Goal: Contribute content: Contribute content

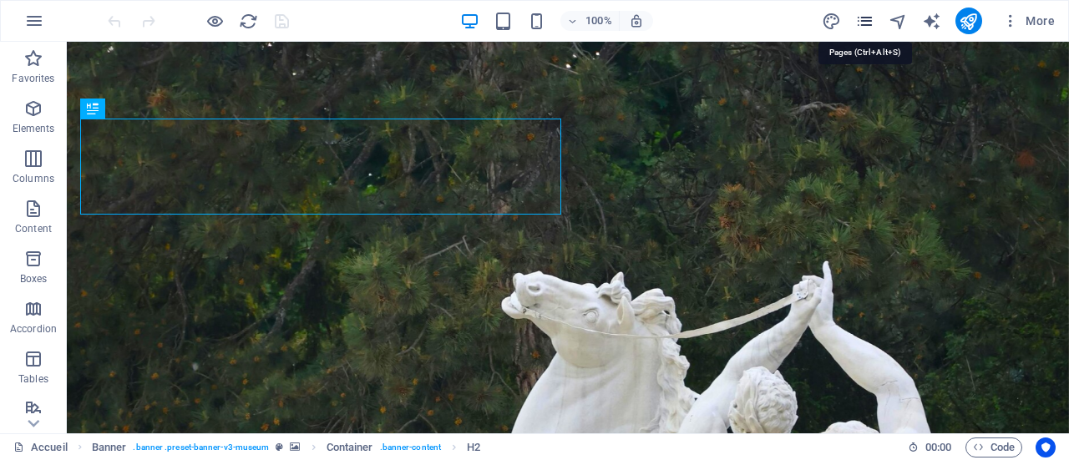
click at [871, 18] on icon "pages" at bounding box center [865, 21] width 19 height 19
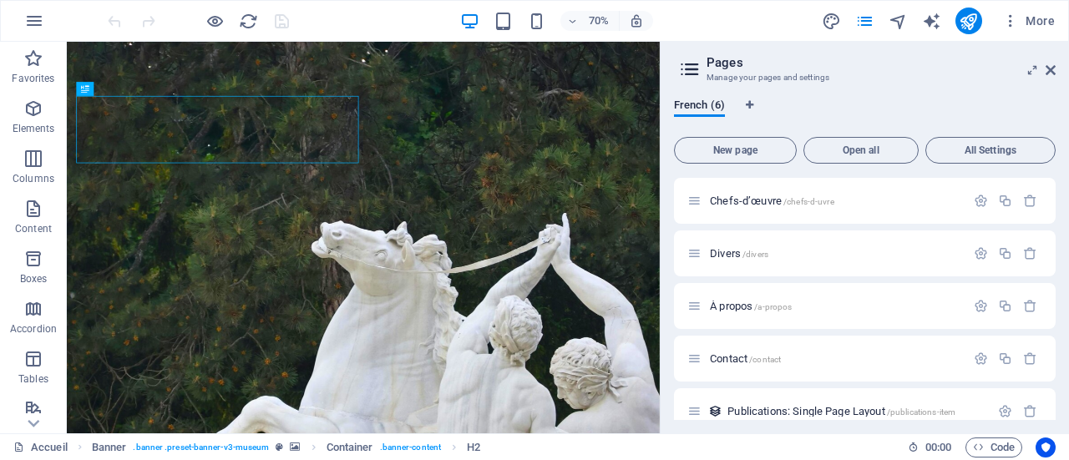
scroll to position [72, 0]
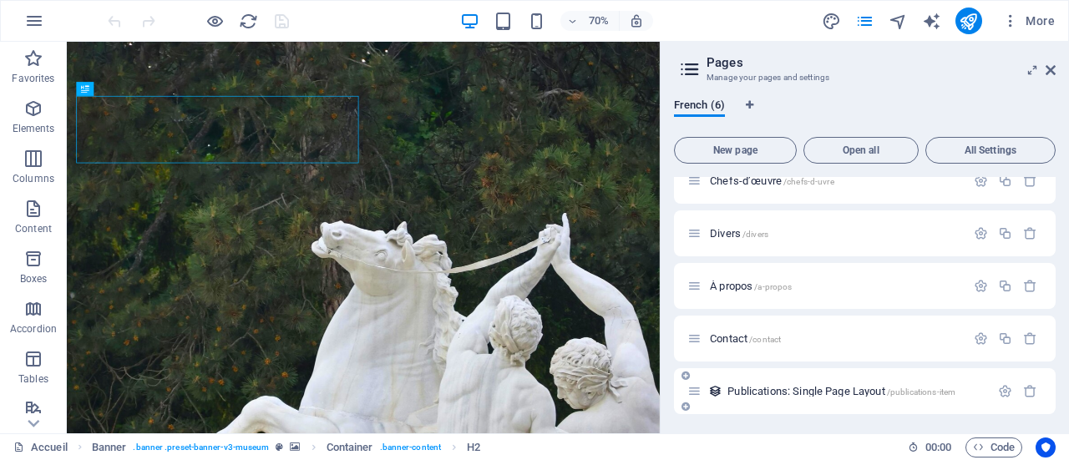
click at [802, 394] on span "Publications: Single Page Layout /publications-item" at bounding box center [842, 391] width 228 height 13
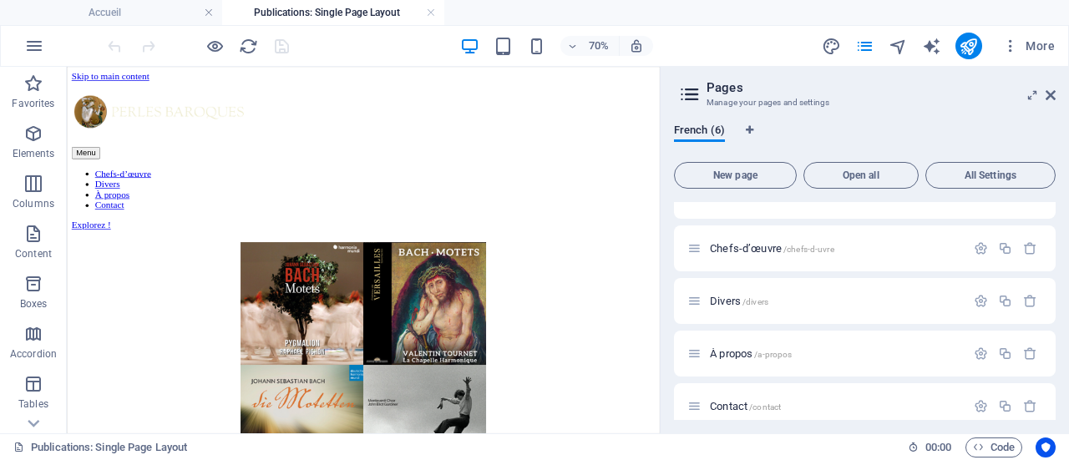
scroll to position [0, 0]
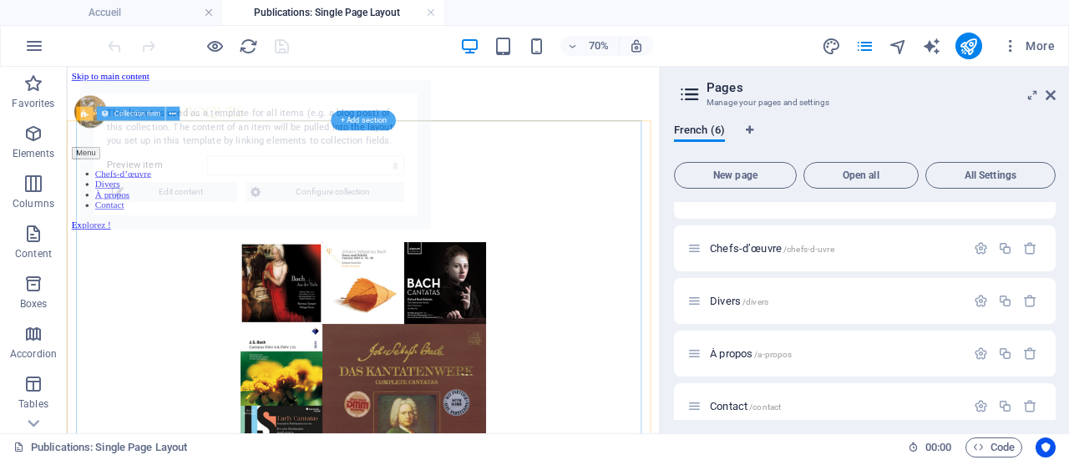
select select "68de921b9c0c7d757c01480b"
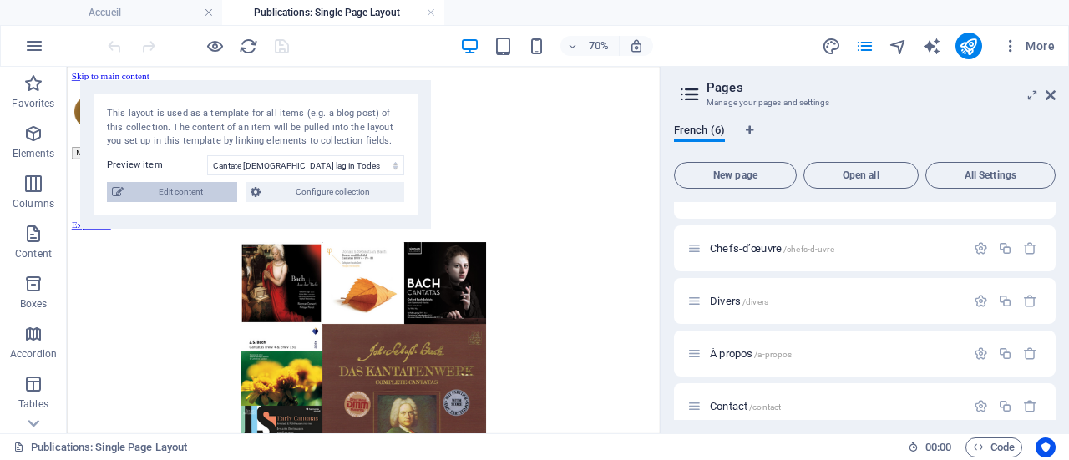
click at [184, 194] on span "Edit content" at bounding box center [181, 192] width 104 height 20
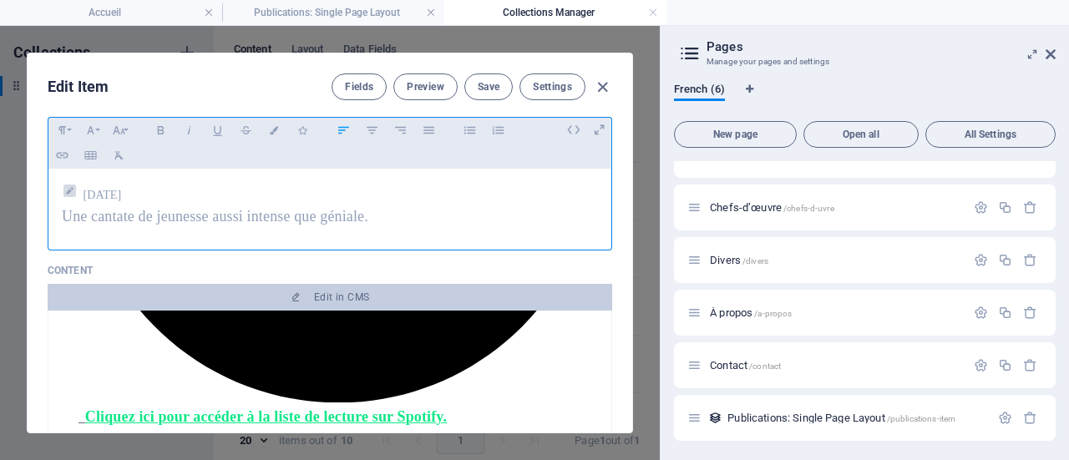
scroll to position [105, 0]
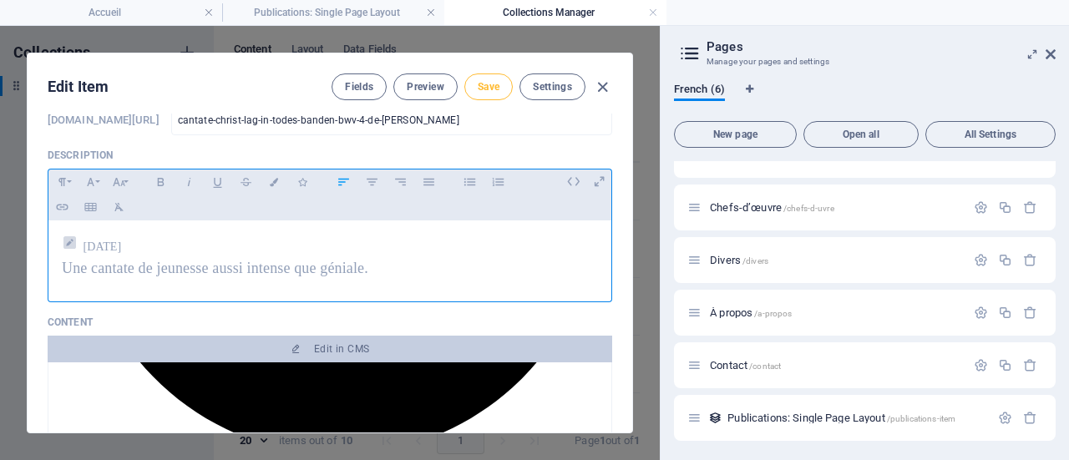
click at [479, 93] on span "Save" at bounding box center [489, 86] width 22 height 13
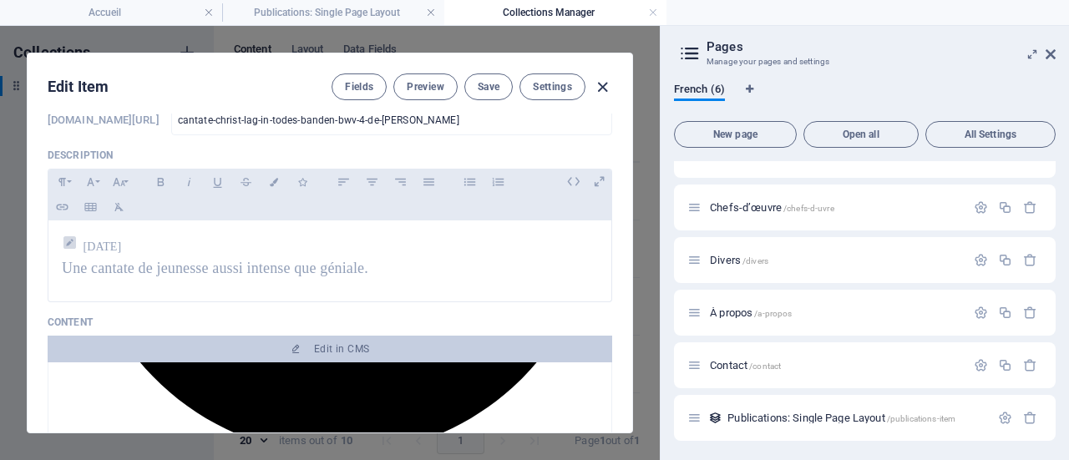
click at [605, 87] on icon "button" at bounding box center [602, 87] width 19 height 19
type input "cantate-christ-lag-in-todes-banden-bwv-4-de-[PERSON_NAME]"
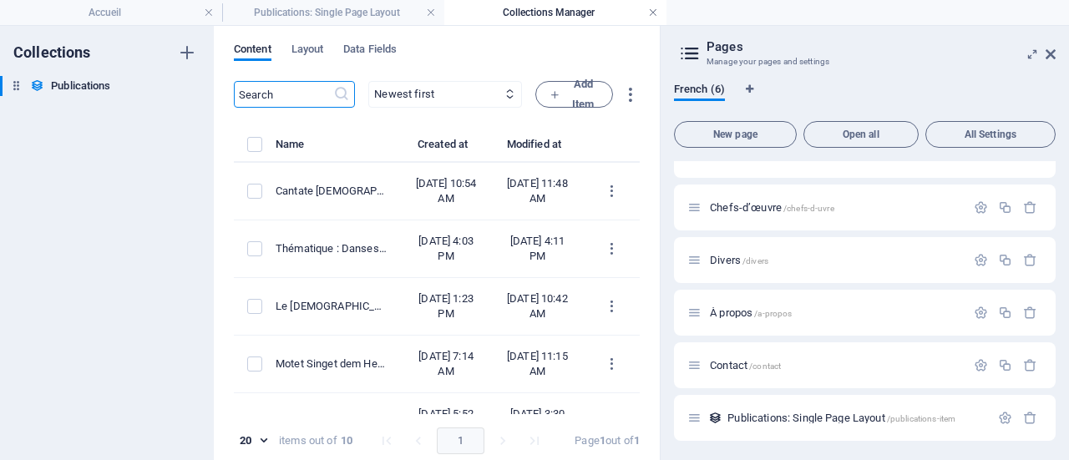
click at [656, 13] on link at bounding box center [653, 13] width 10 height 16
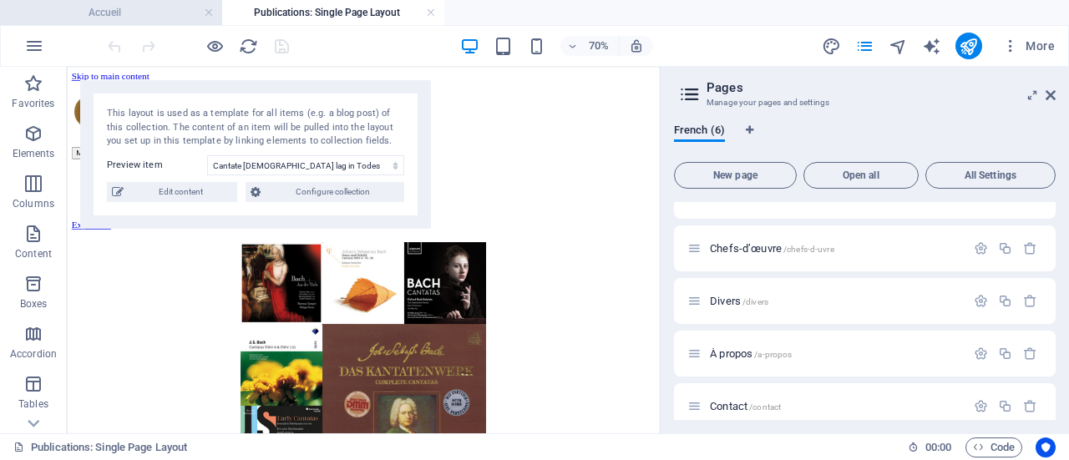
click at [154, 15] on h4 "Accueil" at bounding box center [111, 12] width 222 height 18
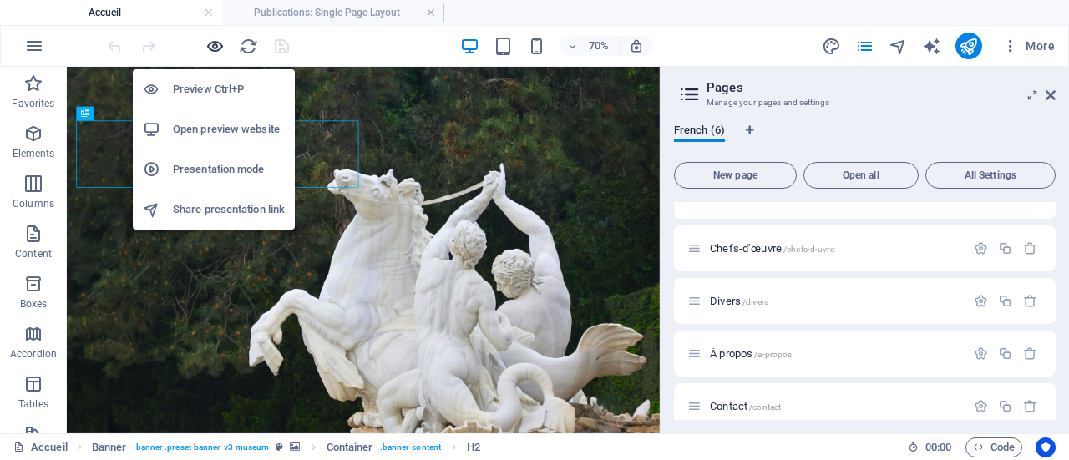
click at [215, 47] on icon "button" at bounding box center [215, 46] width 19 height 19
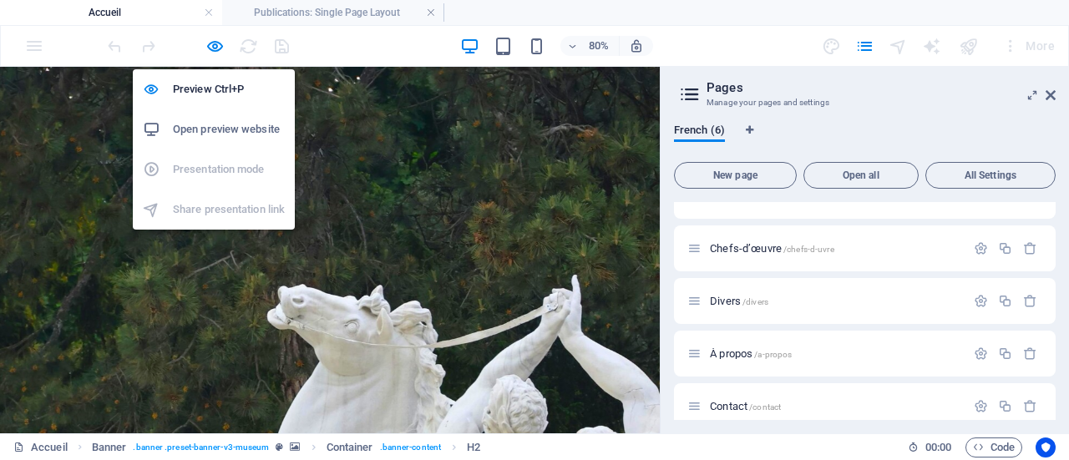
click at [217, 127] on h6 "Open preview website" at bounding box center [229, 129] width 112 height 20
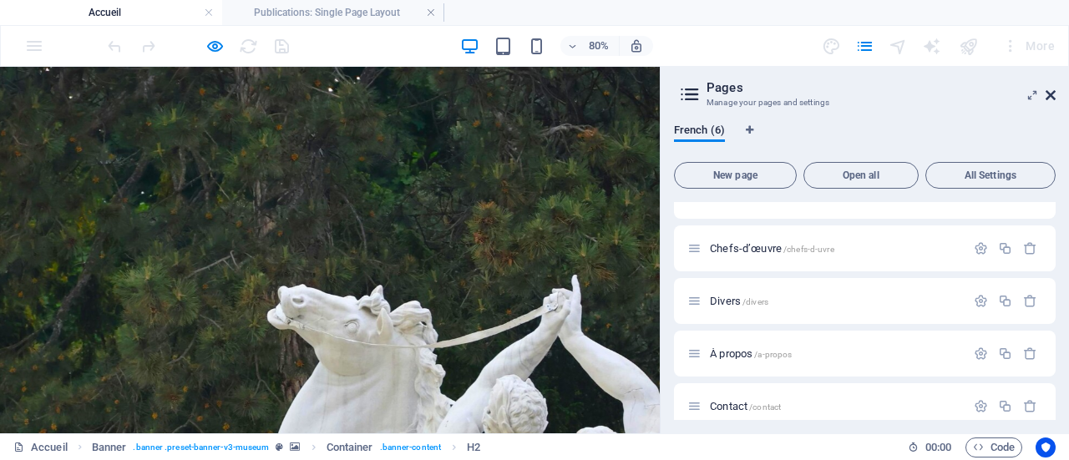
click at [1053, 94] on icon at bounding box center [1051, 95] width 10 height 13
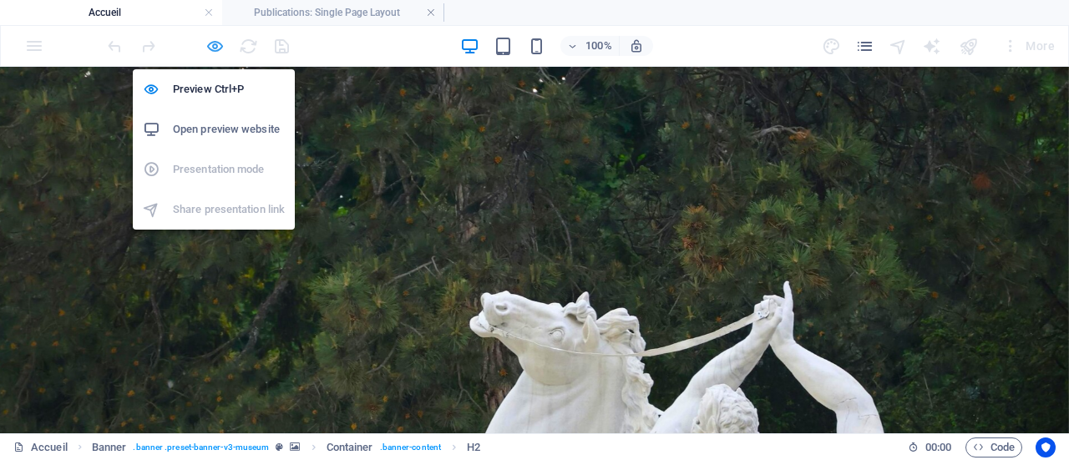
click at [216, 43] on icon "button" at bounding box center [215, 46] width 19 height 19
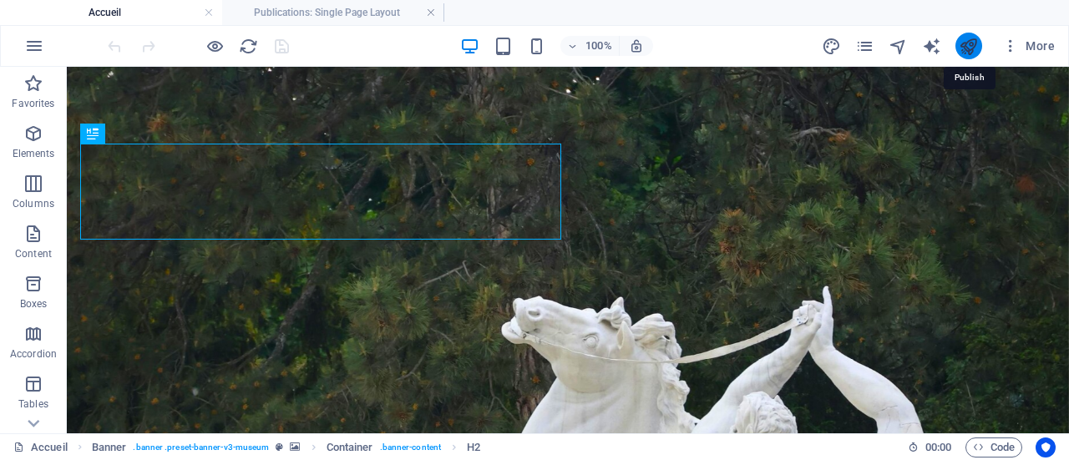
click at [965, 44] on icon "publish" at bounding box center [968, 46] width 19 height 19
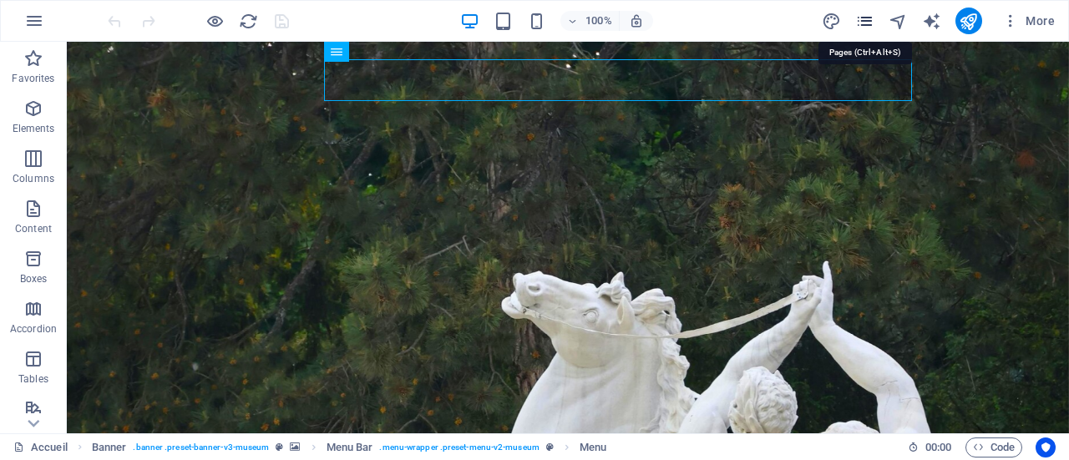
click at [869, 16] on icon "pages" at bounding box center [865, 21] width 19 height 19
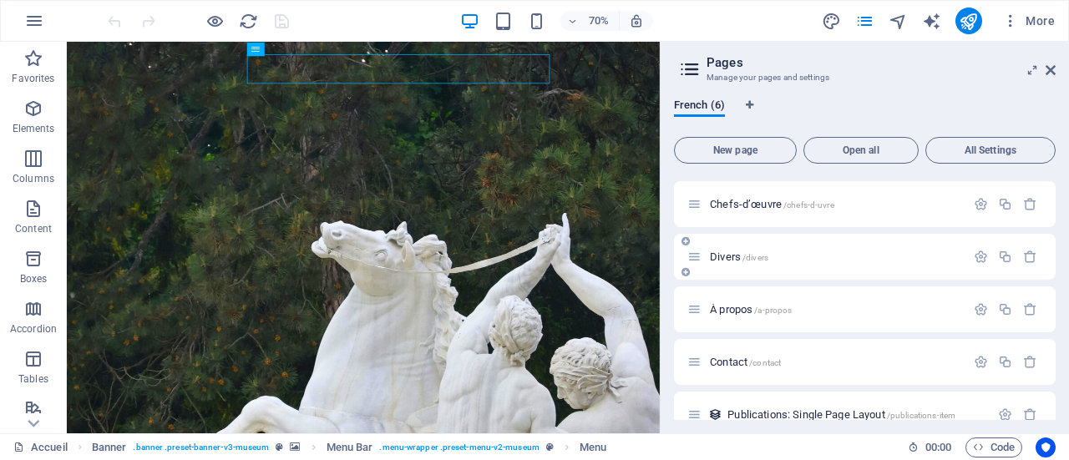
scroll to position [72, 0]
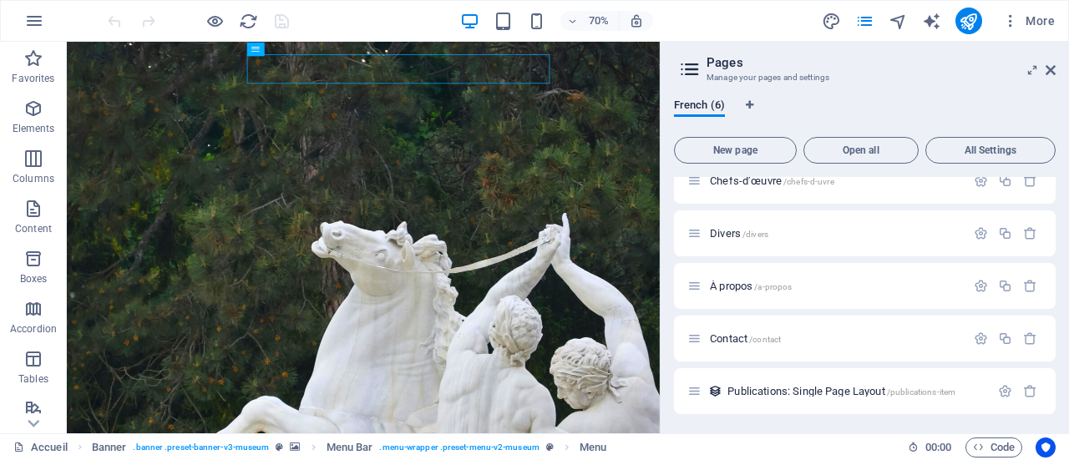
click at [861, 390] on span "Publications: Single Page Layout /publications-item" at bounding box center [842, 391] width 228 height 13
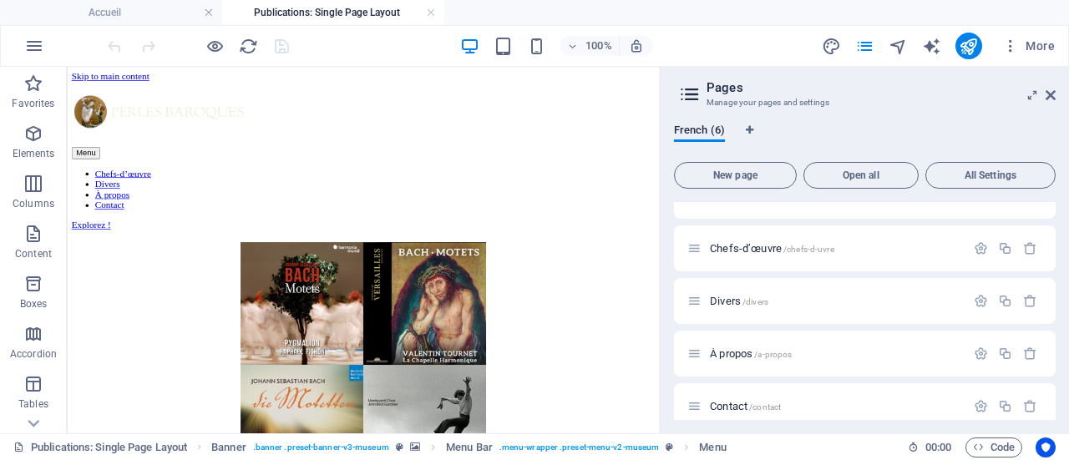
scroll to position [0, 0]
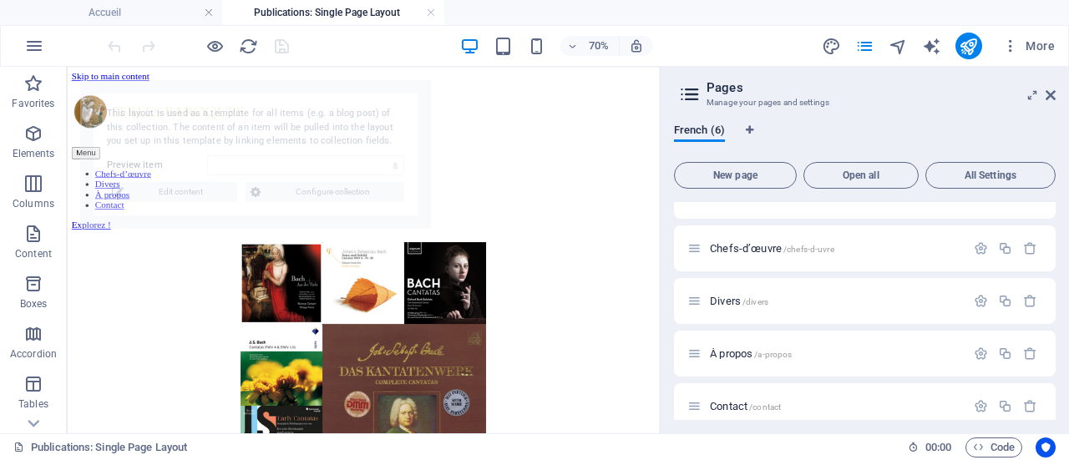
select select "68de921b9c0c7d757c01480b"
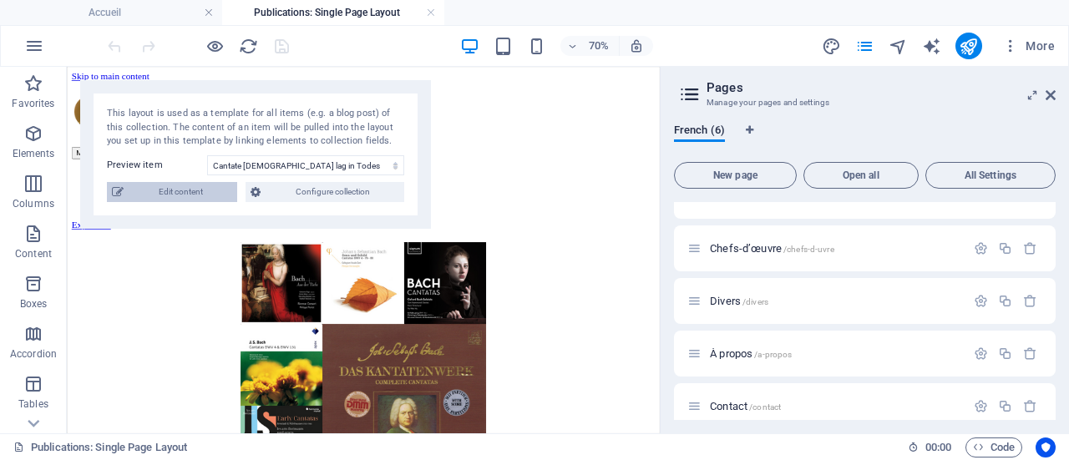
click at [201, 193] on span "Edit content" at bounding box center [181, 192] width 104 height 20
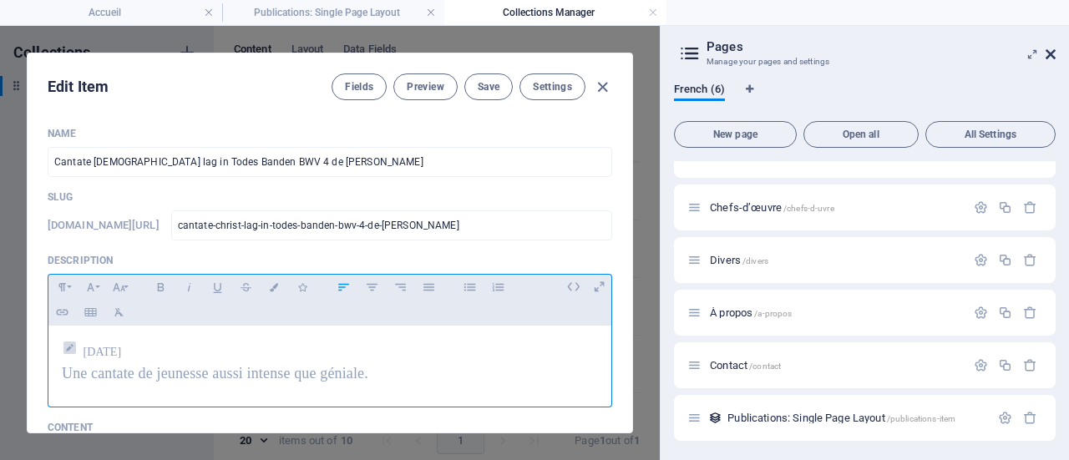
click at [1055, 53] on aside "Pages Manage your pages and settings French (6) New page Open all All Settings …" at bounding box center [864, 243] width 409 height 434
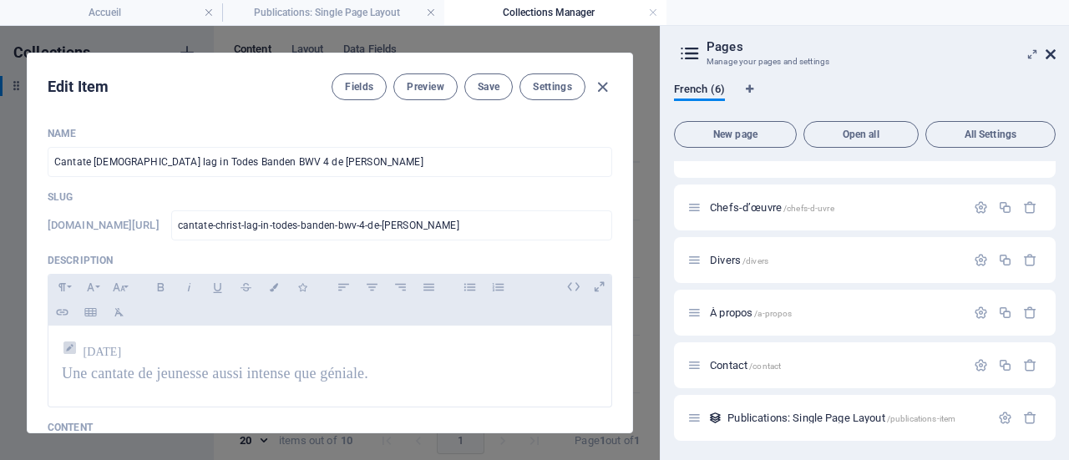
click at [1052, 53] on icon at bounding box center [1051, 54] width 10 height 13
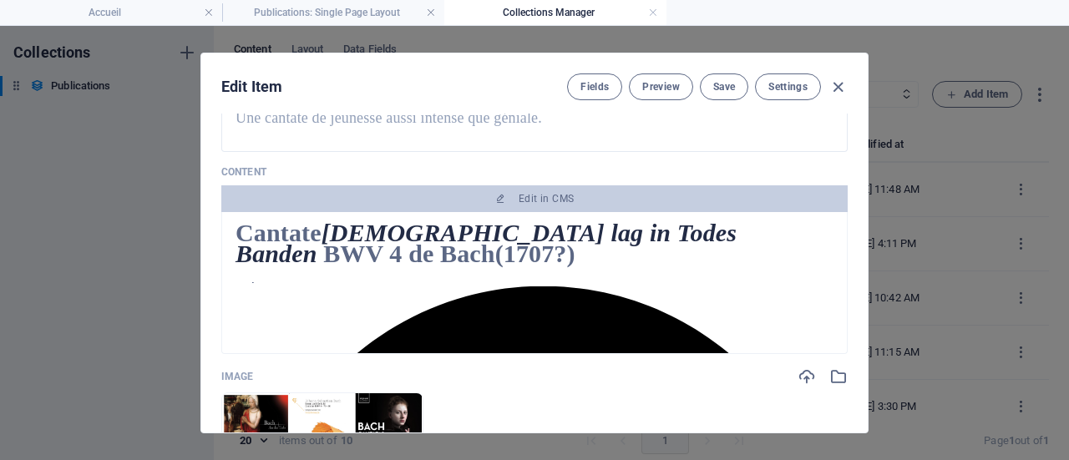
scroll to position [167, 0]
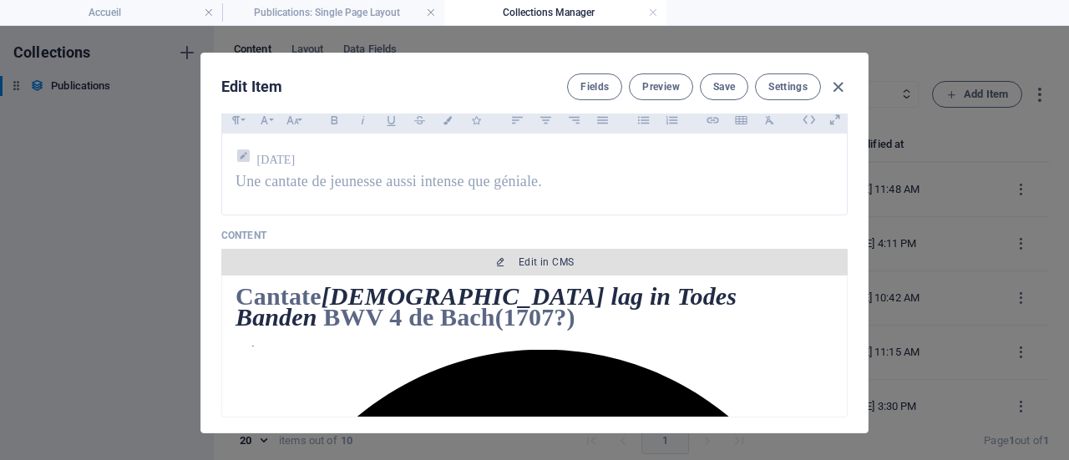
click at [542, 258] on span "Edit in CMS" at bounding box center [546, 262] width 55 height 13
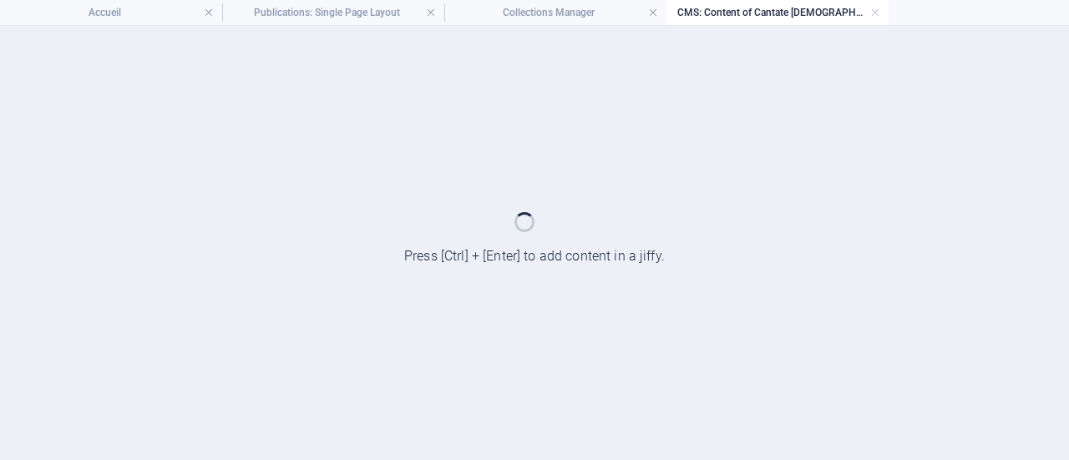
click at [542, 258] on div at bounding box center [534, 243] width 1069 height 434
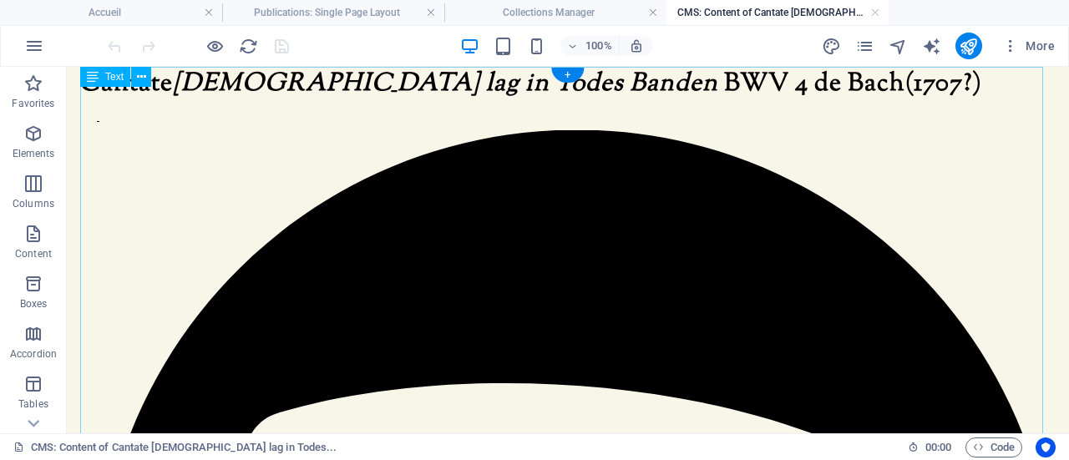
scroll to position [0, 0]
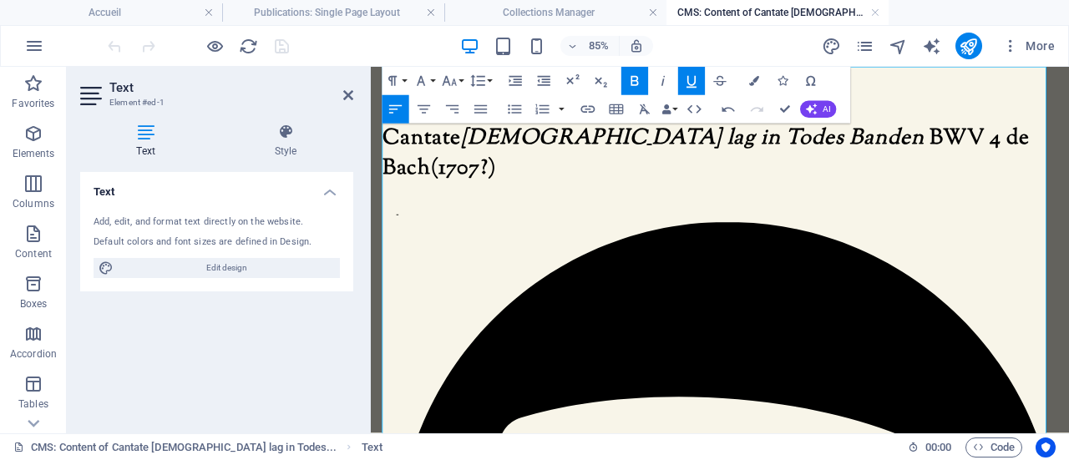
click at [567, 204] on p at bounding box center [790, 213] width 779 height 18
click at [470, 165] on span "Cantate Christ lag in Todes Banden BWV 4 de Bach" at bounding box center [765, 168] width 762 height 71
click at [389, 153] on span "Cantate Christ lag in Todes Banden BWV 4 de Bach" at bounding box center [765, 168] width 762 height 71
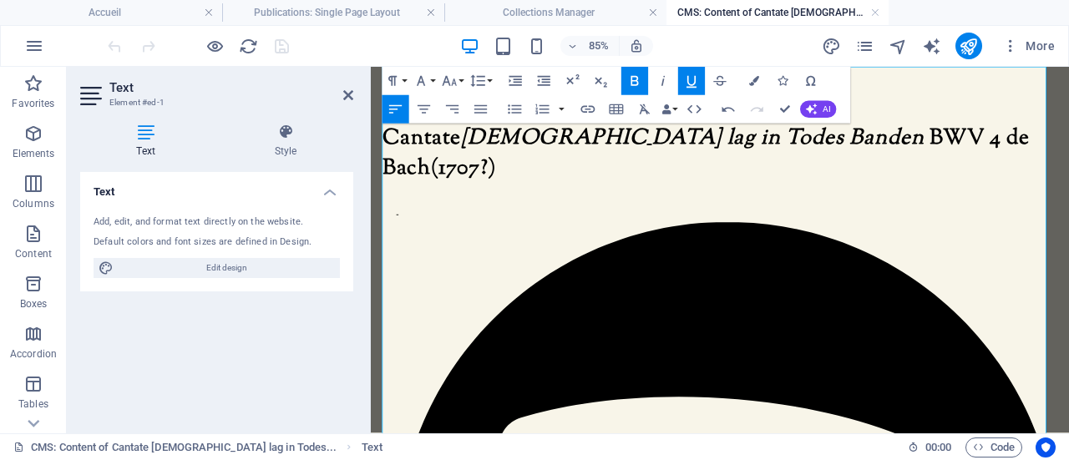
drag, startPoint x: 832, startPoint y: 191, endPoint x: 401, endPoint y: 196, distance: 431.1
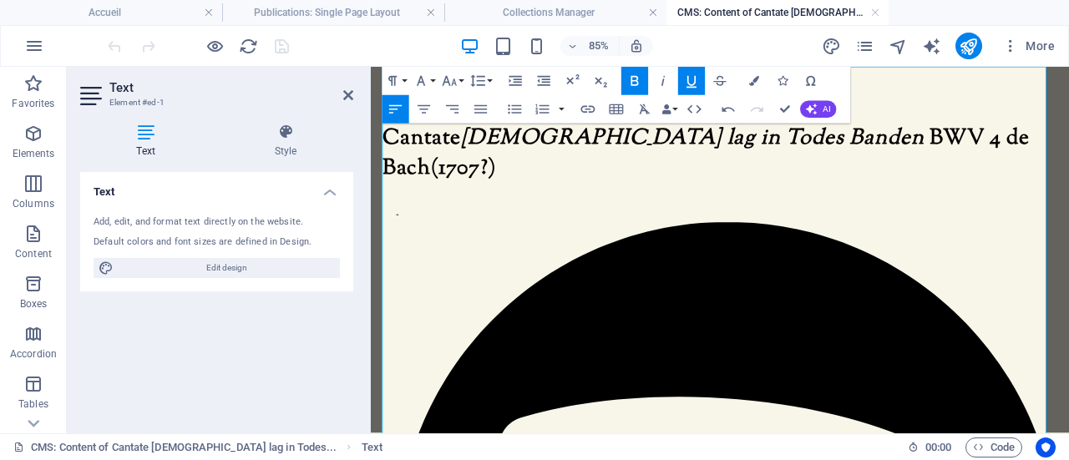
click at [407, 204] on p at bounding box center [790, 213] width 779 height 18
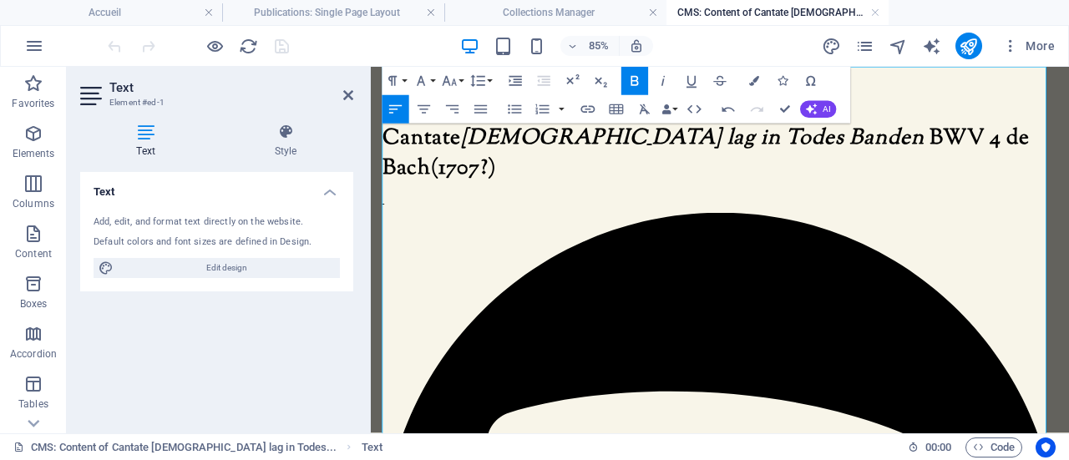
click at [511, 79] on icon "button" at bounding box center [515, 81] width 17 height 17
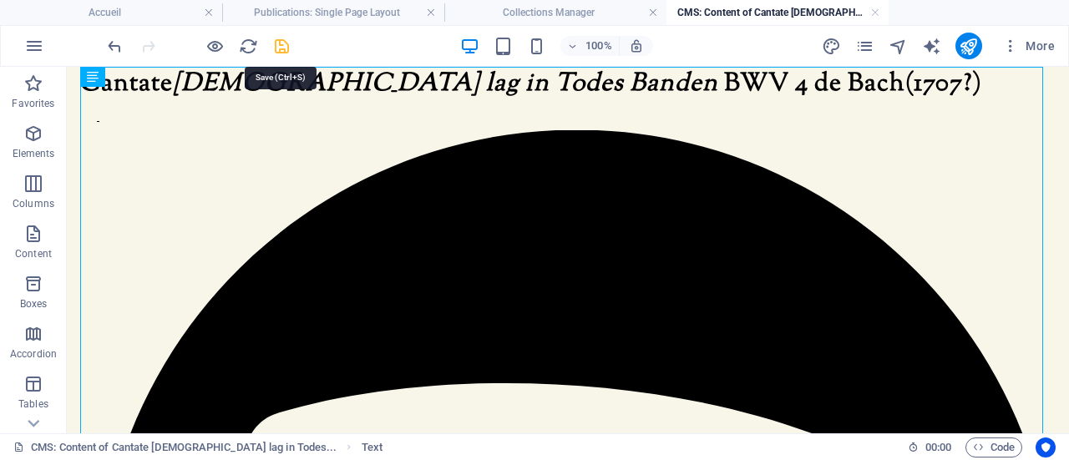
click at [283, 43] on icon "save" at bounding box center [281, 46] width 19 height 19
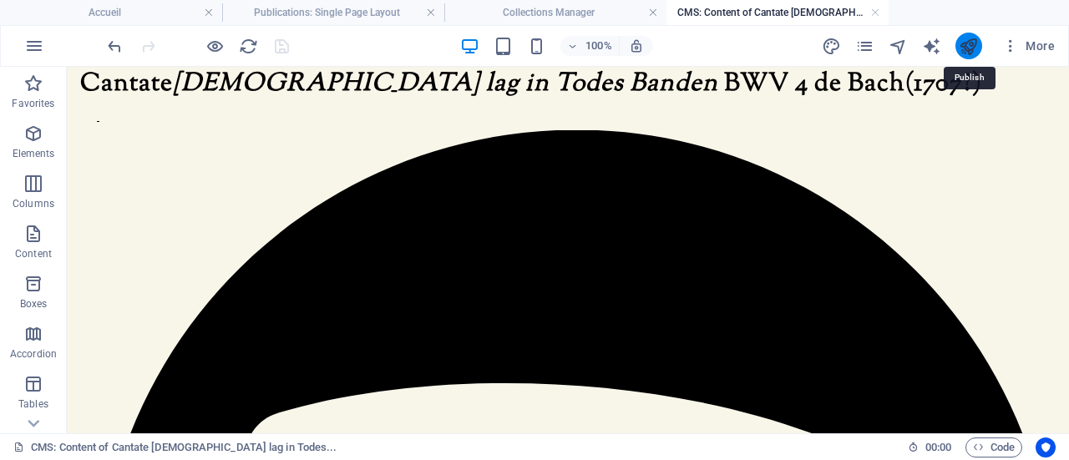
click at [973, 44] on icon "publish" at bounding box center [968, 46] width 19 height 19
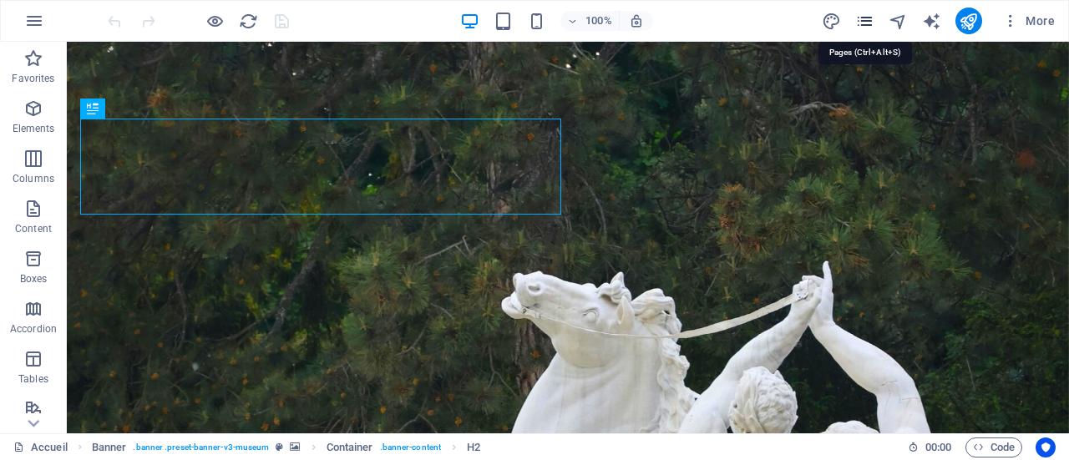
click at [866, 19] on icon "pages" at bounding box center [865, 21] width 19 height 19
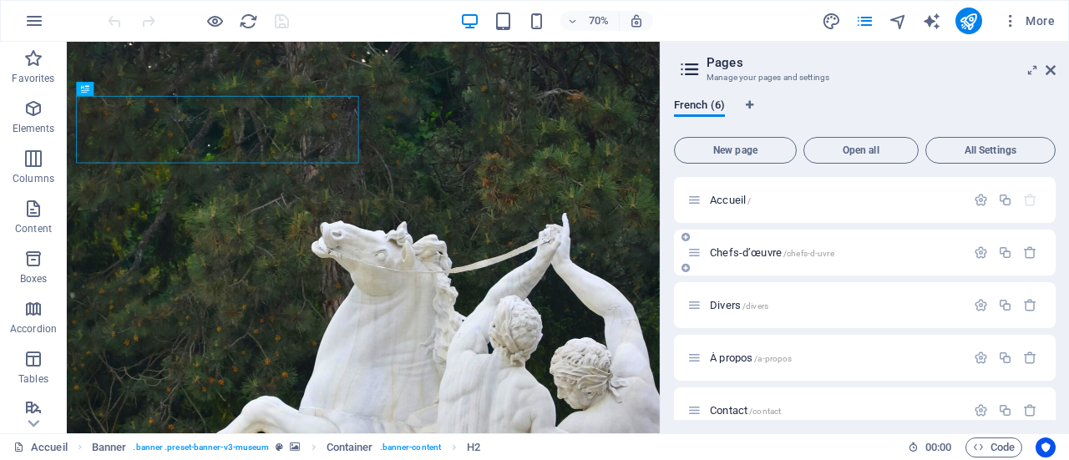
scroll to position [72, 0]
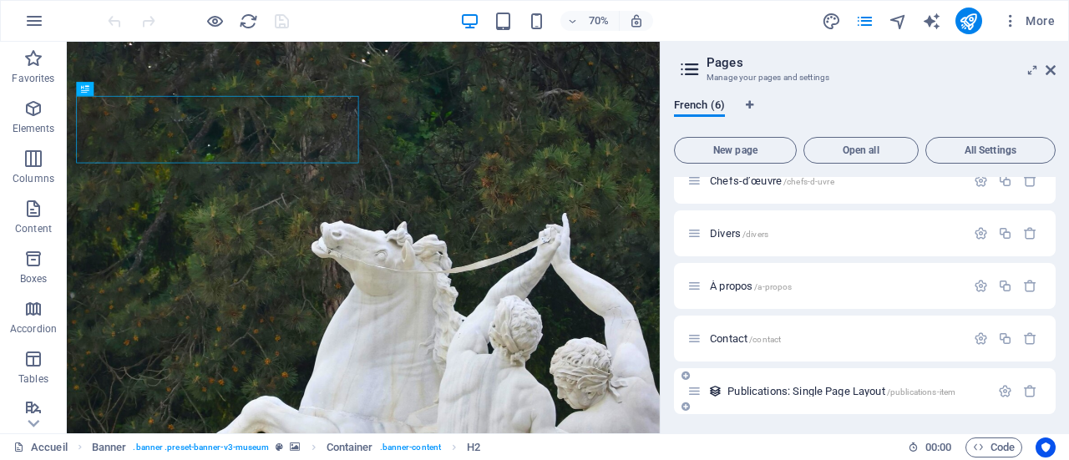
click at [909, 390] on span "/publications-item" at bounding box center [921, 392] width 69 height 9
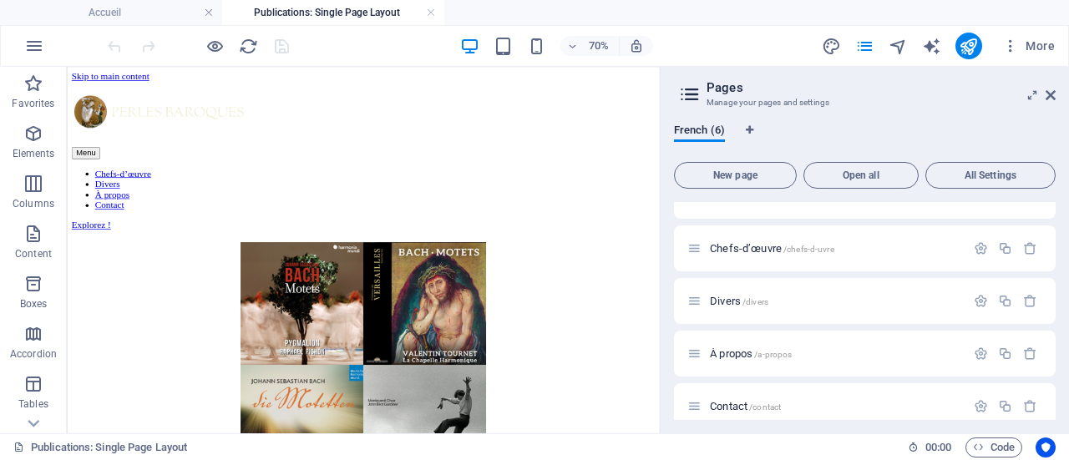
scroll to position [0, 0]
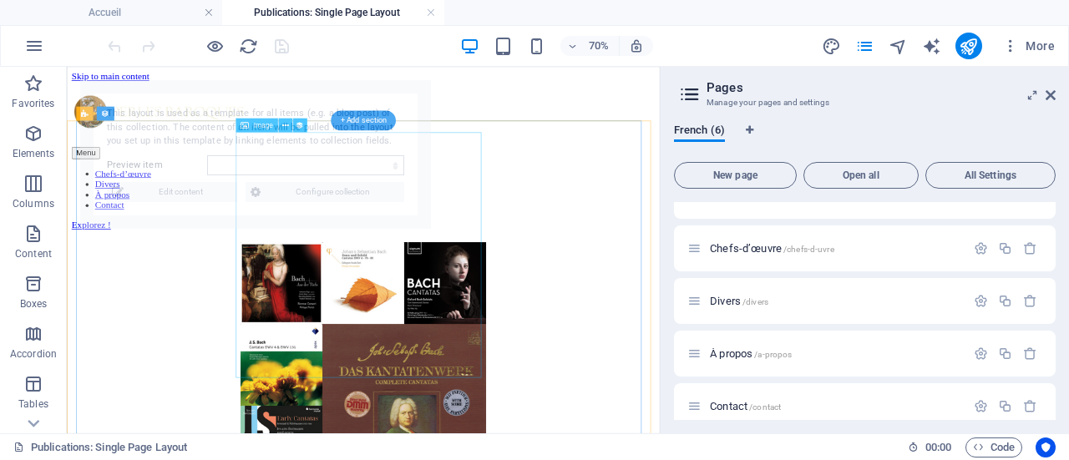
select select "68de921b9c0c7d757c01480b"
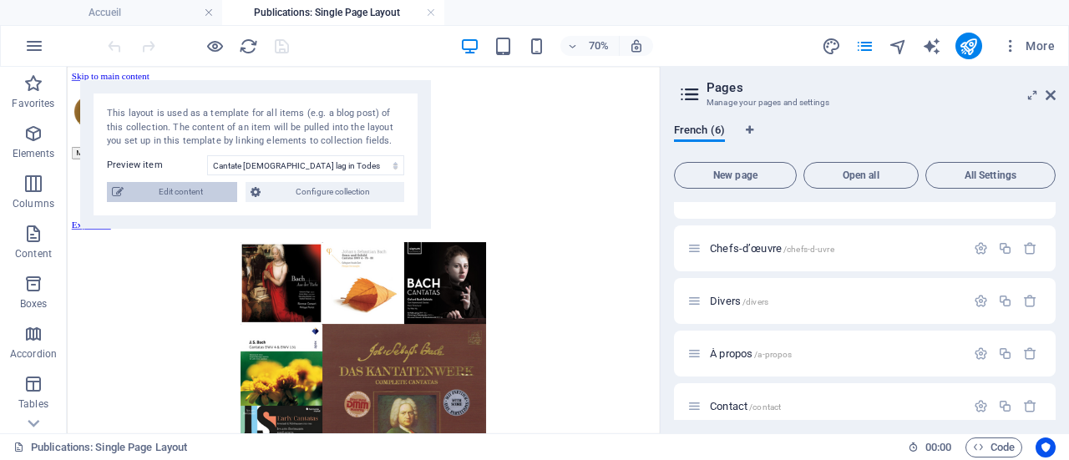
click at [179, 186] on span "Edit content" at bounding box center [181, 192] width 104 height 20
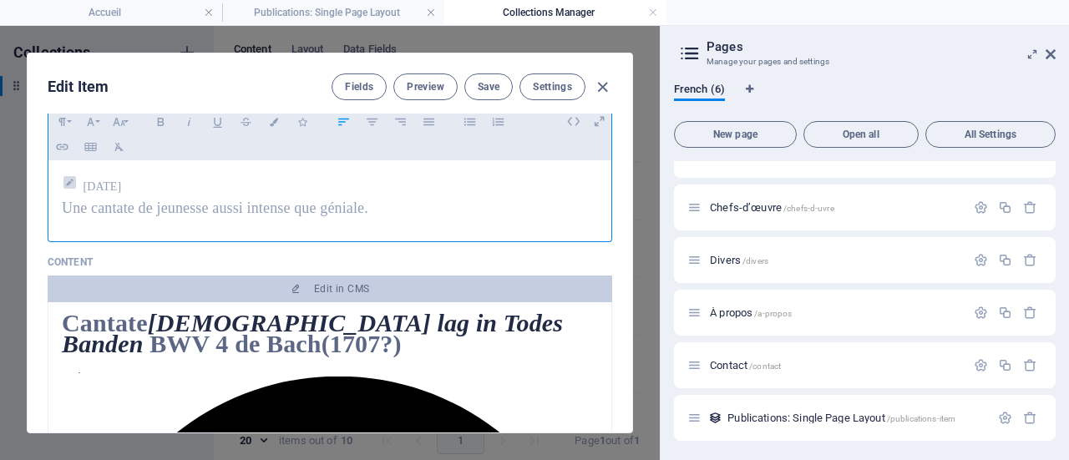
scroll to position [251, 0]
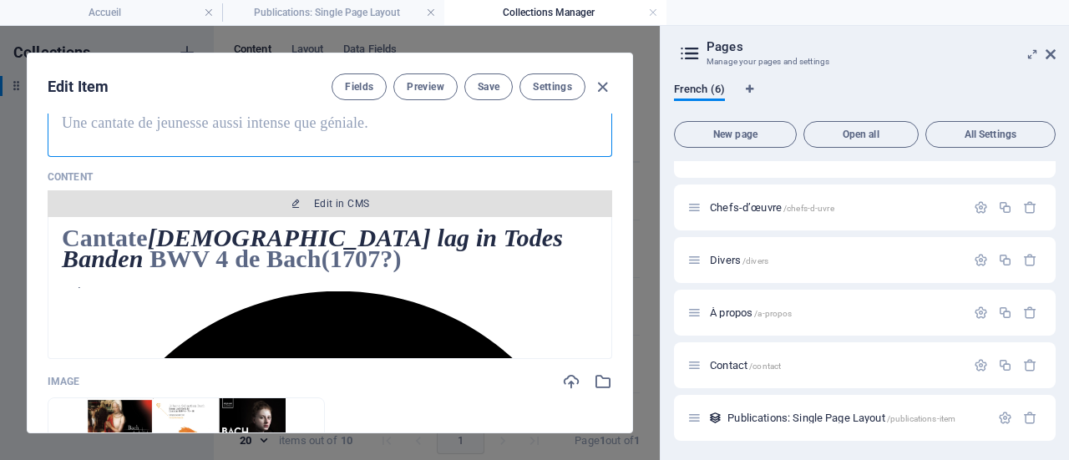
click at [333, 206] on span "Edit in CMS" at bounding box center [341, 203] width 55 height 13
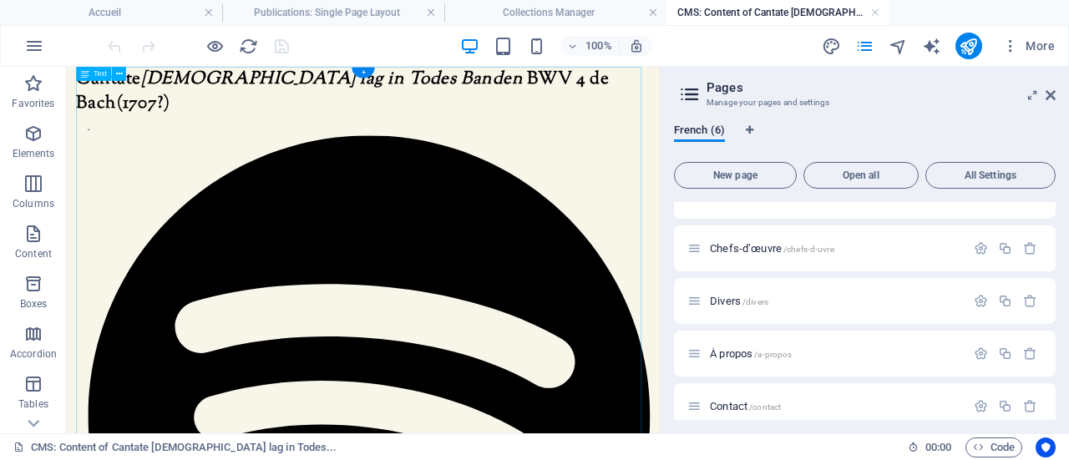
scroll to position [0, 0]
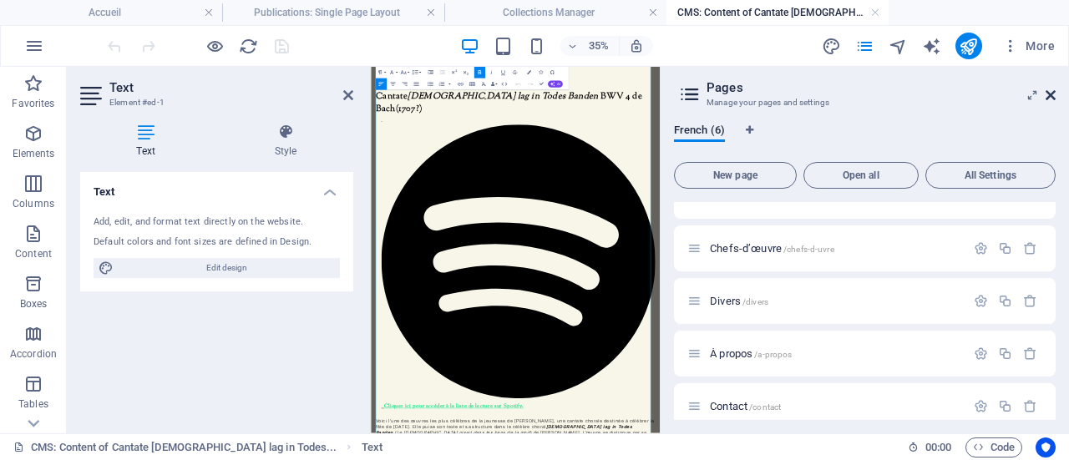
click at [1053, 94] on icon at bounding box center [1051, 95] width 10 height 13
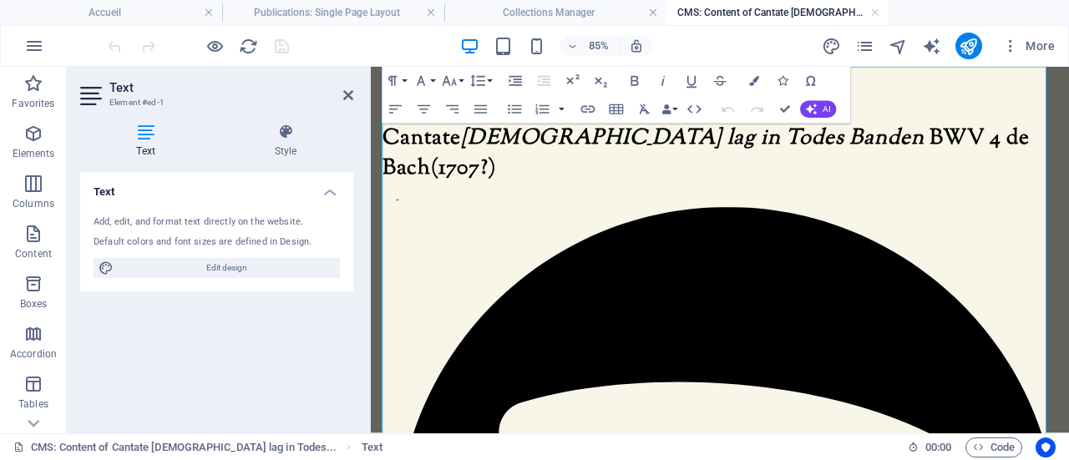
click at [1069, 150] on p "Cantate Christ lag in Todes Banden BWV 4 de Bach (1707?)" at bounding box center [781, 169] width 795 height 70
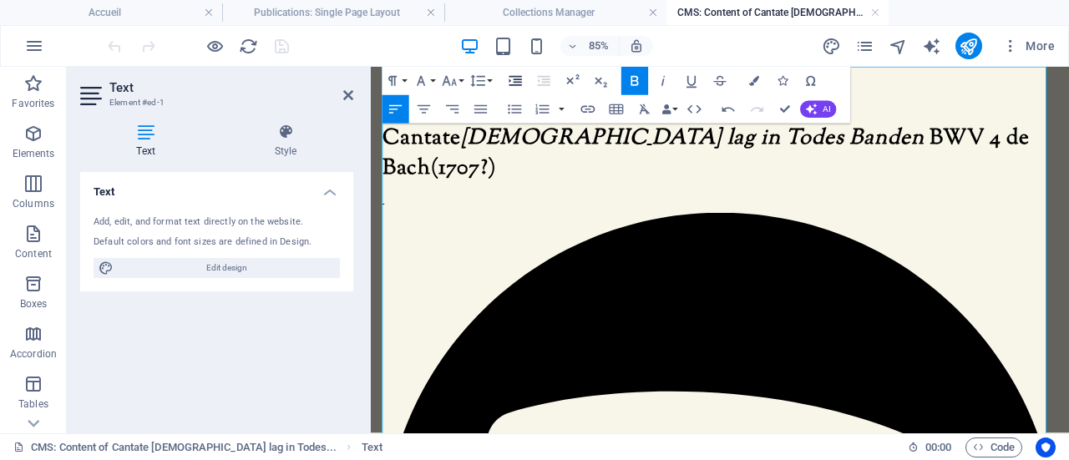
click at [516, 78] on icon "button" at bounding box center [515, 81] width 17 height 17
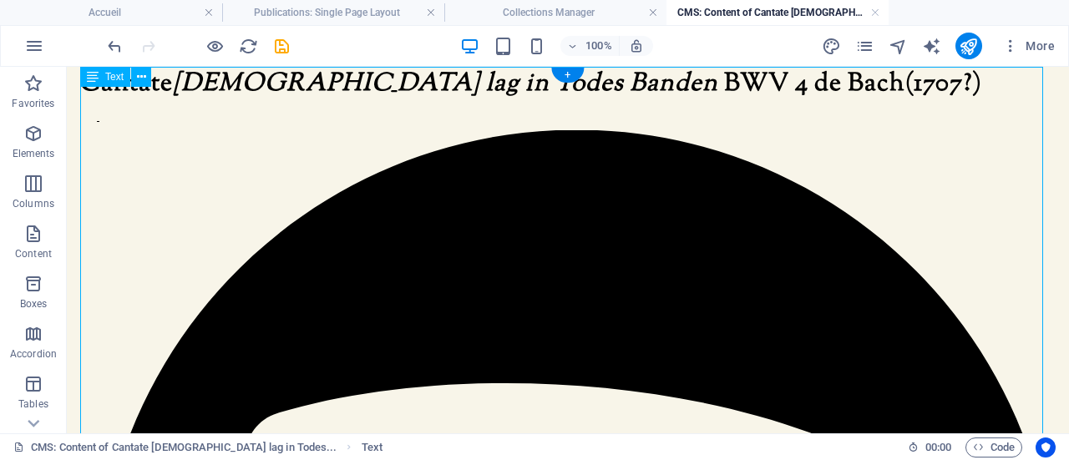
click at [282, 41] on icon "save" at bounding box center [281, 46] width 19 height 19
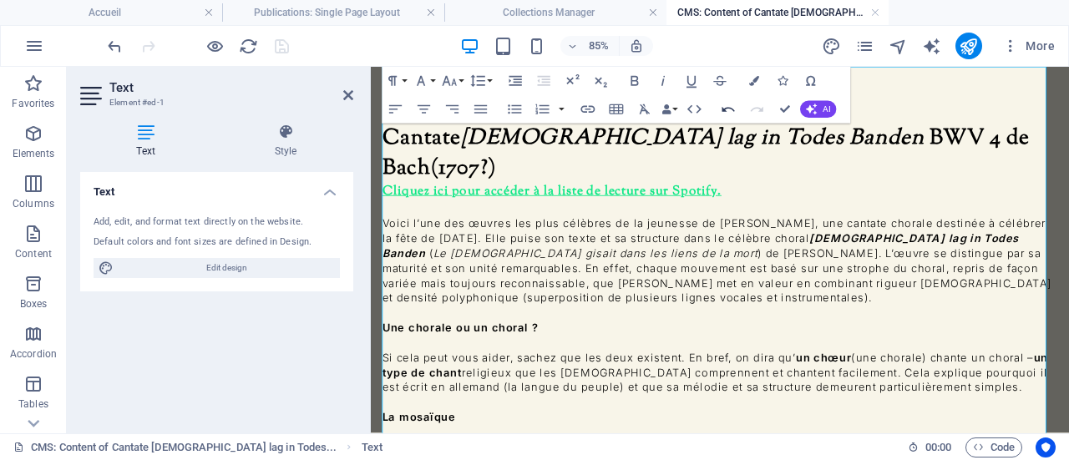
click at [730, 110] on icon "button" at bounding box center [728, 109] width 17 height 17
click at [517, 81] on icon "button" at bounding box center [515, 81] width 17 height 17
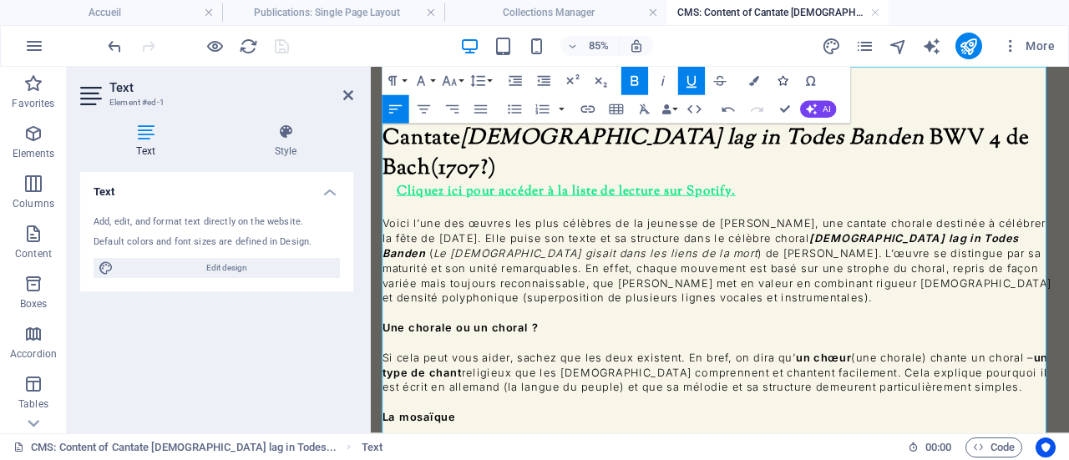
click at [786, 80] on icon "button" at bounding box center [783, 81] width 10 height 10
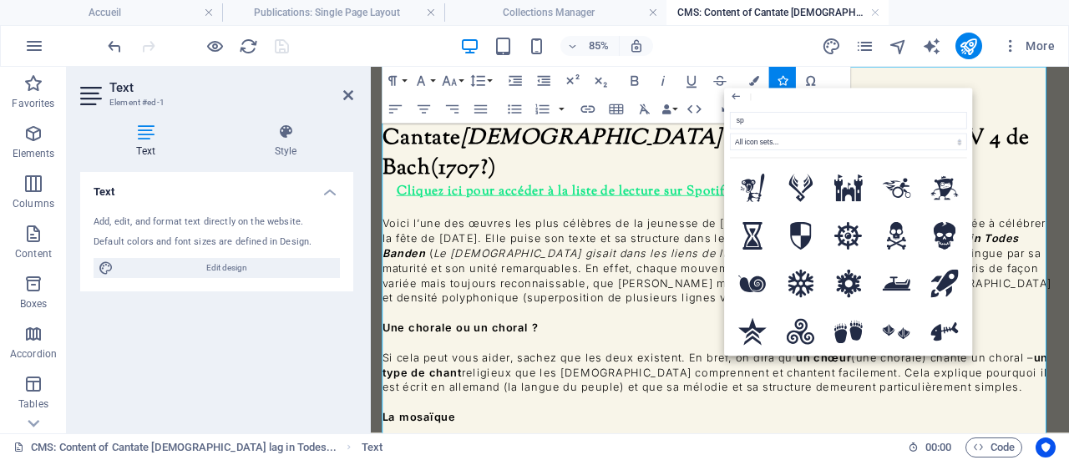
type input "spo"
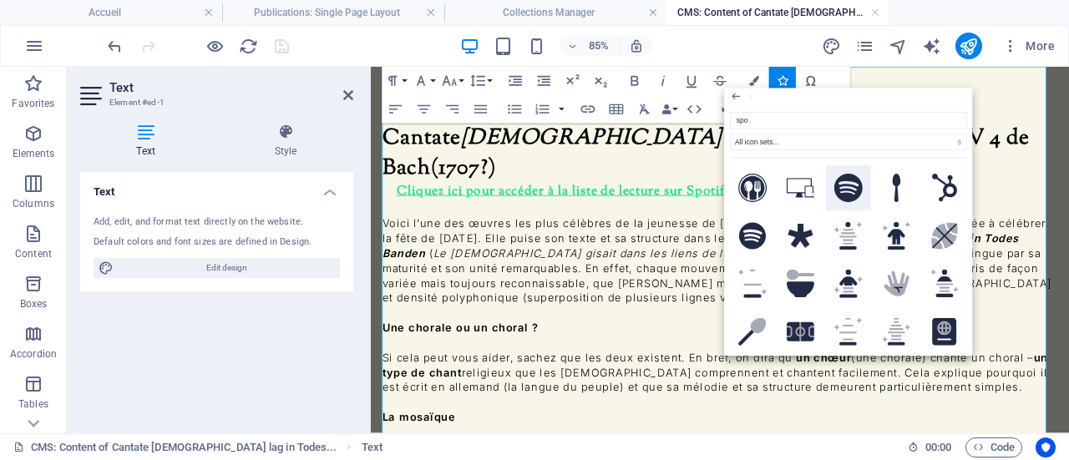
click at [841, 184] on icon at bounding box center [849, 188] width 28 height 28
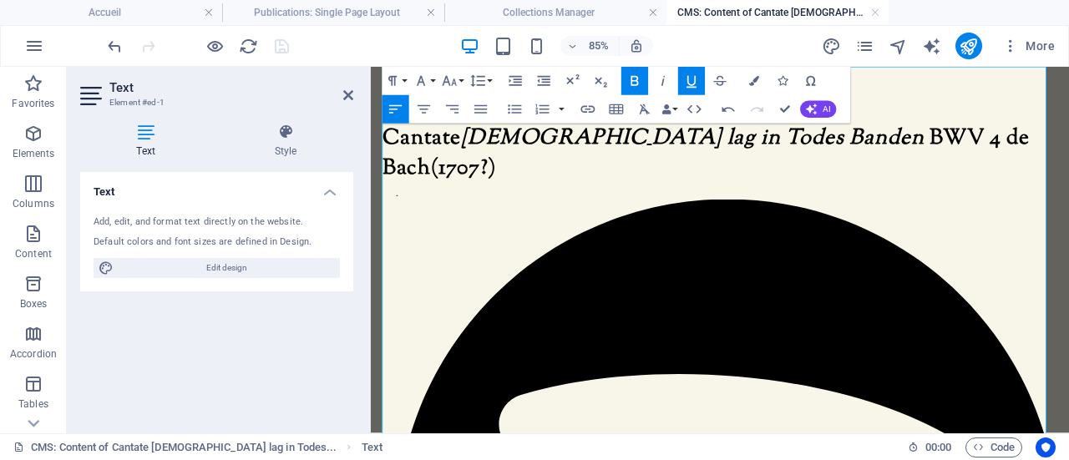
click at [756, 81] on icon "button" at bounding box center [754, 81] width 10 height 10
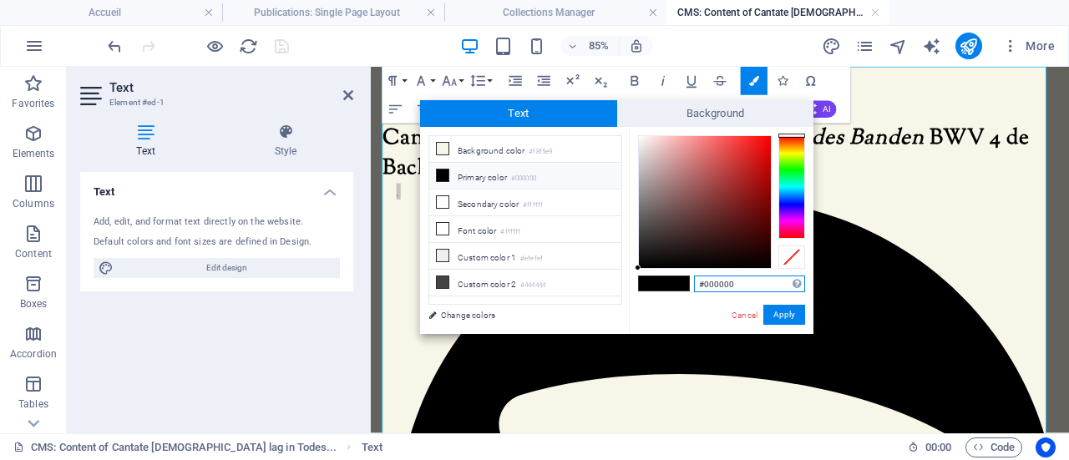
drag, startPoint x: 757, startPoint y: 287, endPoint x: 683, endPoint y: 291, distance: 73.6
click at [683, 291] on div "#000000 Supported formats #0852ed rgb(8, 82, 237) rgba(8, 82, 237, 90%) hsv(221…" at bounding box center [721, 352] width 185 height 450
paste input "fe787"
type input "#0fe787"
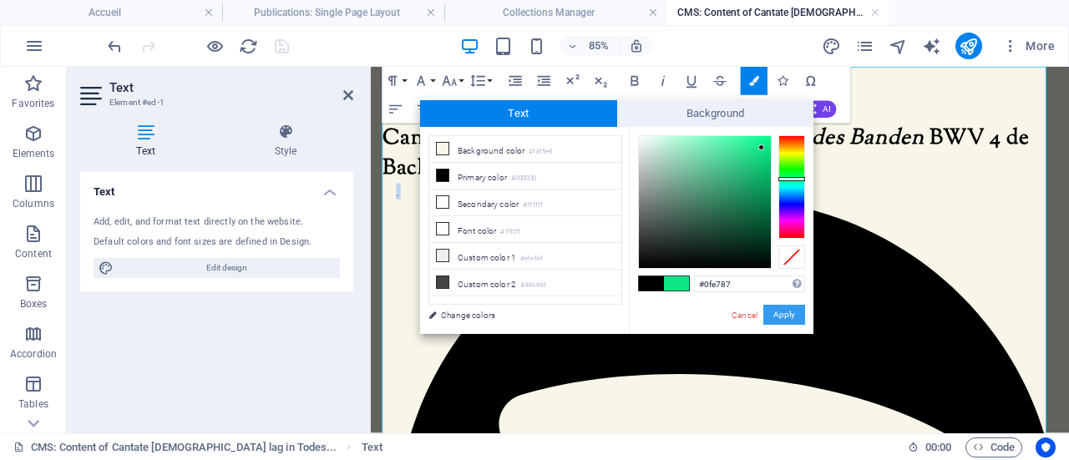
click at [776, 322] on button "Apply" at bounding box center [785, 315] width 42 height 20
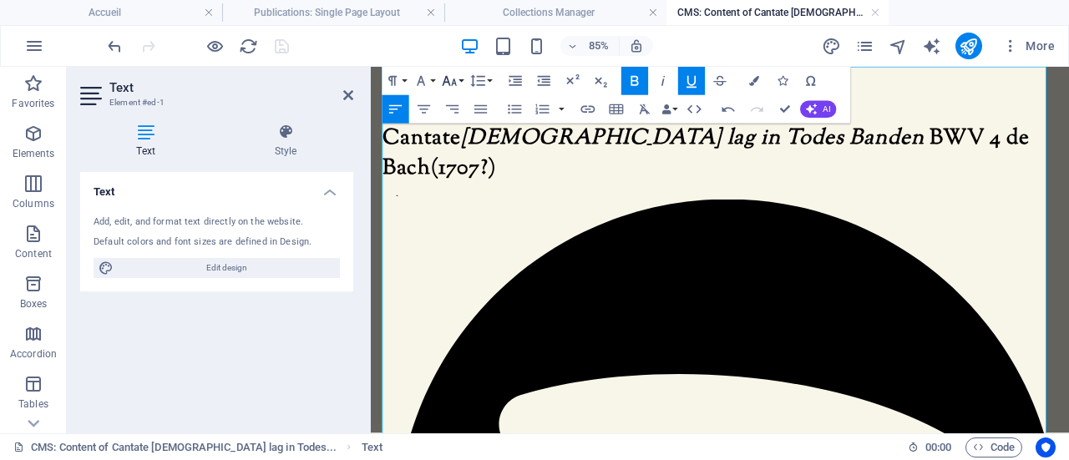
click at [456, 83] on icon "button" at bounding box center [449, 81] width 17 height 17
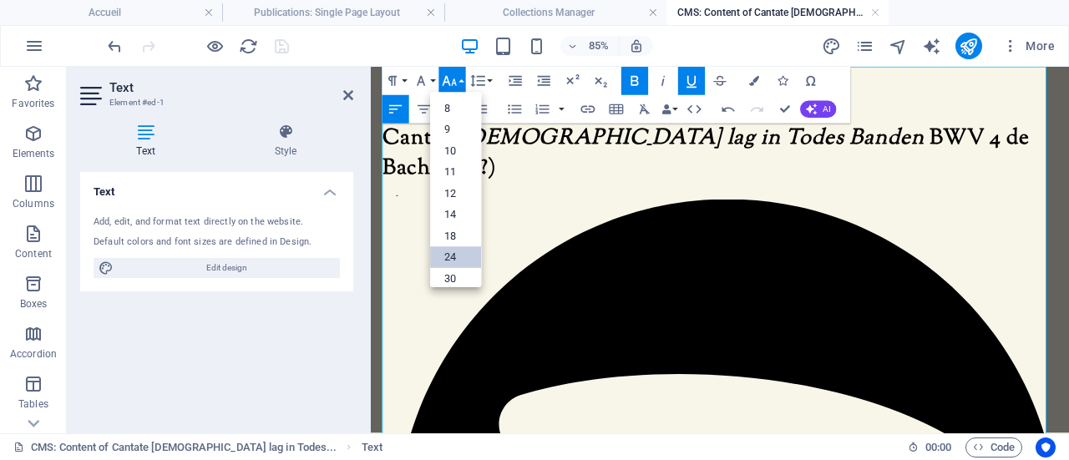
click at [450, 257] on link "24" at bounding box center [455, 258] width 51 height 22
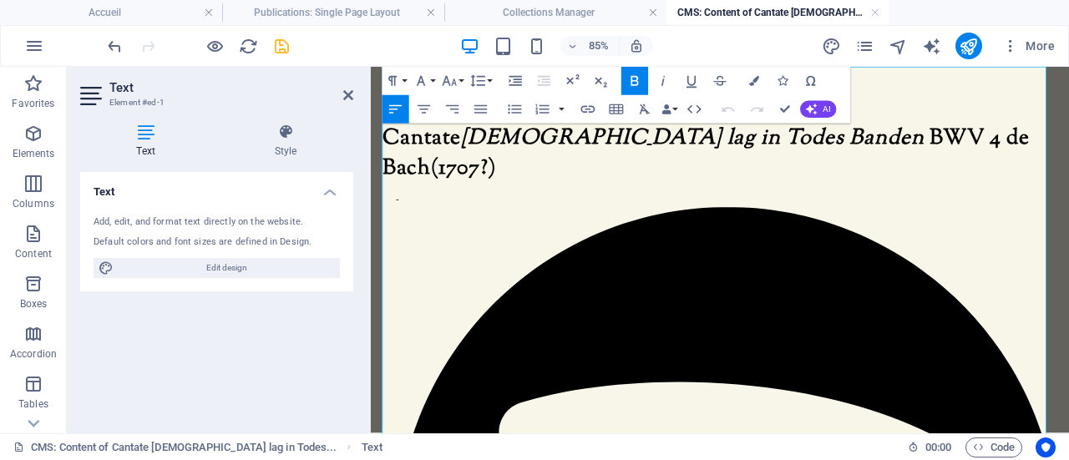
click at [1068, 153] on p "Cantate Christ lag in Todes Banden BWV 4 de Bach (1707?)" at bounding box center [781, 169] width 795 height 70
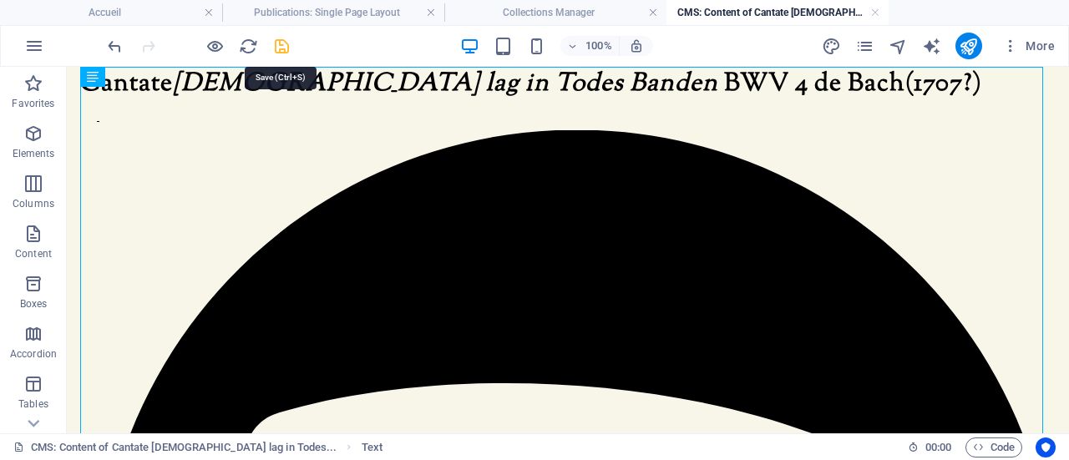
click at [282, 49] on icon "save" at bounding box center [281, 46] width 19 height 19
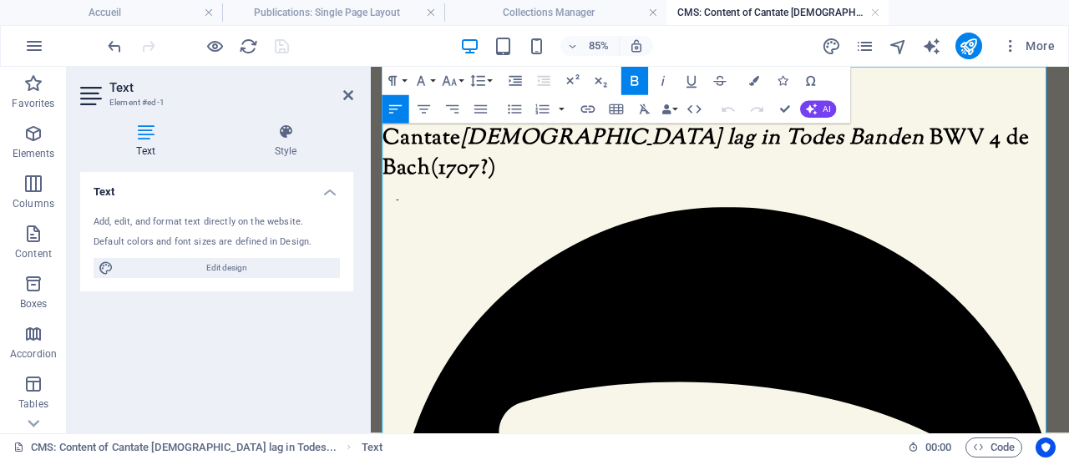
click at [455, 85] on icon "button" at bounding box center [449, 81] width 17 height 17
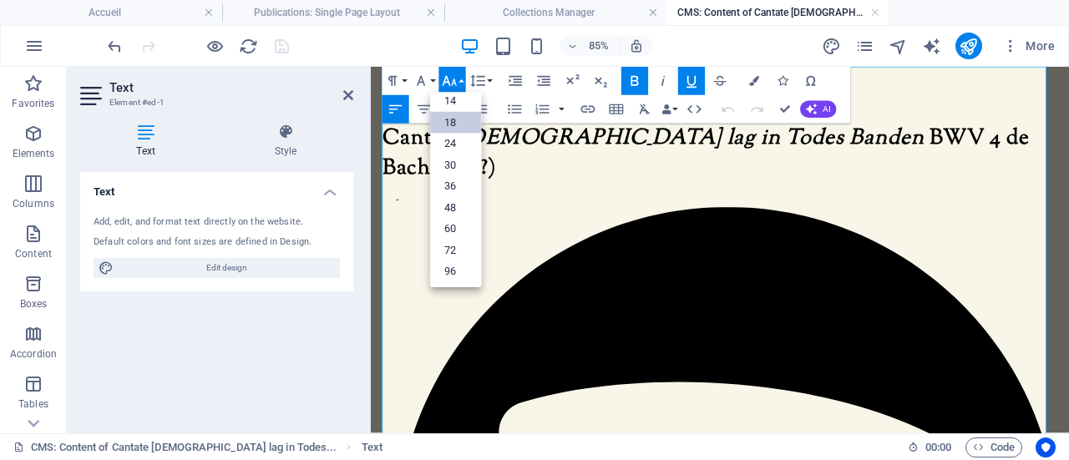
click at [455, 85] on icon "button" at bounding box center [449, 81] width 17 height 17
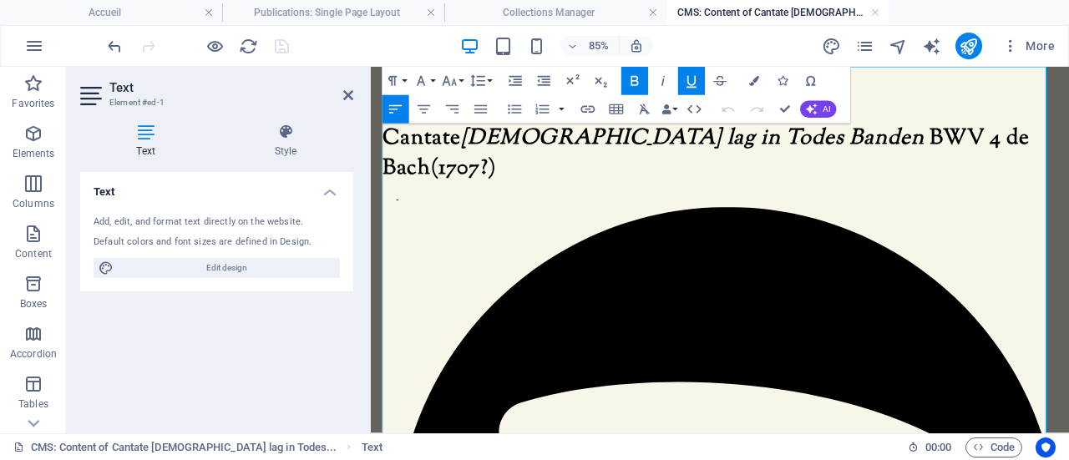
click at [455, 148] on span "Cantate Christ lag in Todes Banden BWV 4 de Bach" at bounding box center [765, 168] width 762 height 71
click at [455, 78] on icon "button" at bounding box center [449, 81] width 17 height 17
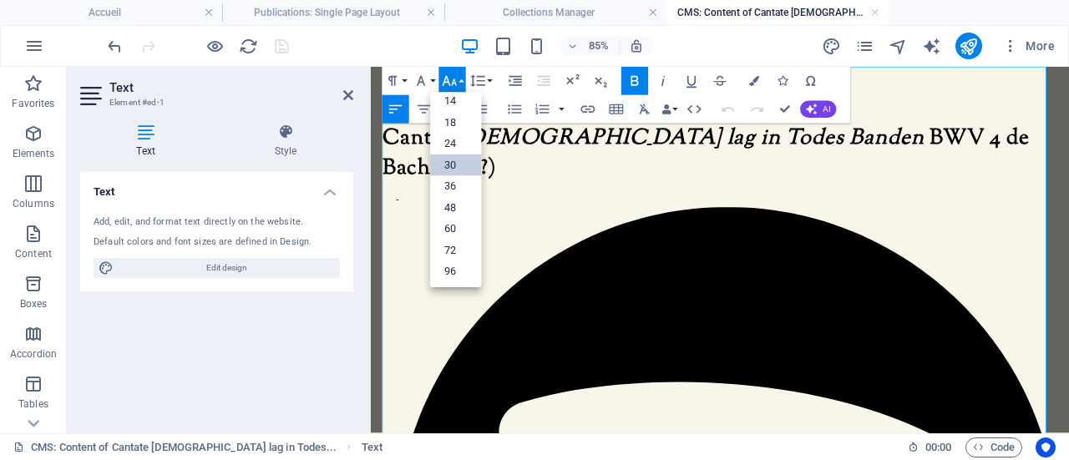
click at [455, 78] on icon "button" at bounding box center [449, 81] width 17 height 17
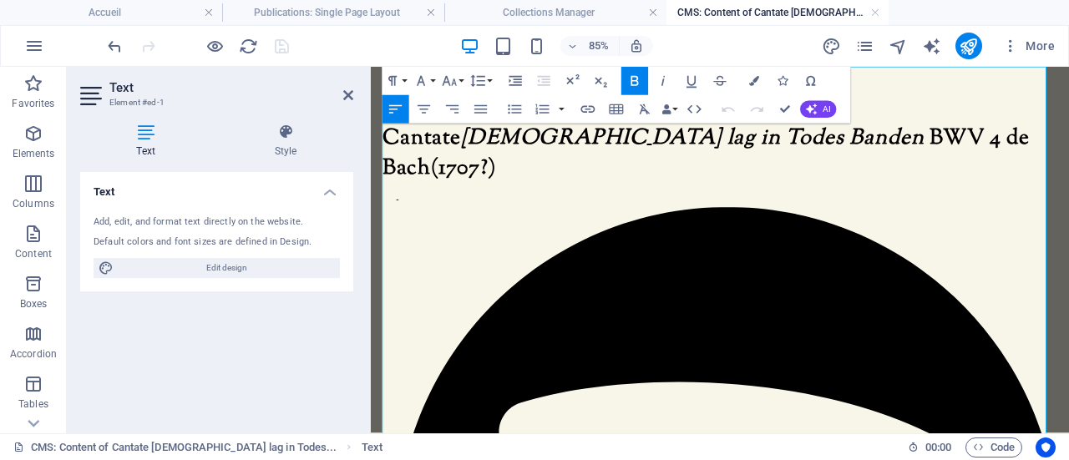
click at [783, 82] on icon "button" at bounding box center [783, 81] width 10 height 10
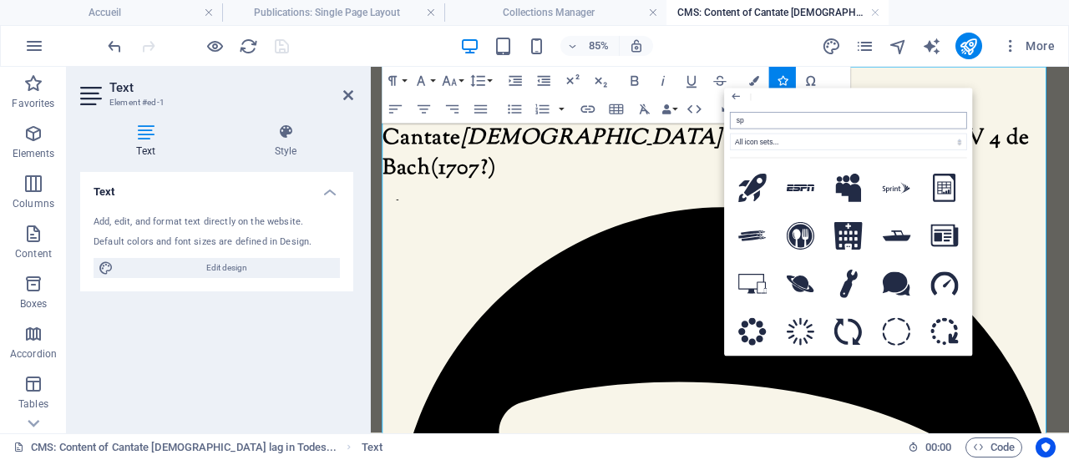
type input "spo"
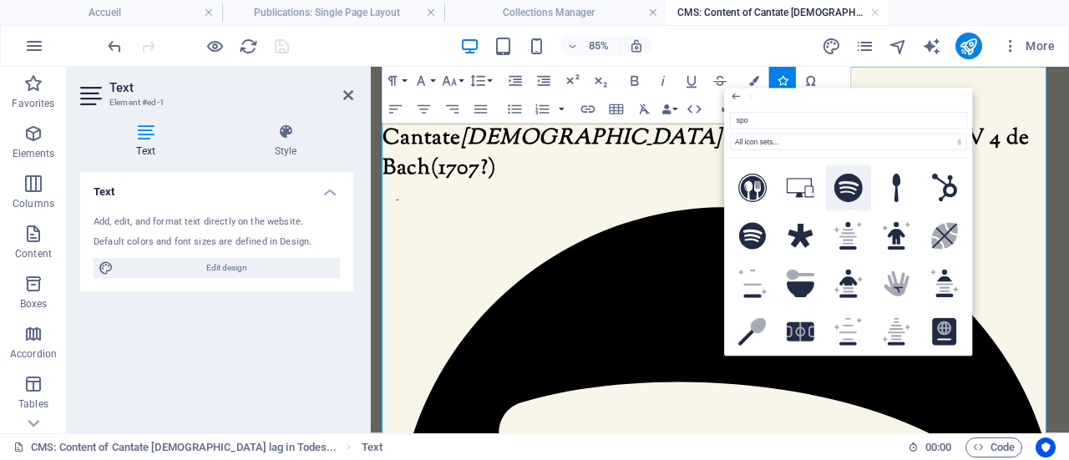
click at [848, 185] on icon at bounding box center [849, 188] width 28 height 28
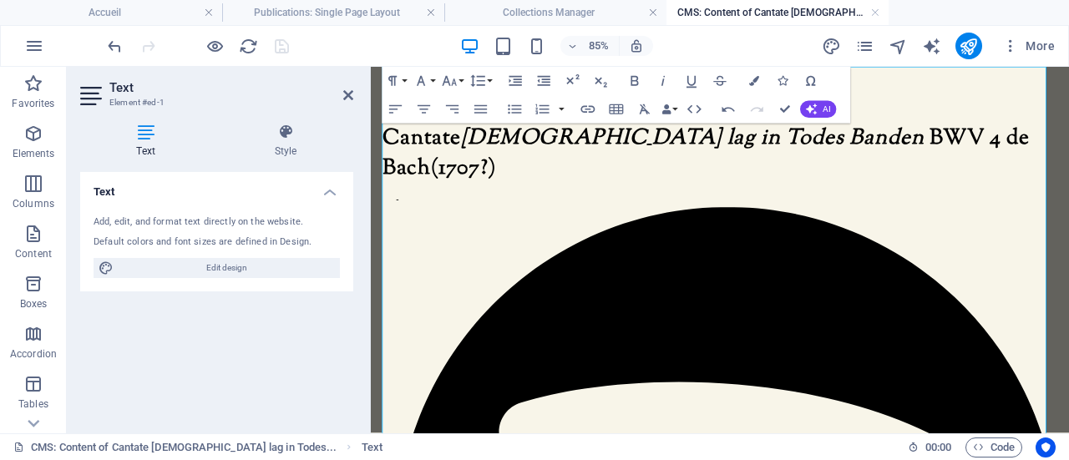
click at [455, 78] on icon "button" at bounding box center [449, 81] width 17 height 17
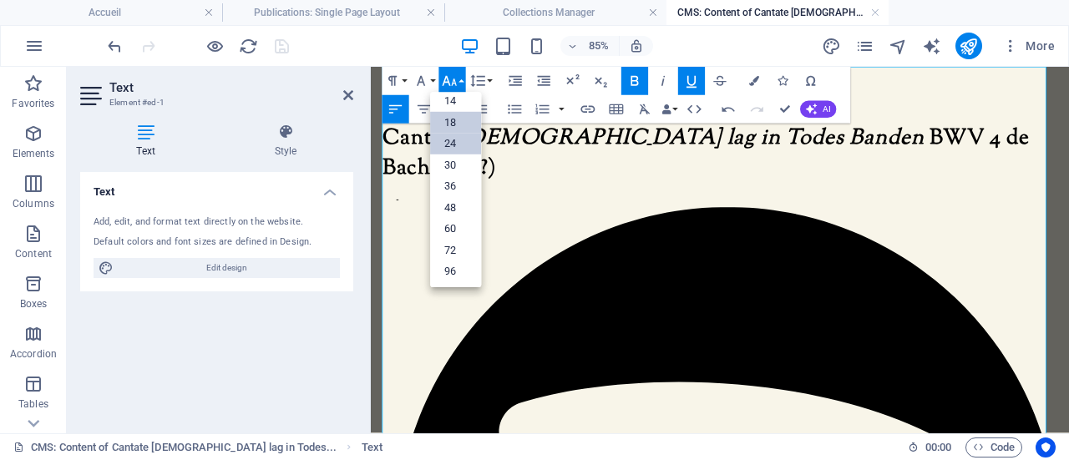
click at [460, 144] on link "24" at bounding box center [455, 145] width 51 height 22
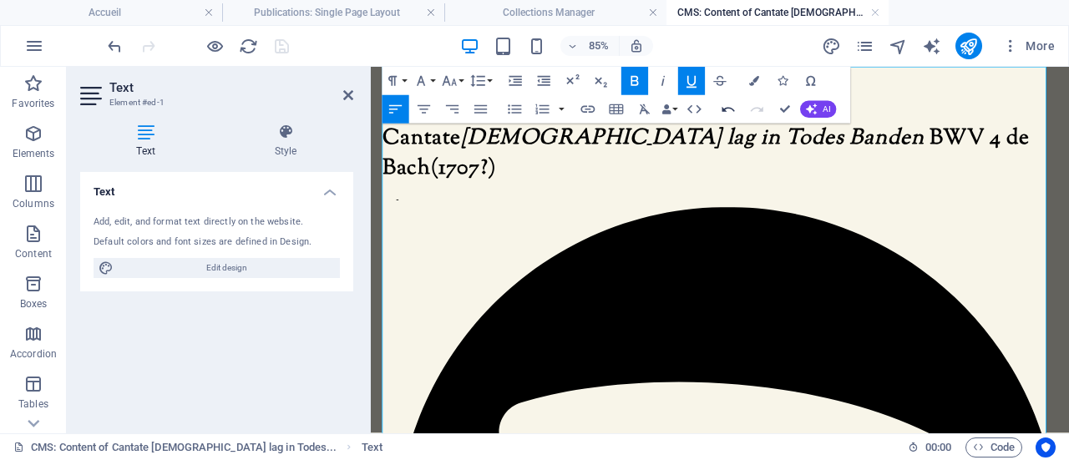
click at [724, 107] on icon "button" at bounding box center [728, 109] width 17 height 17
click at [763, 111] on icon "button" at bounding box center [757, 109] width 13 height 5
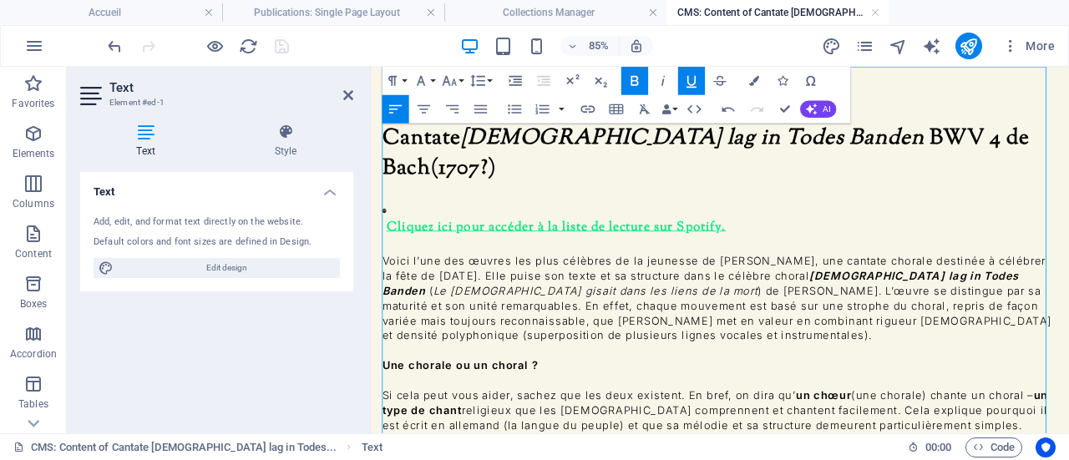
click at [404, 245] on span "Cliquez ici pour accéder à la liste de lecture sur Spotify." at bounding box center [586, 256] width 404 height 22
click at [407, 245] on span "Cliquez ici pour accéder à la liste de lecture sur Spotify." at bounding box center [586, 256] width 404 height 22
click at [389, 234] on icon at bounding box center [386, 236] width 5 height 5
click at [520, 79] on icon "button" at bounding box center [515, 81] width 17 height 17
click at [425, 245] on span "Cliquez ici pour accéder à la liste de lecture sur Spotify." at bounding box center [603, 256] width 404 height 22
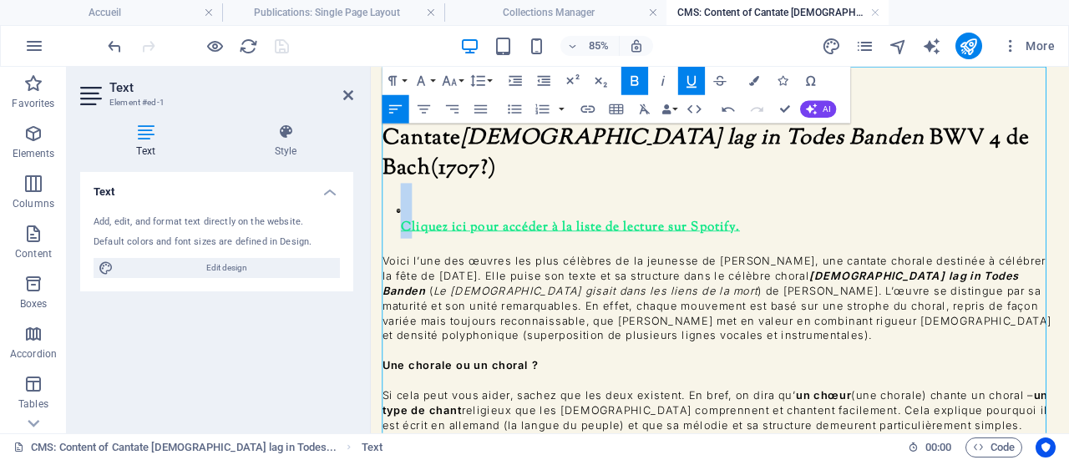
click at [421, 245] on span "Cliquez ici pour accéder à la liste de lecture sur Spotify." at bounding box center [603, 256] width 404 height 22
click at [695, 75] on icon "button" at bounding box center [691, 81] width 17 height 17
click at [695, 287] on p "Voici l’une des œuvres les plus célèbres de la jeunesse de Jean-Sébastien Bach,…" at bounding box center [781, 339] width 795 height 105
drag, startPoint x: 851, startPoint y: 182, endPoint x: 825, endPoint y: 183, distance: 25.9
click at [825, 204] on p "​     Cliquez ici pour accéder à la liste de lecture sur Spotify." at bounding box center [790, 236] width 779 height 65
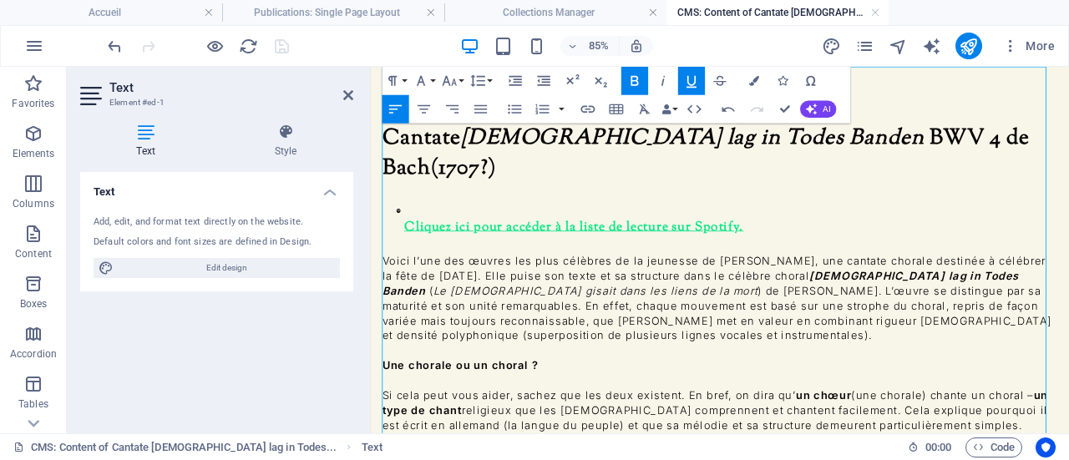
click at [685, 78] on icon "button" at bounding box center [691, 81] width 17 height 17
click at [724, 287] on p "Voici l’une des œuvres les plus célèbres de la jeunesse de Jean-Sébastien Bach,…" at bounding box center [781, 339] width 795 height 105
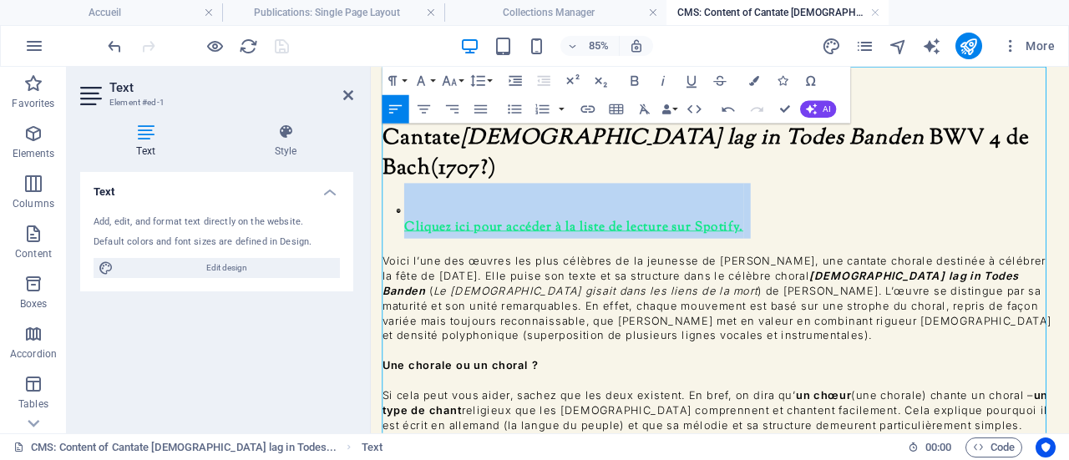
drag, startPoint x: 832, startPoint y: 183, endPoint x: 426, endPoint y: 184, distance: 406.1
click at [426, 246] on span "Cliquez ici pour accéder à la liste de lecture sur Spotify." at bounding box center [609, 254] width 417 height 16
drag, startPoint x: 513, startPoint y: 185, endPoint x: 480, endPoint y: 183, distance: 33.5
click at [480, 245] on span "Cliquez ici pour accéder à la liste de lecture sur Spotify." at bounding box center [609, 256] width 399 height 22
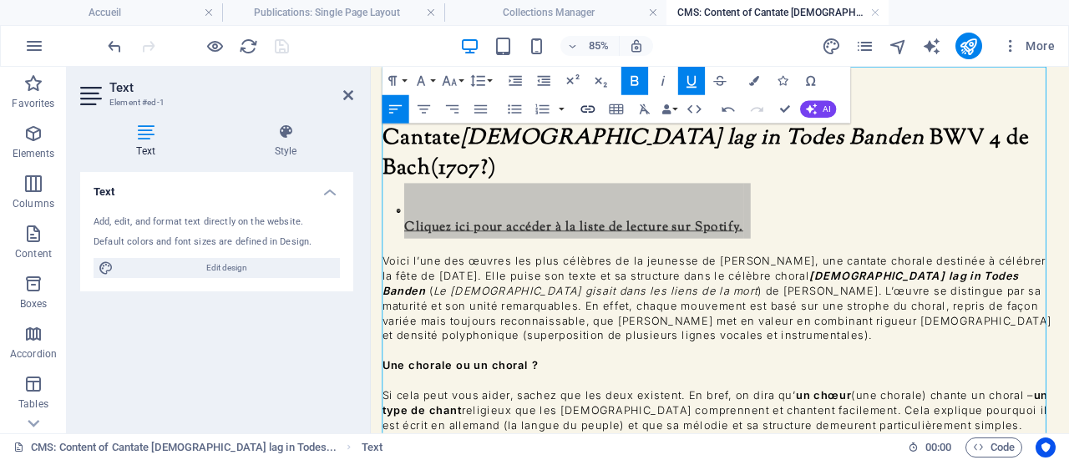
click at [587, 107] on icon "button" at bounding box center [589, 110] width 14 height 8
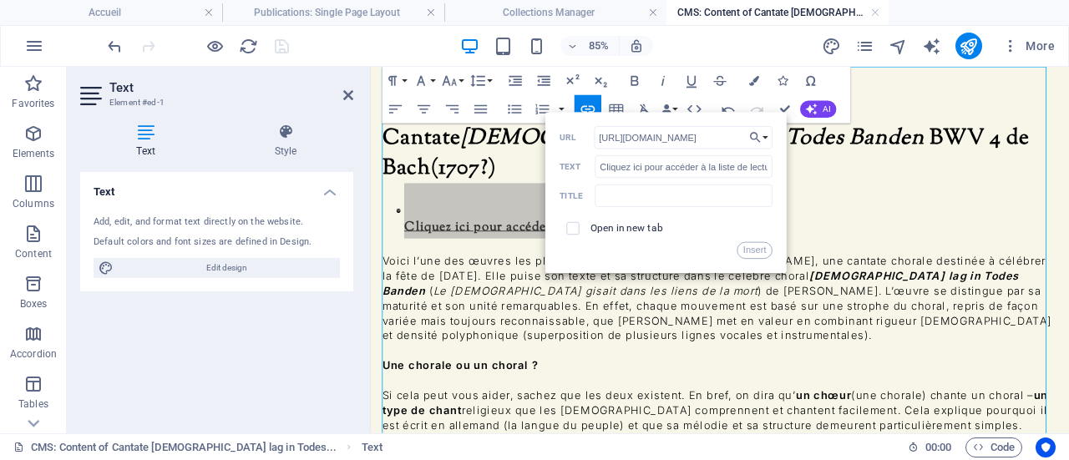
scroll to position [0, 237]
type input "https://open.spotify.com/playlist/6eyFNydy0rPZhkYEo6bKEQ?si=ac1239aebb9443df"
click at [574, 231] on input "checkbox" at bounding box center [571, 227] width 13 height 13
checkbox input "true"
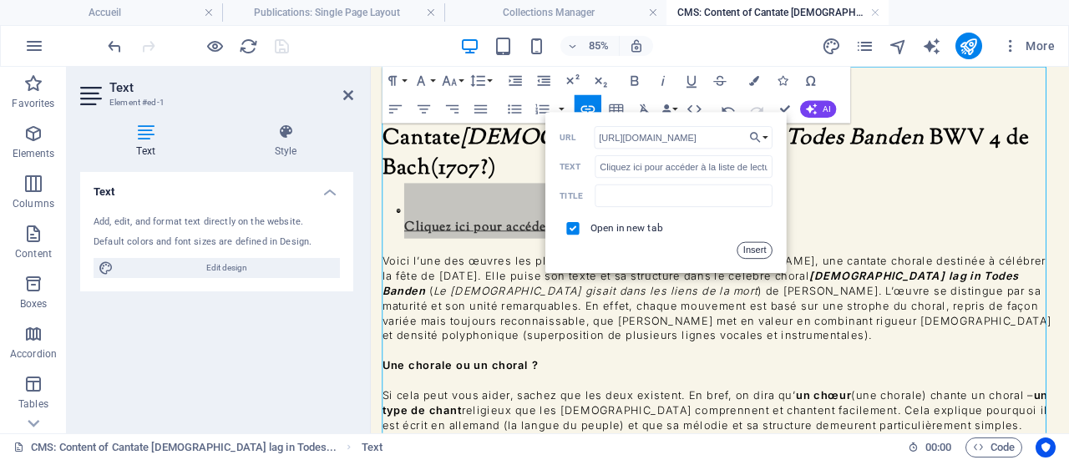
click at [751, 251] on button "Insert" at bounding box center [755, 250] width 36 height 17
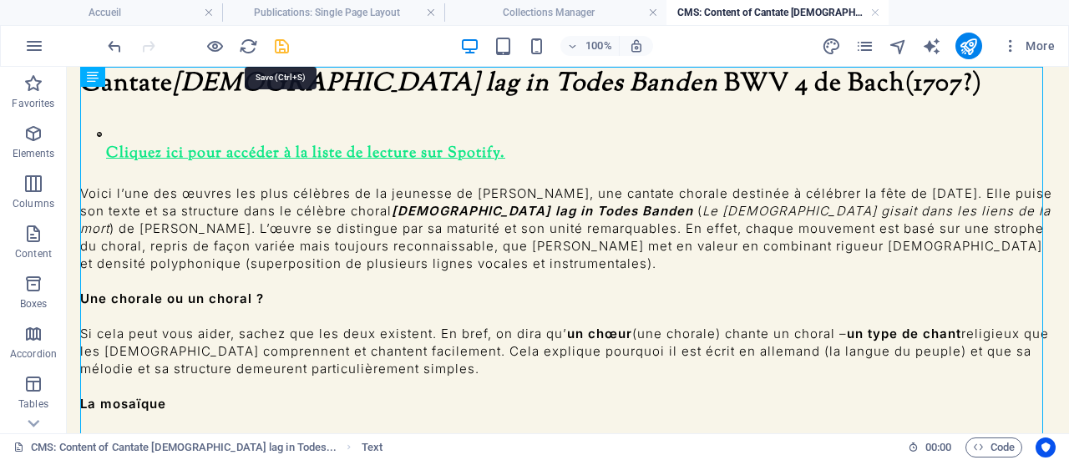
click at [286, 47] on icon "save" at bounding box center [281, 46] width 19 height 19
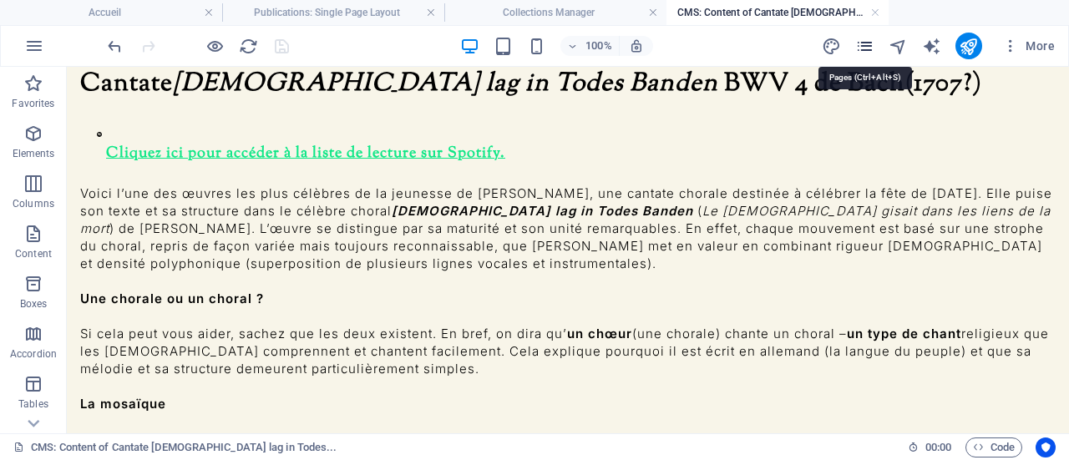
click at [869, 48] on icon "pages" at bounding box center [865, 46] width 19 height 19
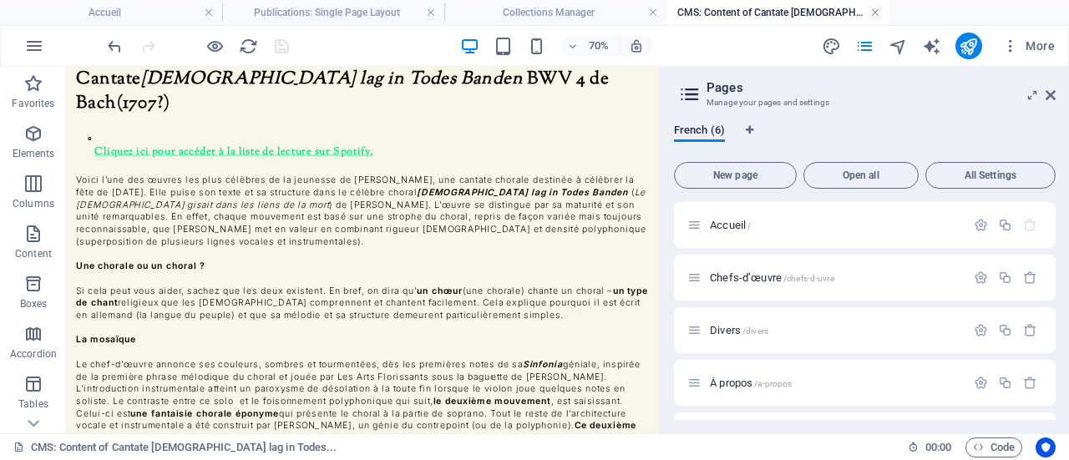
click at [879, 11] on link at bounding box center [876, 13] width 10 height 16
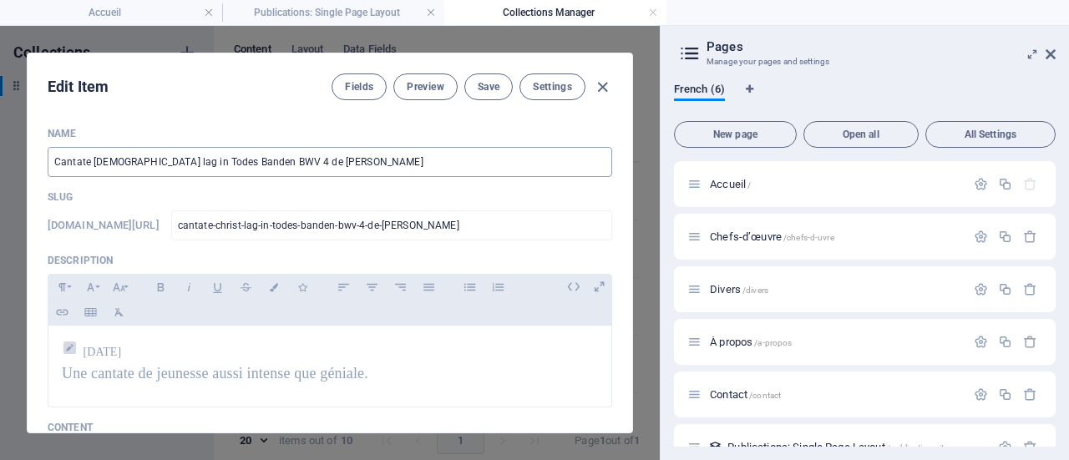
click at [242, 164] on input "Cantate Christ lag in Todes Banden BWV 4 de Bach" at bounding box center [330, 162] width 565 height 30
type input "Cantate Christ lag in Todes Banden BWV4 de Bach"
click at [480, 86] on span "Save" at bounding box center [489, 86] width 22 height 13
click at [605, 81] on icon "button" at bounding box center [602, 87] width 19 height 19
type input "cantate-christ-lag-in-todes-banden-bwv-4-de-bach"
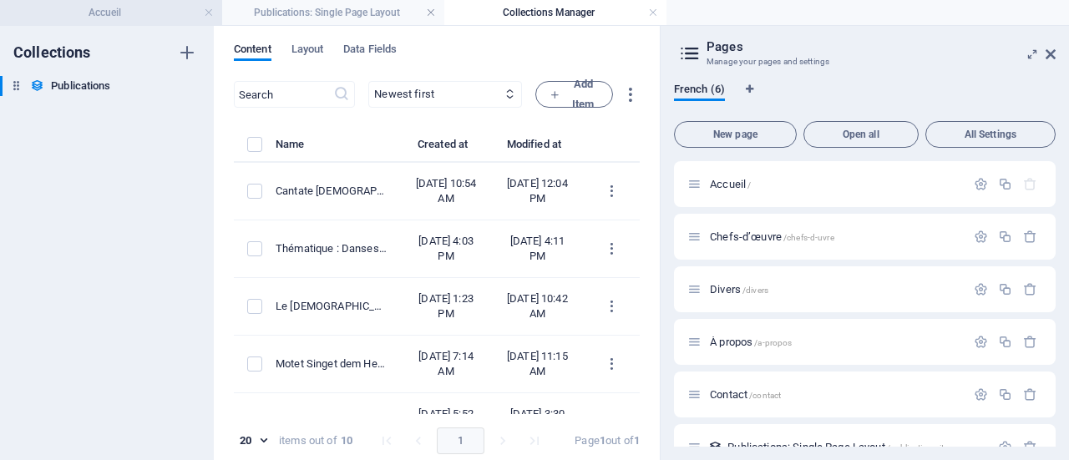
click at [155, 16] on h4 "Accueil" at bounding box center [111, 12] width 222 height 18
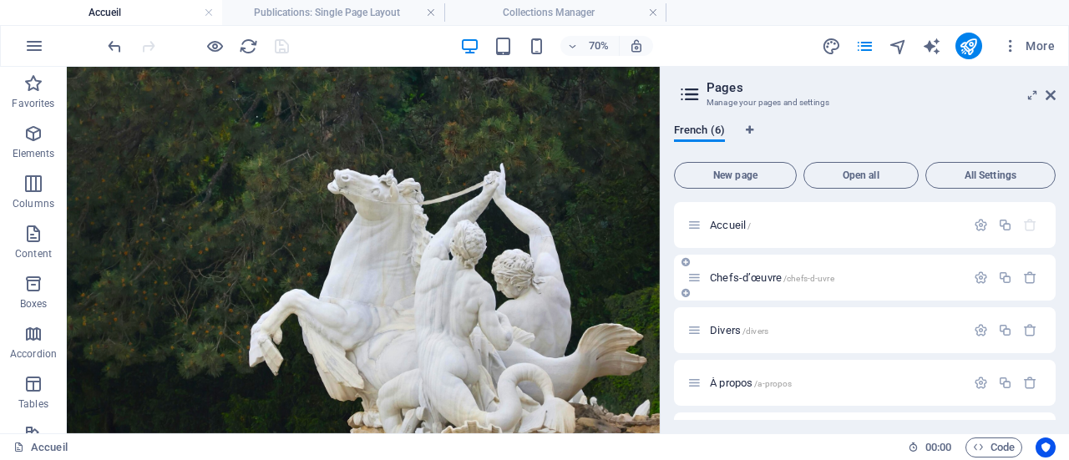
click at [753, 279] on span "Chefs-d’œuvre /chefs-d-uvre" at bounding box center [772, 278] width 124 height 13
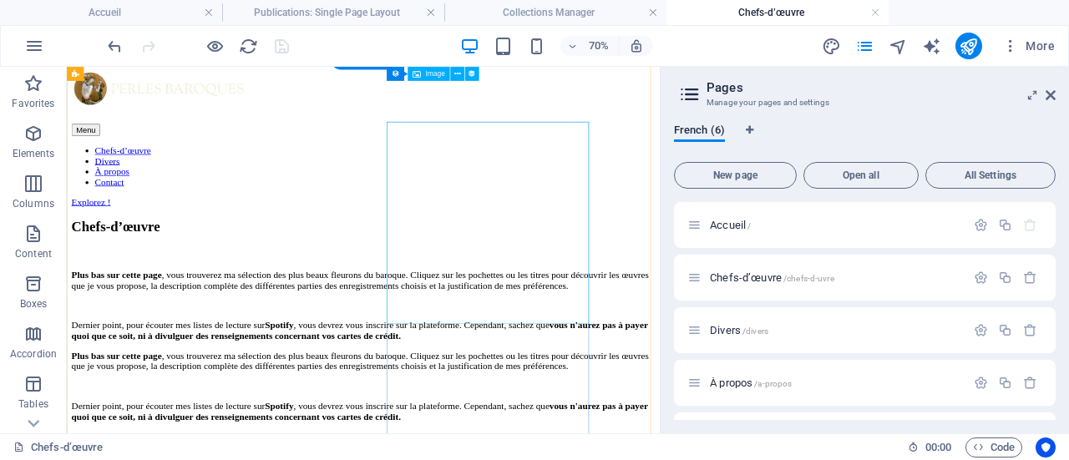
scroll to position [501, 0]
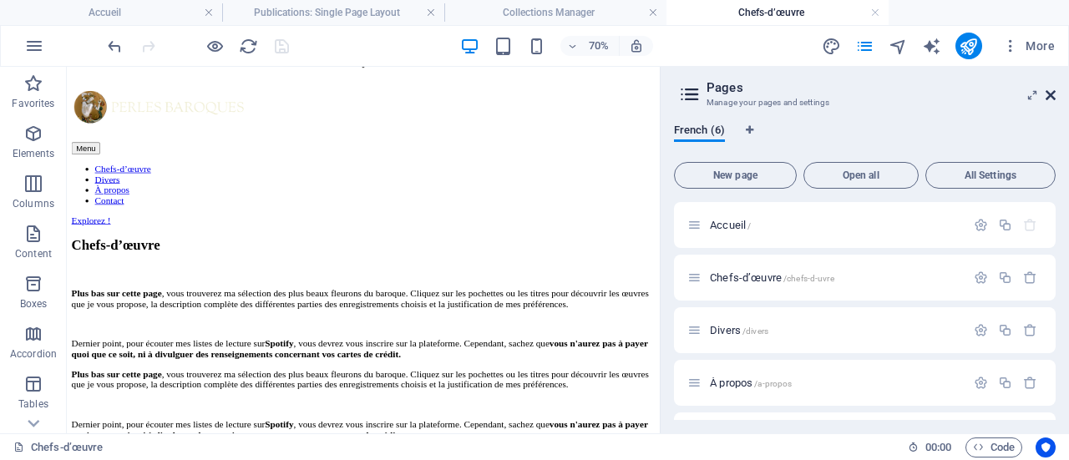
click at [1051, 94] on icon at bounding box center [1051, 95] width 10 height 13
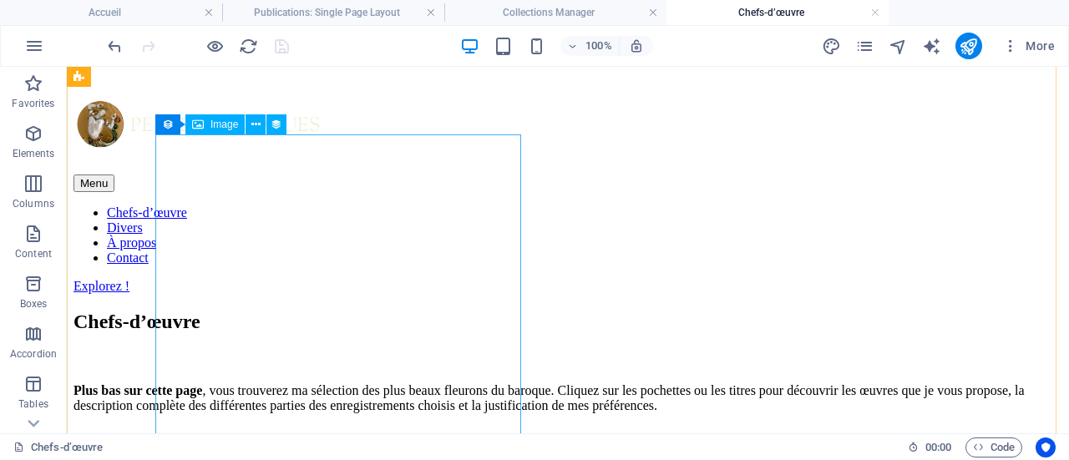
scroll to position [642, 0]
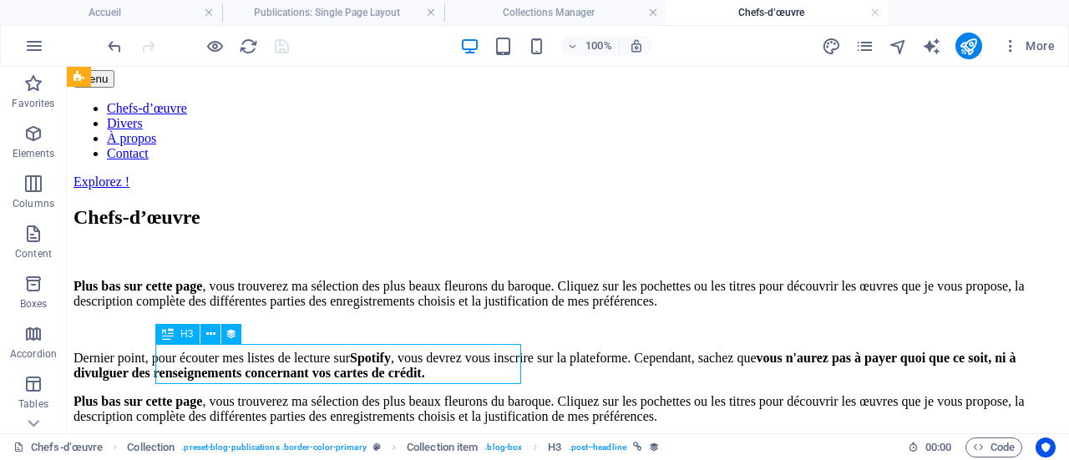
scroll to position [704, 0]
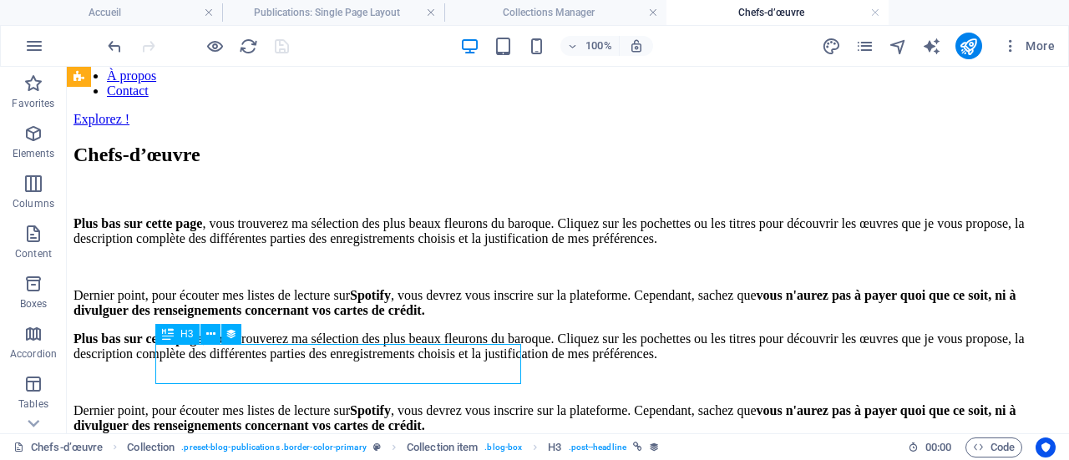
select select "name"
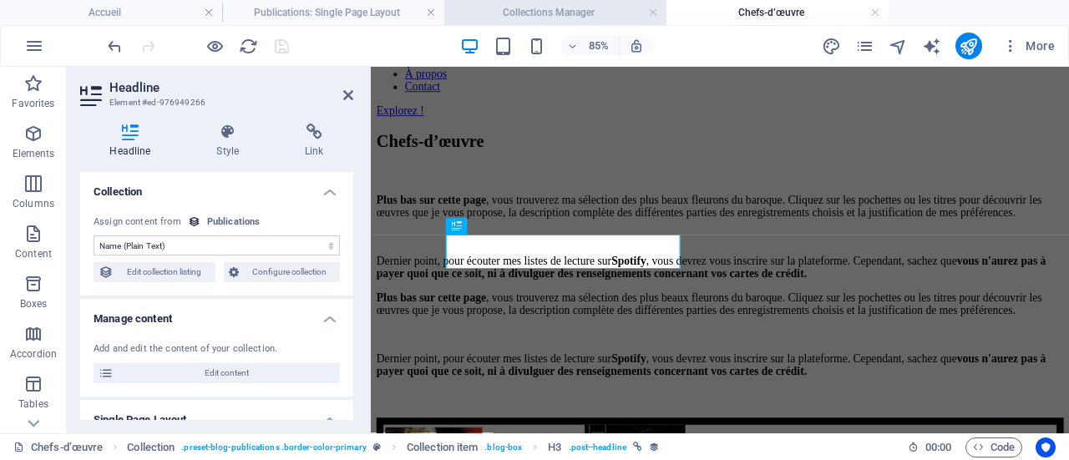
click at [553, 13] on h4 "Collections Manager" at bounding box center [555, 12] width 222 height 18
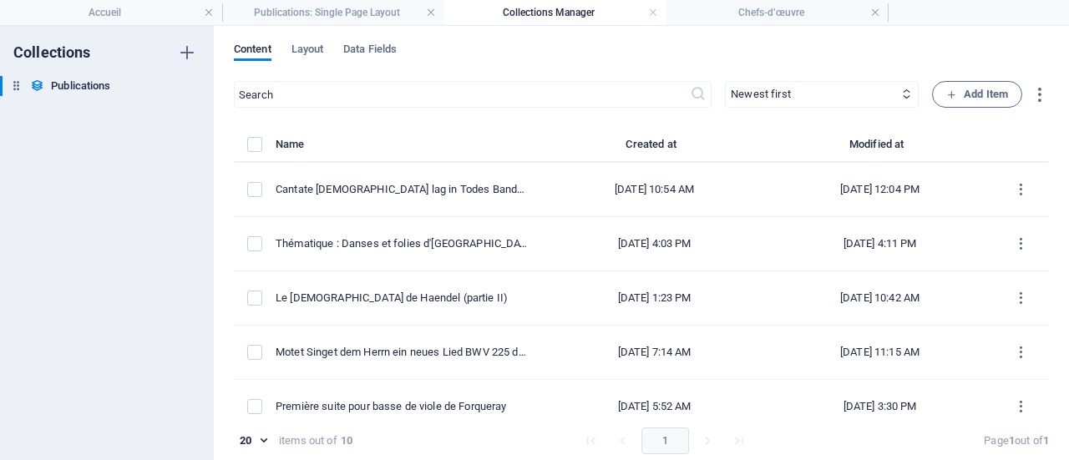
scroll to position [0, 0]
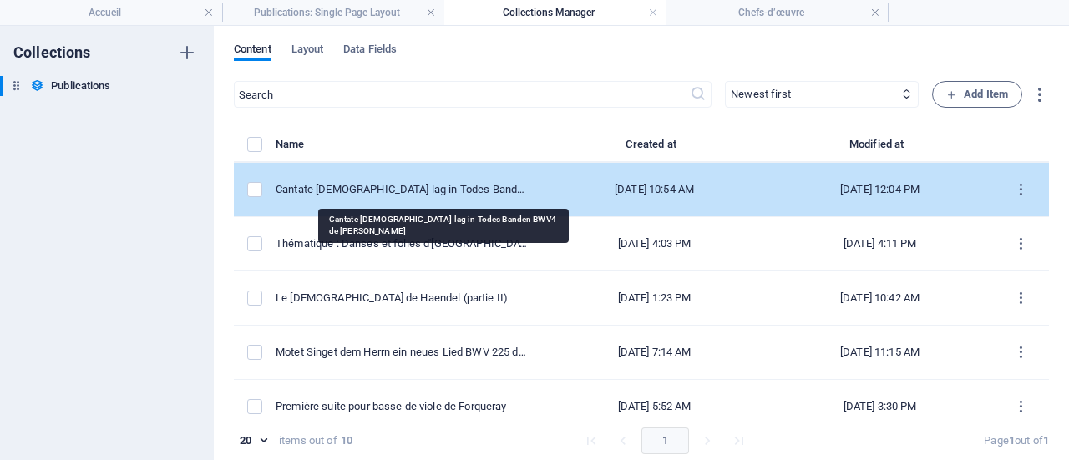
click at [456, 188] on div "Cantate Christ lag in Todes Banden BWV4 de Bach" at bounding box center [402, 189] width 253 height 15
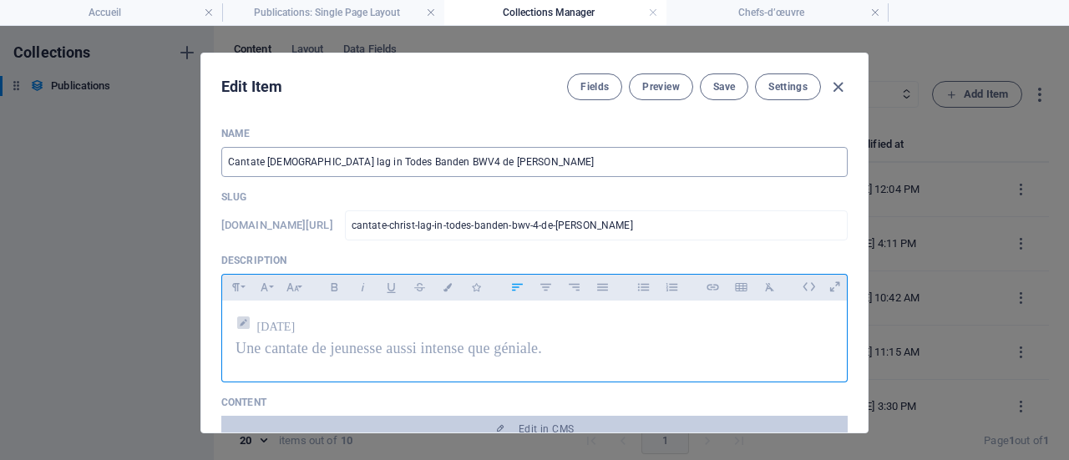
click at [411, 161] on input "Cantate Christ lag in Todes Banden BWV4 de Bach" at bounding box center [534, 162] width 627 height 30
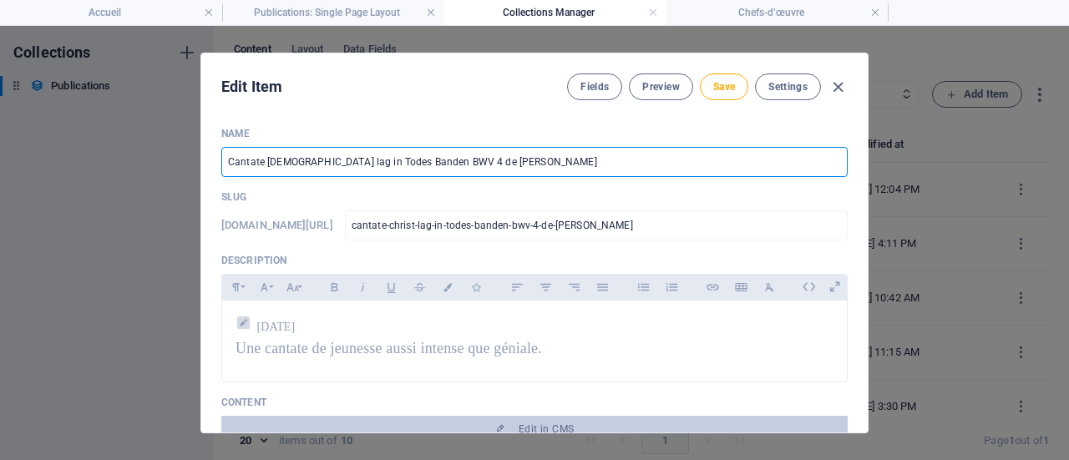
click at [391, 162] on input "Cantate Christ lag in Todes Banden BWV 4 de Bach" at bounding box center [534, 162] width 627 height 30
type input "Cantate Christ lag in Todes Banden BWV 4 de Bach"
click at [728, 84] on span "Save" at bounding box center [725, 86] width 22 height 13
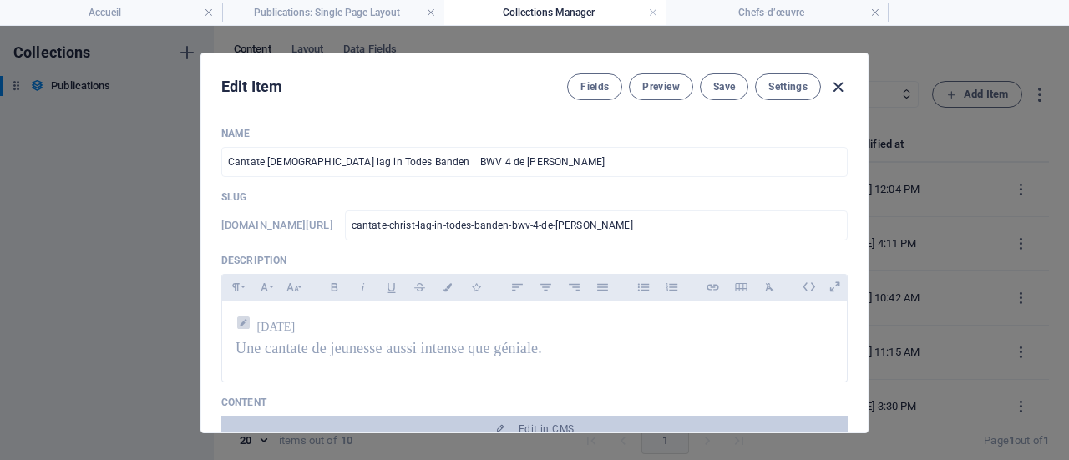
click at [841, 86] on icon "button" at bounding box center [838, 87] width 19 height 19
type input "cantate-christ-lag-in-todes-banden-bwv-4-de-bach"
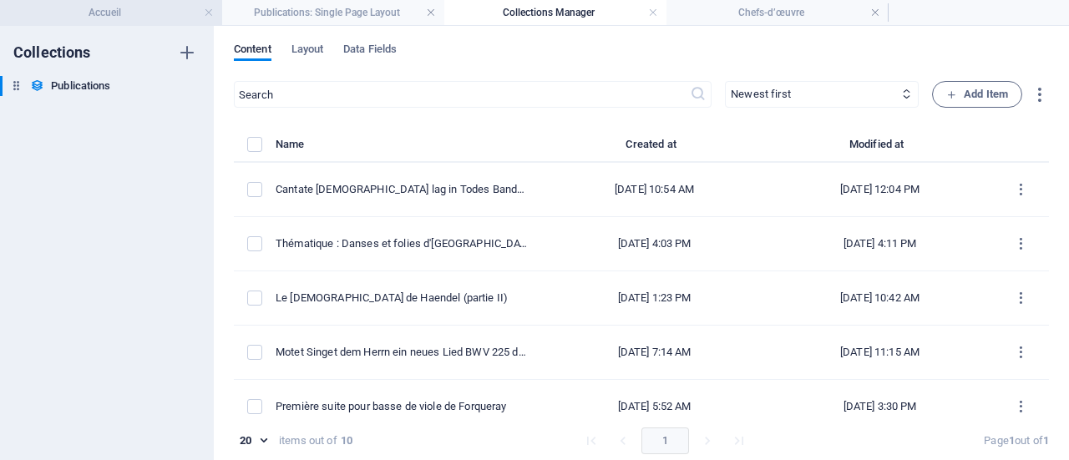
click at [164, 6] on h4 "Accueil" at bounding box center [111, 12] width 222 height 18
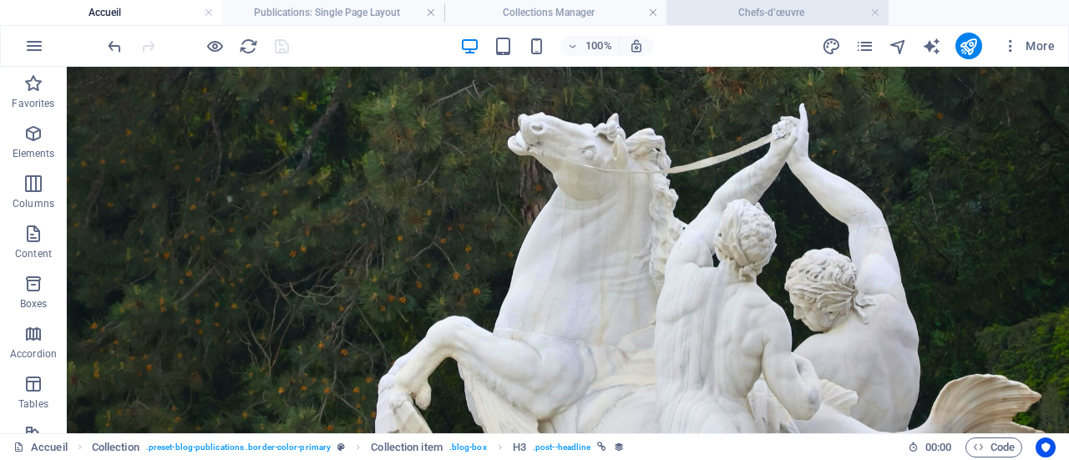
click at [775, 4] on h4 "Chefs-d’œuvre" at bounding box center [778, 12] width 222 height 18
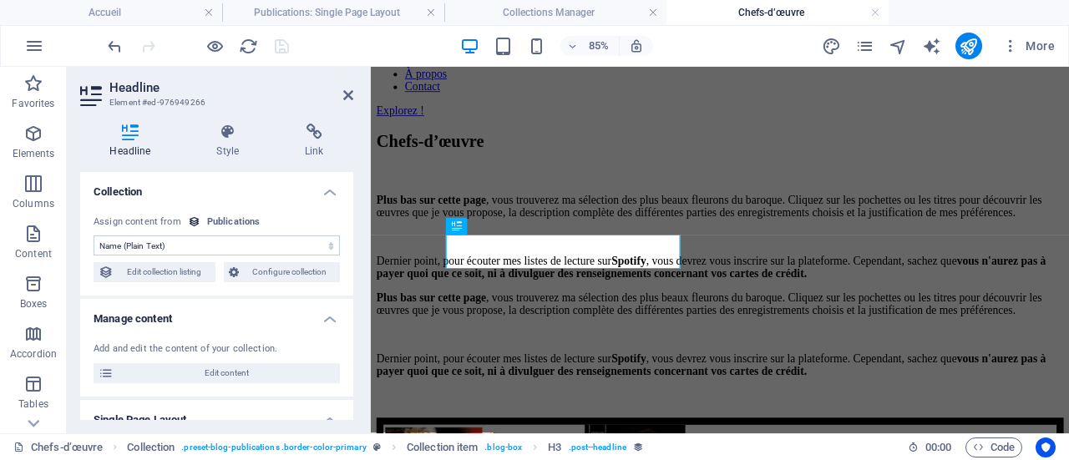
click at [735, 44] on div "85% More" at bounding box center [582, 46] width 957 height 27
click at [249, 49] on icon "reload" at bounding box center [248, 46] width 19 height 19
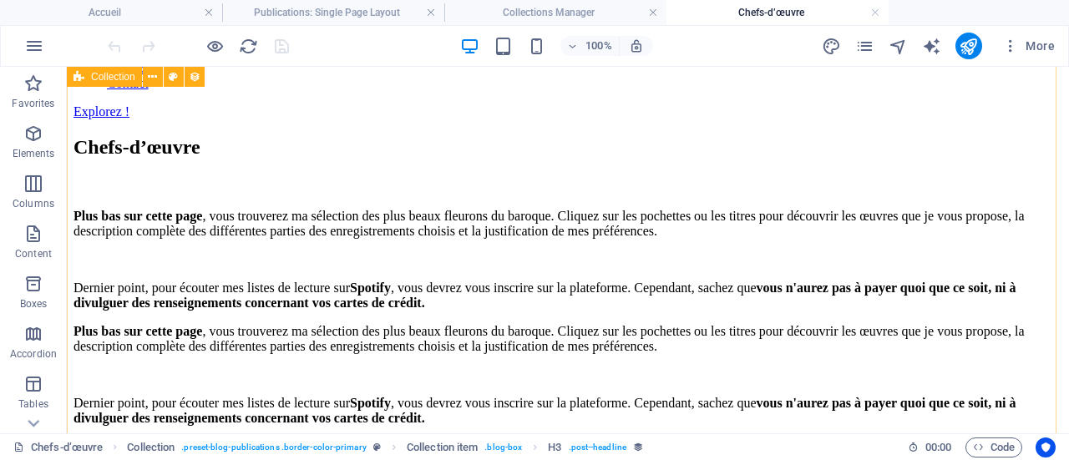
scroll to position [668, 0]
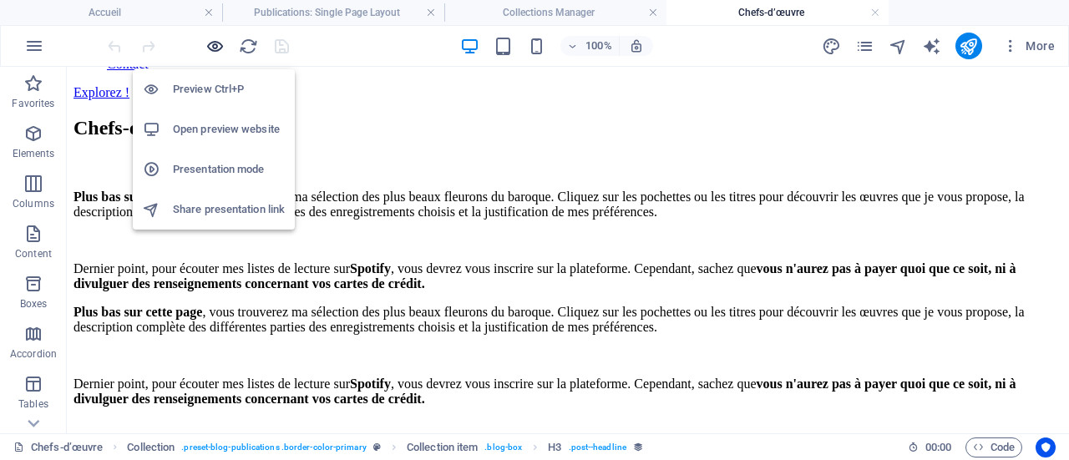
click at [213, 48] on icon "button" at bounding box center [215, 46] width 19 height 19
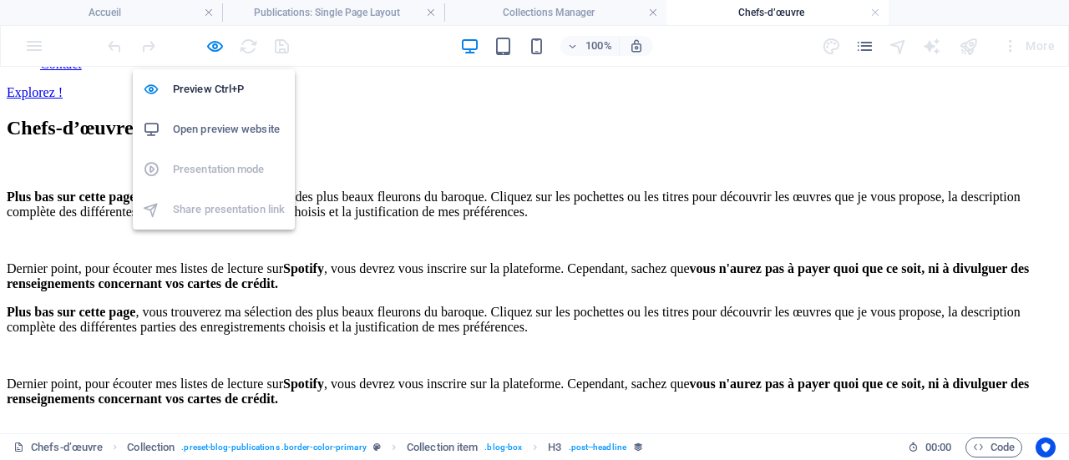
click at [216, 128] on h6 "Open preview website" at bounding box center [229, 129] width 112 height 20
click at [212, 43] on icon "button" at bounding box center [215, 46] width 19 height 19
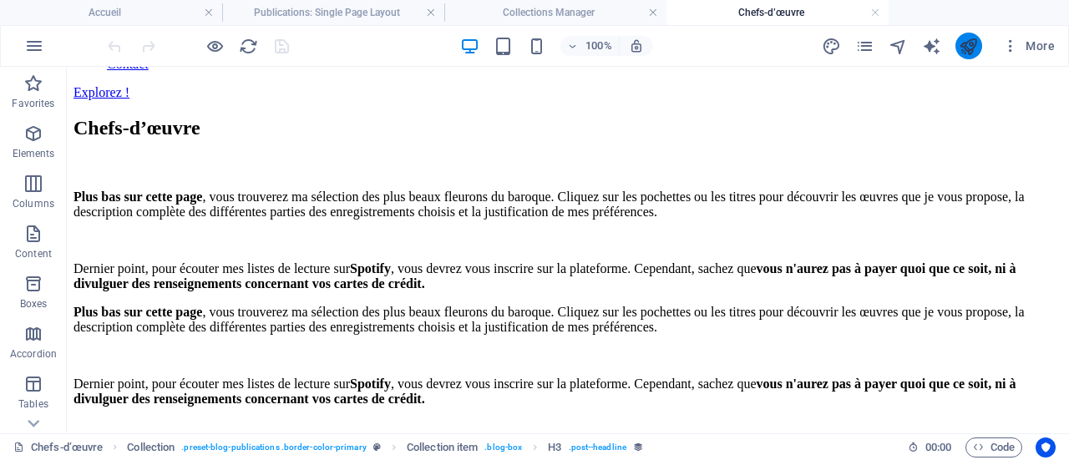
click at [981, 41] on button "publish" at bounding box center [969, 46] width 27 height 27
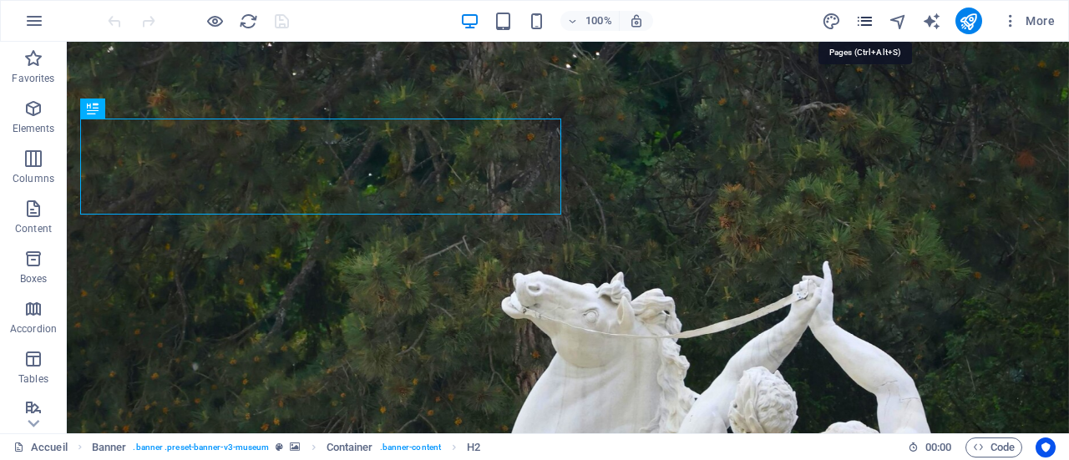
click at [869, 24] on icon "pages" at bounding box center [865, 21] width 19 height 19
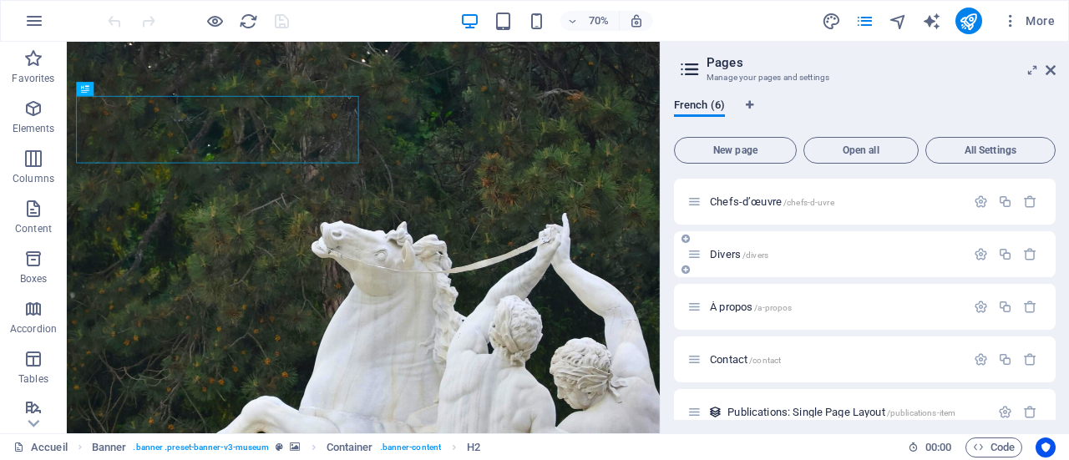
scroll to position [72, 0]
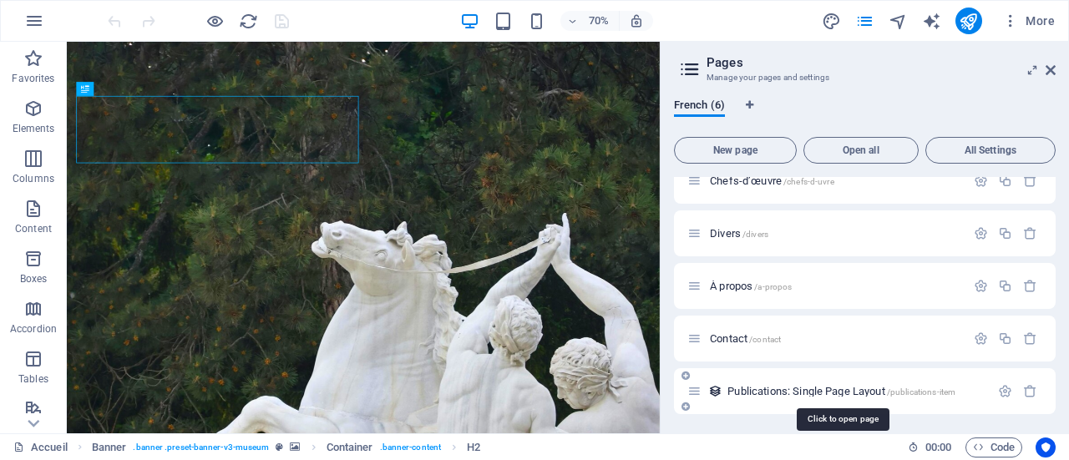
click at [765, 389] on span "Publications: Single Page Layout /publications-item" at bounding box center [842, 391] width 228 height 13
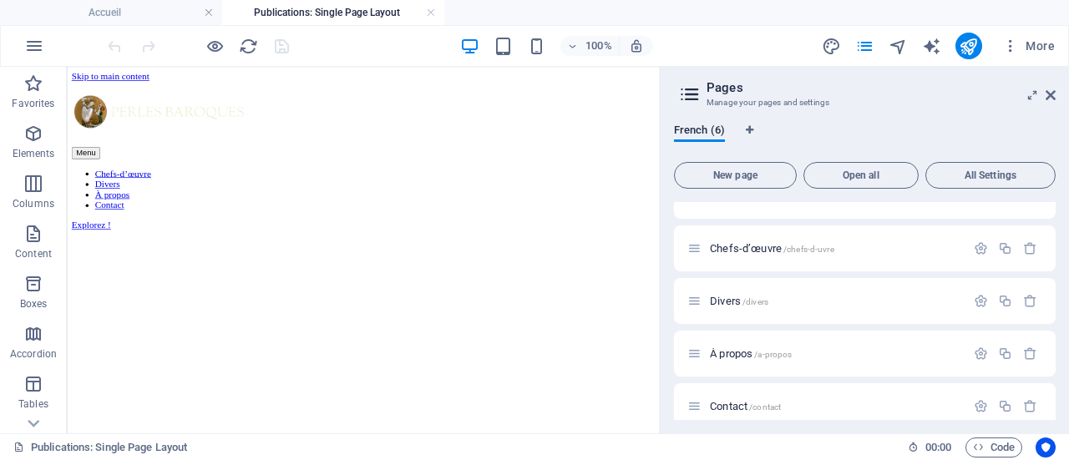
scroll to position [0, 0]
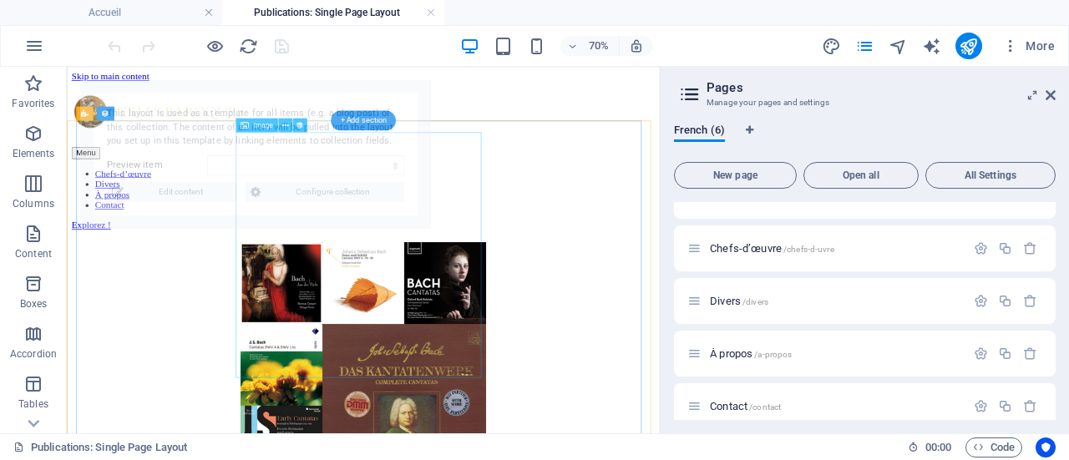
select select "68de921b9c0c7d757c01480b"
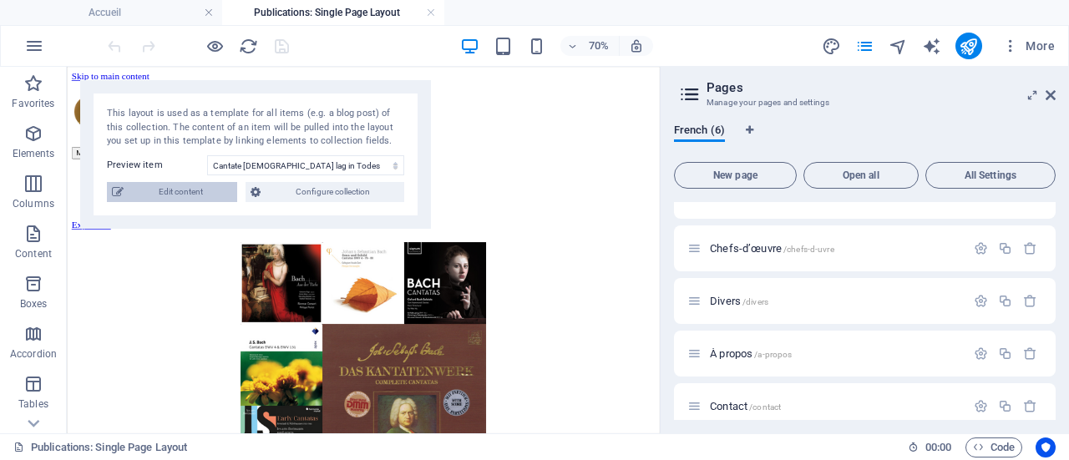
click at [149, 196] on span "Edit content" at bounding box center [181, 192] width 104 height 20
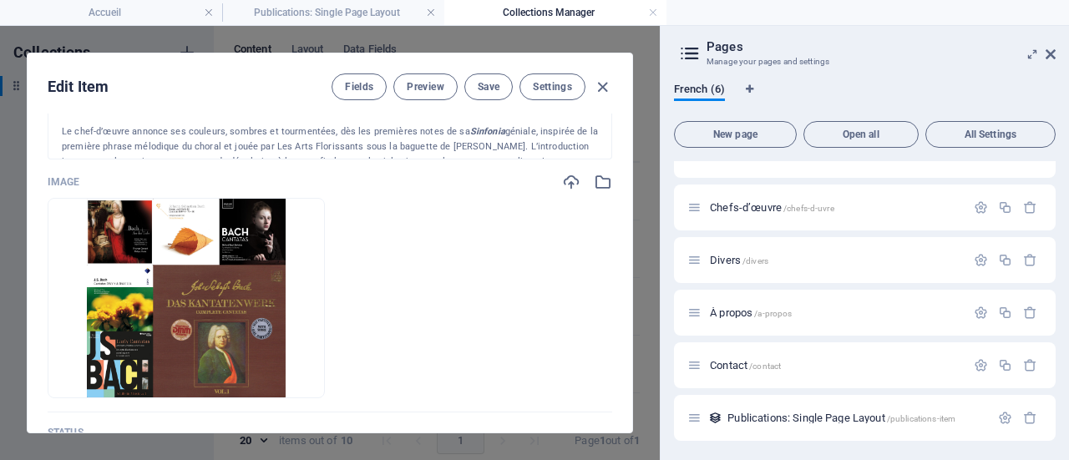
scroll to position [334, 0]
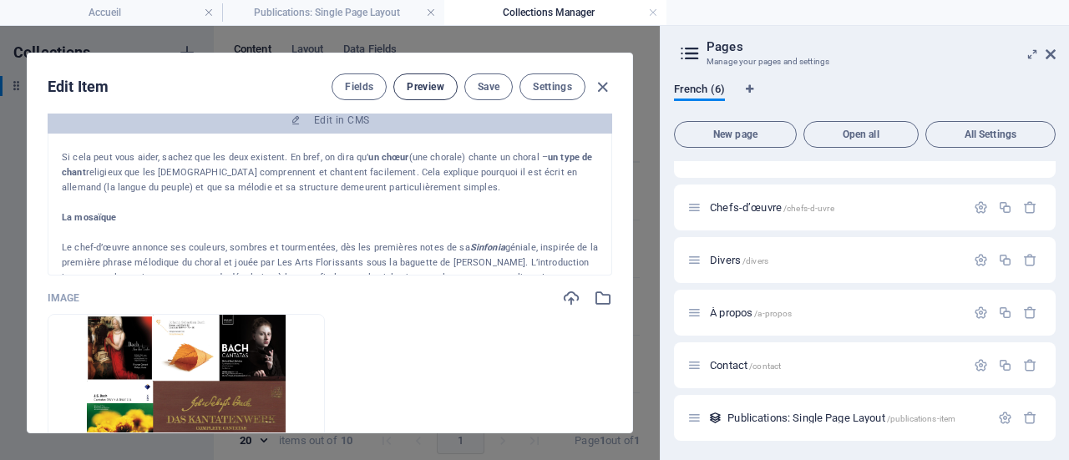
click at [416, 85] on span "Preview" at bounding box center [425, 86] width 37 height 13
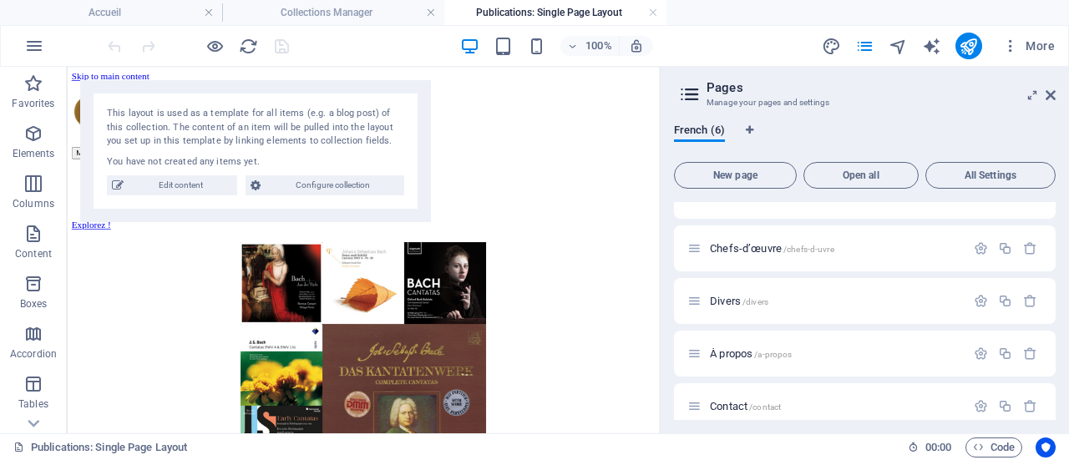
scroll to position [0, 0]
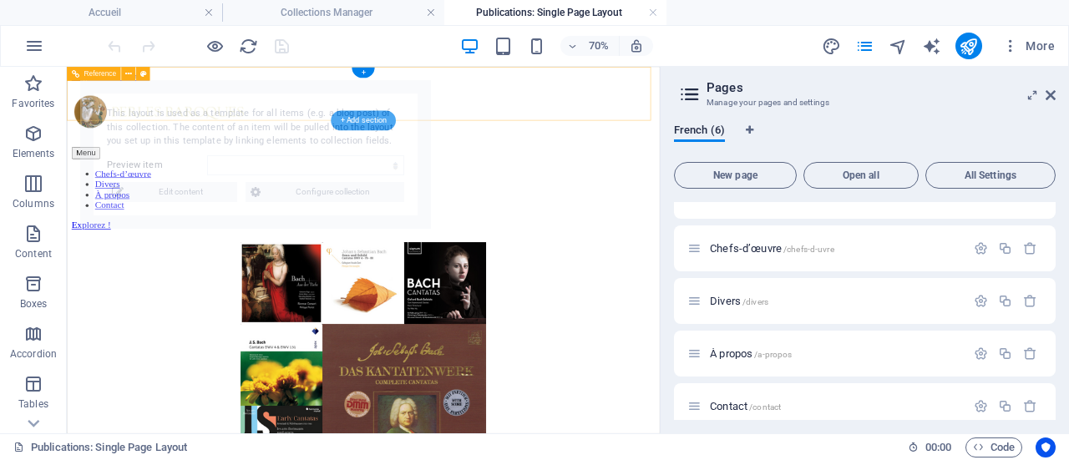
select select "68de921b9c0c7d757c01480b"
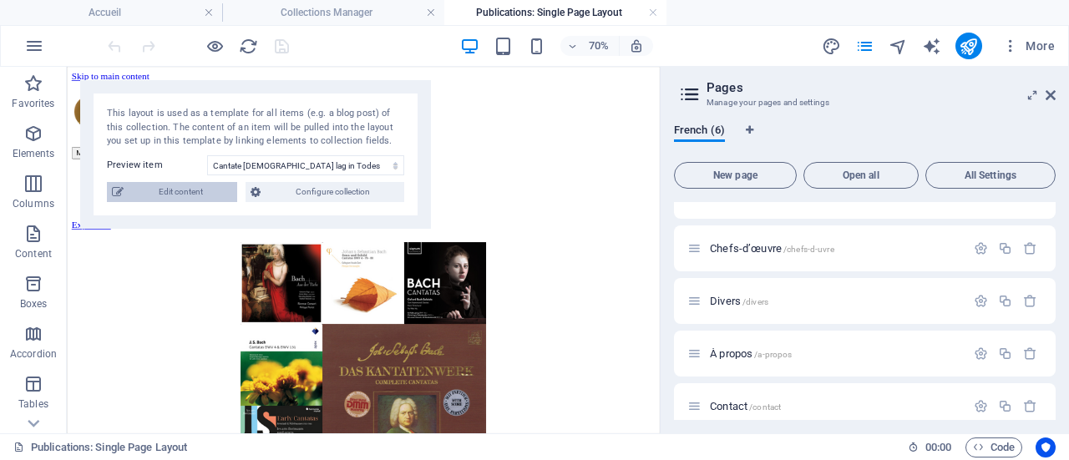
click at [175, 185] on span "Edit content" at bounding box center [181, 192] width 104 height 20
type input "cantate-christ-lag-in-todes-banden-bwv-4-de-[PERSON_NAME]"
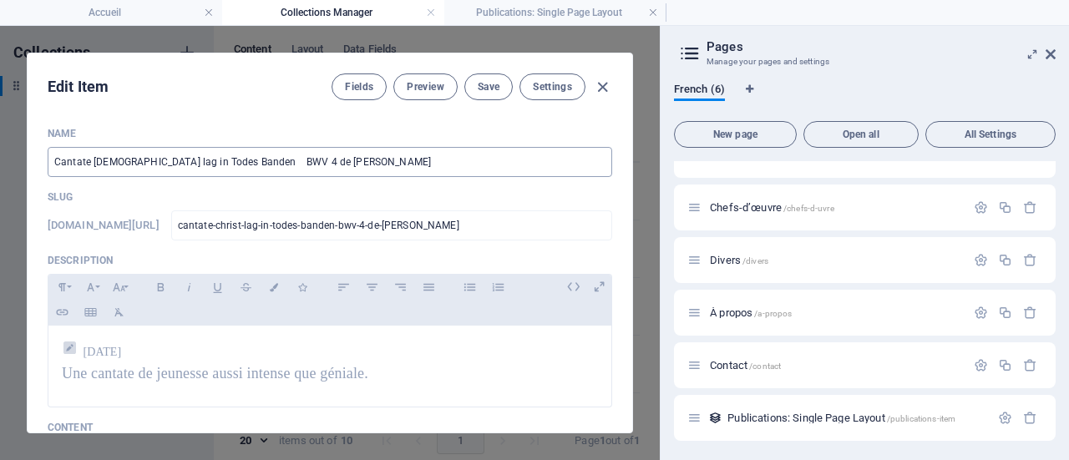
click at [225, 159] on input "Cantate Christ lag in Todes Banden BWV 4 de Bach" at bounding box center [330, 162] width 565 height 30
type input "Cantate Christ lag in Todes Banden BWV 4 de Bach"
click at [478, 87] on span "Save" at bounding box center [489, 86] width 22 height 13
click at [600, 83] on icon "button" at bounding box center [602, 87] width 19 height 19
type input "cantate-christ-lag-in-todes-banden-bwv-4-de-[PERSON_NAME]"
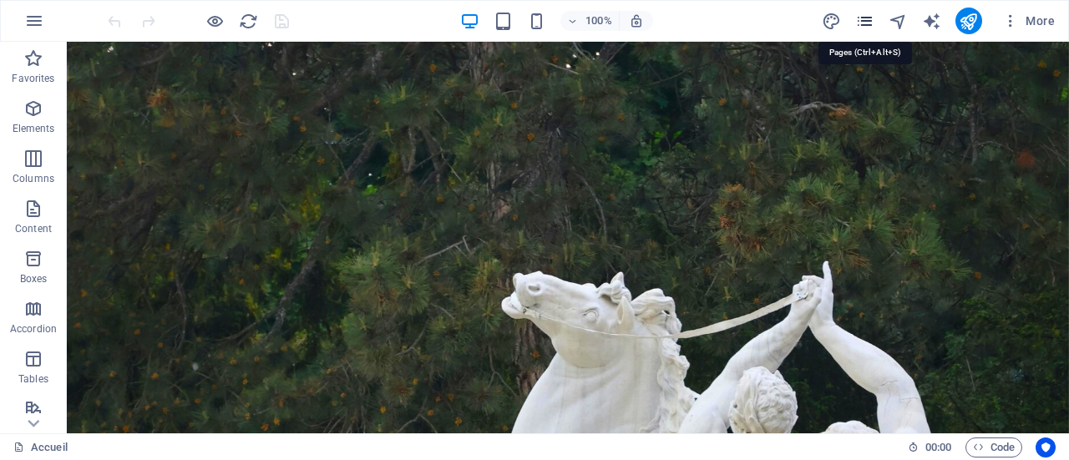
click at [861, 21] on icon "pages" at bounding box center [865, 21] width 19 height 19
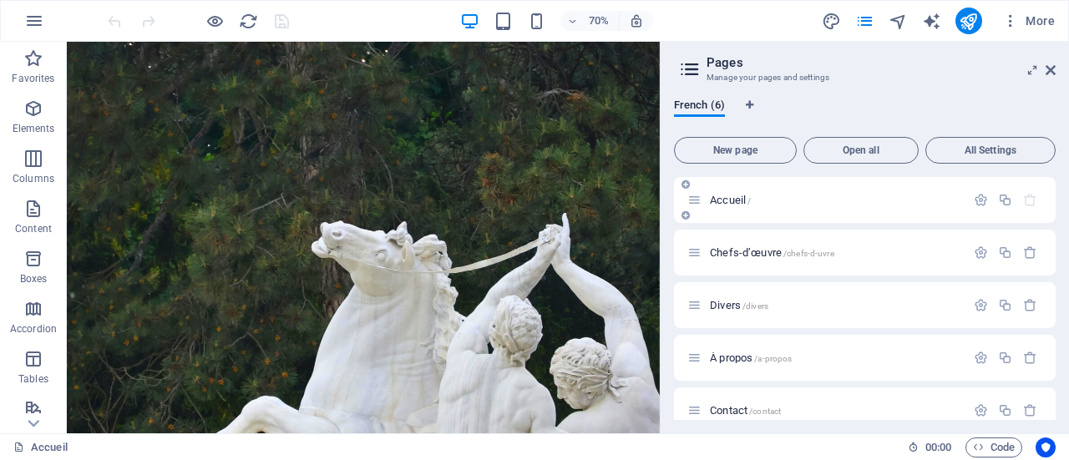
scroll to position [72, 0]
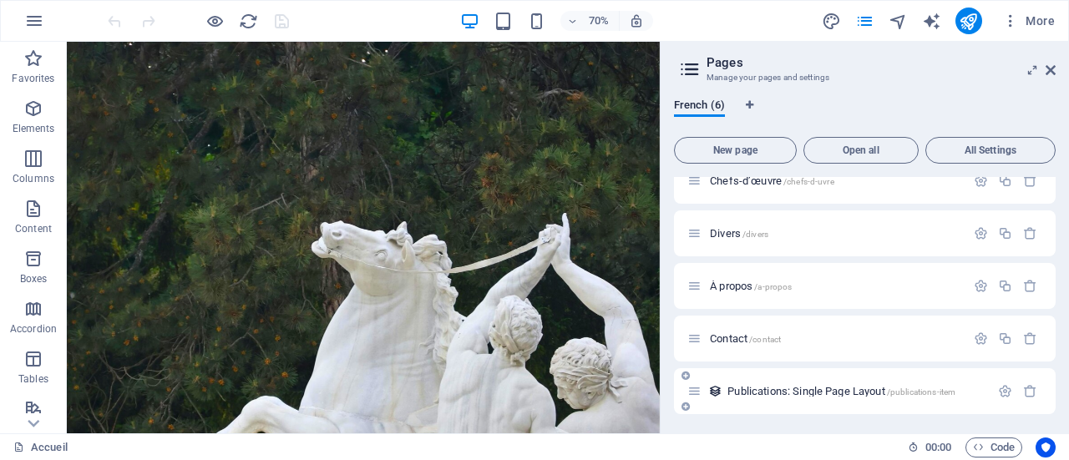
click at [836, 393] on span "Publications: Single Page Layout /publications-item" at bounding box center [842, 391] width 228 height 13
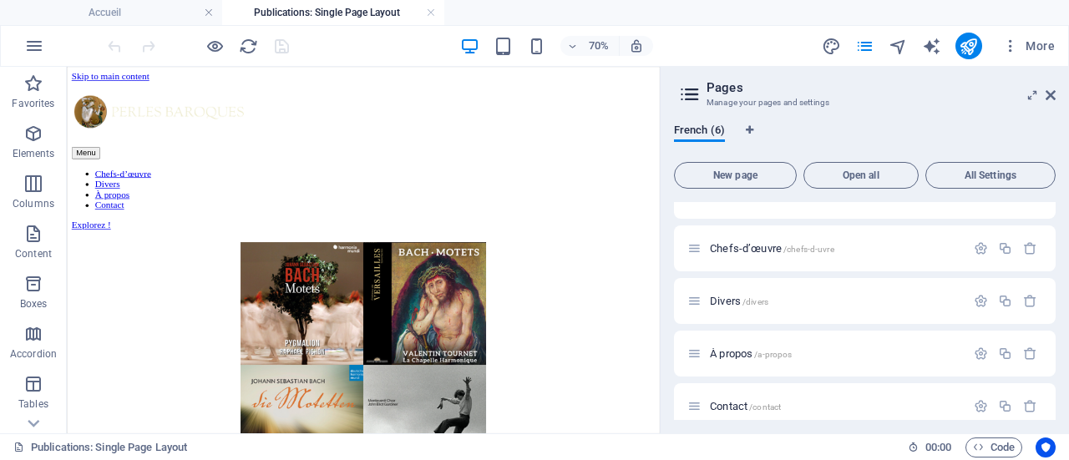
scroll to position [0, 0]
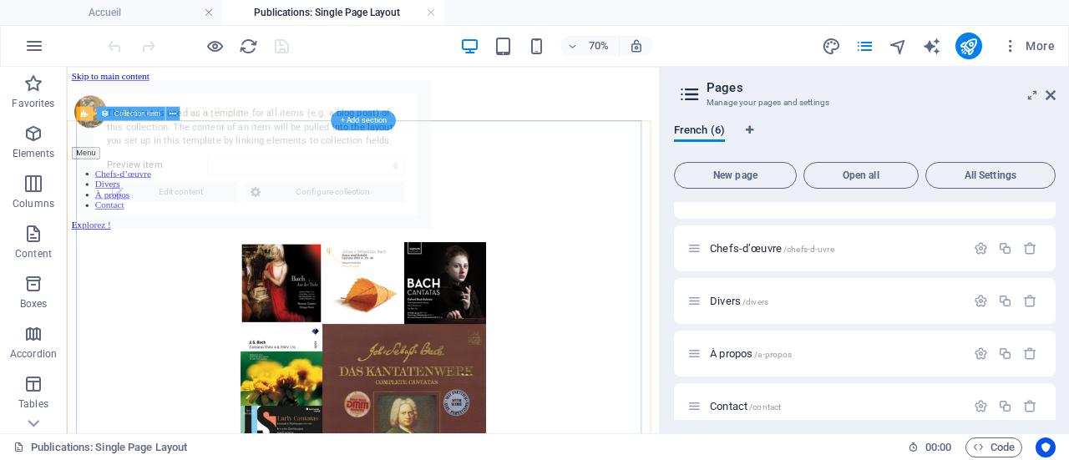
select select "68de921b9c0c7d757c01480b"
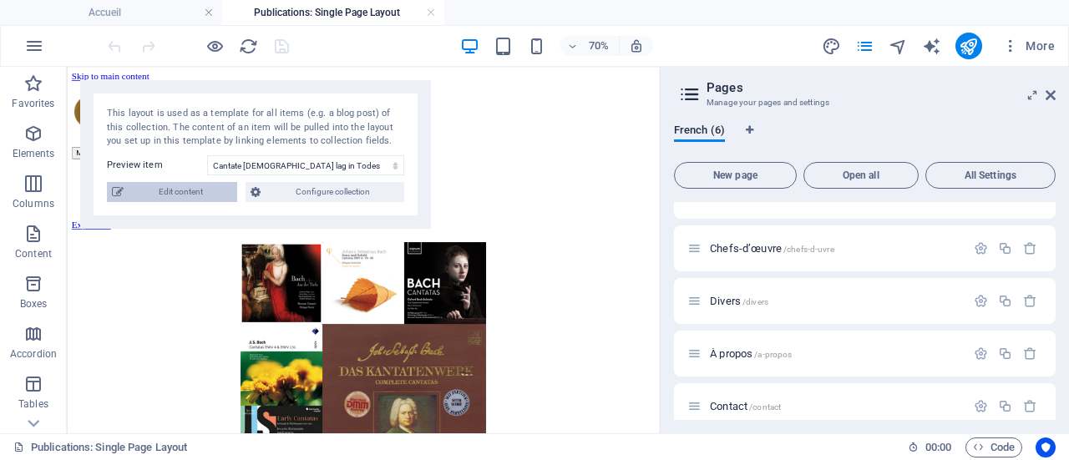
click at [163, 186] on span "Edit content" at bounding box center [181, 192] width 104 height 20
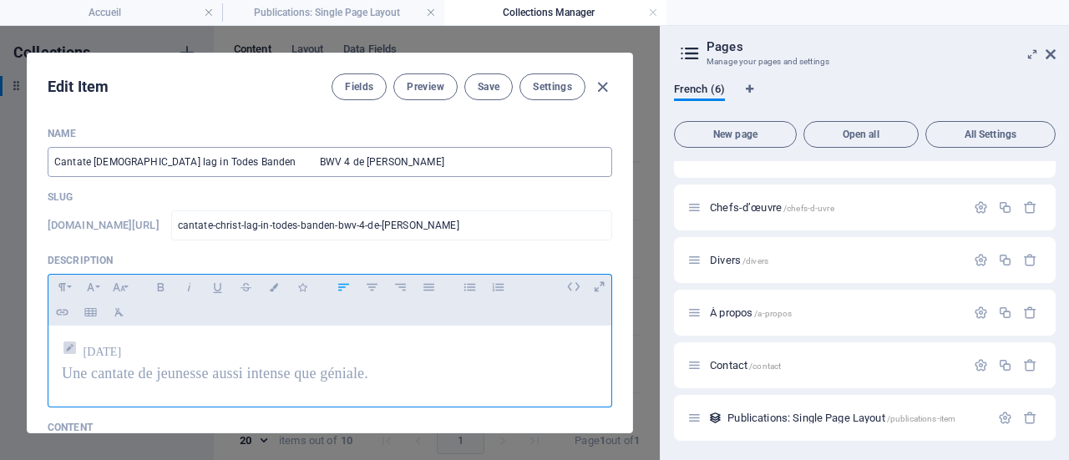
click at [323, 160] on input "Cantate Christ lag in Todes Banden BWV 4 de Bach" at bounding box center [330, 162] width 565 height 30
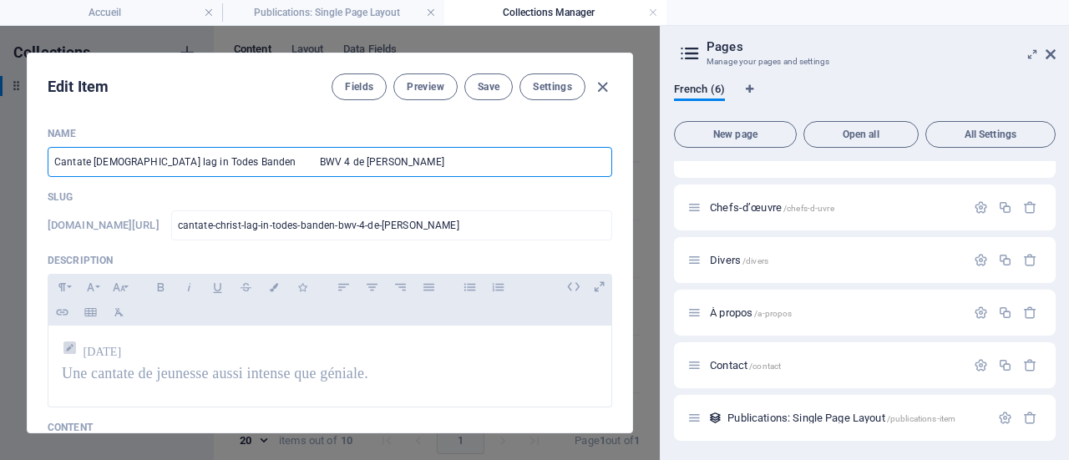
click at [271, 164] on input "Cantate Christ lag in Todes Banden BWV 4 de Bach" at bounding box center [330, 162] width 565 height 30
drag, startPoint x: 267, startPoint y: 163, endPoint x: 241, endPoint y: 161, distance: 26.0
click at [239, 163] on input "Cantate Christ lag in Todes Banden BWV 4 de Bach" at bounding box center [330, 162] width 565 height 30
click at [92, 157] on input "Cantate Christ lag in Todes Banden BWV 4 de Bach" at bounding box center [330, 162] width 565 height 30
type input "Cantate BChrist lag in Todes Banden BWV 4 de Bach"
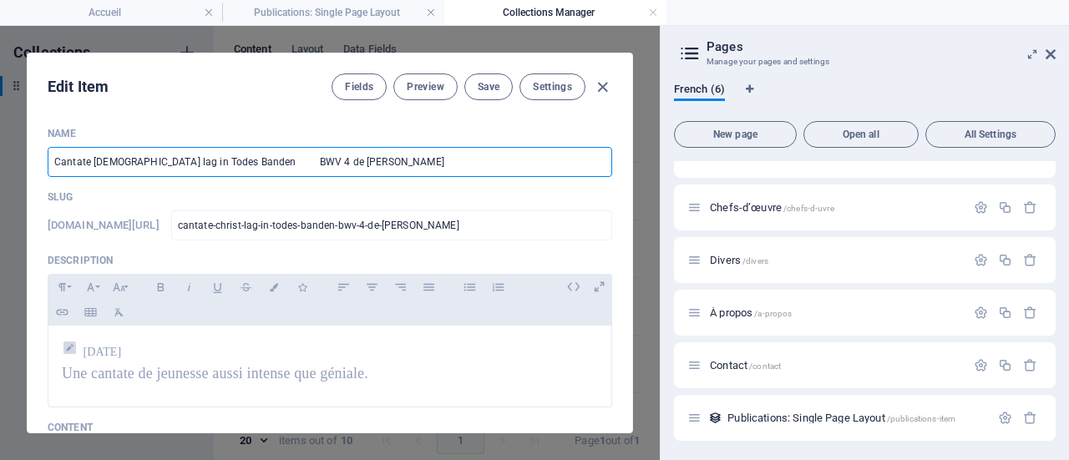
type input "cantate-bchrist-lag-in-todes-banden-bwv-4-de-bach"
type input "Cantate BWChrist lag in Todes Banden BWV 4 de Bach"
type input "cantate-bwchrist-lag-in-todes-banden-bwv-4-de-bach"
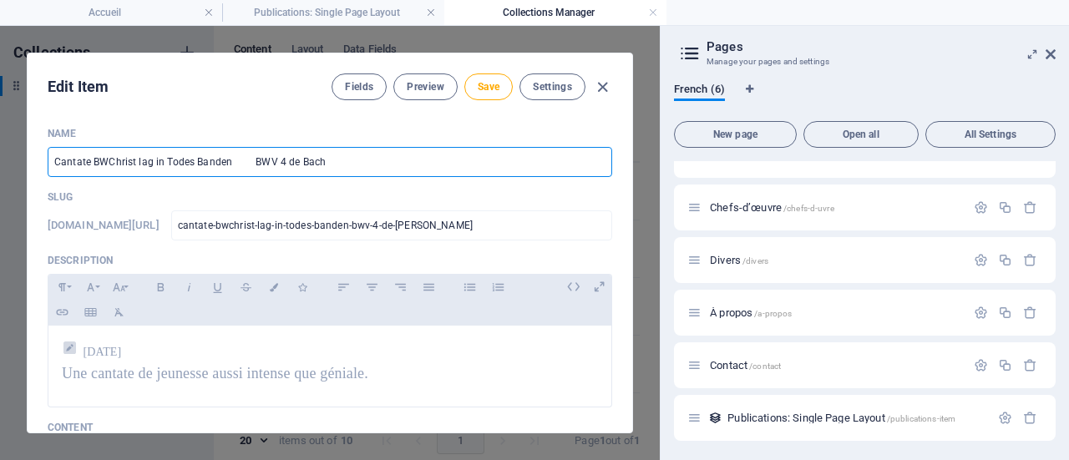
type input "Cantate BWVChrist lag in Todes Banden BWV 4 de Bach"
type input "cantate-bwvchrist-lag-in-todes-banden-bwv-4-de-bach"
type input "Cantate BWV Christ lag in Todes Banden BWV 4 de Bach"
type input "cantate-bwv-christ-lag-in-todes-banden-bwv-4-de-bach"
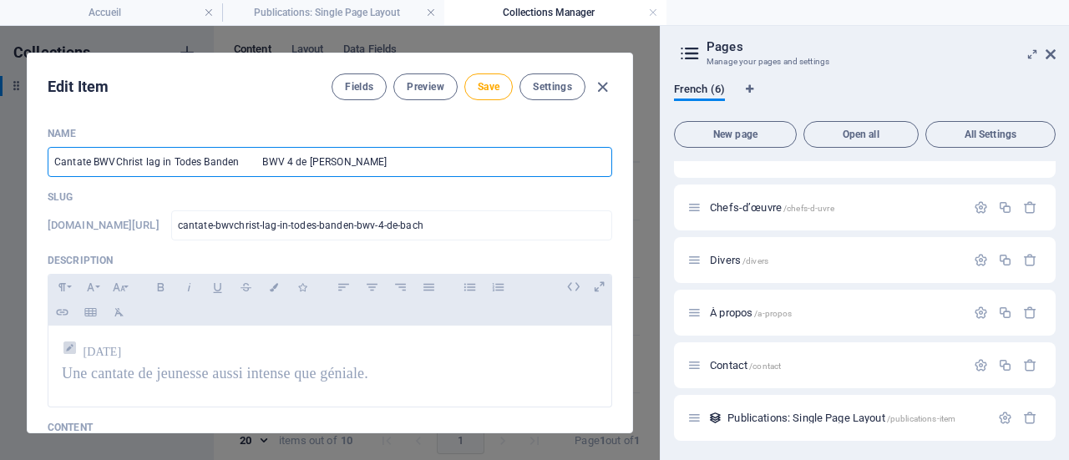
type input "cantate-bwv-christ-lag-in-todes-banden-bwv-4-de-bach"
type input "Cantate BWV 4Christ lag in Todes Banden BWV 4 de Bach"
type input "cantate-bwv-4christ-lag-in-todes-banden-bwv-4-de-bach"
type input "Cantate BWV 4 Christ lag in Todes Banden BWV 4 de Bach"
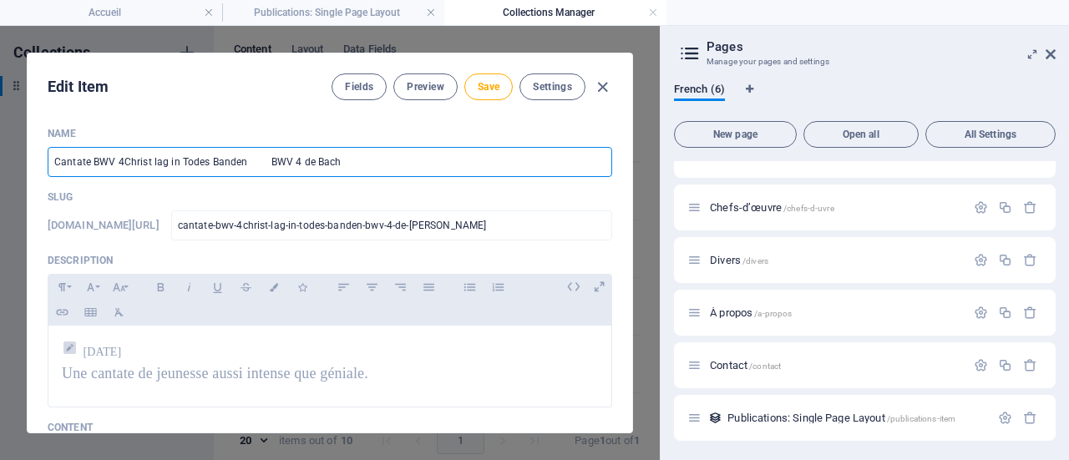
type input "cantate-bwv-4-christ-lag-in-todes-banden-bwv-4-de-bach"
click at [306, 156] on input "Cantate BWV 4 Christ lag in Todes Banden BWV 4 de Bach" at bounding box center [330, 162] width 565 height 30
type input "Cantate BWV 4 Christ lag in Todes Banden BWV 4de Bach"
type input "cantate-bwv-4-christ-lag-in-todes-banden-bwv-4de-bach"
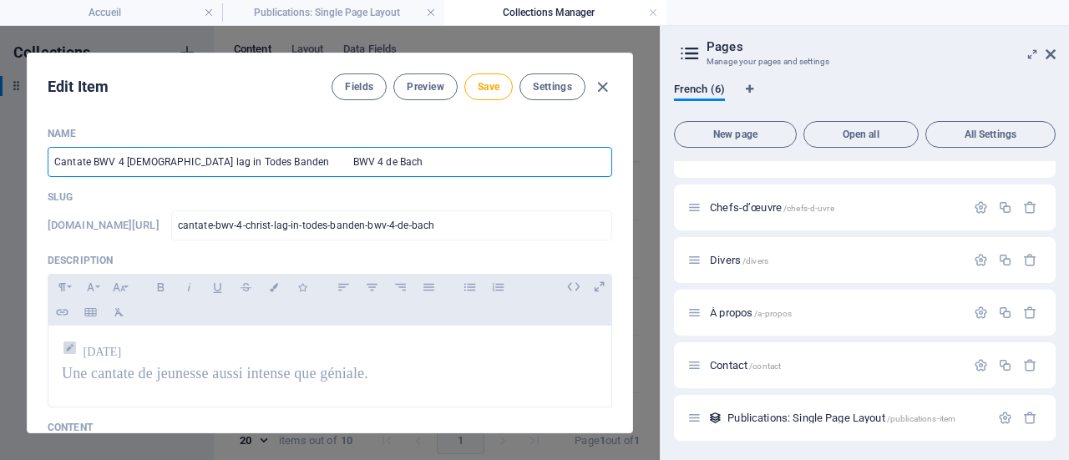
type input "cantate-bwv-4-christ-lag-in-todes-banden-bwv-4de-bach"
type input "Cantate BWV 4 Christ lag in Todes Banden BWV de Bach"
type input "cantate-bwv-4-christ-lag-in-todes-banden-bwv-de-bach"
type input "Cantate BWV 4 Christ lag in Todes Banden BWVde Bach"
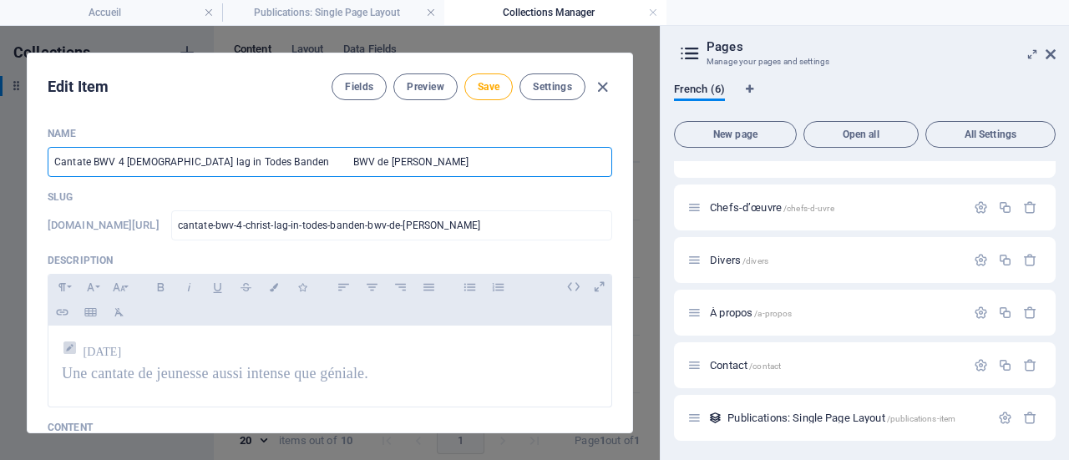
type input "cantate-bwv-4-christ-lag-in-todes-banden-bwvde-bach"
type input "Cantate BWV 4 Christ lag in Todes Banden BWde Bach"
type input "cantate-bwv-4-christ-lag-in-todes-banden-bwde-bach"
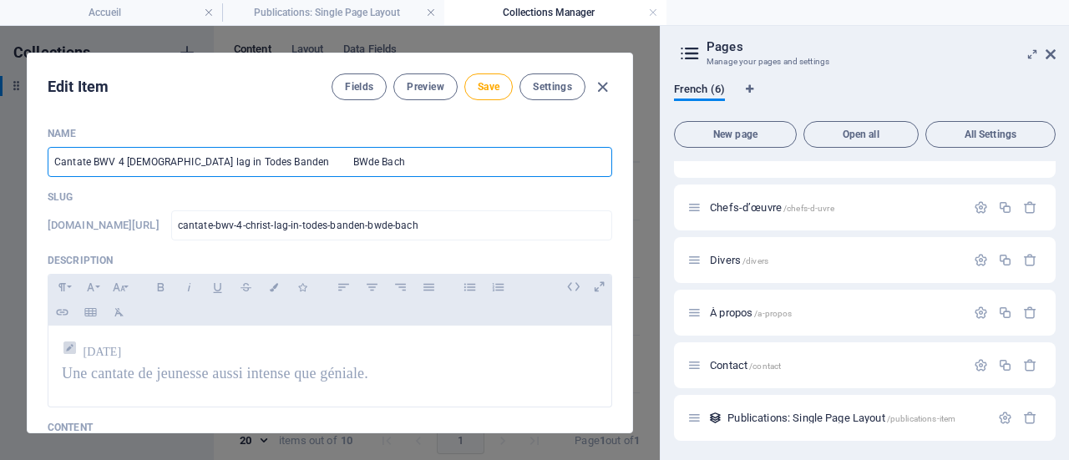
type input "Cantate BWV 4 Christ lag in Todes Banden Bde Bach"
type input "cantate-bwv-4-christ-lag-in-todes-banden-bde-bach"
type input "Cantate BWV 4 Christ lag in Todes Banden de Bach"
type input "cantate-bwv-4-christ-lag-in-todes-banden-de-bach"
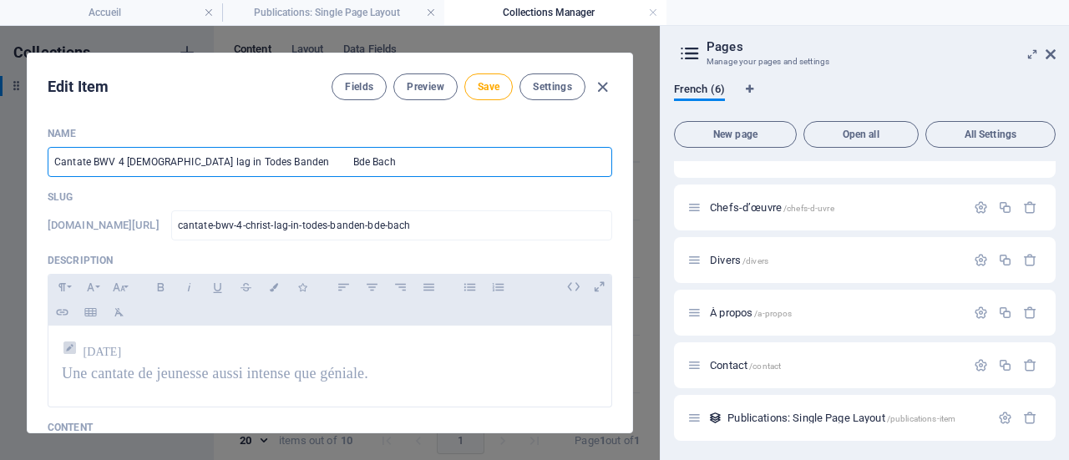
type input "cantate-bwv-4-christ-lag-in-todes-banden-de-bach"
type input "Cantate BWV 4 Christ lag in Todes Bandende Bach"
type input "cantate-bwv-4-christ-lag-in-todes-bandende-bach"
type input "Cantate BWV 4 [DEMOGRAPHIC_DATA] lag in Todes Banden de [PERSON_NAME]"
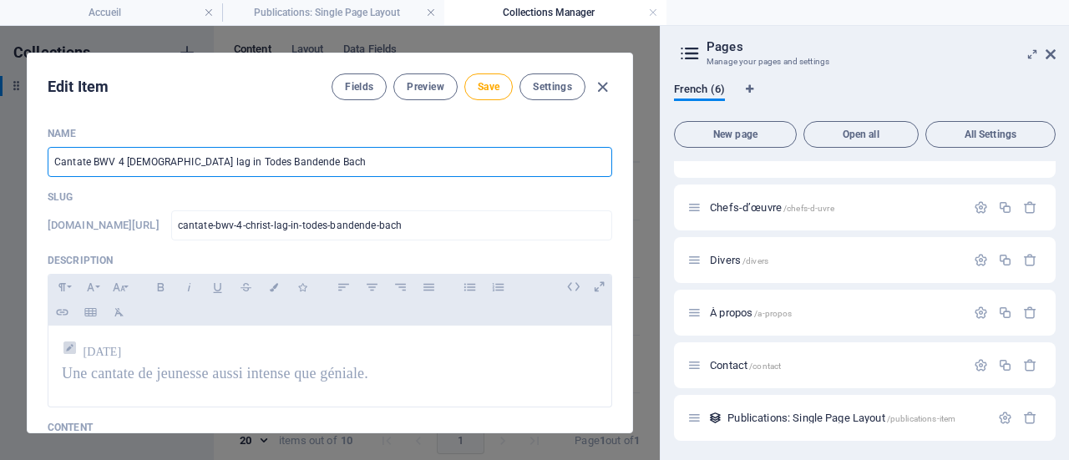
type input "cantate-bwv-4-christ-lag-in-todes-banden-de-bach"
type input "Cantate BWV 4 [DEMOGRAPHIC_DATA] lag in Todes Banden de [PERSON_NAME]"
click at [479, 86] on span "Save" at bounding box center [489, 86] width 22 height 13
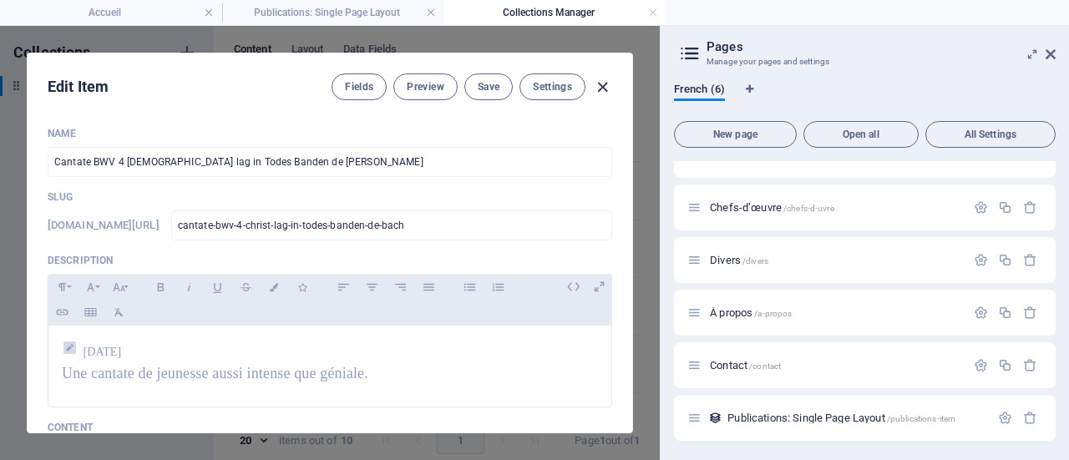
click at [599, 83] on icon "button" at bounding box center [602, 87] width 19 height 19
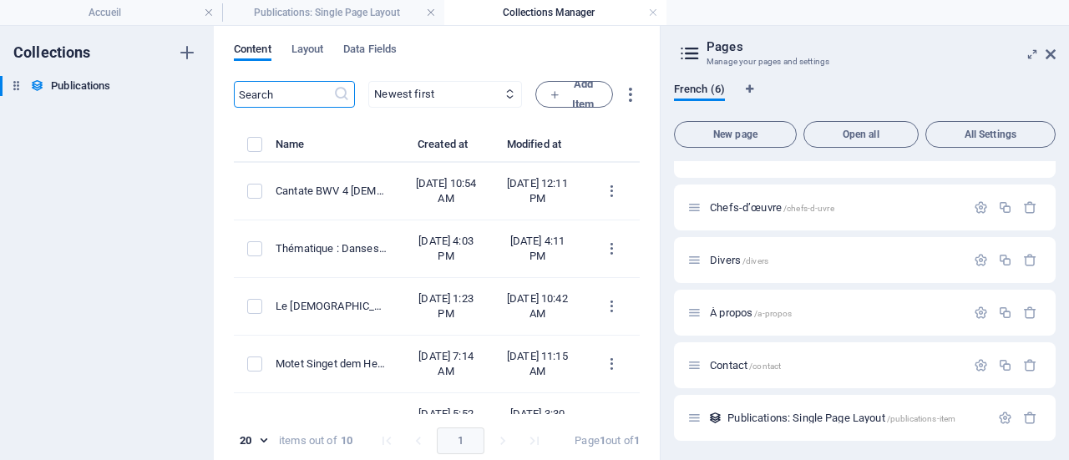
type input "cantate-bwv-4-christ-lag-in-todes-banden-de-bach"
click at [160, 8] on h4 "Accueil" at bounding box center [111, 12] width 222 height 18
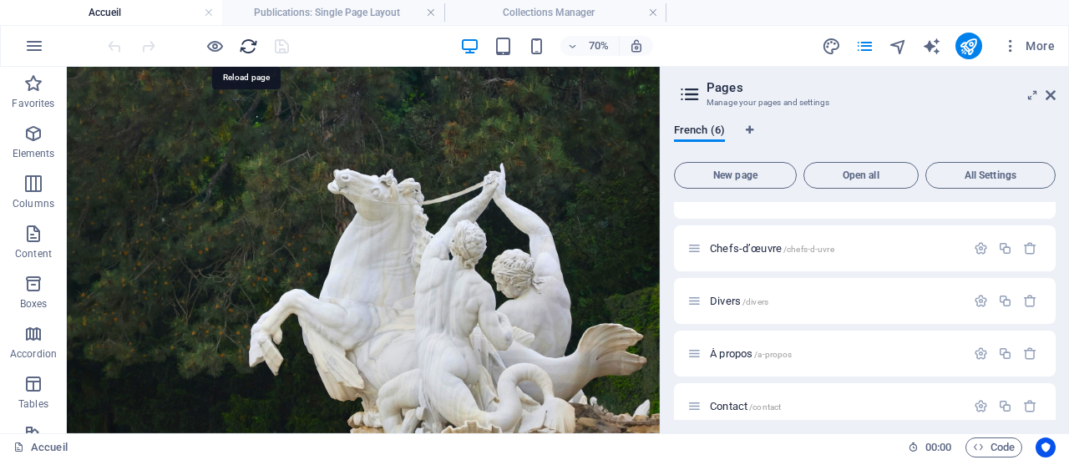
click at [247, 40] on icon "reload" at bounding box center [248, 46] width 19 height 19
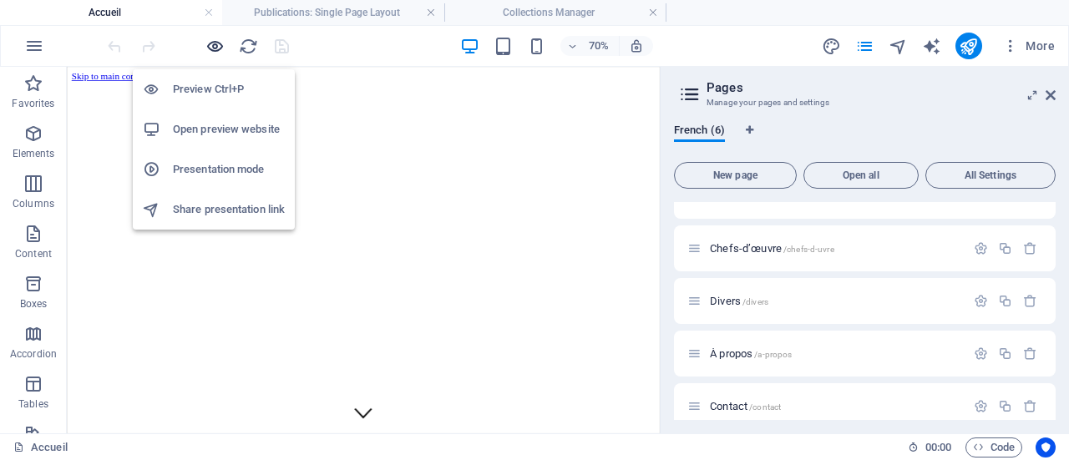
click at [219, 44] on icon "button" at bounding box center [215, 46] width 19 height 19
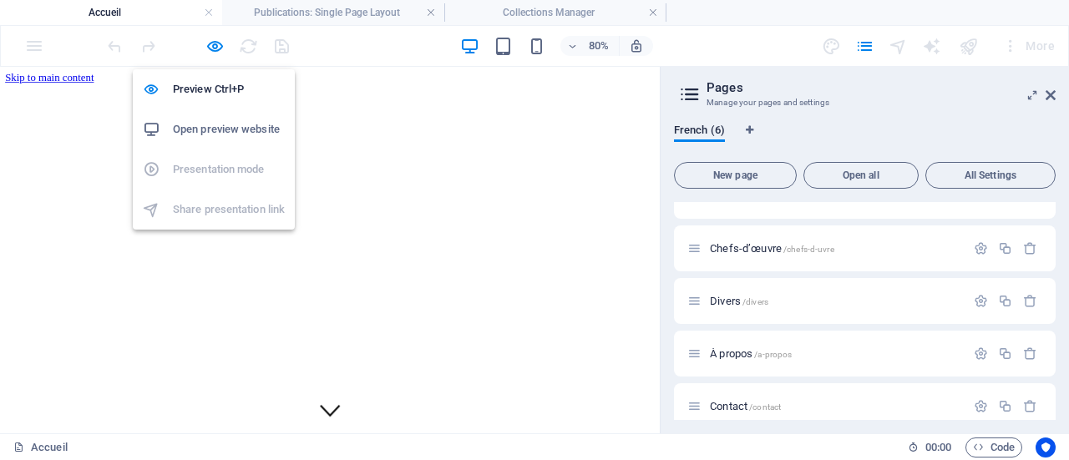
click at [215, 135] on h6 "Open preview website" at bounding box center [229, 129] width 112 height 20
click at [208, 43] on icon "button" at bounding box center [215, 46] width 19 height 19
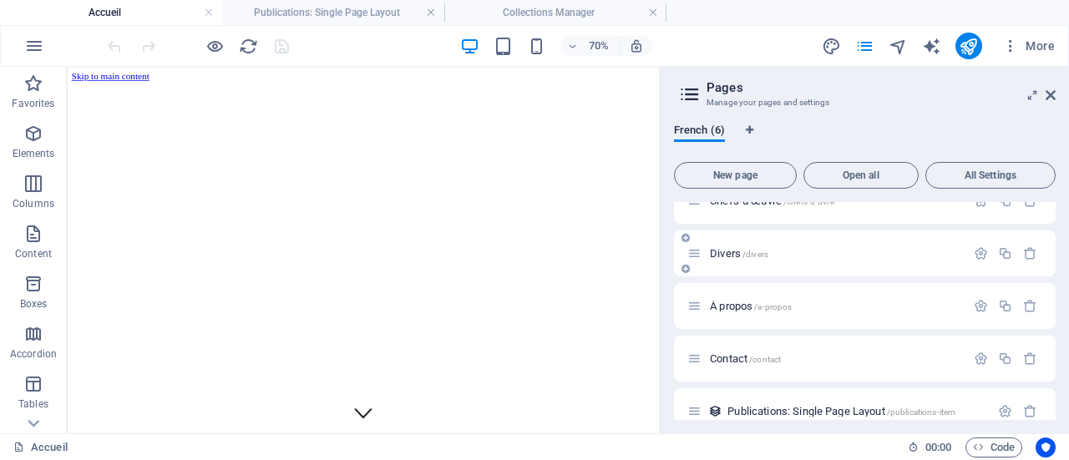
scroll to position [97, 0]
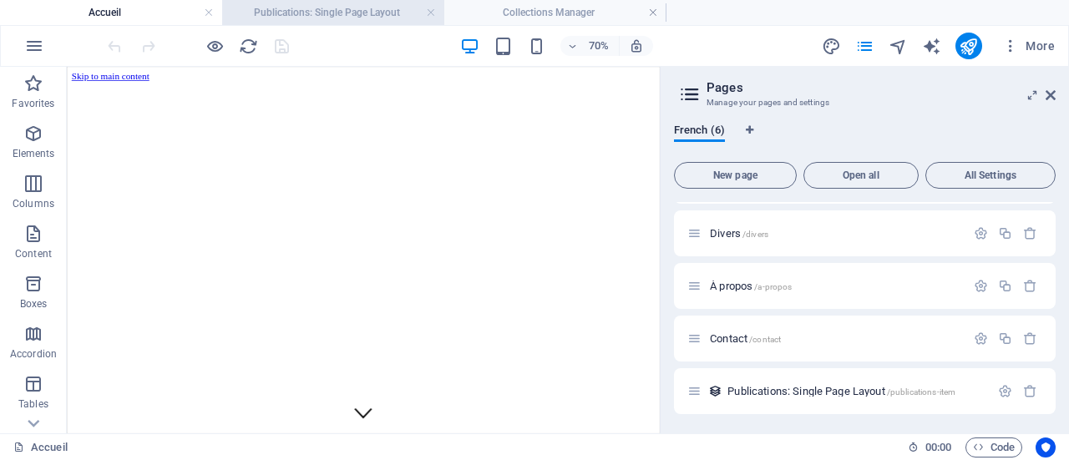
click at [365, 23] on li "Publications: Single Page Layout" at bounding box center [333, 12] width 222 height 25
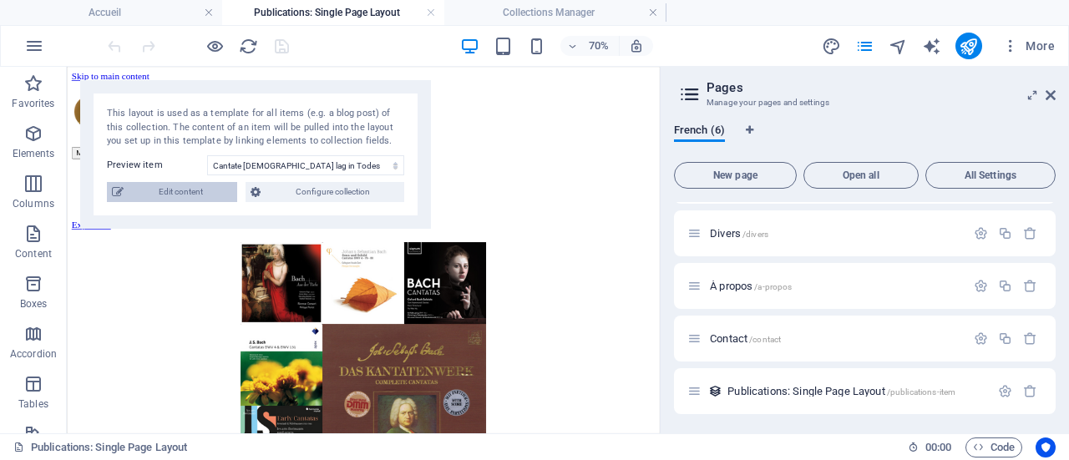
click at [214, 196] on span "Edit content" at bounding box center [181, 192] width 104 height 20
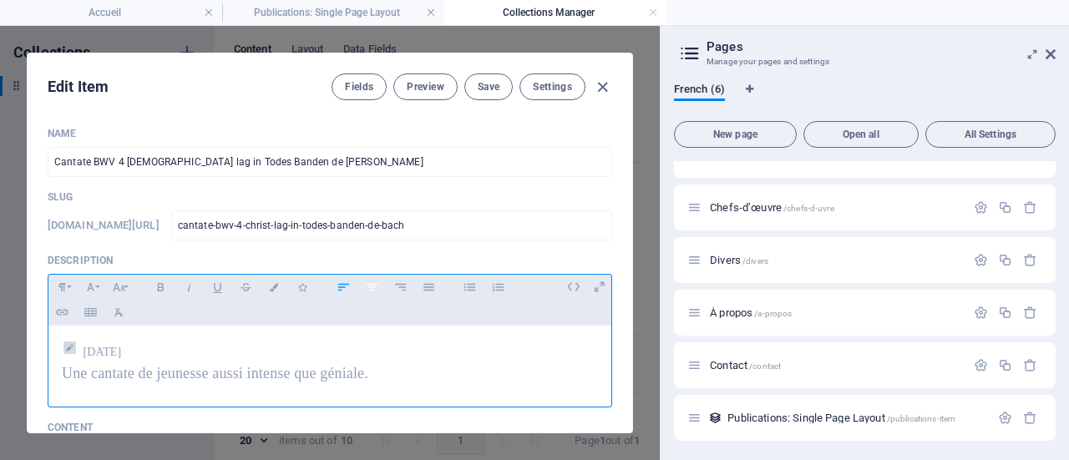
scroll to position [84, 0]
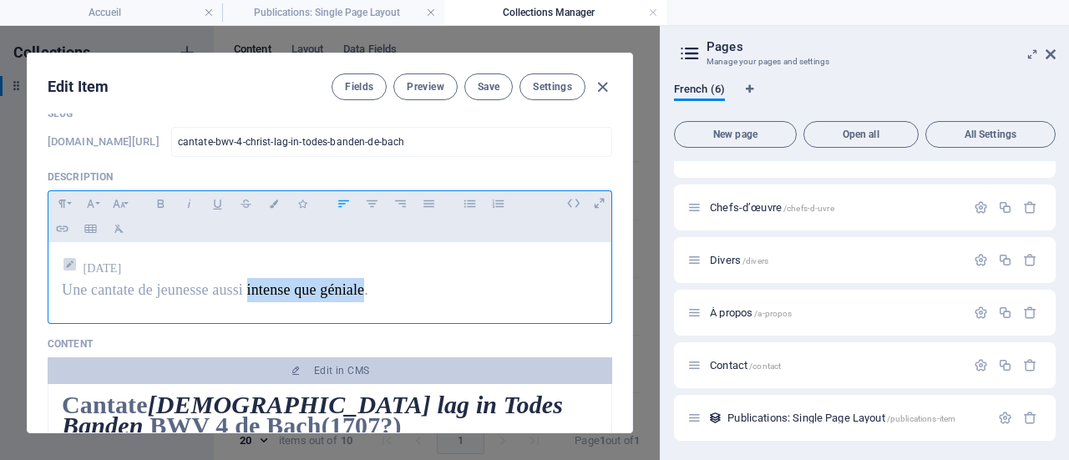
drag, startPoint x: 247, startPoint y: 288, endPoint x: 363, endPoint y: 287, distance: 115.3
click at [363, 287] on span "Une cantate de jeunesse aussi intense que géniale." at bounding box center [215, 290] width 307 height 17
click at [201, 292] on span "intense que géniale" at bounding box center [194, 290] width 118 height 17
click at [244, 288] on span "Une cantate intense et géniale de jeunesse aussi ​." at bounding box center [205, 290] width 287 height 17
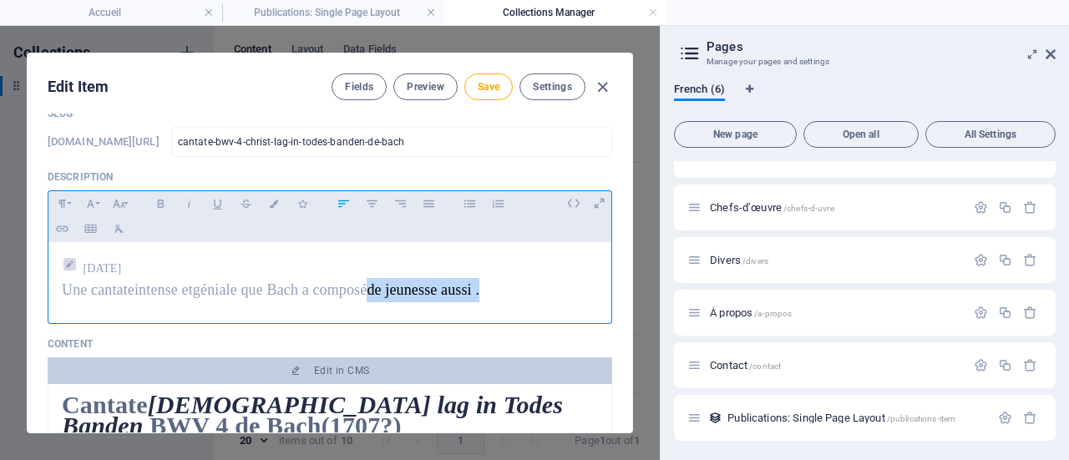
drag, startPoint x: 497, startPoint y: 298, endPoint x: 381, endPoint y: 291, distance: 116.4
click at [381, 291] on p "Une cantate intense et géniale que Bach a composé de jeunesse aussi ​." at bounding box center [330, 290] width 536 height 24
click at [371, 285] on span "intense et géniale que Bach a composé" at bounding box center [253, 290] width 236 height 17
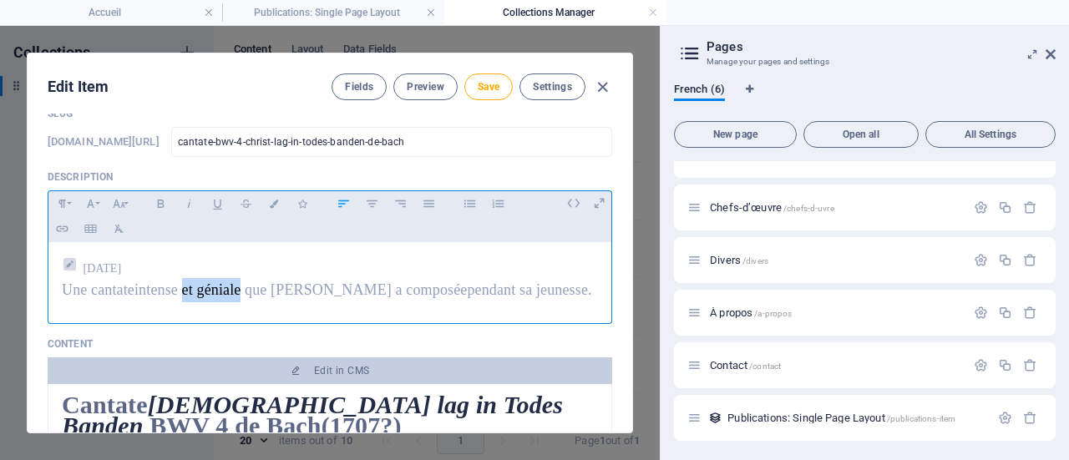
drag, startPoint x: 242, startPoint y: 287, endPoint x: 186, endPoint y: 290, distance: 56.0
click at [186, 290] on span "intense et géniale que Bach a composée" at bounding box center [301, 290] width 333 height 17
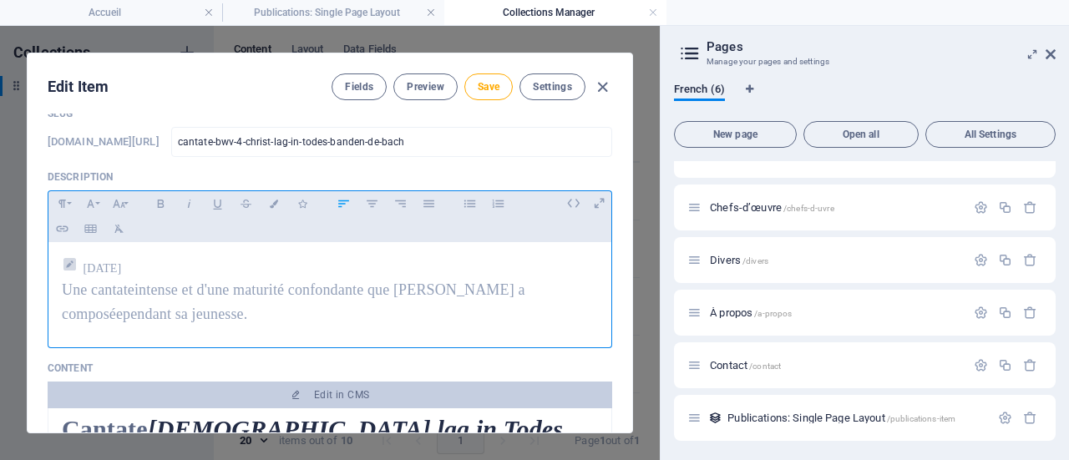
click at [443, 292] on span "intense et d'une maturité confondante que Bach a composée" at bounding box center [294, 302] width 464 height 41
click at [486, 88] on span "Save" at bounding box center [489, 86] width 22 height 13
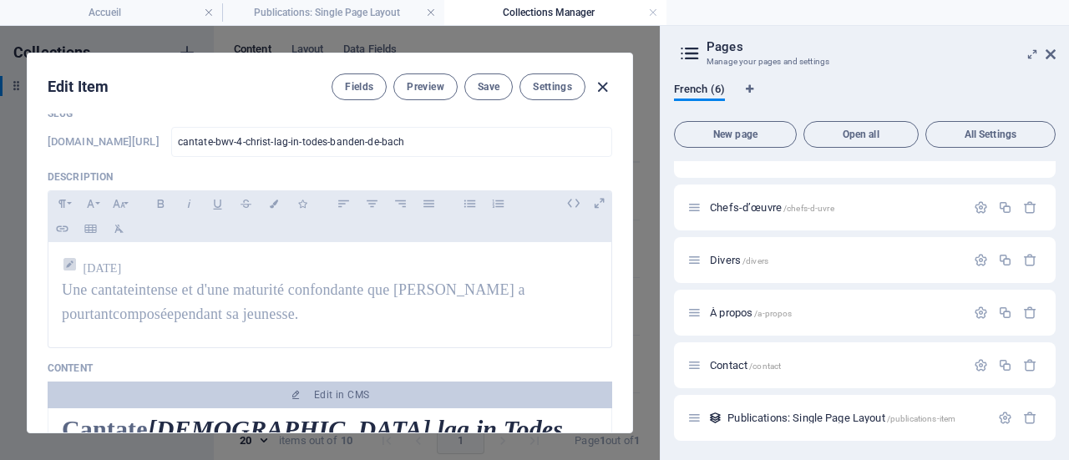
click at [595, 81] on icon "button" at bounding box center [602, 87] width 19 height 19
type input "cantate-bwv-4-christ-lag-in-todes-banden-de-bach"
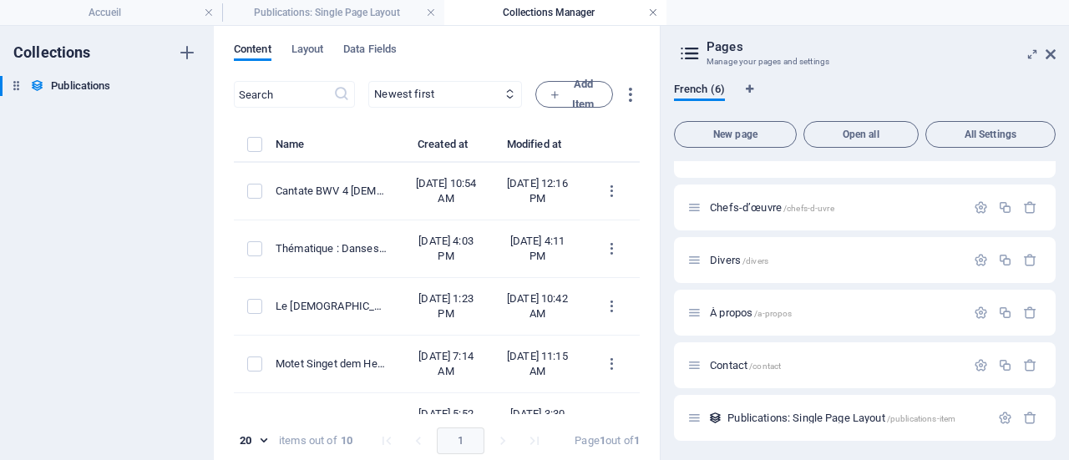
click at [653, 10] on link at bounding box center [653, 13] width 10 height 16
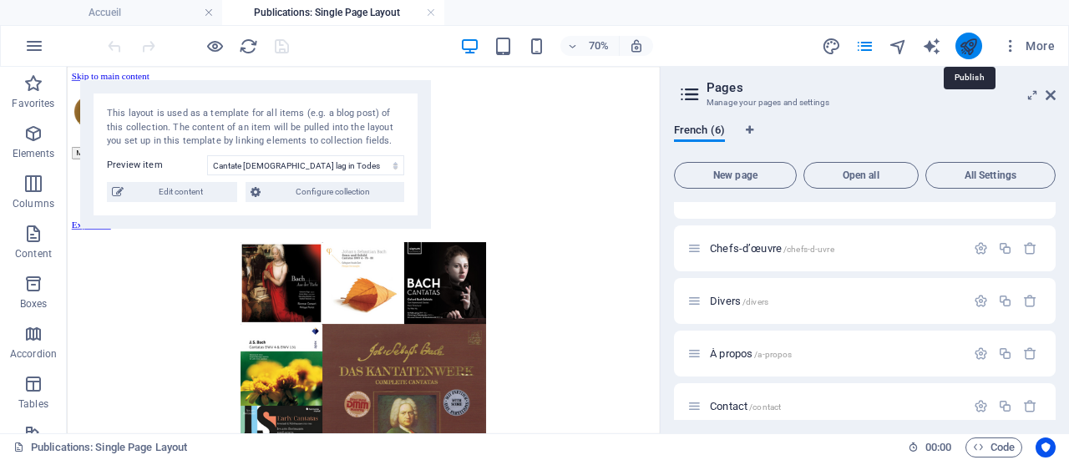
click at [968, 40] on icon "publish" at bounding box center [968, 46] width 19 height 19
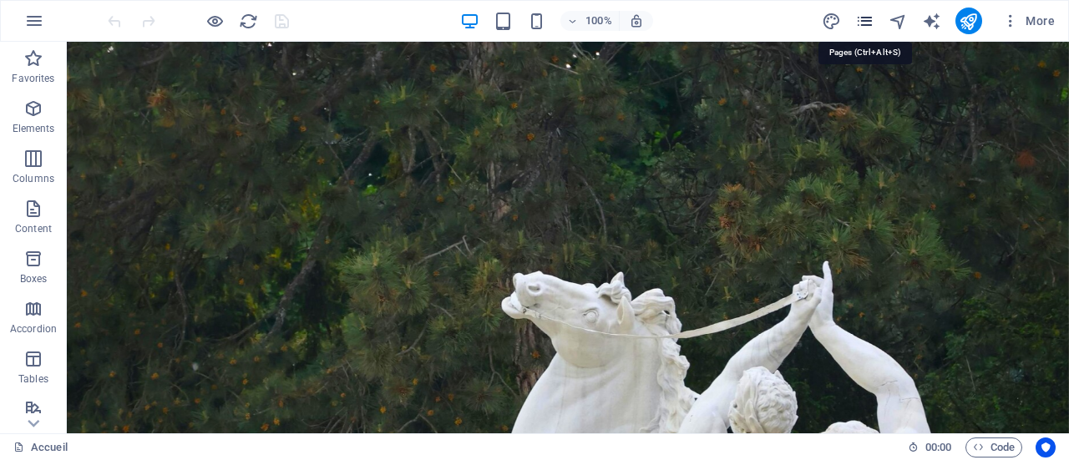
click at [861, 12] on icon "pages" at bounding box center [865, 21] width 19 height 19
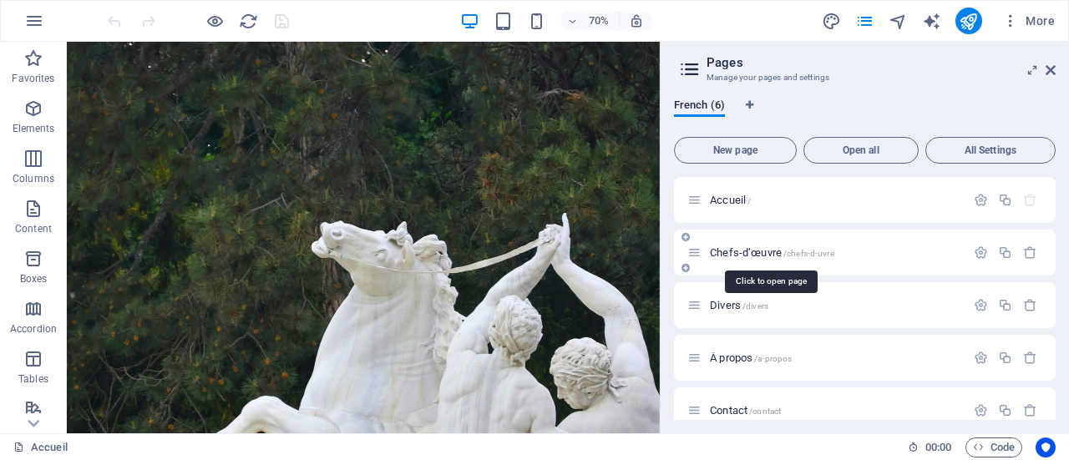
click at [789, 249] on span "/chefs-d-uvre" at bounding box center [809, 253] width 51 height 9
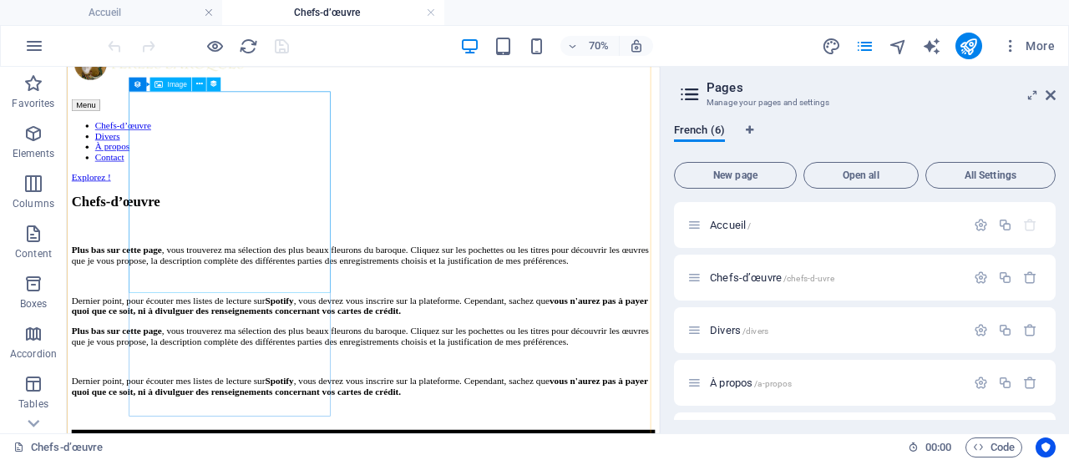
scroll to position [585, 0]
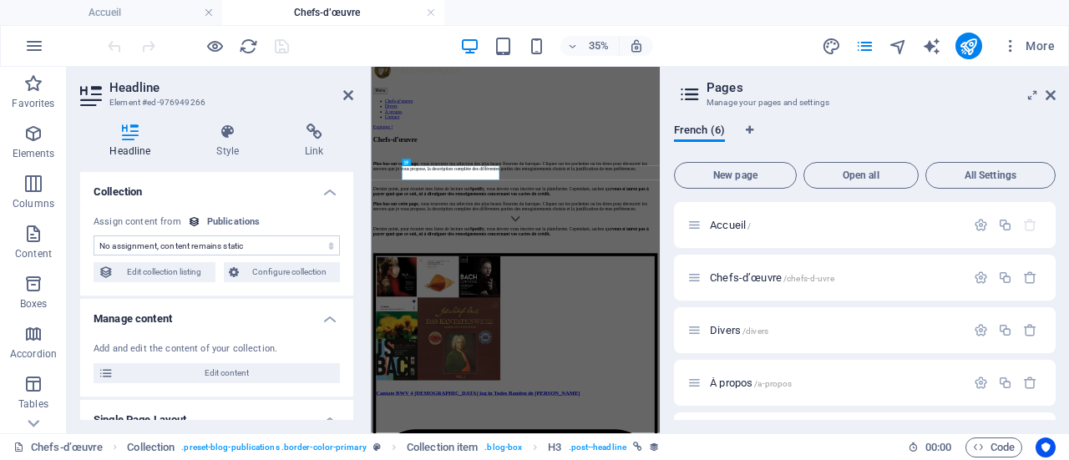
scroll to position [621, 0]
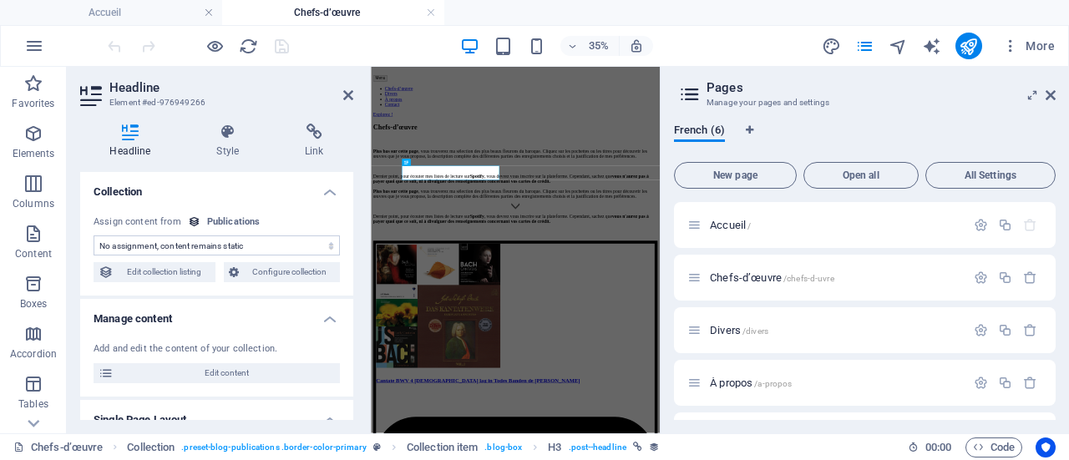
select select "name"
click at [1053, 92] on icon at bounding box center [1051, 95] width 10 height 13
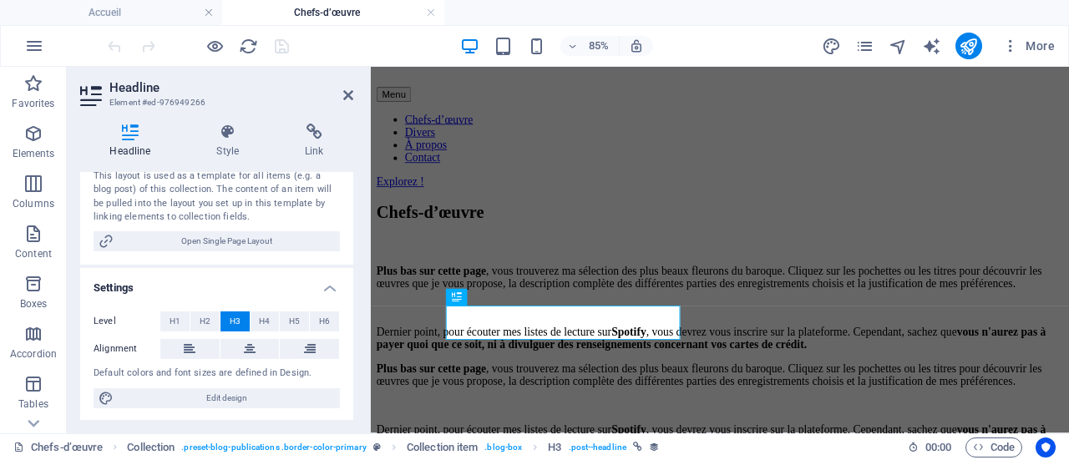
scroll to position [275, 0]
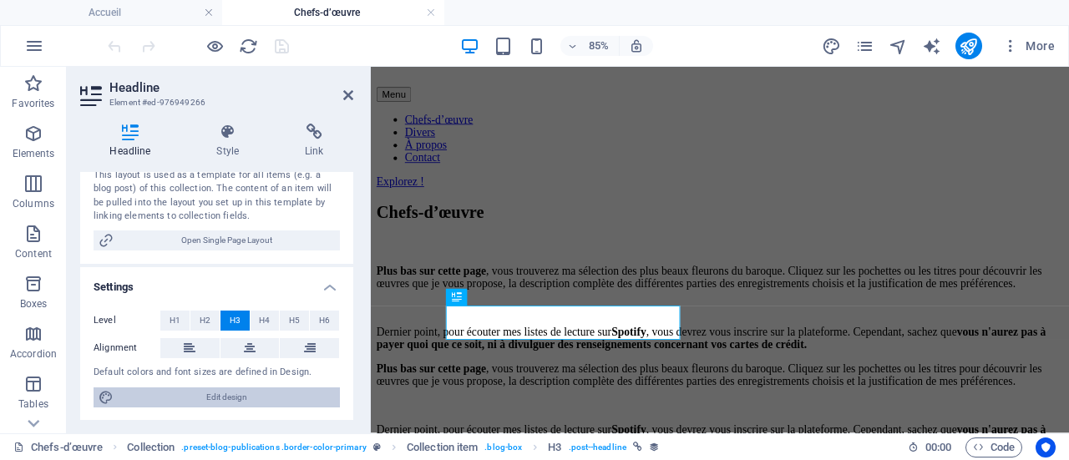
click at [181, 393] on span "Edit design" at bounding box center [227, 398] width 216 height 20
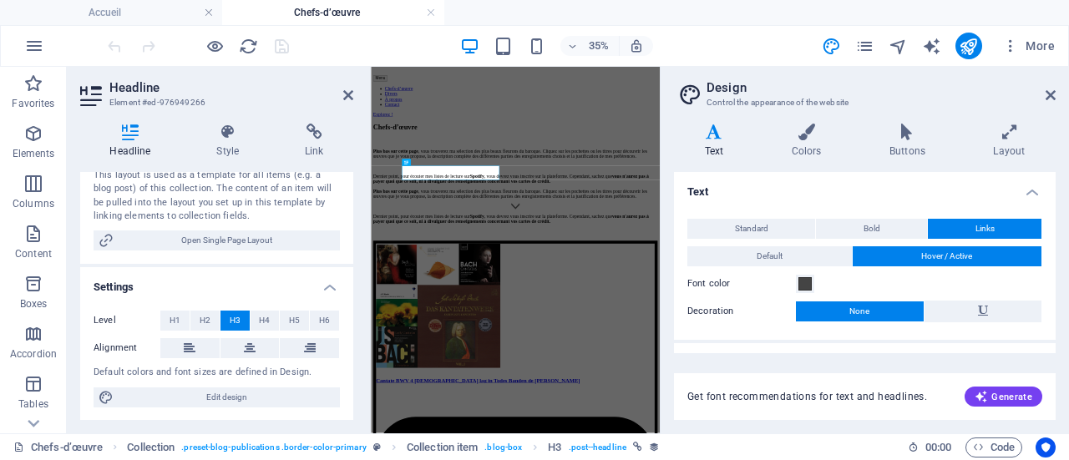
scroll to position [28, 0]
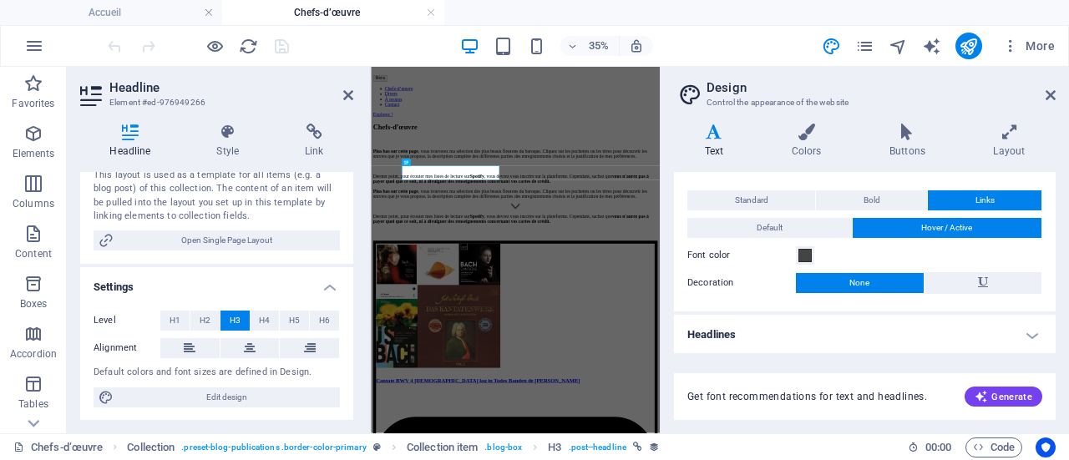
click at [1030, 335] on h4 "Headlines" at bounding box center [865, 335] width 382 height 40
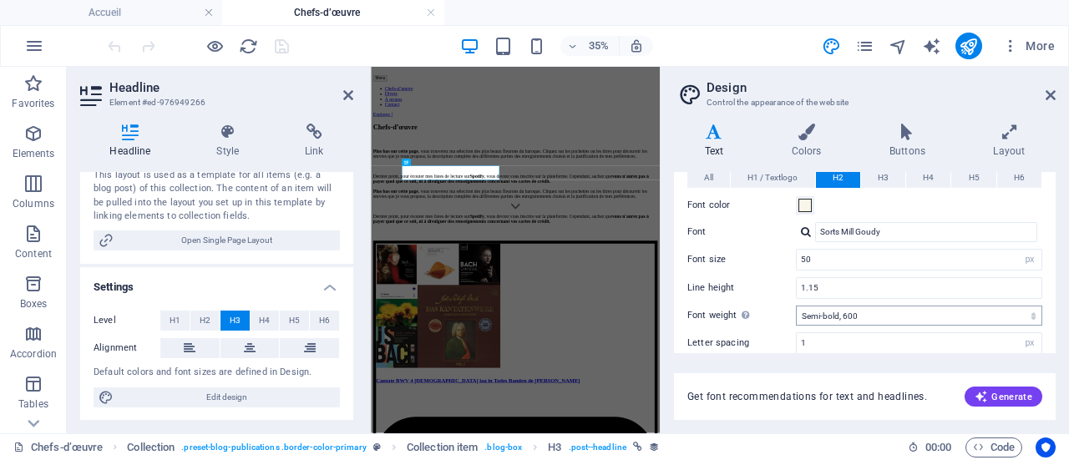
scroll to position [196, 0]
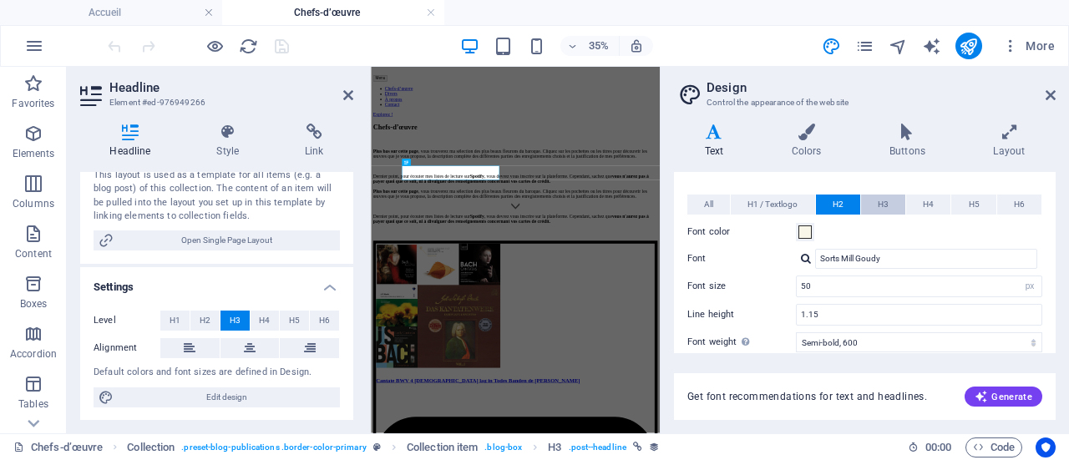
click at [886, 201] on span "H3" at bounding box center [883, 205] width 11 height 20
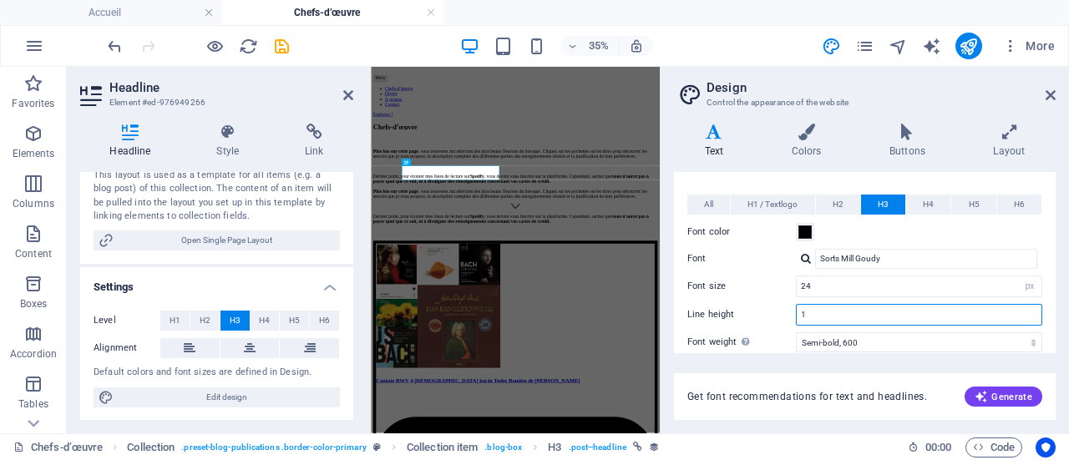
click at [812, 313] on input "1" at bounding box center [919, 315] width 245 height 20
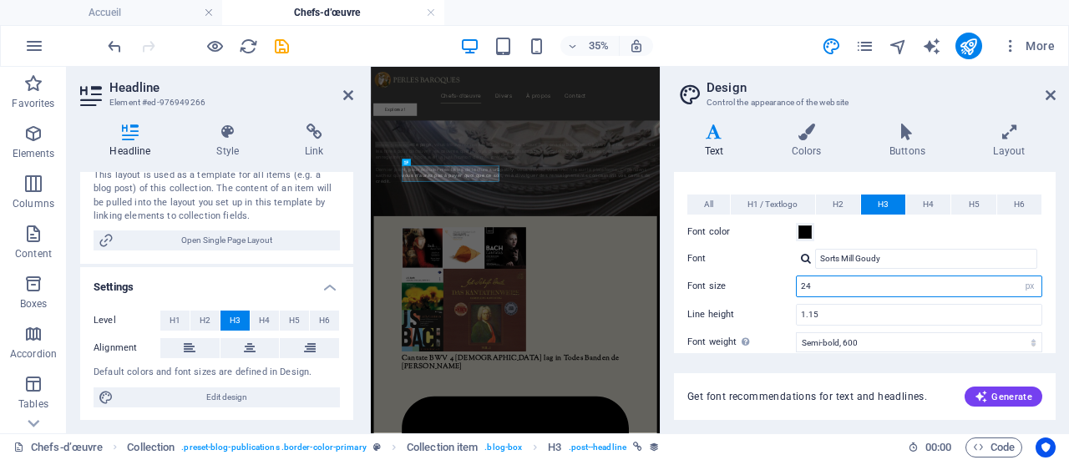
click at [830, 287] on input "24" at bounding box center [919, 287] width 245 height 20
click at [827, 314] on input "1.15" at bounding box center [919, 315] width 245 height 20
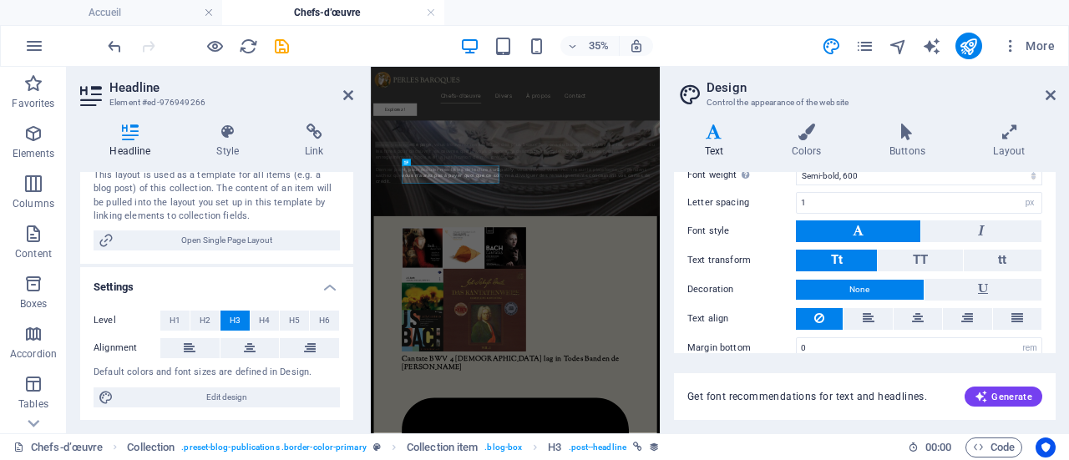
scroll to position [279, 0]
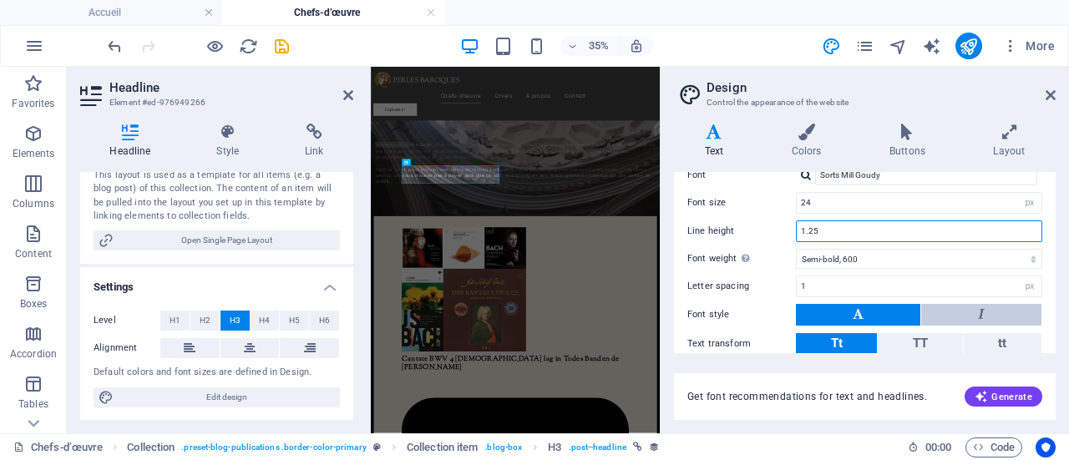
type input "1.25"
click at [954, 312] on button at bounding box center [982, 315] width 120 height 22
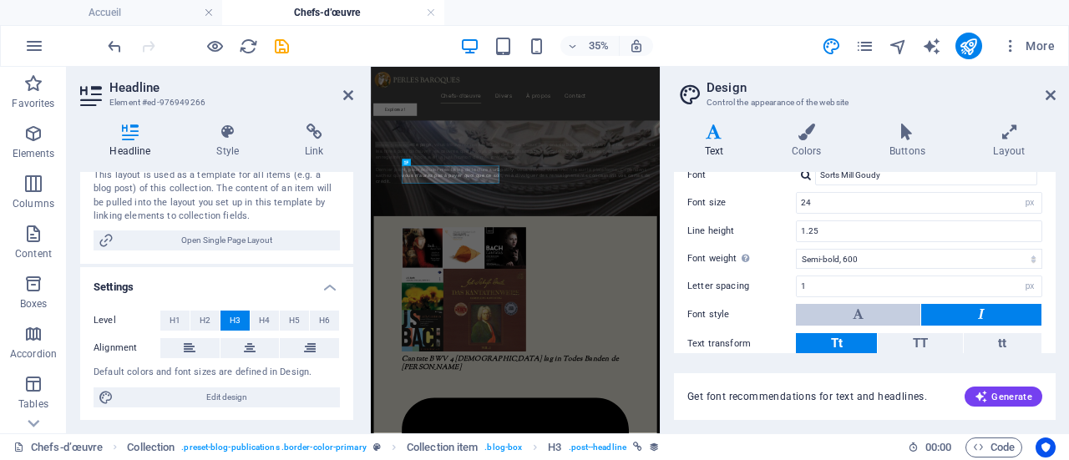
click at [900, 307] on button at bounding box center [858, 315] width 124 height 22
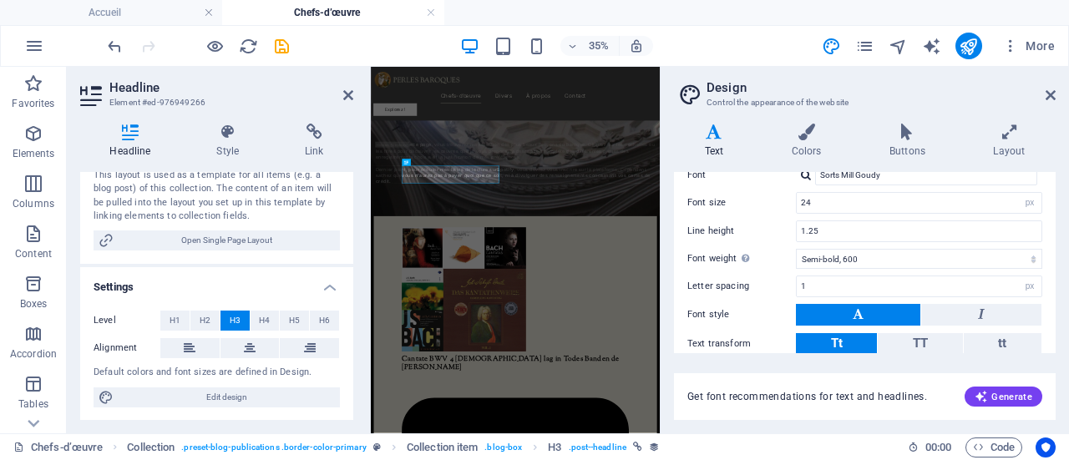
scroll to position [196, 0]
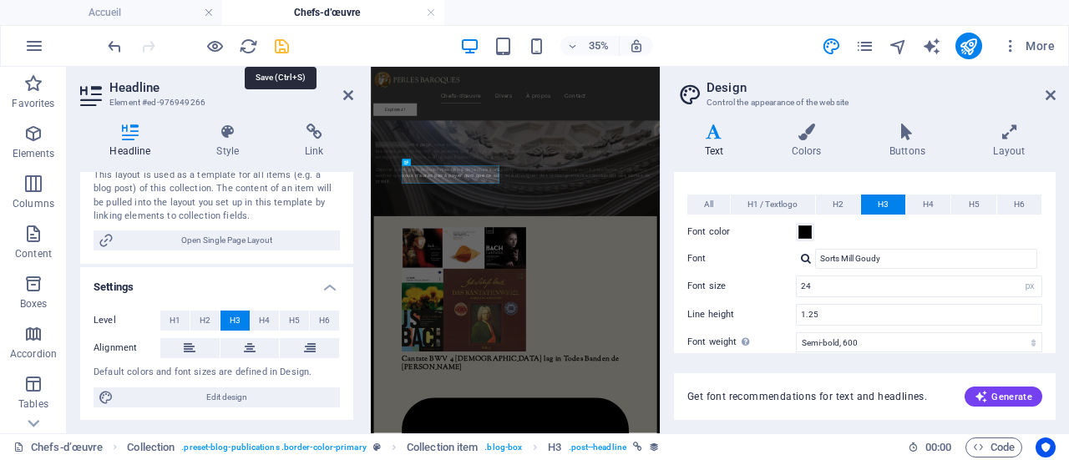
click at [286, 43] on icon "save" at bounding box center [281, 46] width 19 height 19
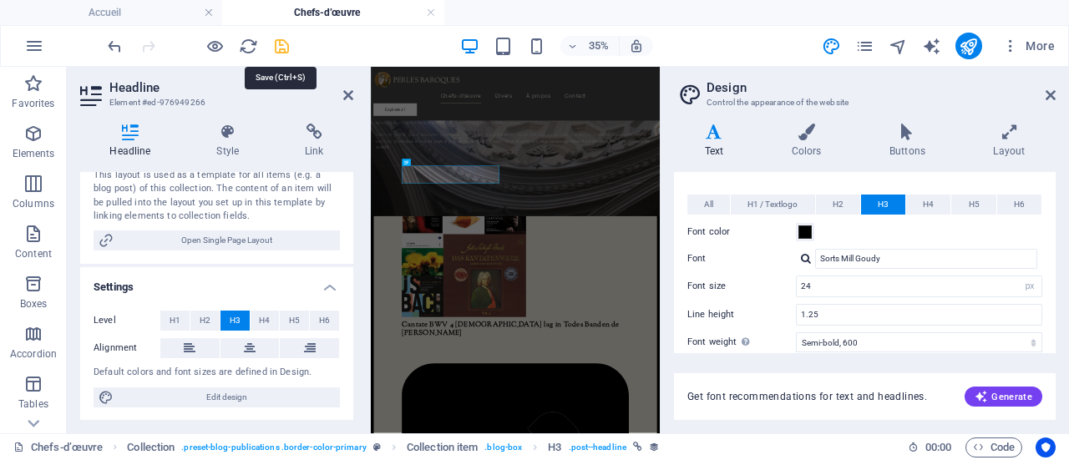
scroll to position [558, 0]
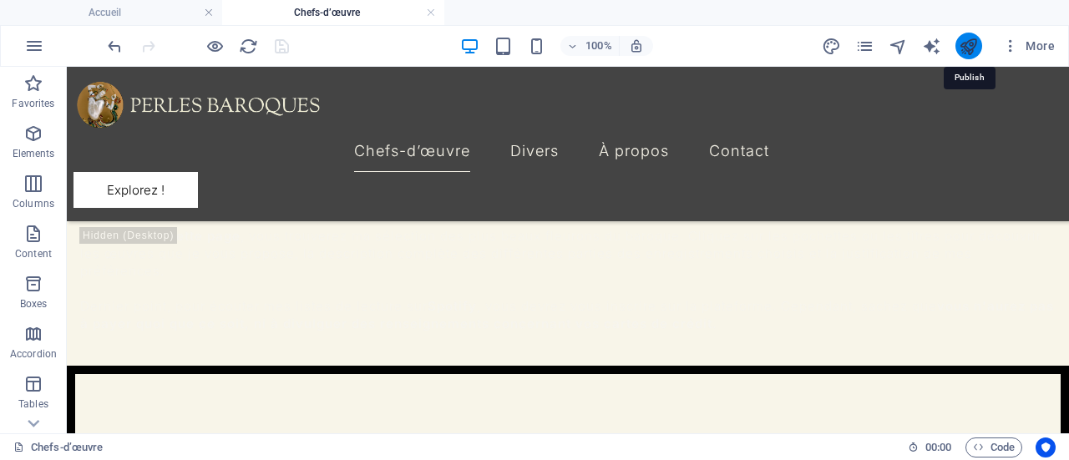
click at [970, 48] on icon "publish" at bounding box center [968, 46] width 19 height 19
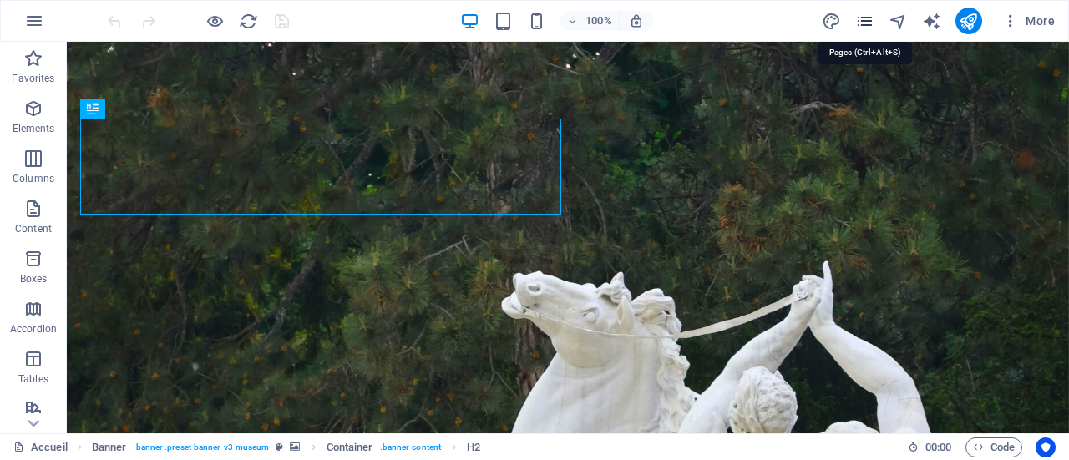
click at [874, 19] on icon "pages" at bounding box center [865, 21] width 19 height 19
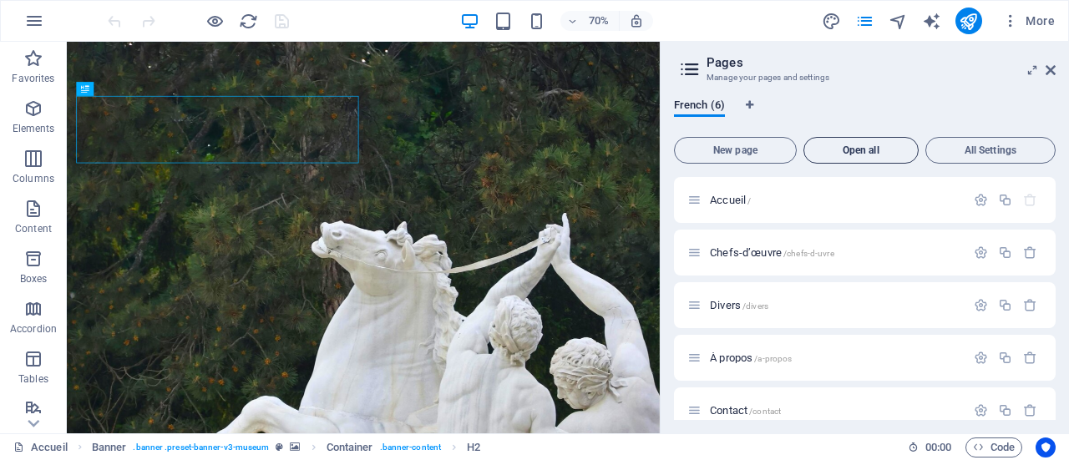
click at [856, 148] on span "Open all" at bounding box center [861, 150] width 100 height 10
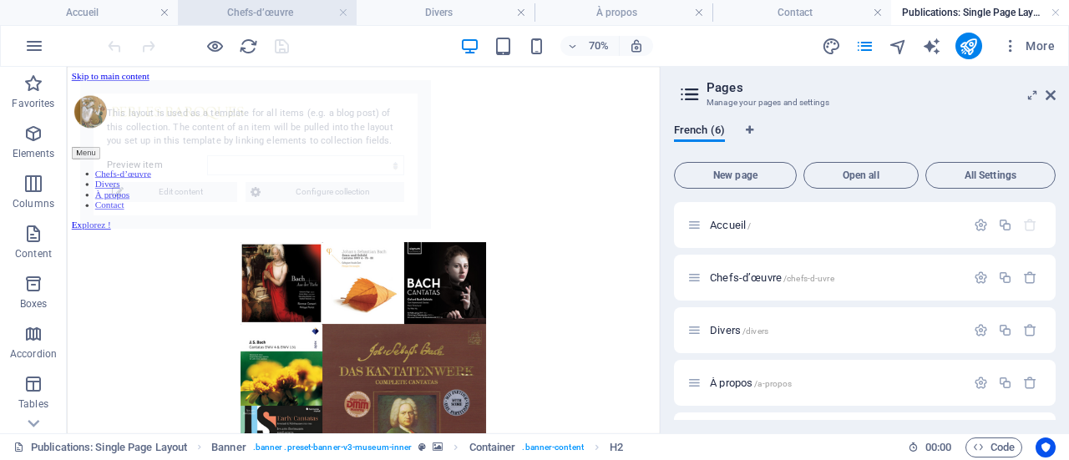
click at [279, 15] on h4 "Chefs-d’œuvre" at bounding box center [267, 12] width 178 height 18
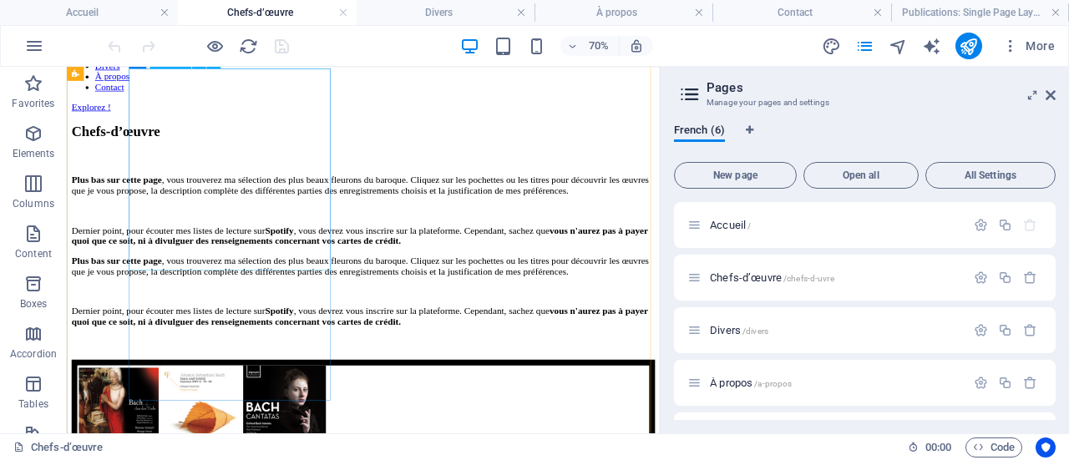
scroll to position [668, 0]
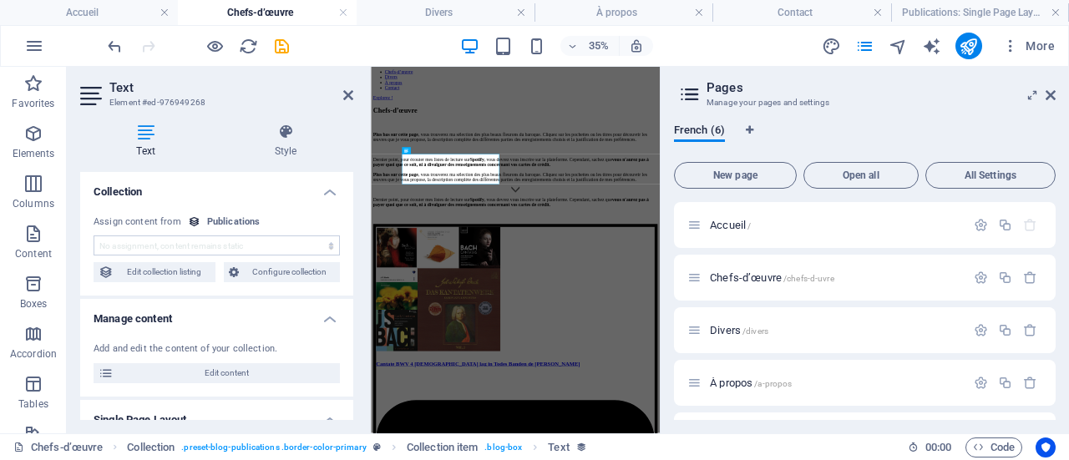
scroll to position [704, 0]
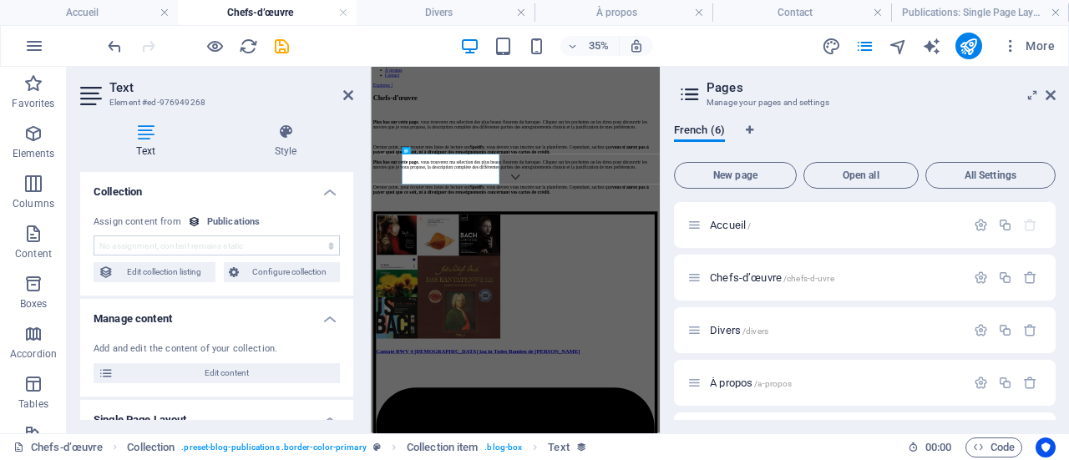
select select "description"
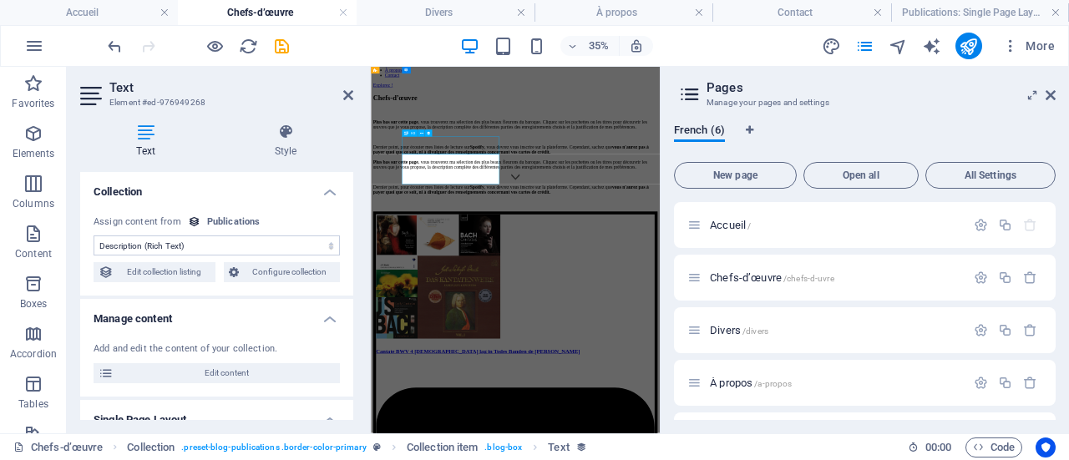
select select "name"
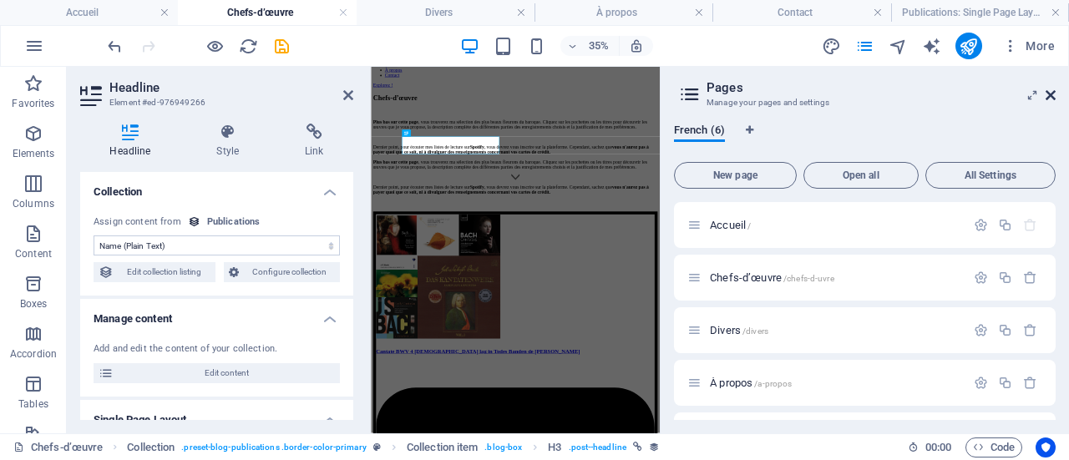
click at [1054, 99] on icon at bounding box center [1051, 95] width 10 height 13
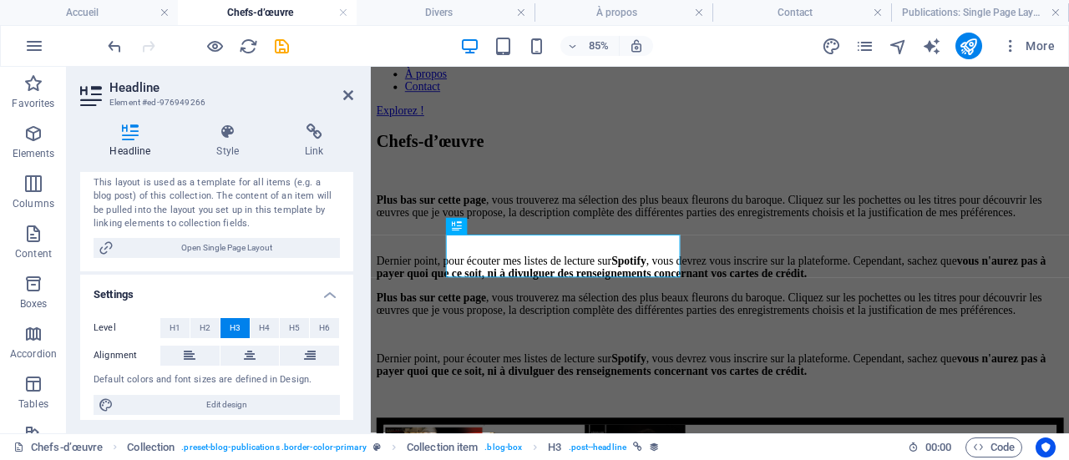
scroll to position [275, 0]
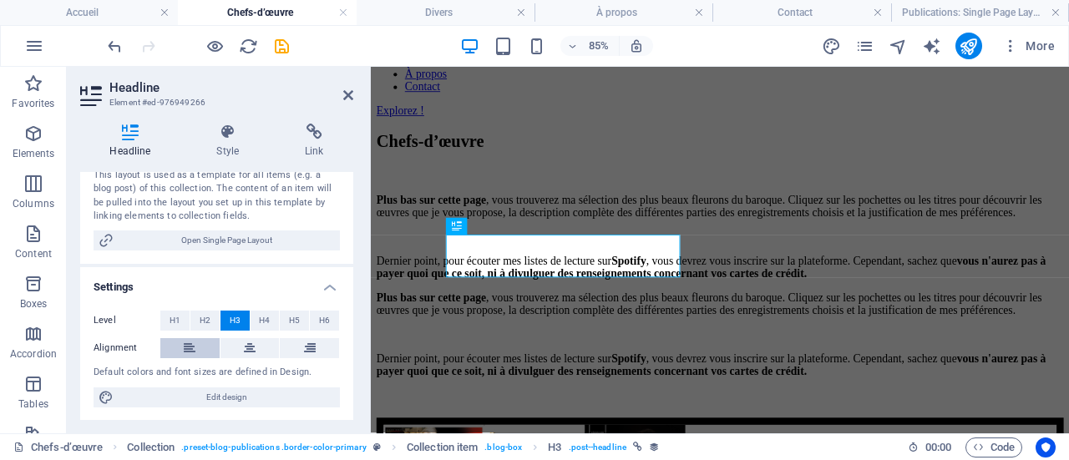
click at [192, 346] on icon at bounding box center [190, 348] width 12 height 20
click at [298, 342] on button at bounding box center [309, 348] width 59 height 20
click at [241, 338] on button at bounding box center [250, 348] width 59 height 20
click at [187, 347] on icon at bounding box center [190, 348] width 12 height 20
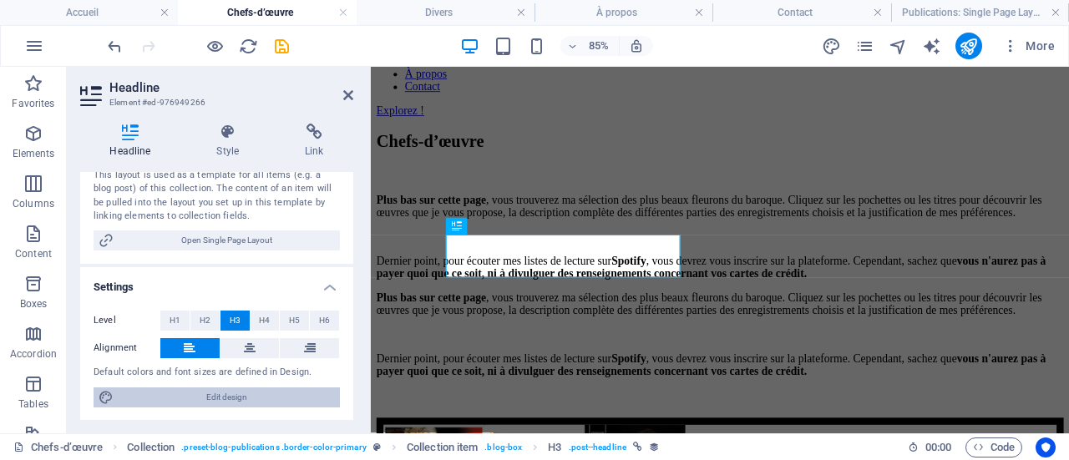
click at [232, 400] on span "Edit design" at bounding box center [227, 398] width 216 height 20
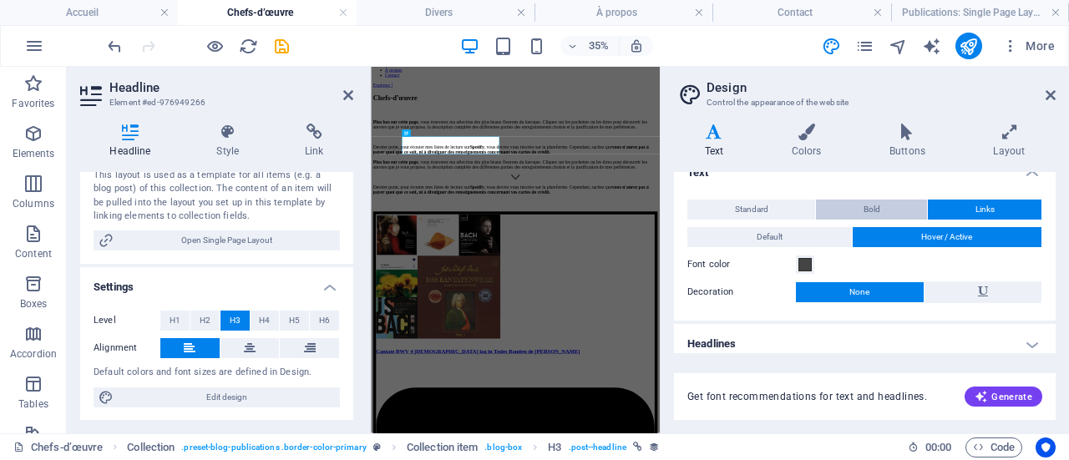
scroll to position [28, 0]
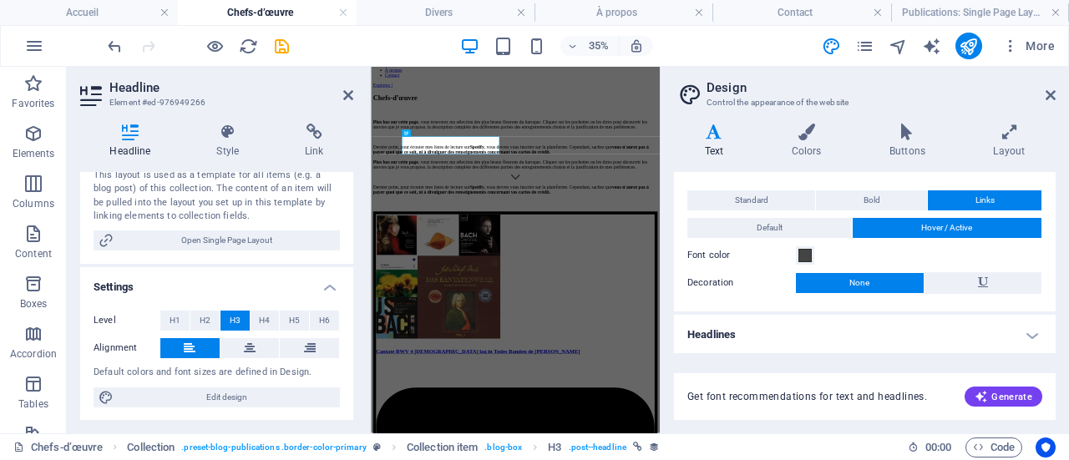
click at [1031, 334] on h4 "Headlines" at bounding box center [865, 335] width 382 height 40
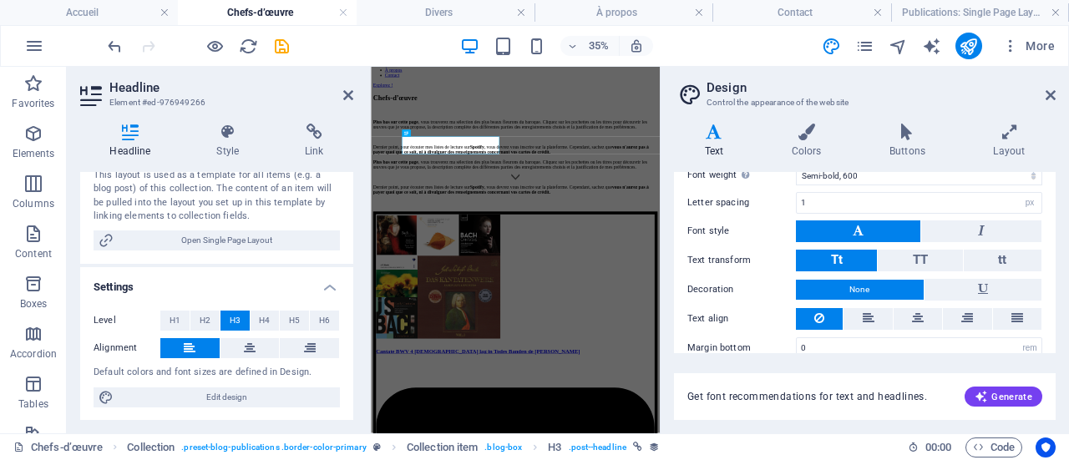
scroll to position [279, 0]
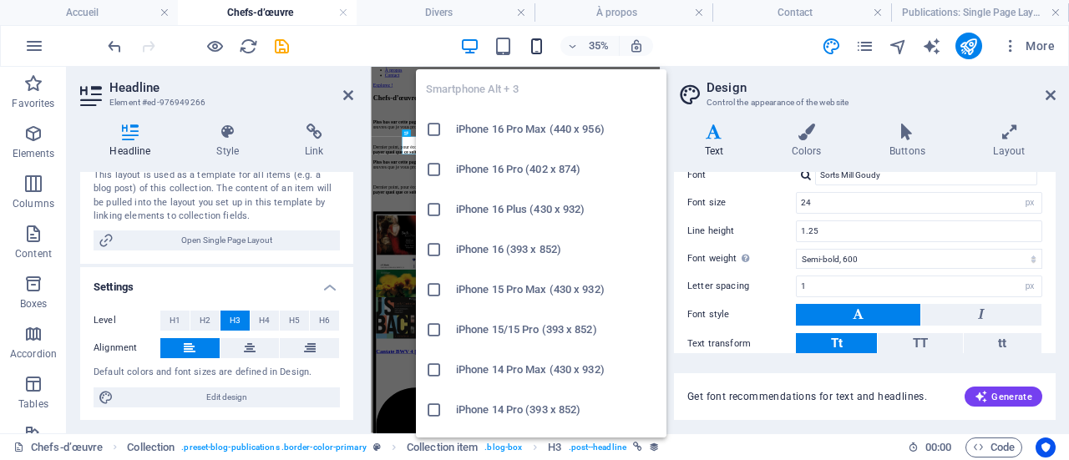
click at [538, 44] on icon "button" at bounding box center [536, 46] width 19 height 19
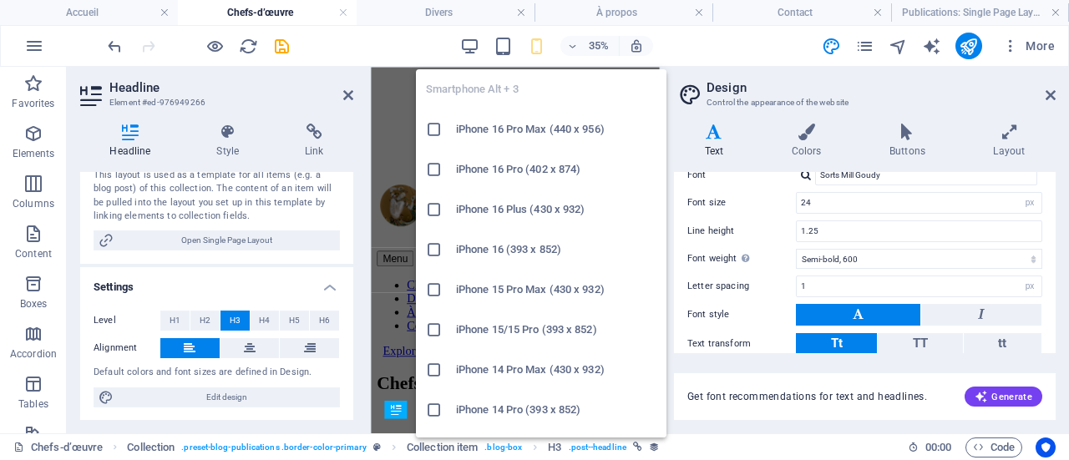
type input "18"
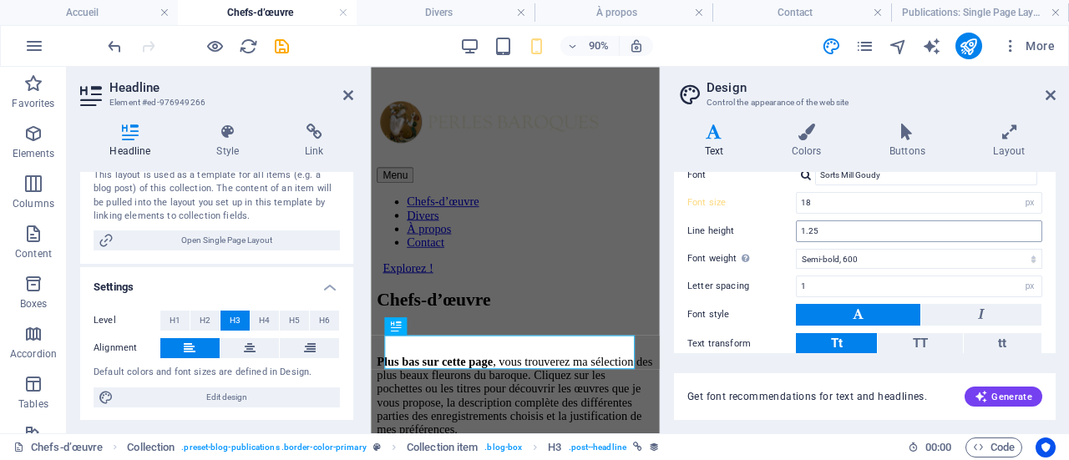
scroll to position [196, 0]
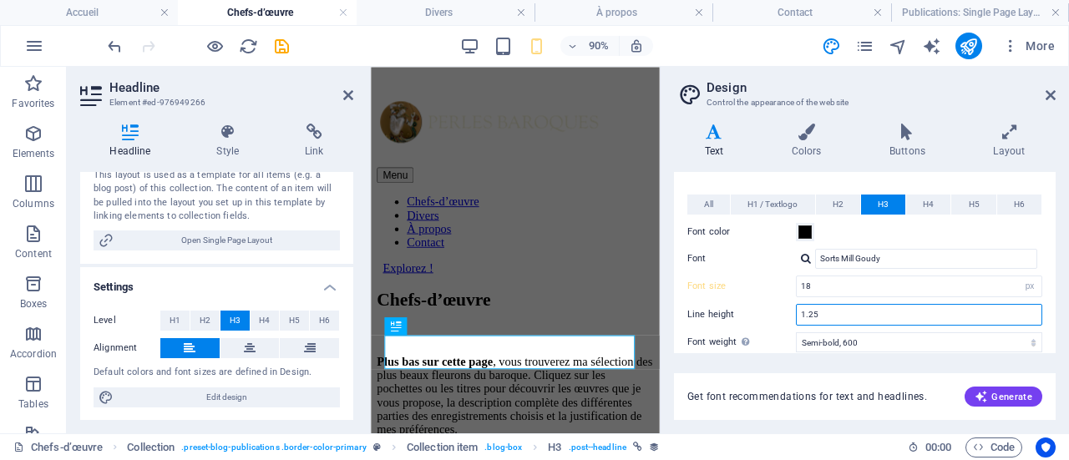
drag, startPoint x: 834, startPoint y: 309, endPoint x: 810, endPoint y: 312, distance: 23.6
click at [810, 312] on input "1.25" at bounding box center [919, 315] width 245 height 20
click at [815, 307] on input "1.25" at bounding box center [919, 315] width 245 height 20
drag, startPoint x: 815, startPoint y: 307, endPoint x: 809, endPoint y: 312, distance: 8.9
click at [809, 312] on input "1.25" at bounding box center [919, 315] width 245 height 20
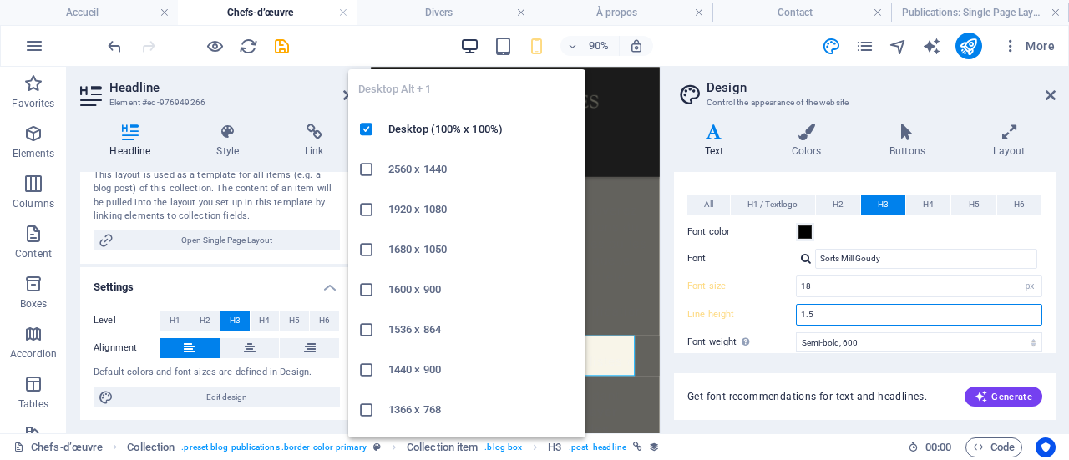
type input "1.5"
click at [469, 45] on icon "button" at bounding box center [469, 46] width 19 height 19
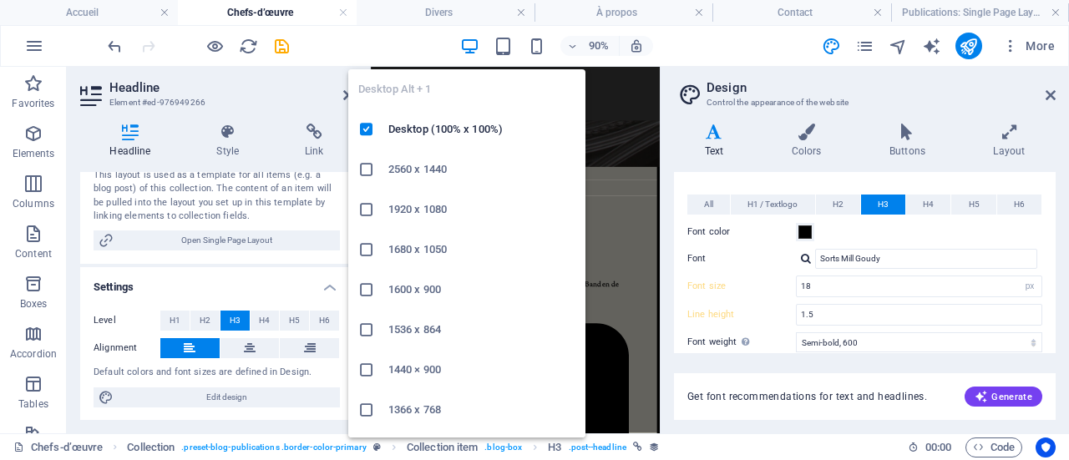
type input "24"
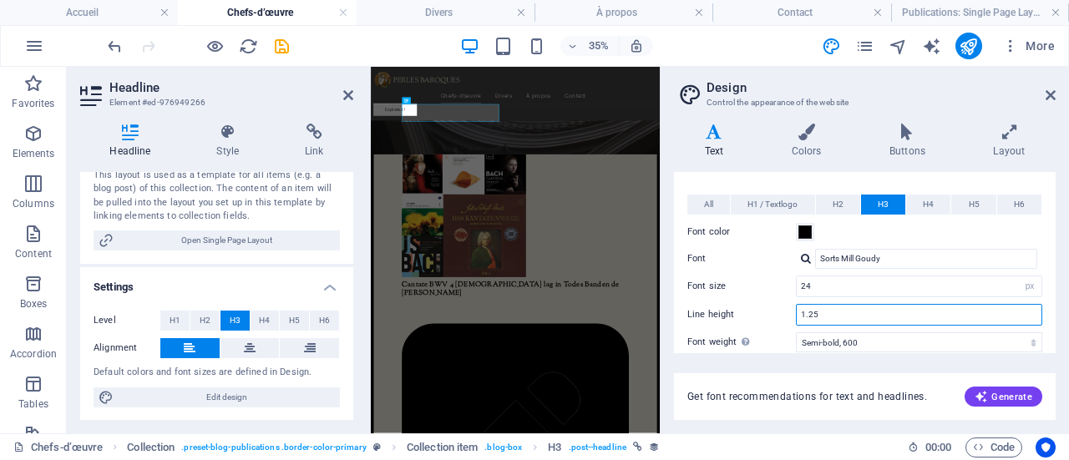
drag, startPoint x: 820, startPoint y: 315, endPoint x: 809, endPoint y: 315, distance: 11.7
click at [809, 315] on input "1.25" at bounding box center [919, 315] width 245 height 20
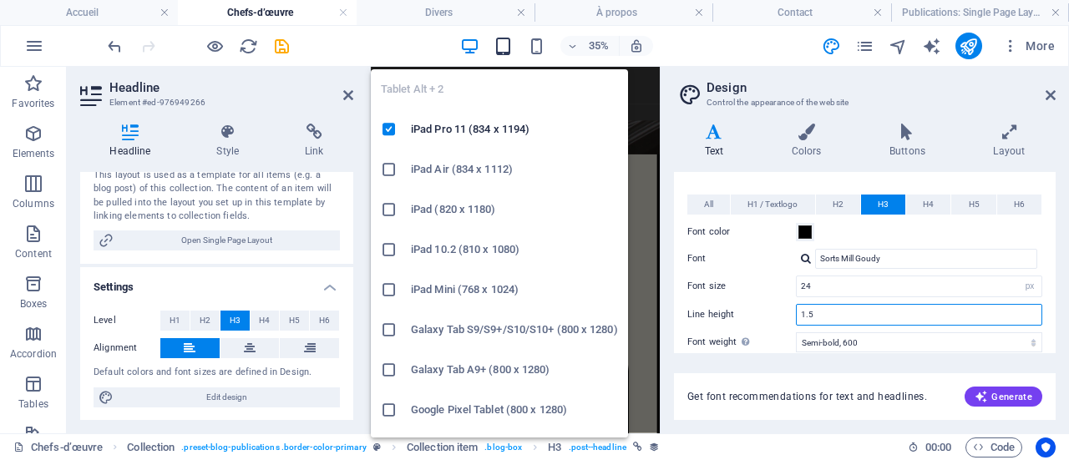
type input "1.5"
click at [504, 43] on icon "button" at bounding box center [503, 46] width 19 height 19
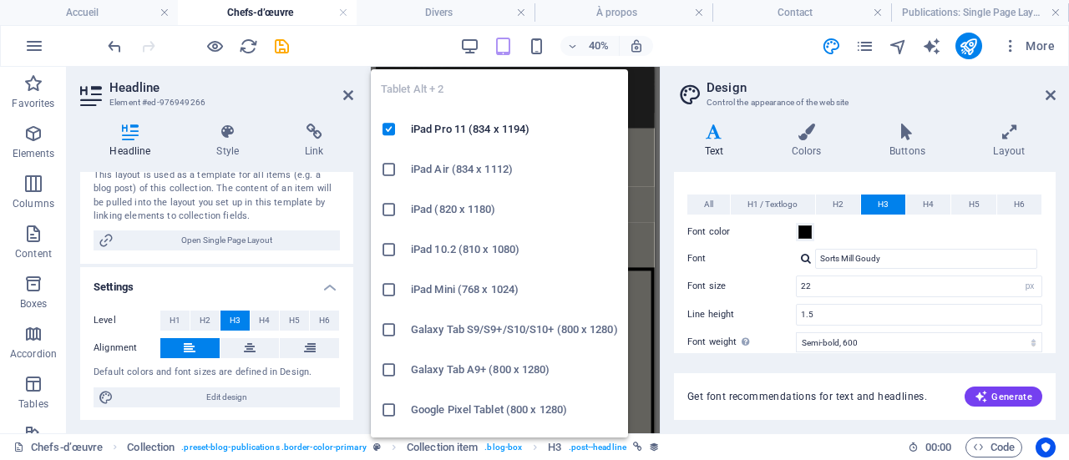
scroll to position [795, 0]
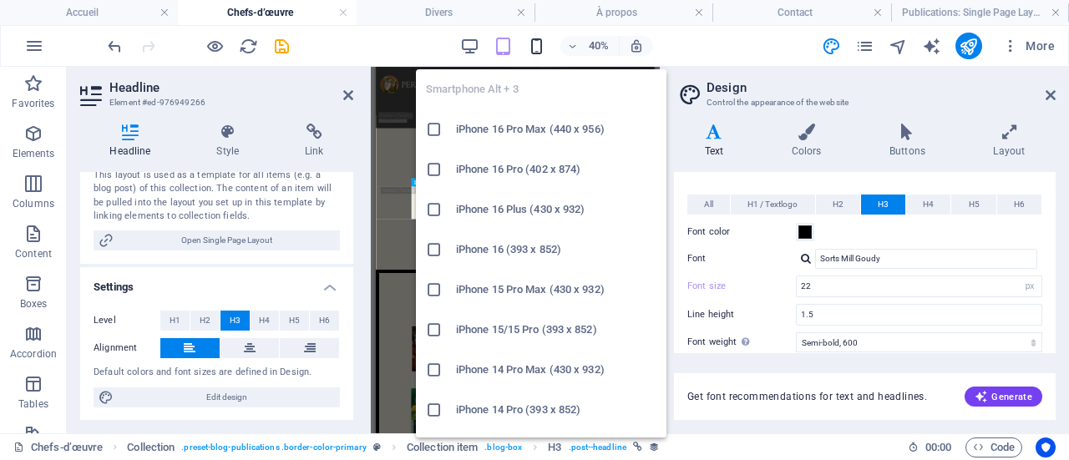
click at [536, 46] on icon "button" at bounding box center [536, 46] width 19 height 19
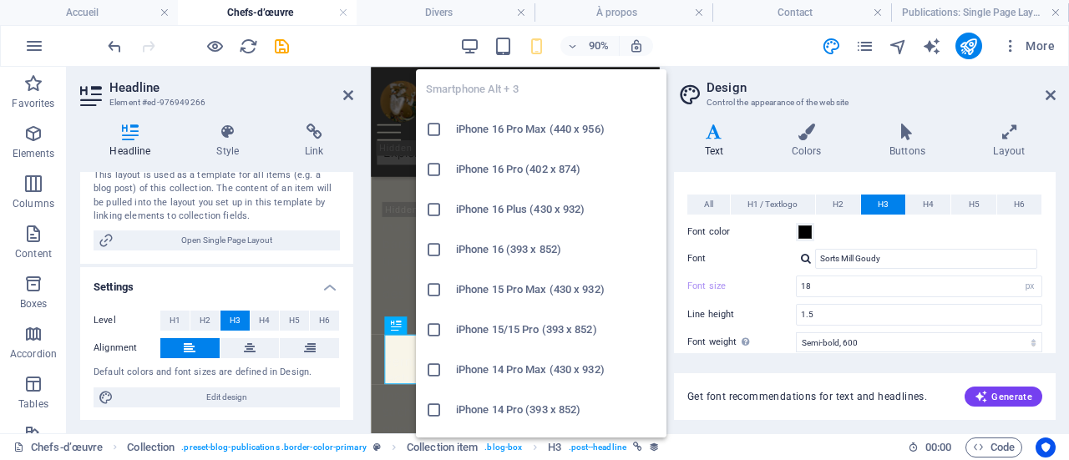
scroll to position [789, 0]
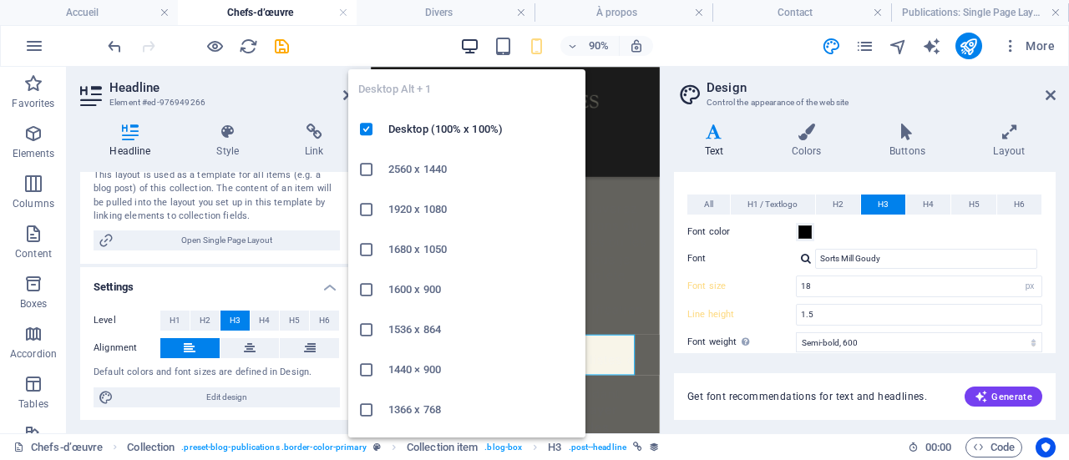
click at [472, 42] on icon "button" at bounding box center [469, 46] width 19 height 19
type input "24"
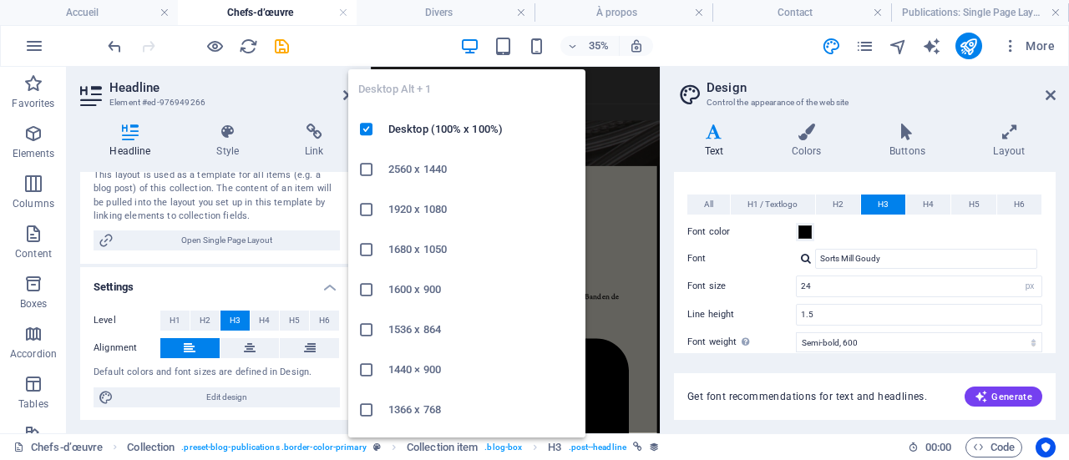
scroll to position [798, 0]
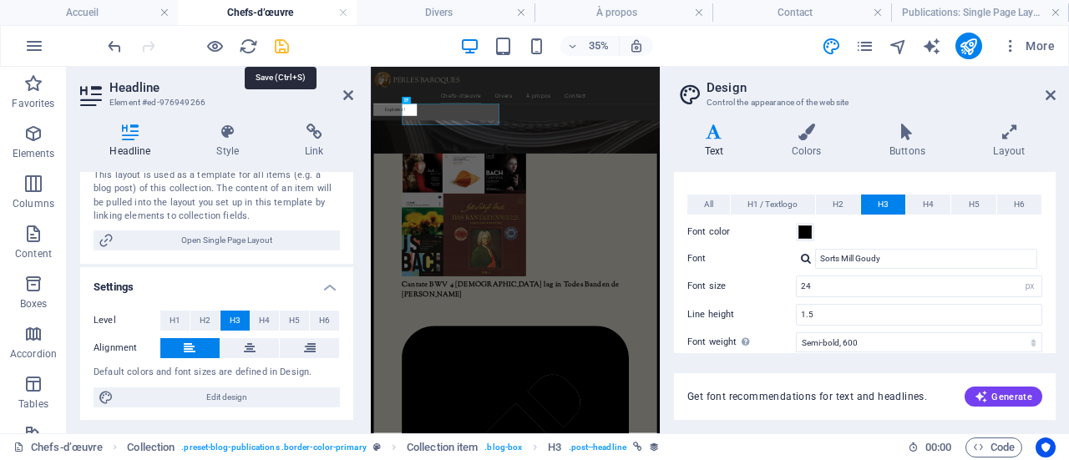
click at [285, 41] on icon "save" at bounding box center [281, 46] width 19 height 19
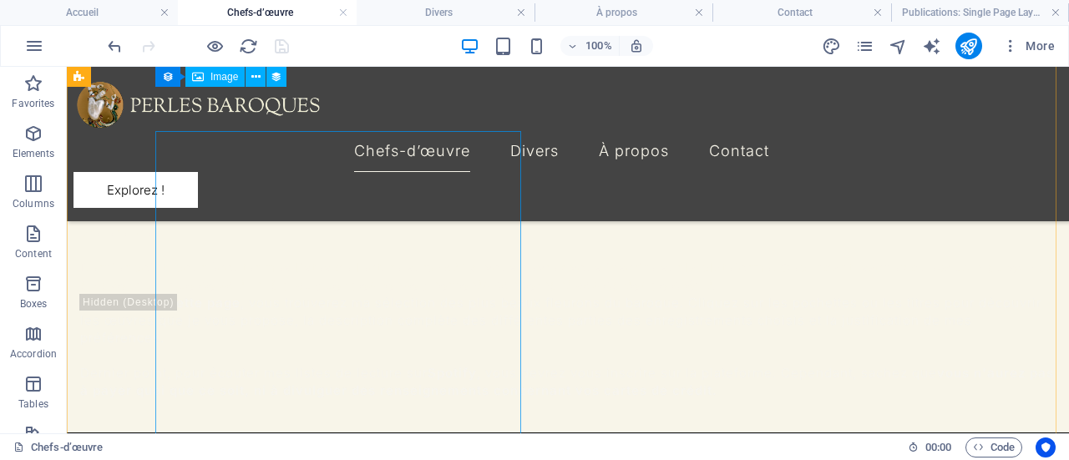
scroll to position [485, 0]
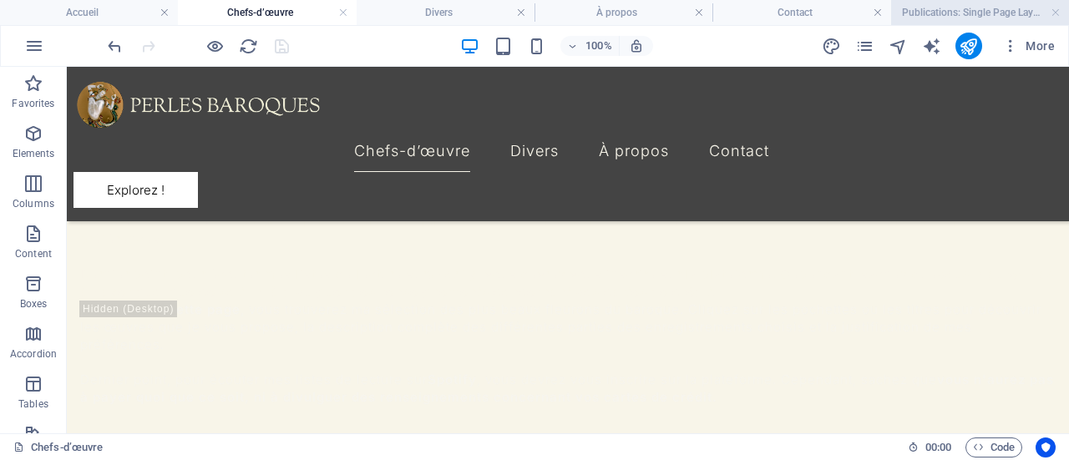
click at [924, 12] on h4 "Publications: Single Page Layout" at bounding box center [980, 12] width 178 height 18
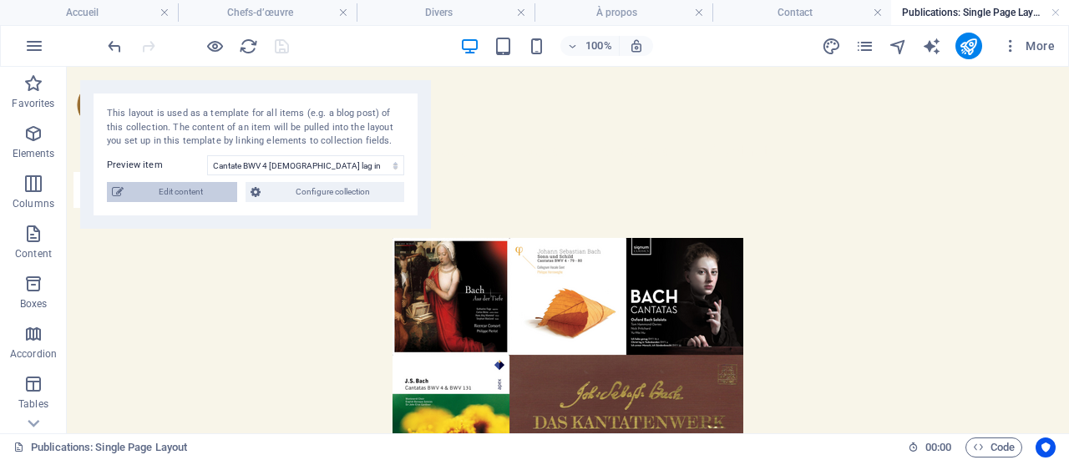
click at [210, 190] on span "Edit content" at bounding box center [181, 192] width 104 height 20
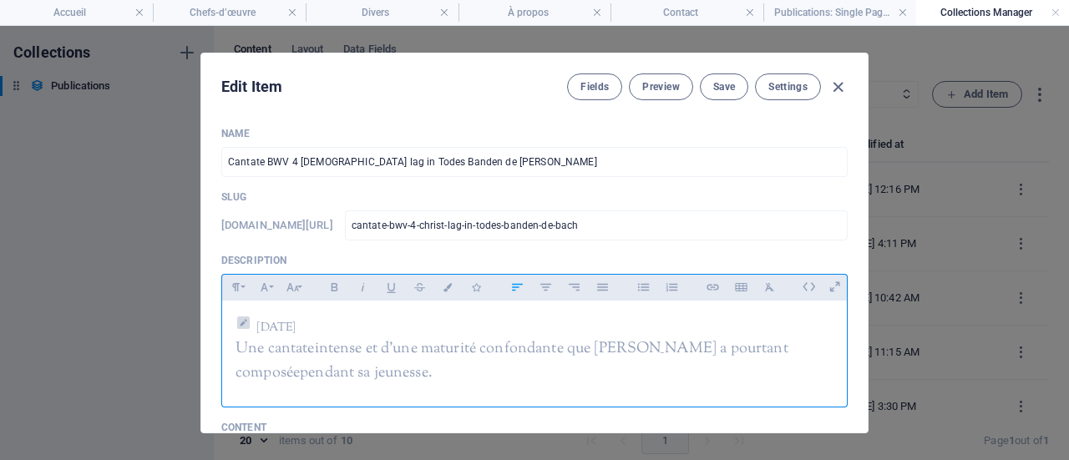
click at [326, 378] on p "Une cantate intense et d'une maturité confondante que Bach a pourtant composée …" at bounding box center [535, 362] width 598 height 48
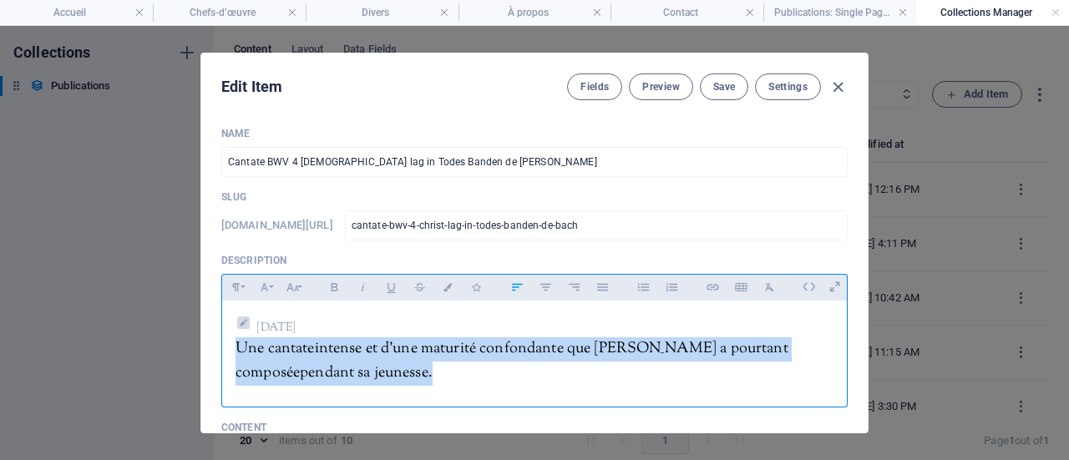
drag, startPoint x: 326, startPoint y: 378, endPoint x: 230, endPoint y: 358, distance: 98.0
click at [230, 358] on div "2 octobre 2025 Une cantate intense et d'une maturité confondante que Bach a pou…" at bounding box center [534, 350] width 625 height 99
click at [445, 289] on icon "button" at bounding box center [448, 287] width 14 height 8
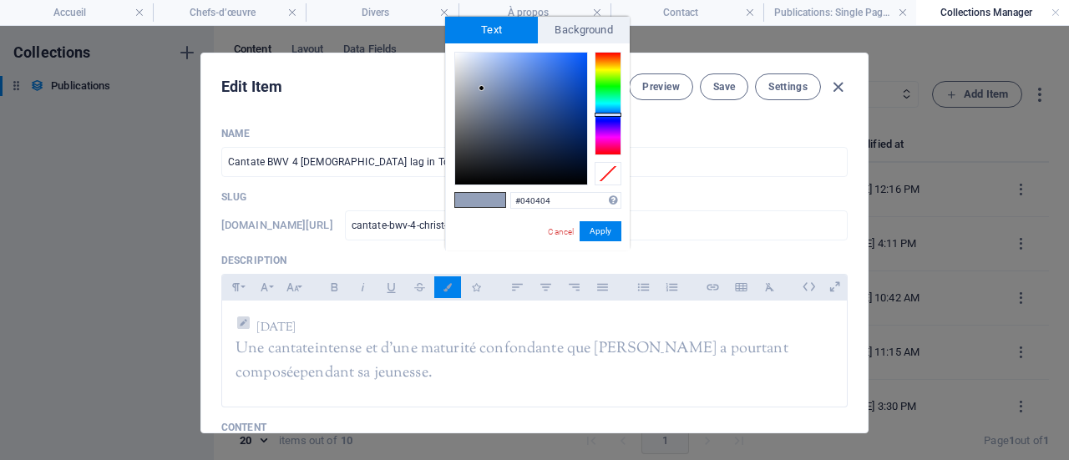
click at [455, 182] on div at bounding box center [521, 119] width 132 height 132
drag, startPoint x: 455, startPoint y: 182, endPoint x: 455, endPoint y: 191, distance: 9.2
click at [455, 191] on div "#000000 Supported formats #0852ed rgb(8, 82, 237) rgba(8, 82, 237, 90%) hsv(221…" at bounding box center [537, 268] width 185 height 450
click at [450, 246] on div "#000000 Supported formats #0852ed rgb(8, 82, 237) rgba(8, 82, 237, 90%) hsv(221…" at bounding box center [537, 268] width 185 height 450
click at [453, 234] on div "#000000 Supported formats #0852ed rgb(8, 82, 237) rgba(8, 82, 237, 90%) hsv(221…" at bounding box center [537, 268] width 185 height 450
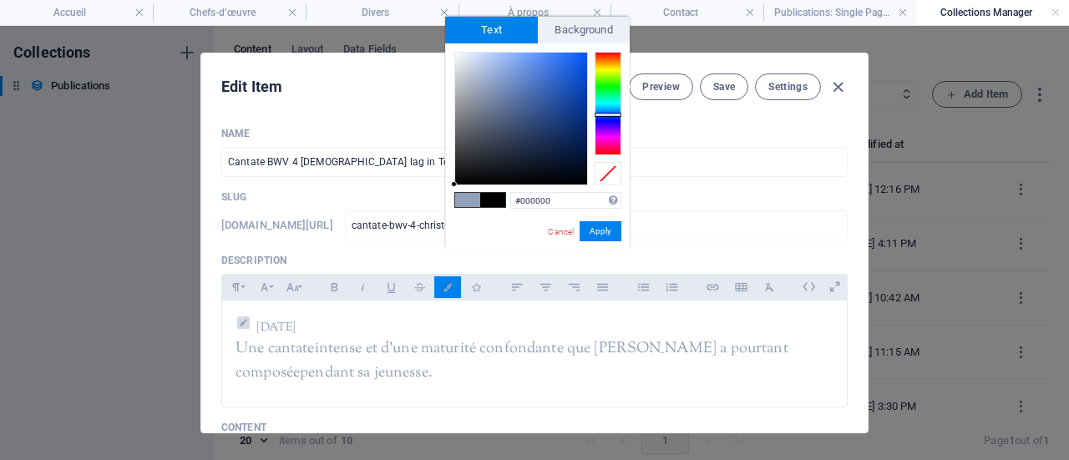
click at [453, 234] on div "#000000 Supported formats #0852ed rgb(8, 82, 237) rgba(8, 82, 237, 90%) hsv(221…" at bounding box center [537, 268] width 185 height 450
click at [448, 188] on div "#000000 Supported formats #0852ed rgb(8, 82, 237) rgba(8, 82, 237, 90%) hsv(221…" at bounding box center [537, 268] width 185 height 450
click at [455, 206] on span at bounding box center [467, 200] width 25 height 14
drag, startPoint x: 478, startPoint y: 99, endPoint x: 457, endPoint y: 191, distance: 95.1
click at [456, 195] on div "#000000 Supported formats #0852ed rgb(8, 82, 237) rgba(8, 82, 237, 90%) hsv(221…" at bounding box center [537, 268] width 185 height 450
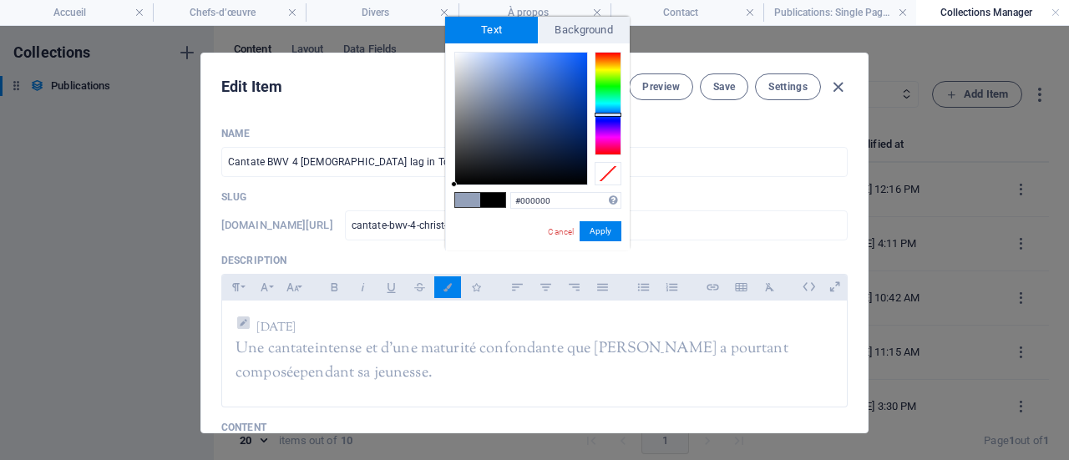
click at [449, 262] on p "Description" at bounding box center [534, 260] width 627 height 13
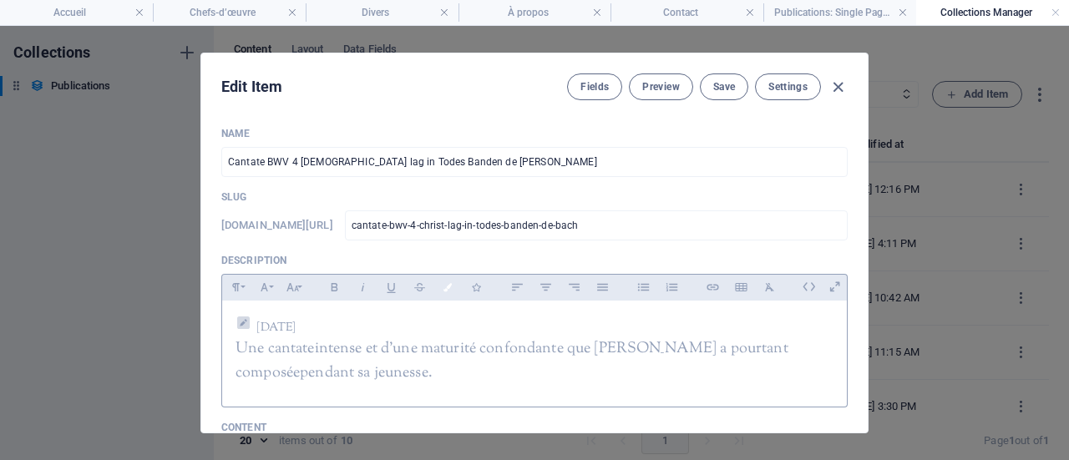
click at [453, 291] on button "Colors" at bounding box center [447, 288] width 27 height 22
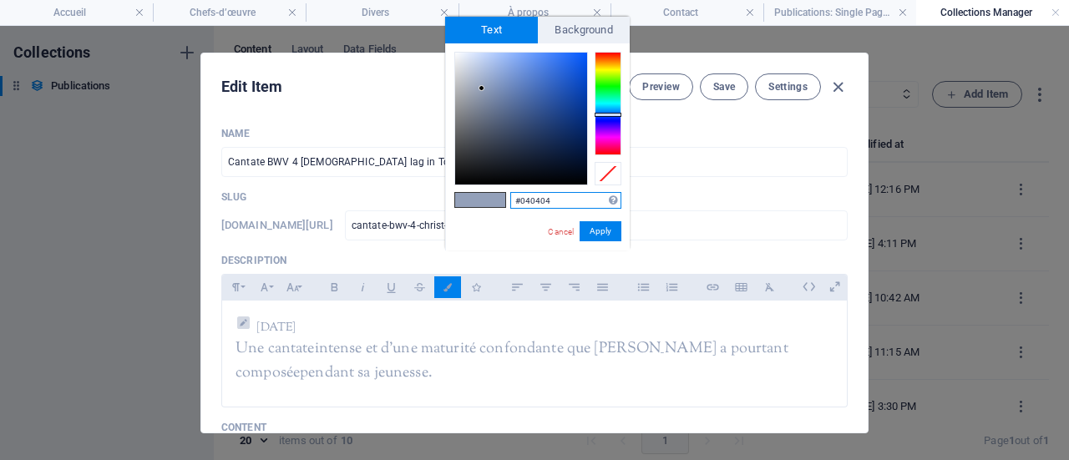
click at [455, 182] on div at bounding box center [521, 119] width 132 height 132
click at [455, 182] on div at bounding box center [455, 182] width 6 height 6
click at [455, 186] on div "#000000 Supported formats #0852ed rgb(8, 82, 237) rgba(8, 82, 237, 90%) hsv(221…" at bounding box center [537, 268] width 185 height 450
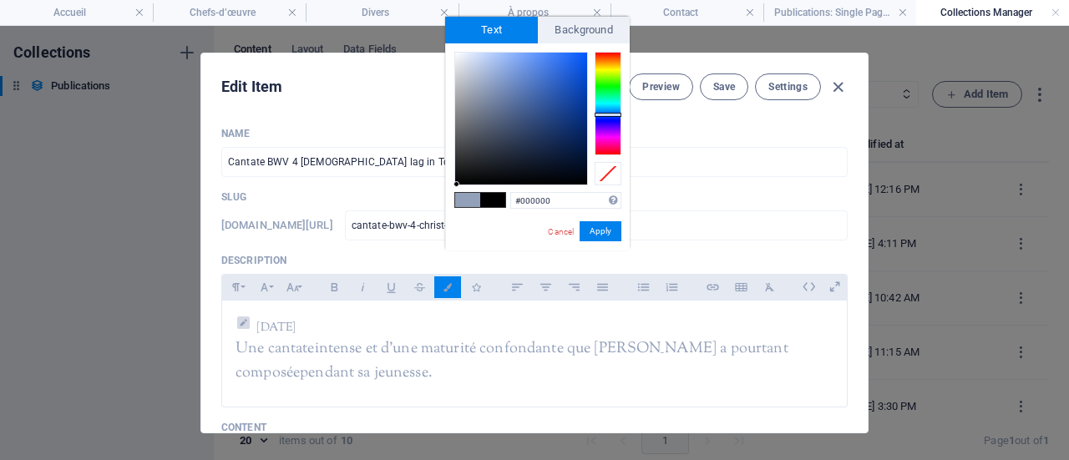
click at [457, 235] on div "#000000 Supported formats #0852ed rgb(8, 82, 237) rgba(8, 82, 237, 90%) hsv(221…" at bounding box center [537, 268] width 185 height 450
click at [455, 188] on div "#000000 Supported formats #0852ed rgb(8, 82, 237) rgba(8, 82, 237, 90%) hsv(221…" at bounding box center [537, 268] width 185 height 450
click at [491, 202] on span at bounding box center [492, 200] width 25 height 14
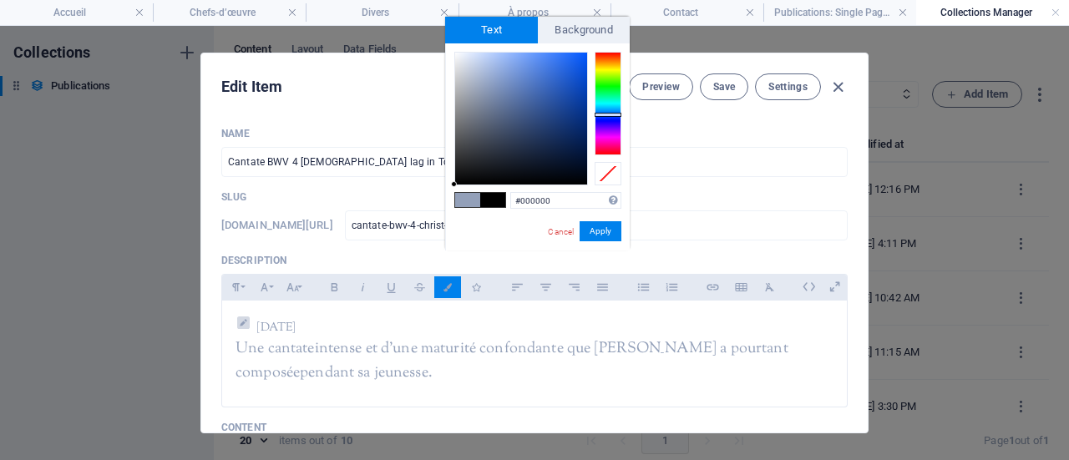
click at [441, 191] on p "Slug" at bounding box center [534, 196] width 627 height 13
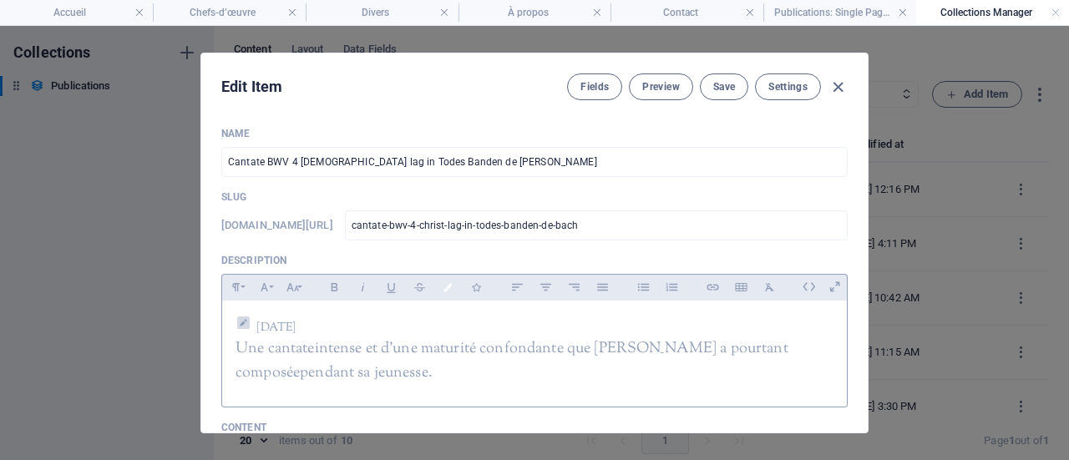
click at [446, 284] on icon "button" at bounding box center [448, 287] width 14 height 8
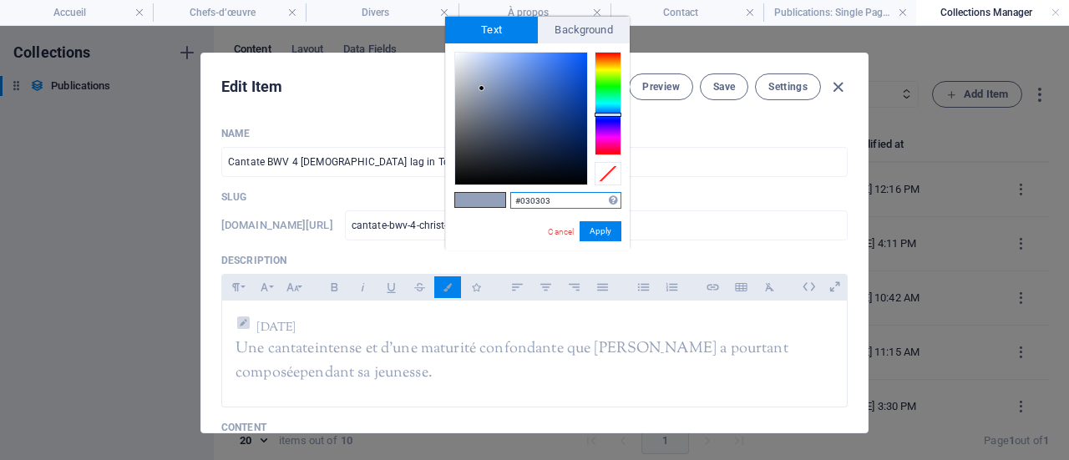
click at [456, 183] on div at bounding box center [521, 119] width 132 height 132
click at [456, 183] on div at bounding box center [456, 183] width 6 height 6
type input "#000000"
click at [455, 185] on div at bounding box center [454, 184] width 6 height 6
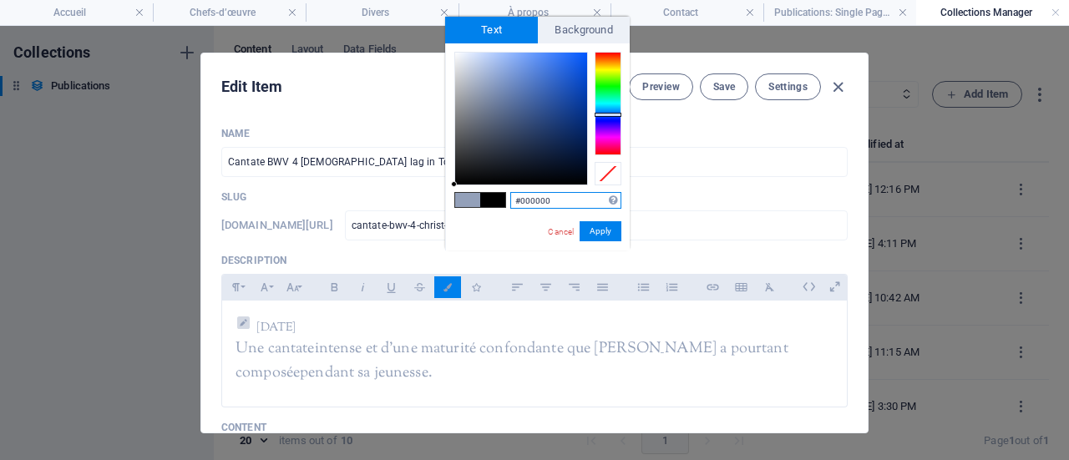
click at [455, 185] on div at bounding box center [454, 184] width 6 height 6
click at [566, 22] on span "Background" at bounding box center [584, 30] width 93 height 27
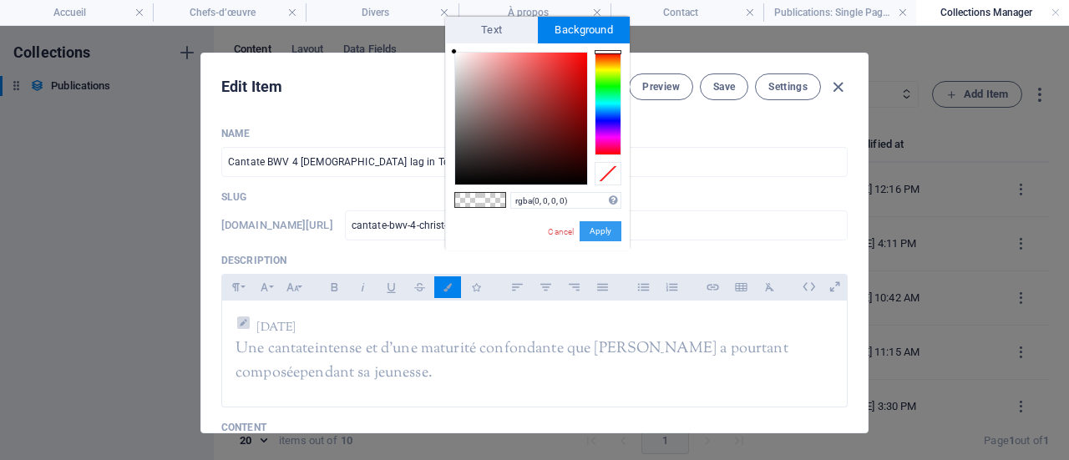
click at [603, 236] on button "Apply" at bounding box center [601, 231] width 42 height 20
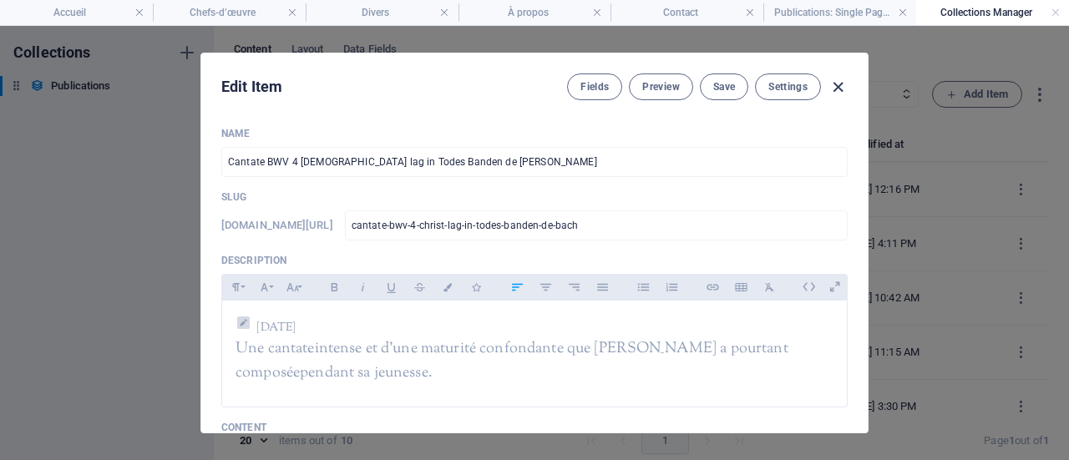
click at [836, 89] on icon "button" at bounding box center [838, 87] width 19 height 19
type input "cantate-bwv-4-christ-lag-in-todes-banden-de-bach"
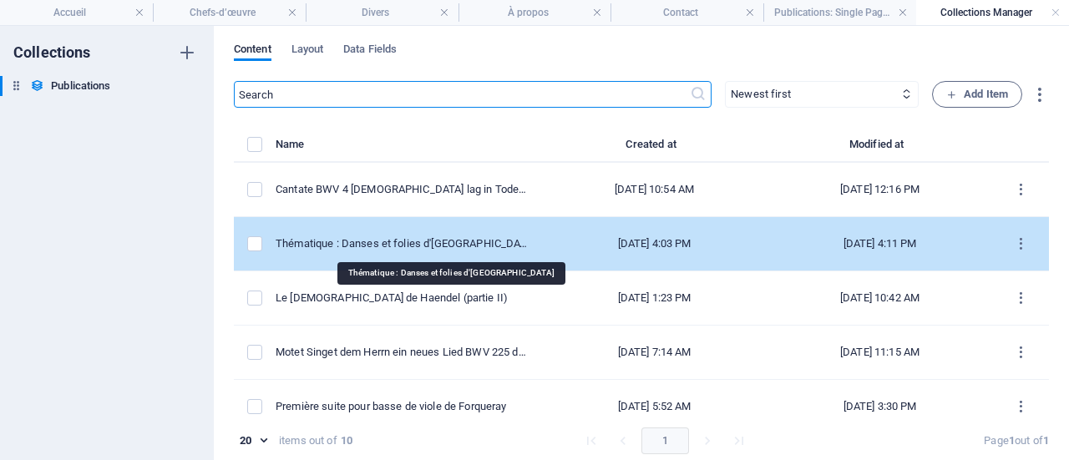
click at [431, 243] on div "Thématique : Danses et folies d'[GEOGRAPHIC_DATA]" at bounding box center [402, 243] width 253 height 15
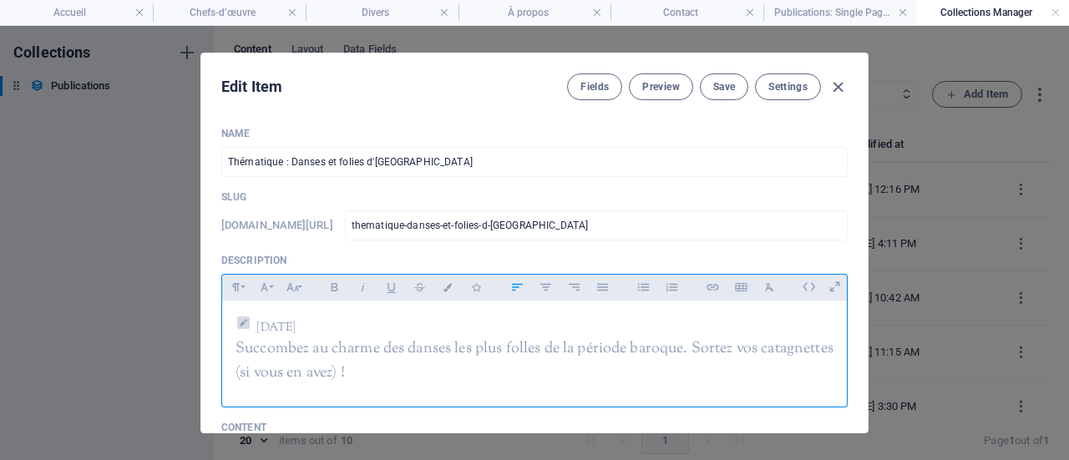
click at [491, 353] on span "Succombez au charme des danses les plus folles de la période baroque. Sortez vo…" at bounding box center [535, 361] width 598 height 46
click at [450, 290] on icon "button" at bounding box center [448, 287] width 14 height 8
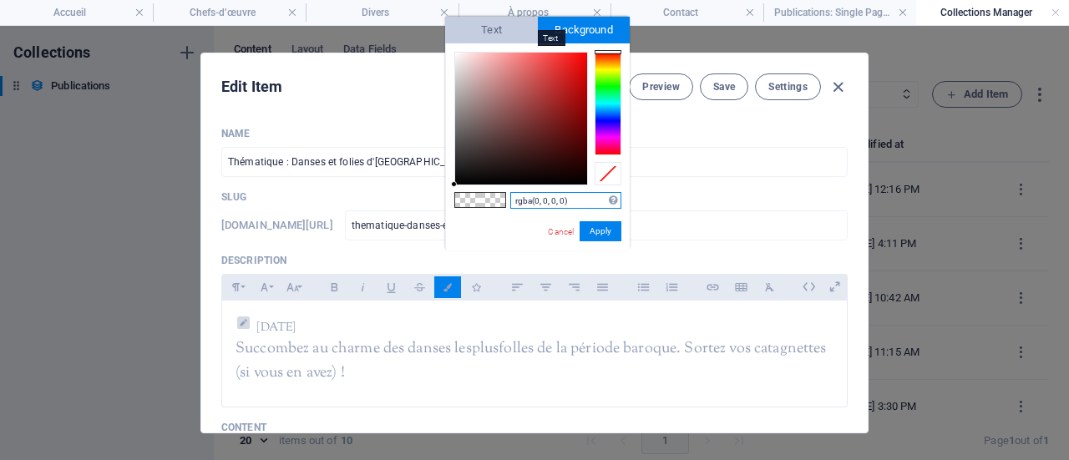
click at [476, 29] on span "Text" at bounding box center [491, 30] width 93 height 27
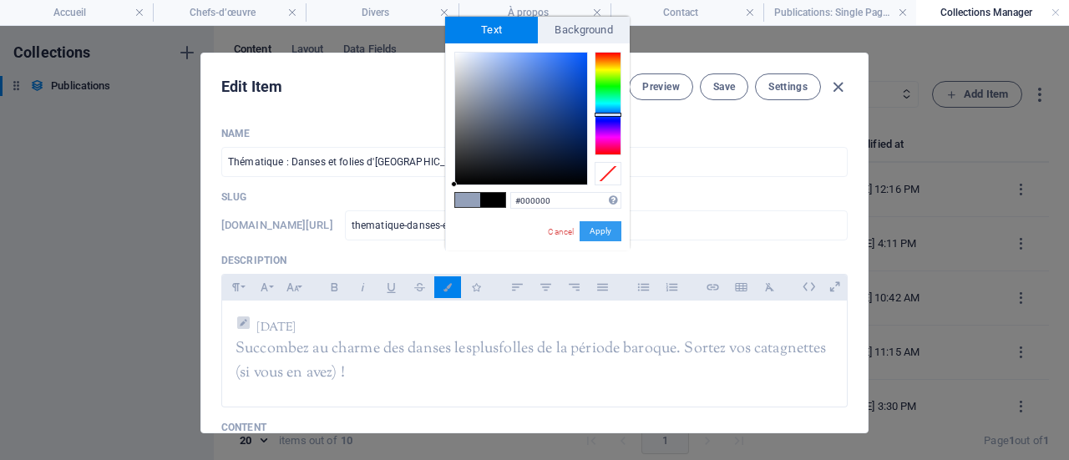
click at [612, 230] on button "Apply" at bounding box center [601, 231] width 42 height 20
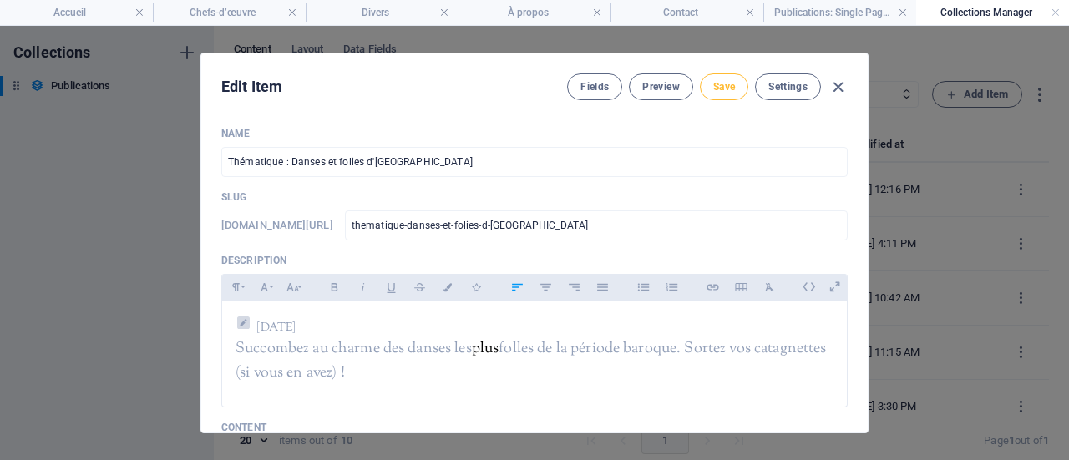
click at [724, 93] on span "Save" at bounding box center [725, 86] width 22 height 13
click at [831, 83] on icon "button" at bounding box center [838, 87] width 19 height 19
type input "2025-10-02"
type input "thematique-danses-et-folies-d-espagne"
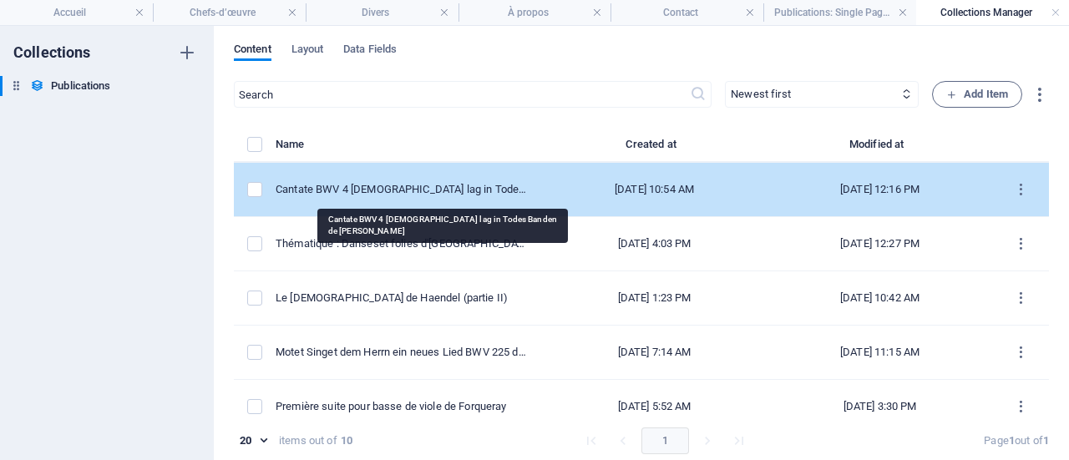
click at [456, 188] on div "Cantate BWV 4 [DEMOGRAPHIC_DATA] lag in Todes Banden de [PERSON_NAME]" at bounding box center [402, 189] width 253 height 15
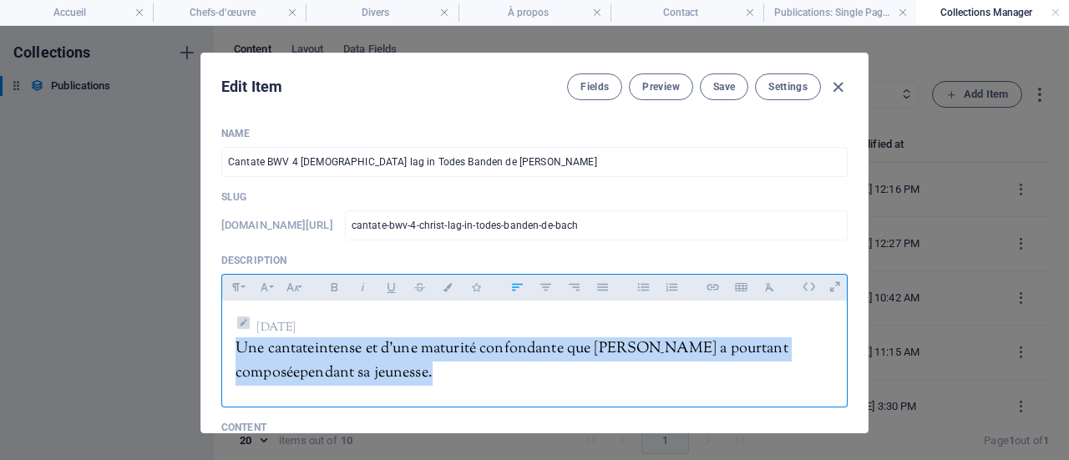
drag, startPoint x: 229, startPoint y: 350, endPoint x: 341, endPoint y: 387, distance: 117.8
click at [341, 387] on div "2 octobre 2025 Une cantate intense et d'une maturité confondante que Bach a pou…" at bounding box center [534, 350] width 625 height 99
click at [443, 286] on icon "button" at bounding box center [448, 287] width 14 height 8
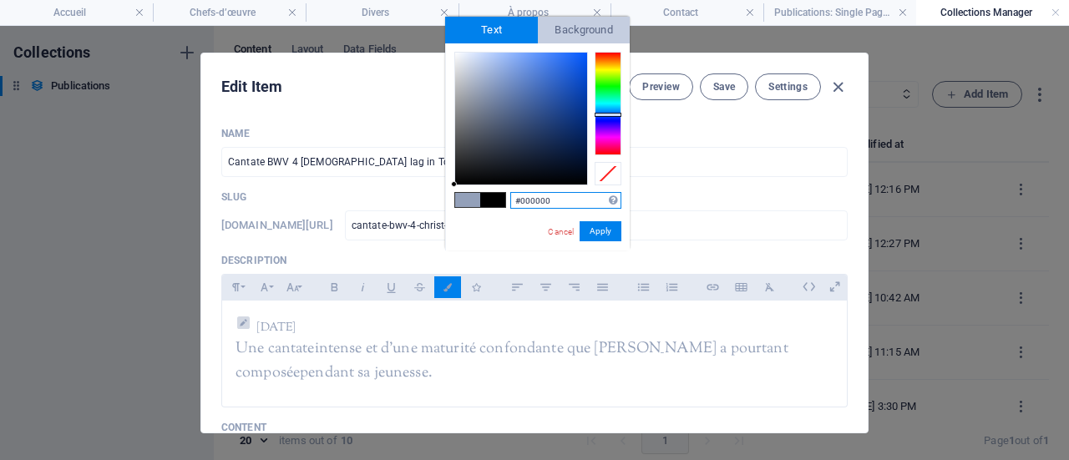
click at [591, 23] on span "Background" at bounding box center [584, 30] width 93 height 27
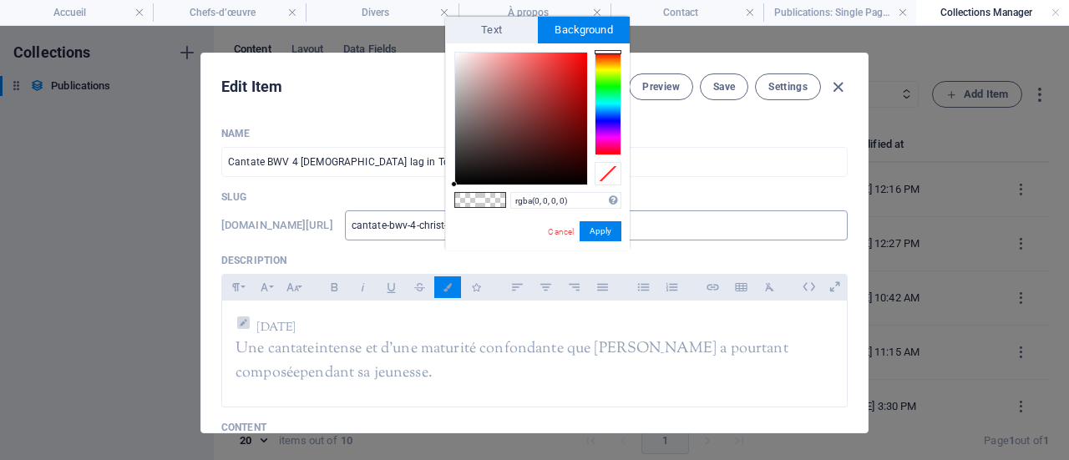
click at [591, 233] on button "Apply" at bounding box center [601, 231] width 42 height 20
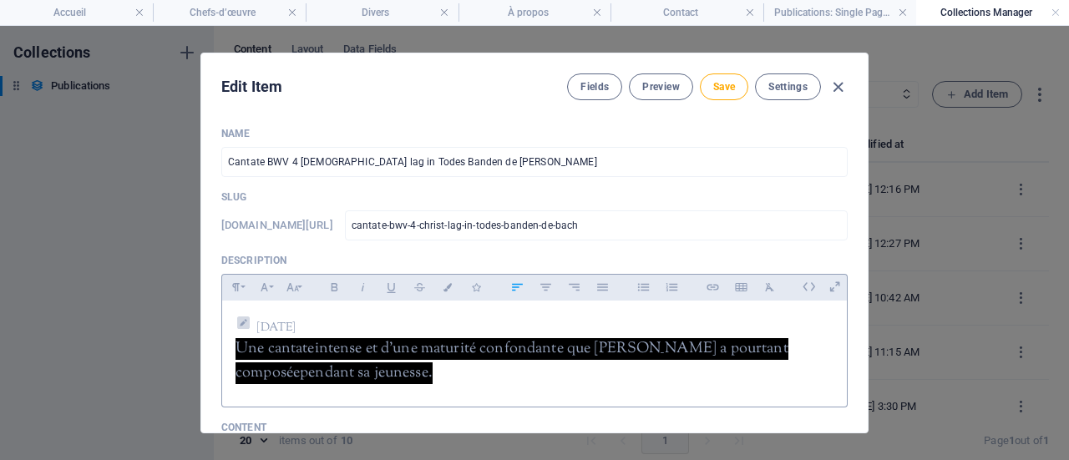
click at [465, 307] on div "2 octobre 2025 Une cantate intense et d'une maturité confondante que Bach a pou…" at bounding box center [534, 350] width 625 height 99
click at [407, 387] on div "2 octobre 2025 Une cantate intense et d'une maturité confondante que Bach a pou…" at bounding box center [534, 350] width 625 height 99
click at [325, 380] on p "Une cantate intense et d'une maturité confondante que Bach a pourtant composée …" at bounding box center [535, 362] width 598 height 48
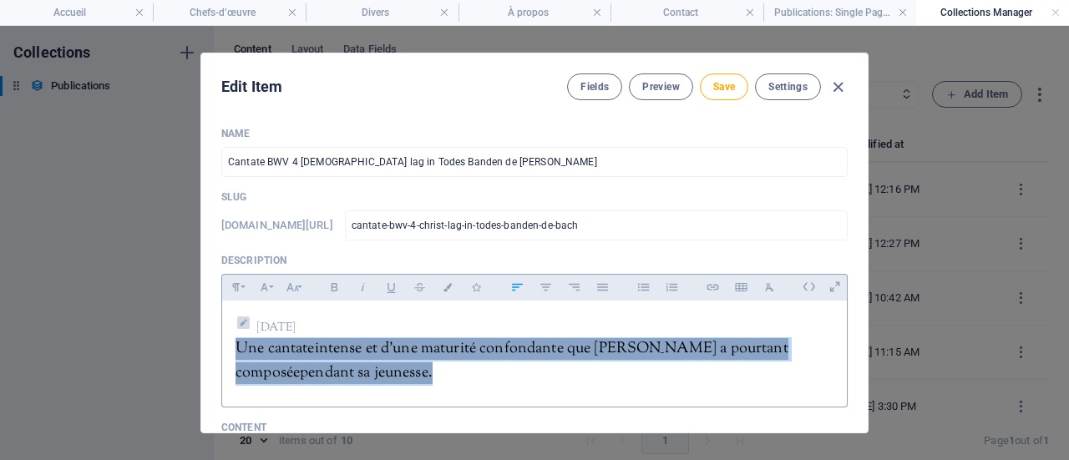
drag, startPoint x: 325, startPoint y: 380, endPoint x: 232, endPoint y: 350, distance: 97.5
click at [232, 350] on div "2 octobre 2025 Une cantate intense et d'une maturité confondante que Bach a pou…" at bounding box center [534, 350] width 625 height 99
click at [444, 287] on icon "button" at bounding box center [448, 287] width 14 height 8
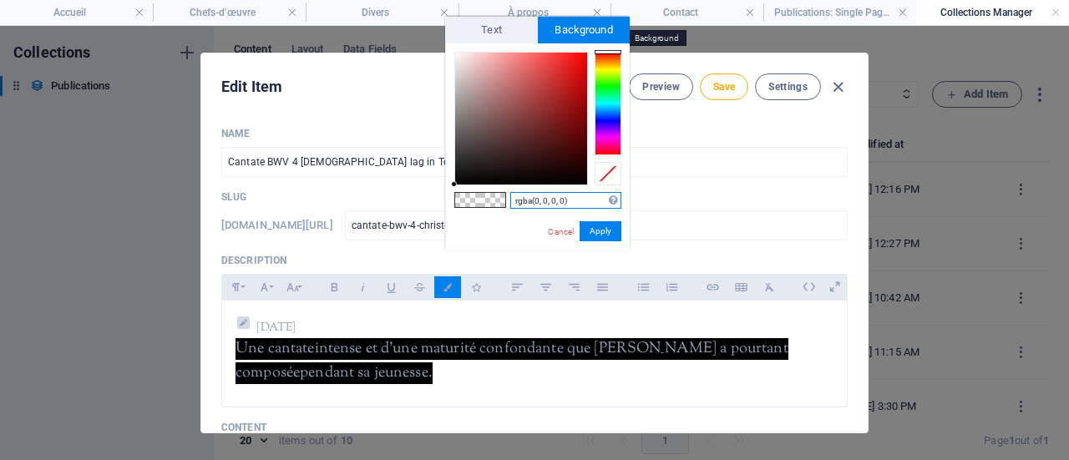
click at [560, 29] on span "Background" at bounding box center [584, 30] width 93 height 27
click at [490, 27] on span "Text" at bounding box center [491, 30] width 93 height 27
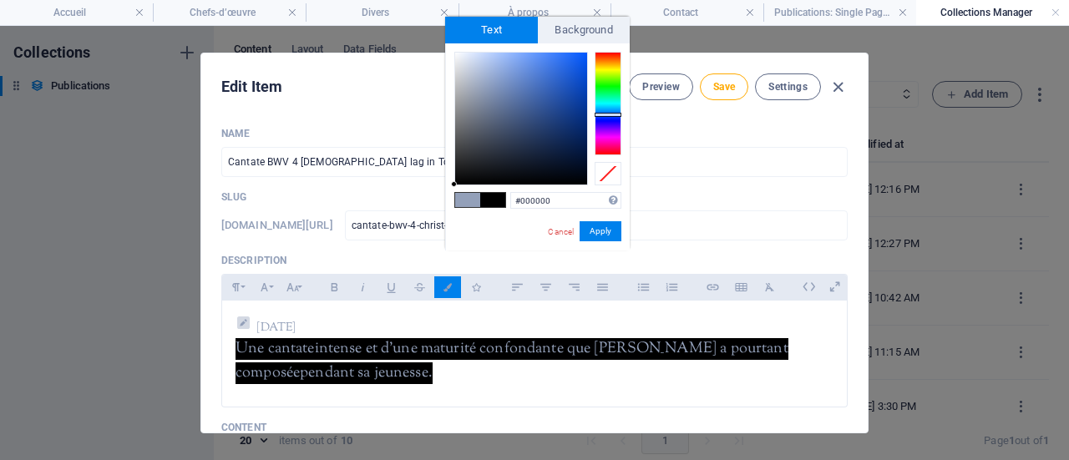
click at [491, 196] on span at bounding box center [492, 200] width 25 height 14
click at [466, 197] on span at bounding box center [467, 200] width 25 height 14
type input "#93a0b9"
click at [493, 200] on span at bounding box center [492, 200] width 25 height 14
click at [461, 191] on div "#93a0b9 Supported formats #0852ed rgb(8, 82, 237) rgba(8, 82, 237, 90%) hsv(221…" at bounding box center [537, 268] width 185 height 450
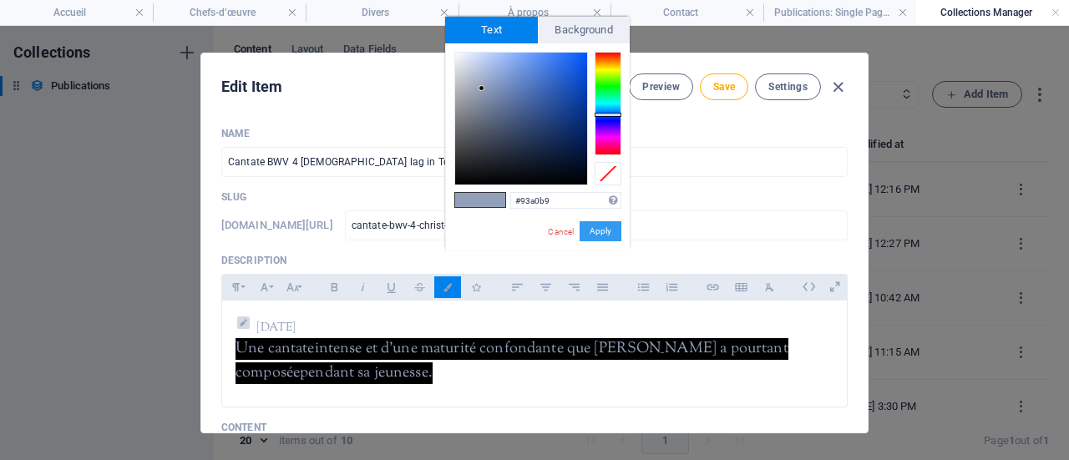
click at [613, 226] on button "Apply" at bounding box center [601, 231] width 42 height 20
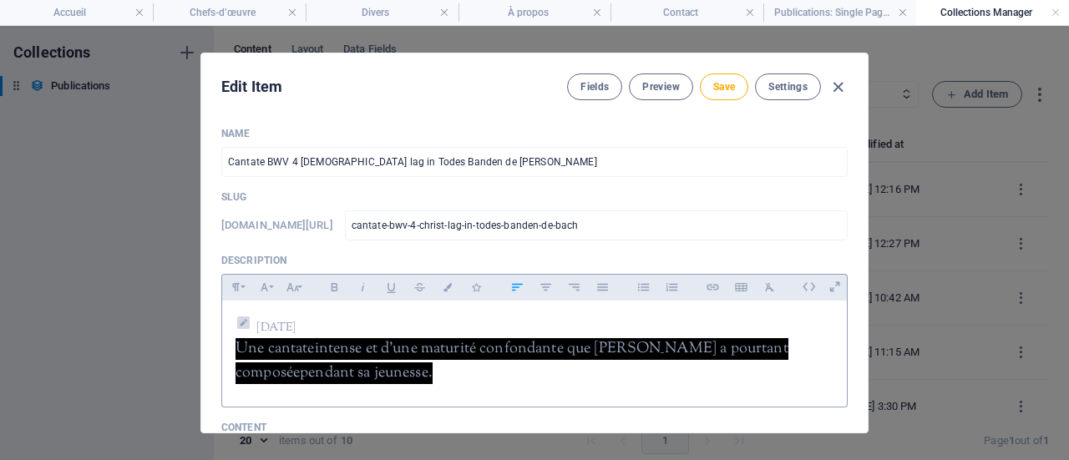
click at [481, 301] on div "2 octobre 2025 Une cantate intense et d'une maturité confondante que Bach a pou…" at bounding box center [534, 350] width 625 height 99
click at [418, 382] on p "Une cantate intense et d'une maturité confondante que Bach a pourtant composée …" at bounding box center [535, 362] width 598 height 48
click at [296, 325] on span "[DATE]" at bounding box center [276, 328] width 39 height 17
click at [442, 283] on icon "button" at bounding box center [448, 287] width 14 height 8
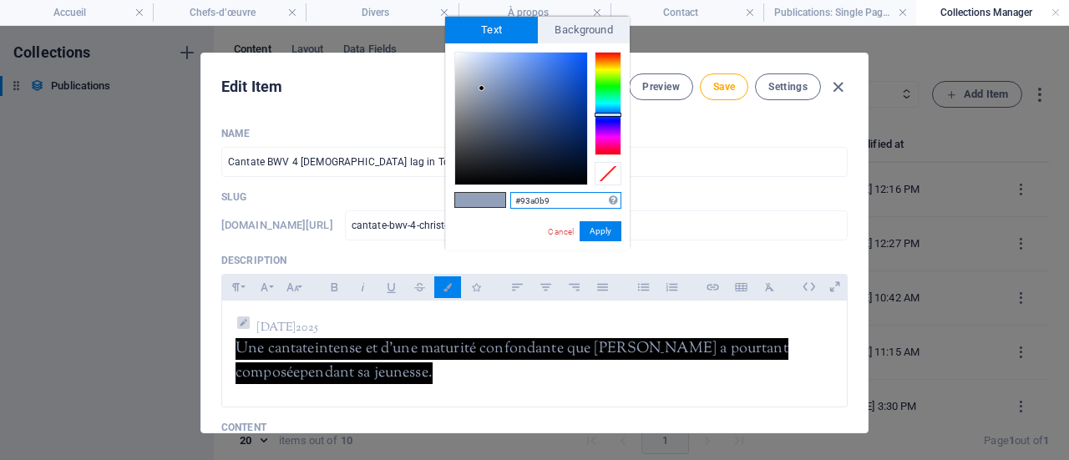
drag, startPoint x: 559, startPoint y: 198, endPoint x: 509, endPoint y: 201, distance: 50.2
click at [509, 201] on div "#93a0b9 Supported formats #0852ed rgb(8, 82, 237) rgba(8, 82, 237, 90%) hsv(221…" at bounding box center [537, 268] width 185 height 450
click at [385, 383] on p "Une cantate intense et d'une maturité confondante que Bach a pourtant composée …" at bounding box center [535, 362] width 598 height 48
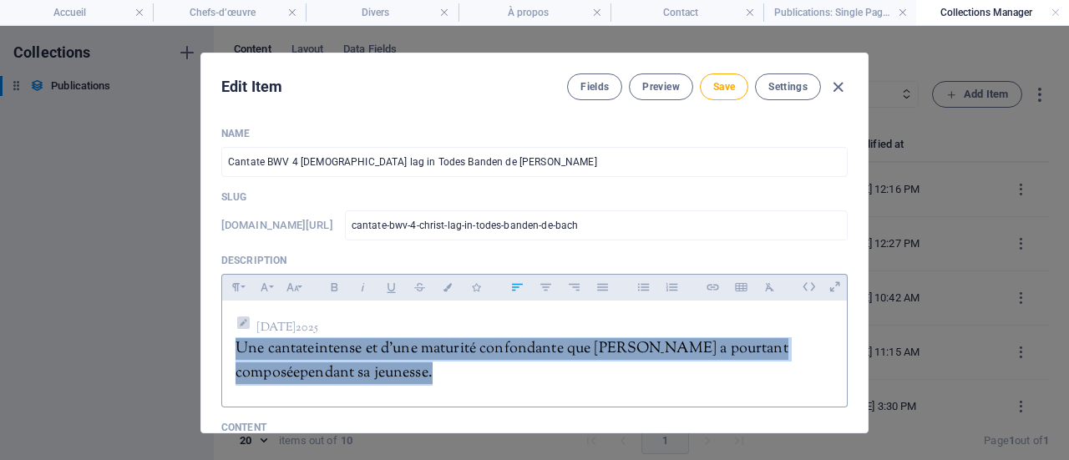
drag, startPoint x: 327, startPoint y: 376, endPoint x: 228, endPoint y: 350, distance: 101.9
click at [228, 350] on div "2 octobre 2025 Une cantate intense et d'une maturité confondante que Bach a pou…" at bounding box center [534, 350] width 625 height 99
click at [446, 292] on button "Colors" at bounding box center [447, 288] width 27 height 22
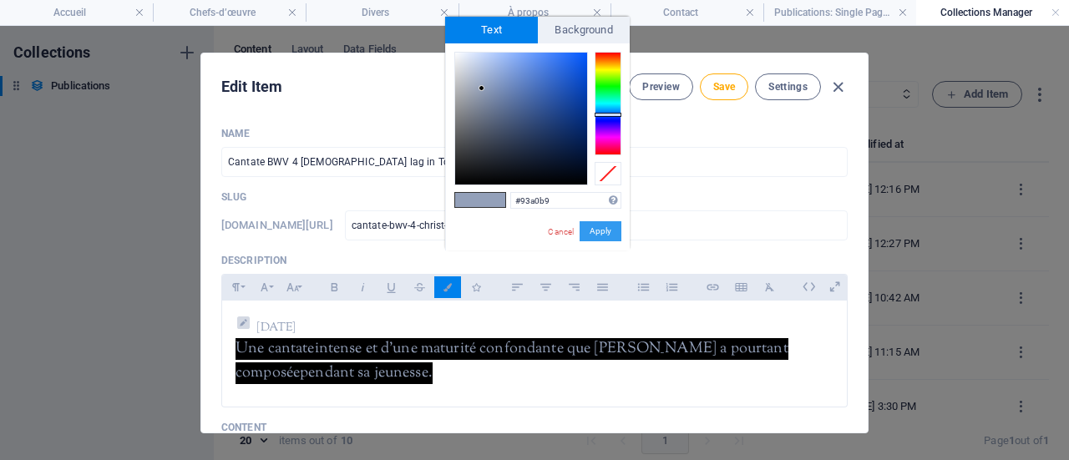
click at [604, 228] on button "Apply" at bounding box center [601, 231] width 42 height 20
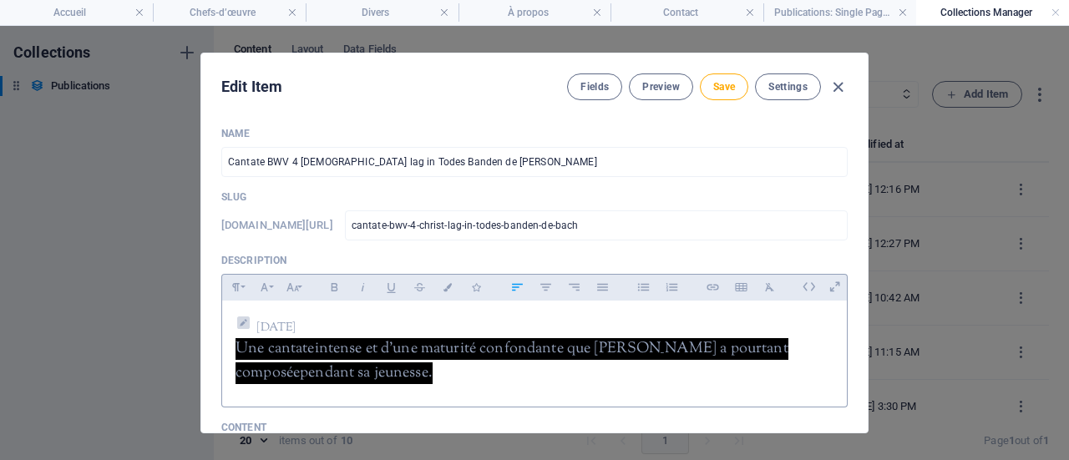
click at [439, 318] on p "[DATE]" at bounding box center [535, 325] width 598 height 23
click at [385, 390] on div "2 octobre 2025 Une cantate intense et d'une maturité confondante que Bach a pou…" at bounding box center [534, 350] width 625 height 99
click at [312, 370] on p "Une cantate intense et d'une maturité confondante que Bach a pourtant composée …" at bounding box center [535, 362] width 598 height 48
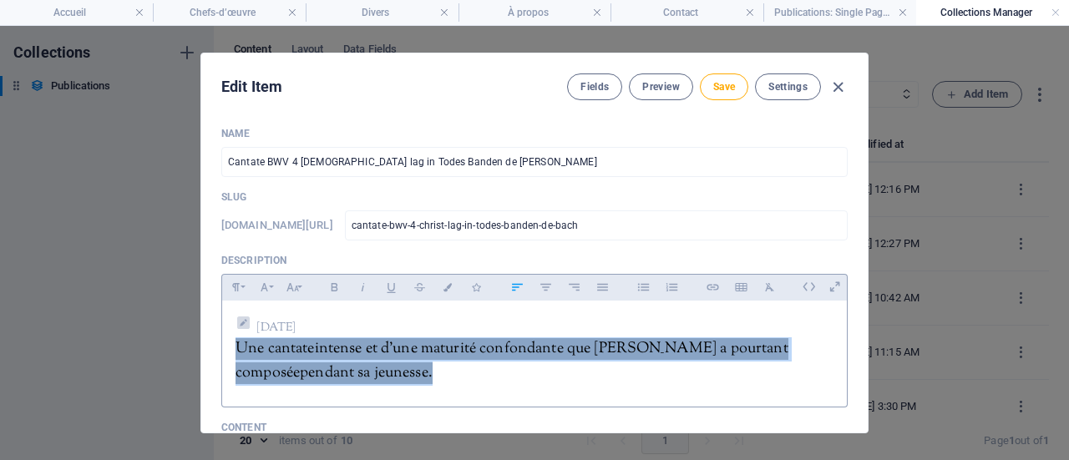
drag, startPoint x: 317, startPoint y: 370, endPoint x: 228, endPoint y: 348, distance: 91.2
click at [228, 348] on div "2 octobre 2025 Une cantate intense et d'une maturité confondante que Bach a pou…" at bounding box center [534, 350] width 625 height 99
click at [442, 283] on icon "button" at bounding box center [448, 287] width 14 height 8
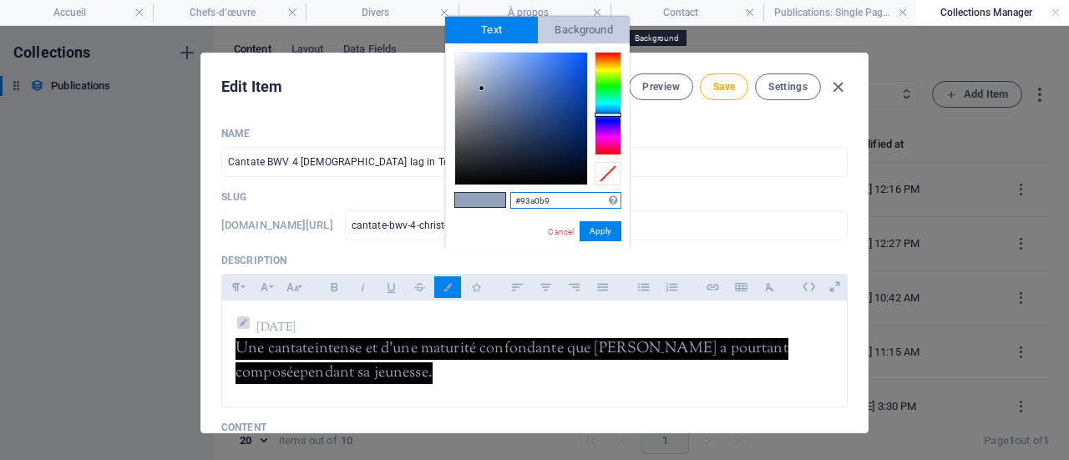
click at [583, 28] on span "Background" at bounding box center [584, 30] width 93 height 27
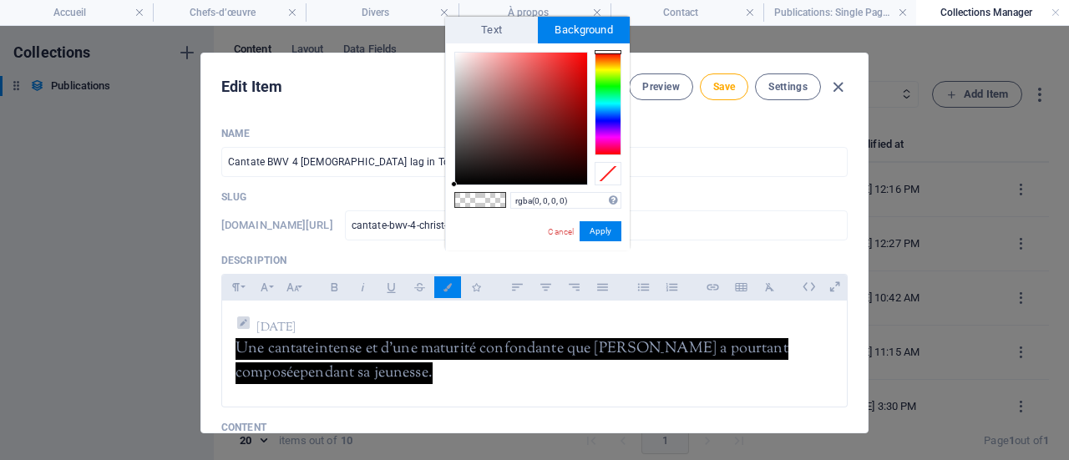
click at [490, 201] on span at bounding box center [492, 200] width 25 height 14
click at [465, 201] on span at bounding box center [467, 200] width 25 height 14
click at [494, 198] on span at bounding box center [492, 200] width 25 height 14
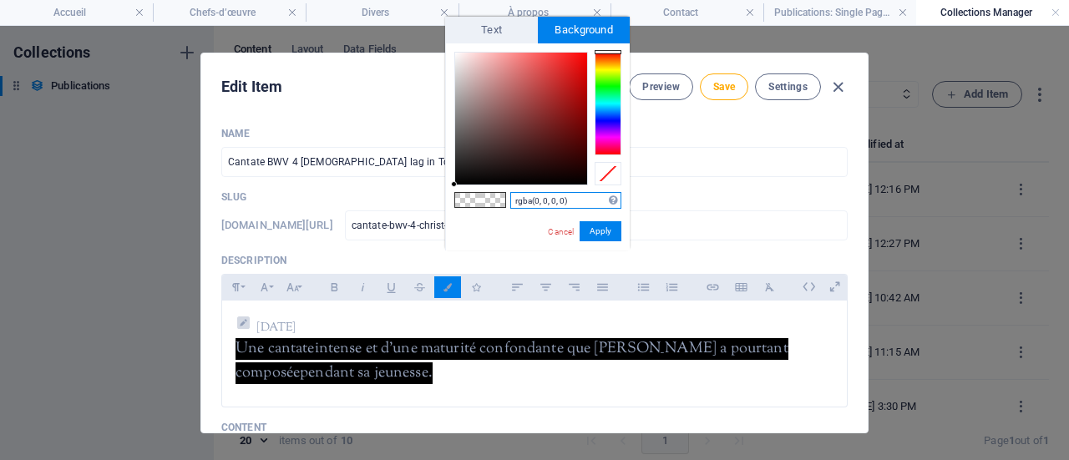
drag, startPoint x: 578, startPoint y: 196, endPoint x: 510, endPoint y: 201, distance: 67.9
click at [510, 201] on input "rgba(0, 0, 0, 0)" at bounding box center [565, 200] width 111 height 17
click at [491, 202] on span at bounding box center [492, 200] width 25 height 14
click at [491, 203] on span at bounding box center [492, 200] width 25 height 14
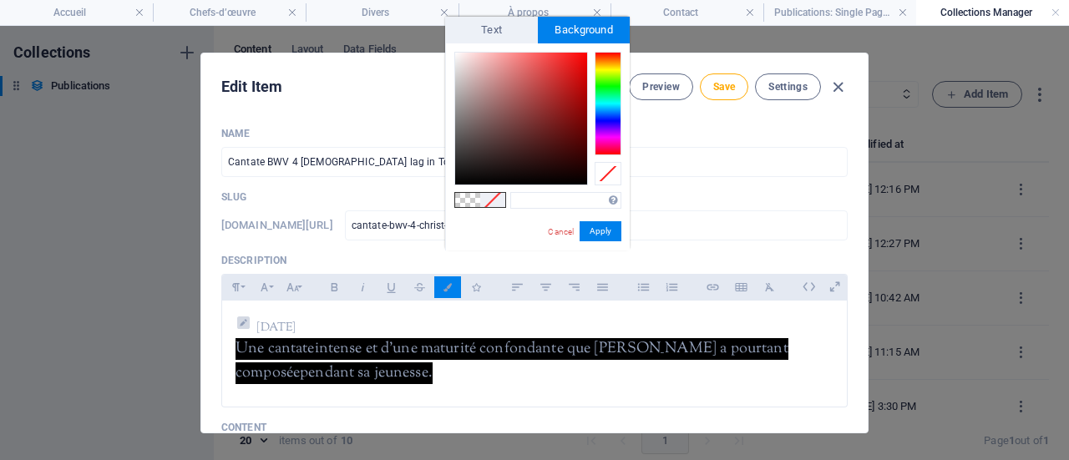
click at [471, 201] on span at bounding box center [467, 200] width 25 height 14
type input "rgba(0, 0, 0, 0)"
click at [471, 201] on span at bounding box center [467, 200] width 25 height 14
click at [595, 236] on button "Apply" at bounding box center [601, 231] width 42 height 20
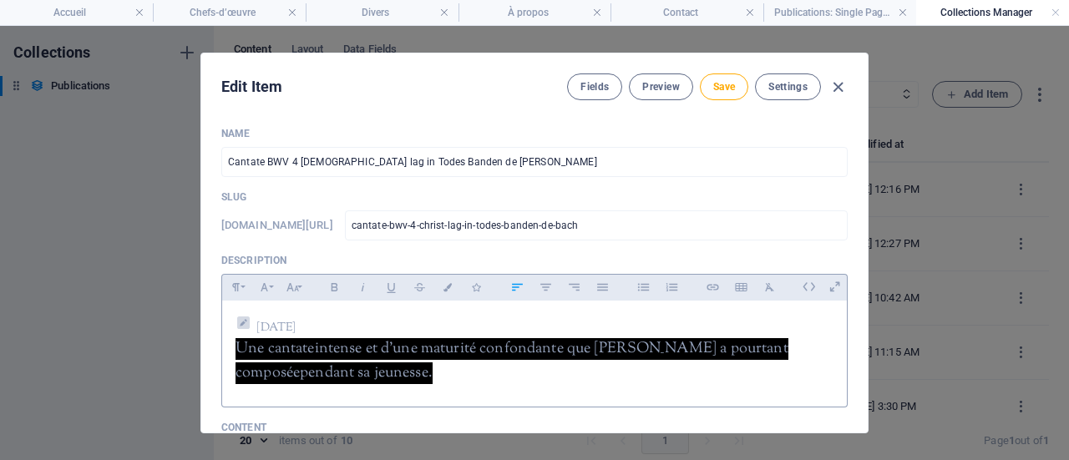
click at [450, 333] on p "[DATE]" at bounding box center [535, 325] width 598 height 23
click at [384, 293] on icon "button" at bounding box center [391, 287] width 14 height 20
click at [371, 318] on p "2 octobre 2025 ​" at bounding box center [535, 325] width 598 height 23
click at [739, 87] on button "Save" at bounding box center [724, 87] width 48 height 27
click at [842, 90] on icon "button" at bounding box center [838, 87] width 19 height 19
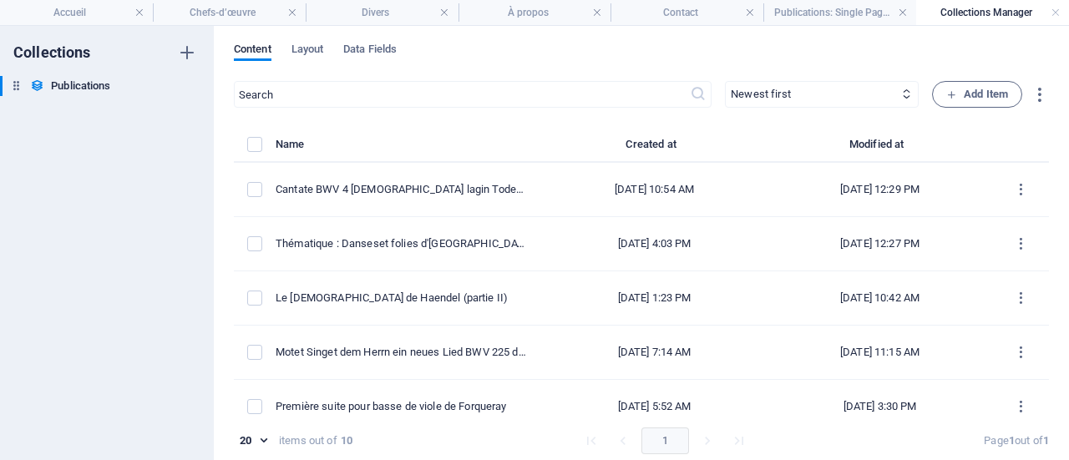
type input "cantate-bwv-4-christ-lag-in-todes-banden-de-bach"
click at [70, 3] on h4 "Accueil" at bounding box center [76, 12] width 153 height 18
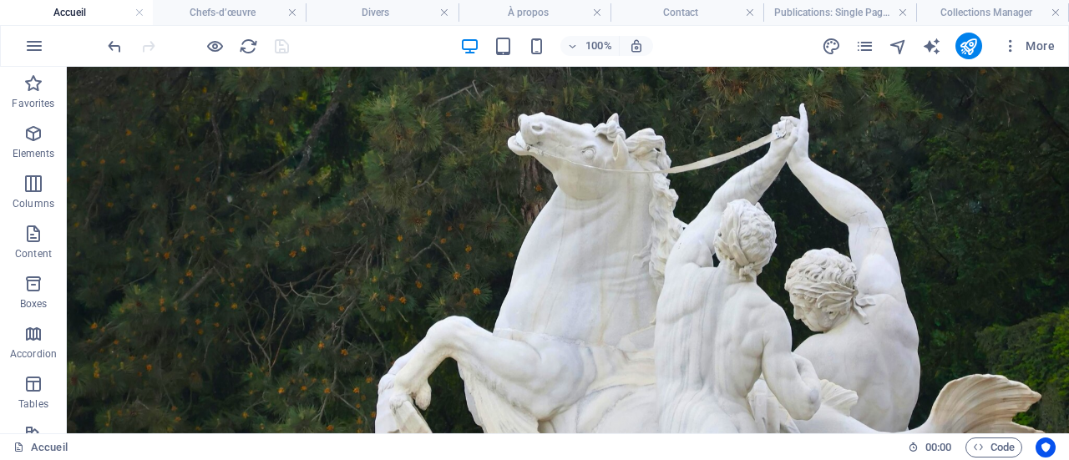
drag, startPoint x: 251, startPoint y: 11, endPoint x: 369, endPoint y: 61, distance: 128.8
click at [251, 11] on h4 "Chefs-d’œuvre" at bounding box center [229, 12] width 153 height 18
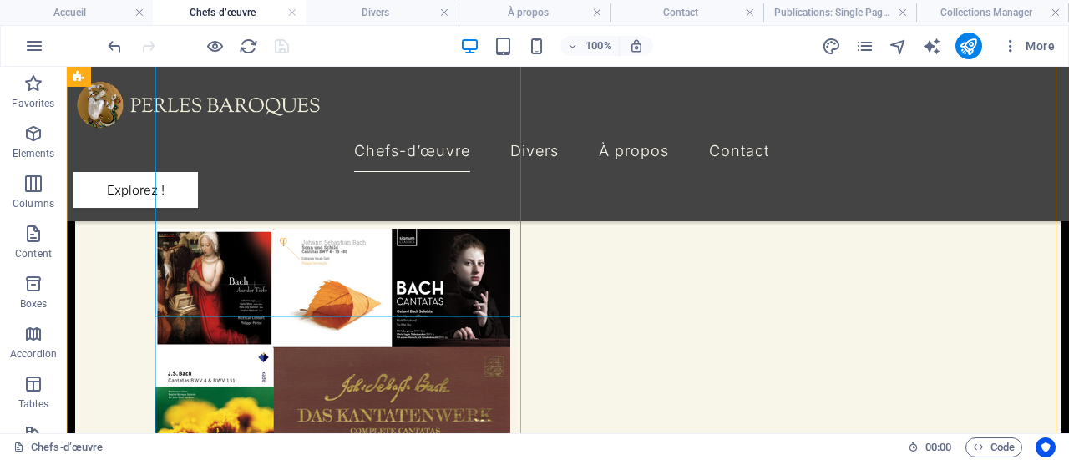
scroll to position [819, 0]
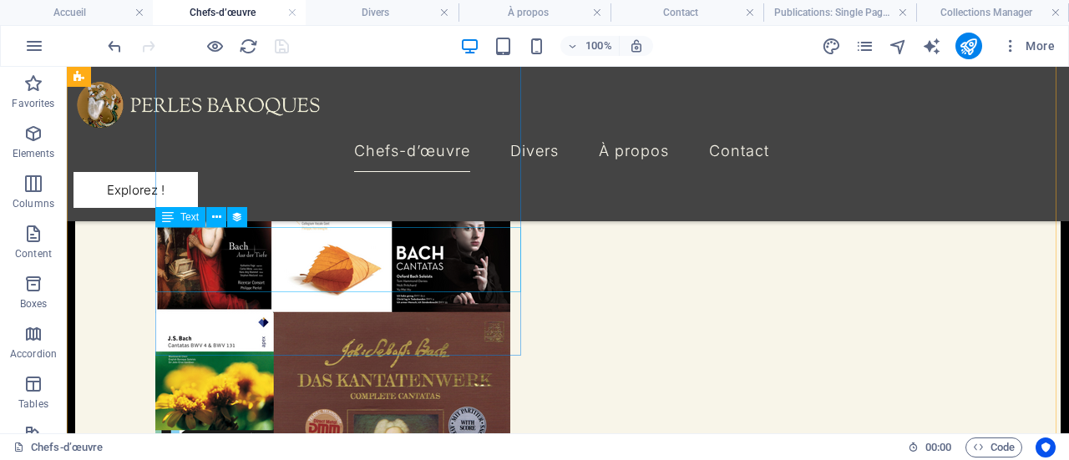
select select "description"
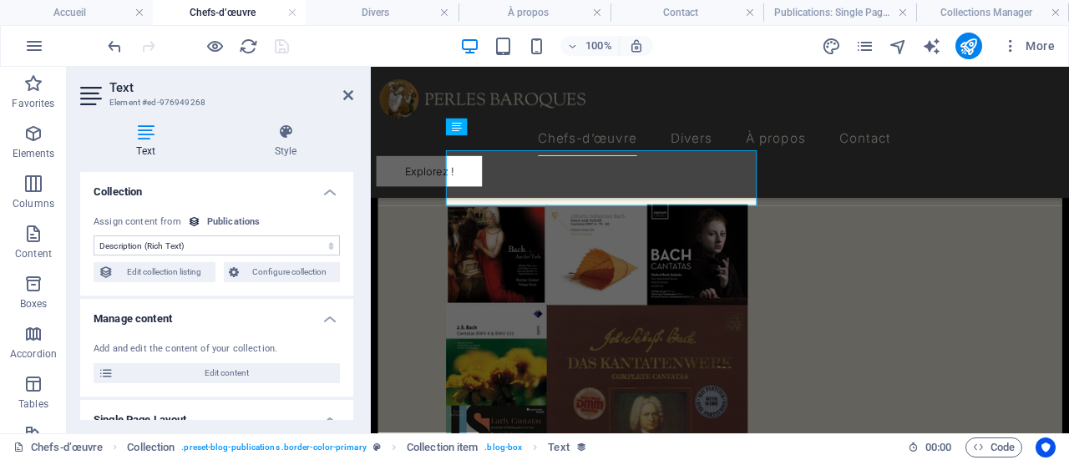
scroll to position [881, 0]
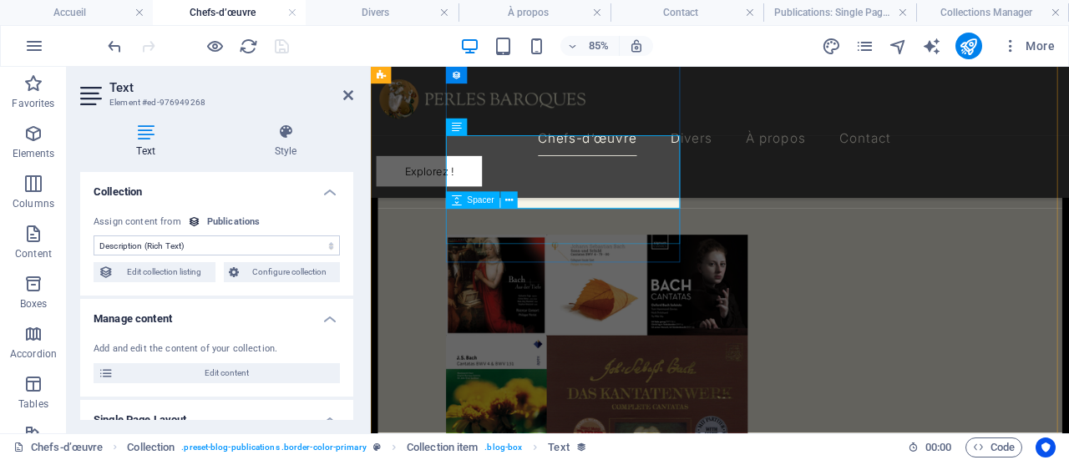
click at [524, 196] on div "Spacer" at bounding box center [486, 201] width 81 height 18
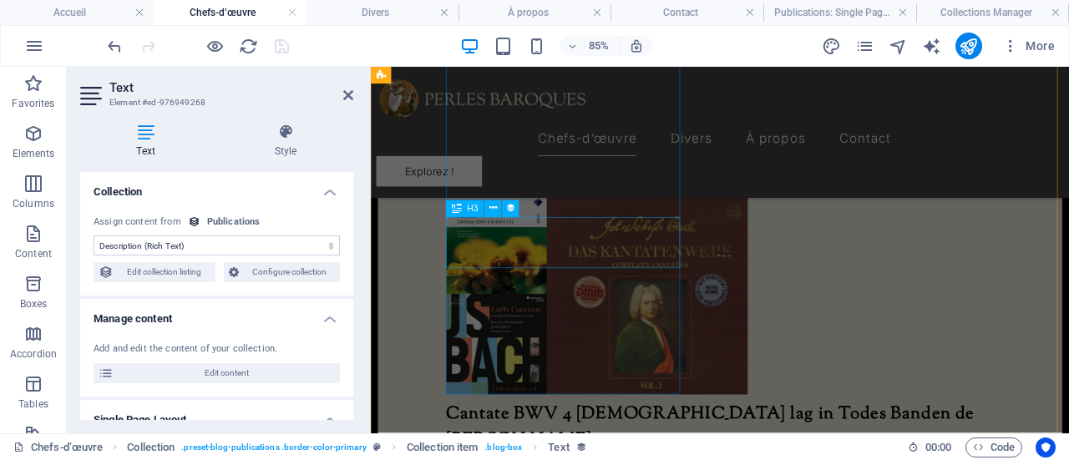
scroll to position [1299, 0]
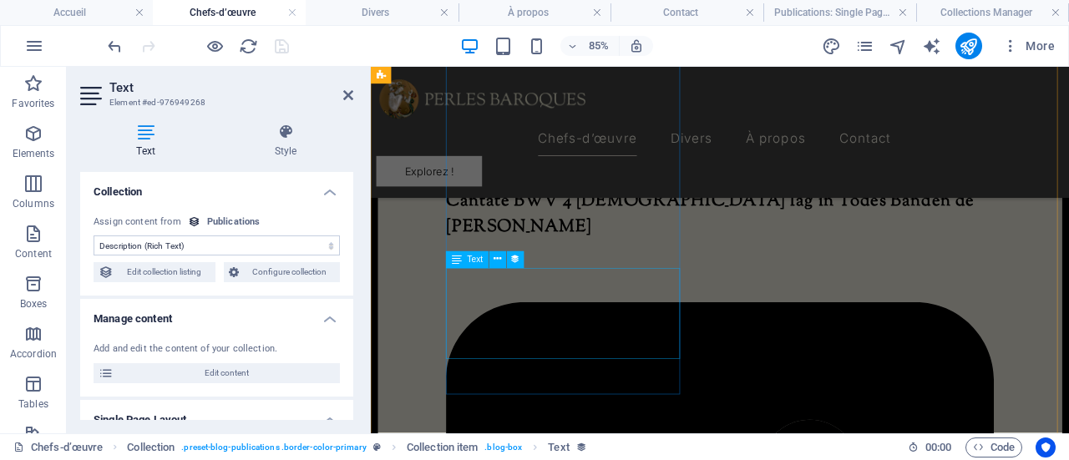
select select "description"
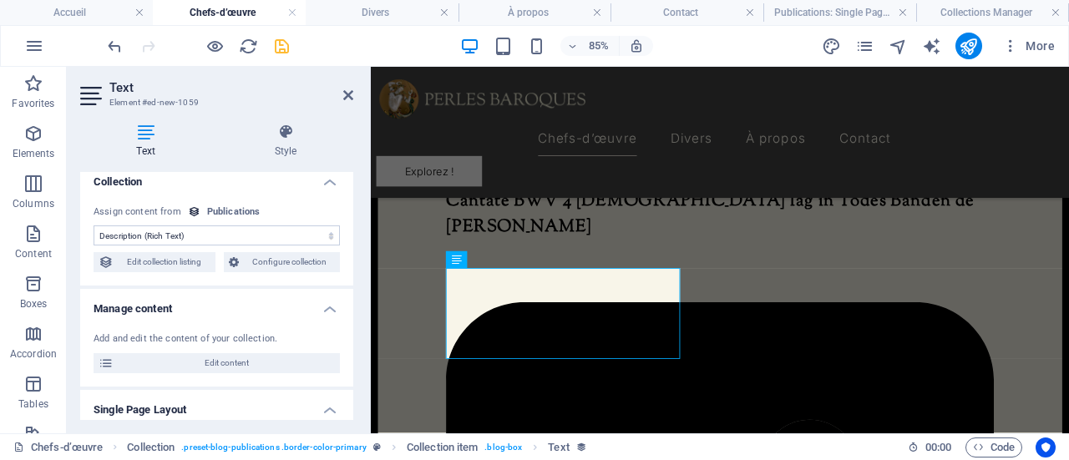
scroll to position [0, 0]
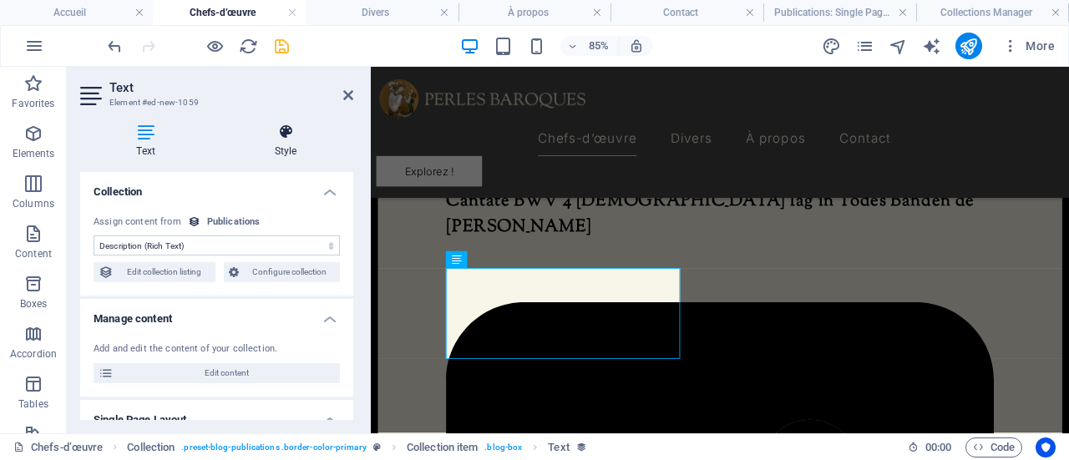
click at [287, 140] on icon at bounding box center [285, 132] width 135 height 17
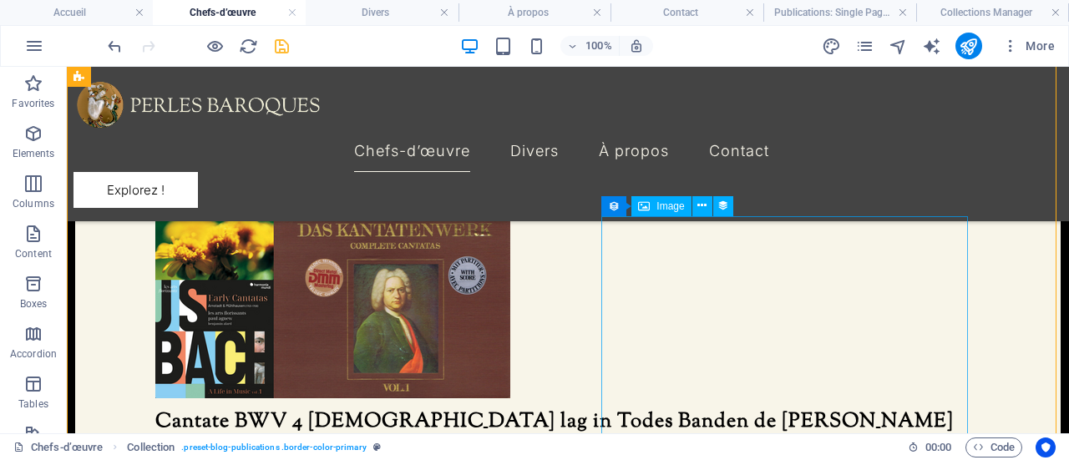
scroll to position [877, 0]
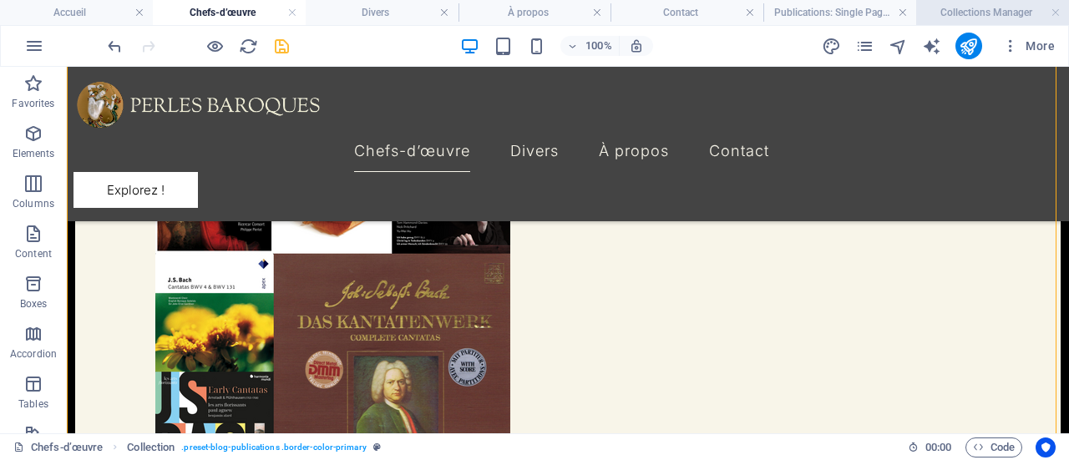
click at [944, 13] on h4 "Collections Manager" at bounding box center [993, 12] width 153 height 18
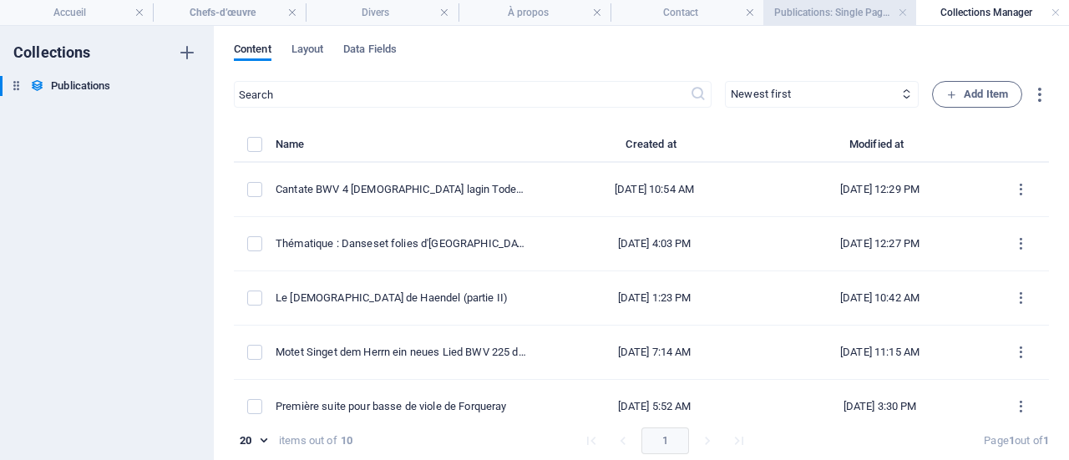
click at [864, 9] on h4 "Publications: Single Page Layout" at bounding box center [840, 12] width 153 height 18
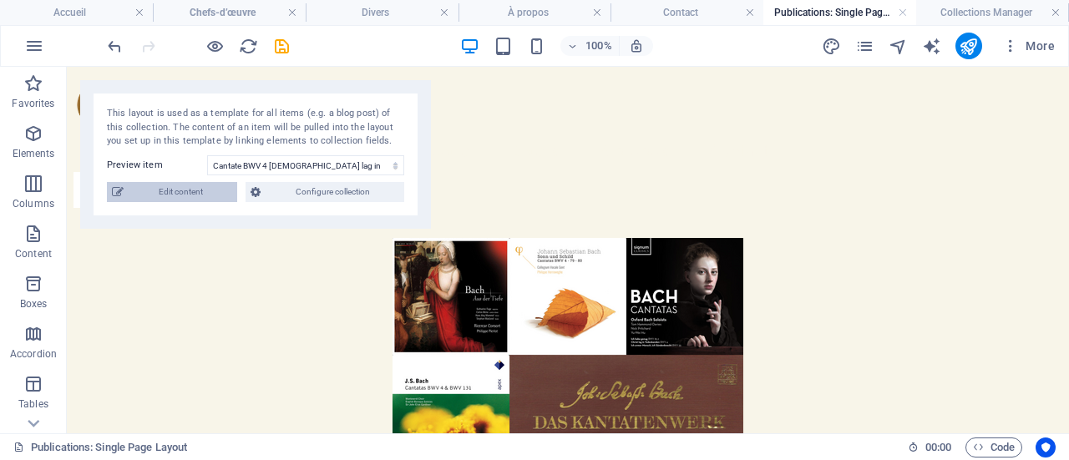
click at [199, 190] on span "Edit content" at bounding box center [181, 192] width 104 height 20
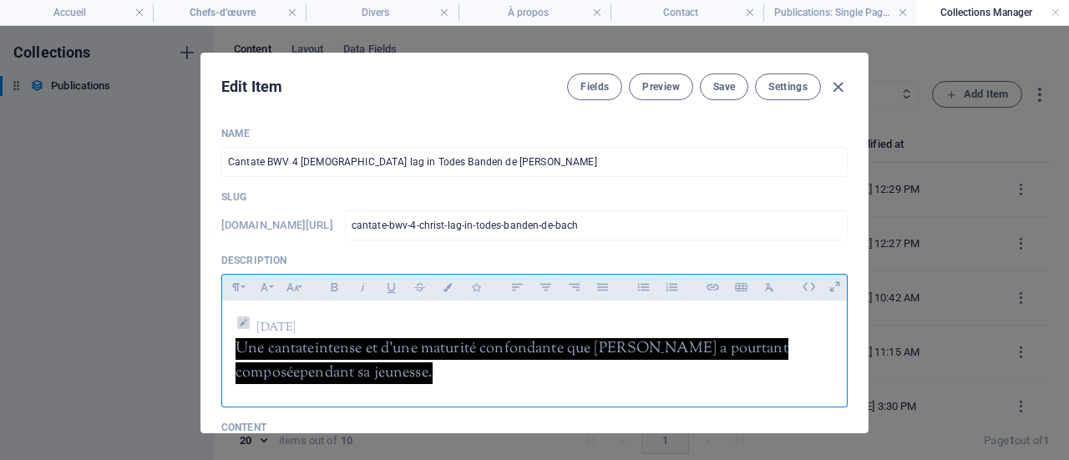
click at [337, 315] on p "[DATE]" at bounding box center [535, 325] width 598 height 23
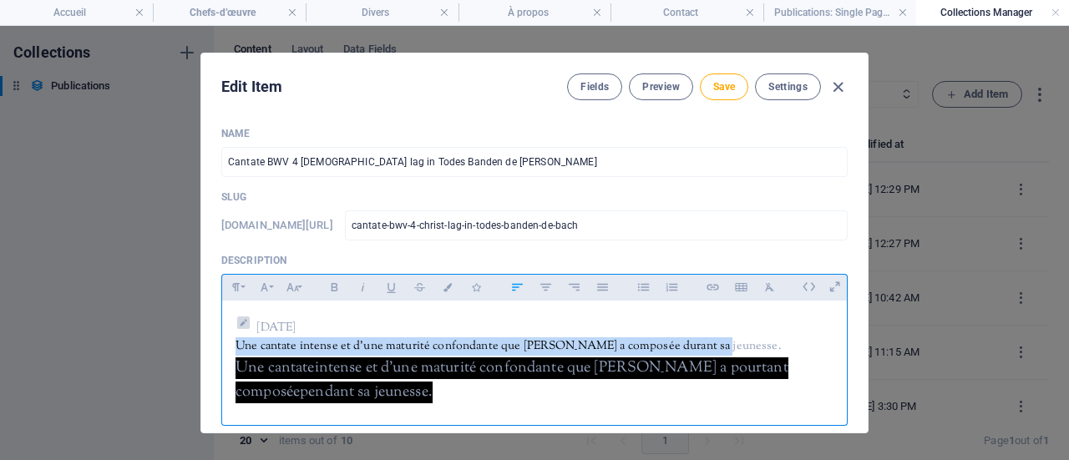
drag, startPoint x: 729, startPoint y: 340, endPoint x: 234, endPoint y: 342, distance: 495.5
click at [236, 342] on p "Une cantate intense et d'une maturité confondante que [PERSON_NAME] a composée …" at bounding box center [535, 347] width 598 height 18
click at [292, 288] on icon "button" at bounding box center [293, 287] width 13 height 8
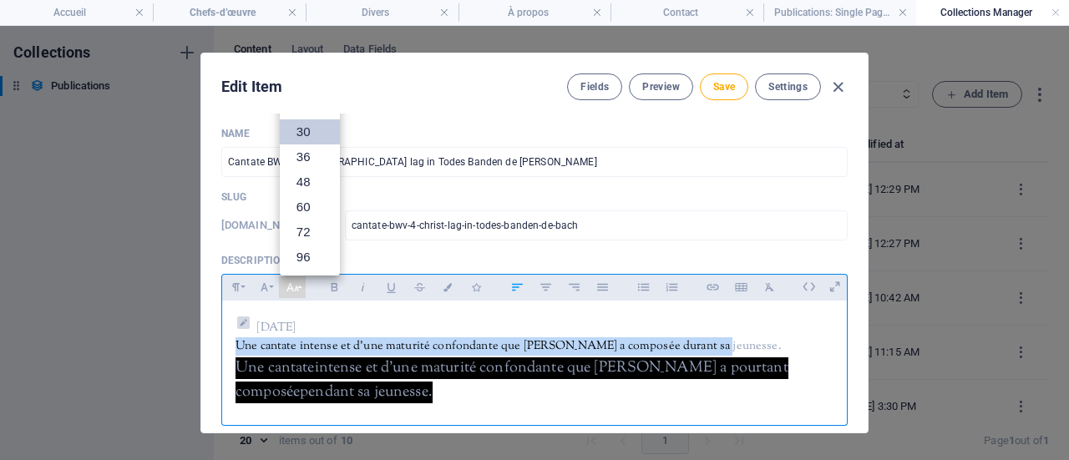
click at [304, 130] on link "30" at bounding box center [310, 131] width 60 height 25
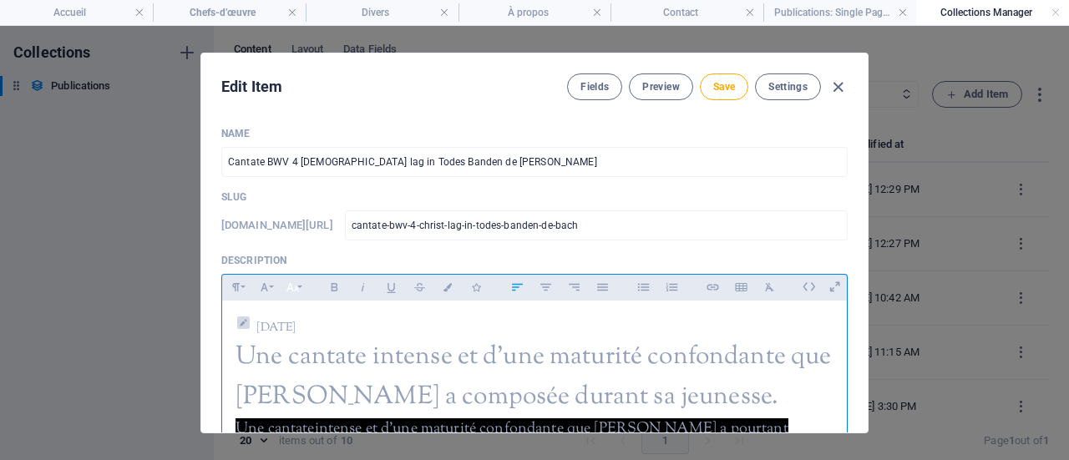
click at [294, 287] on icon "button" at bounding box center [293, 287] width 14 height 20
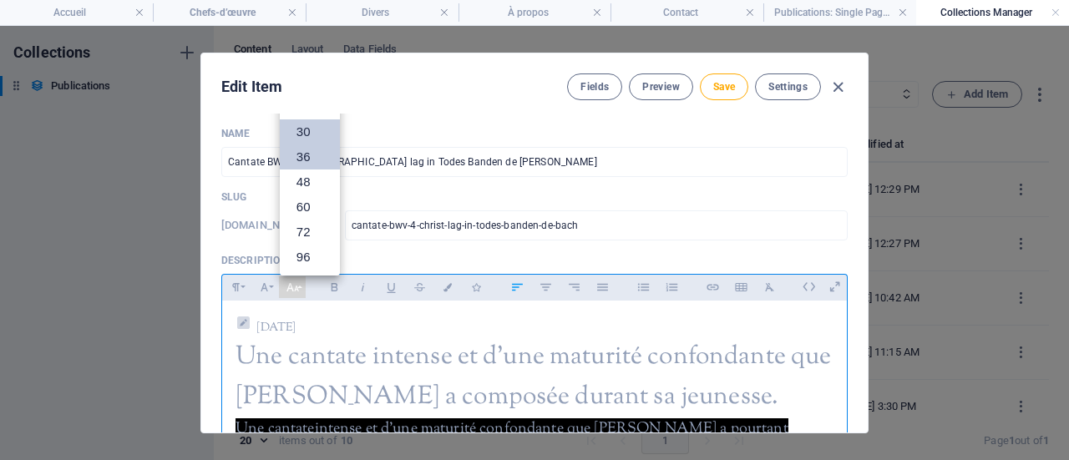
scroll to position [50, 0]
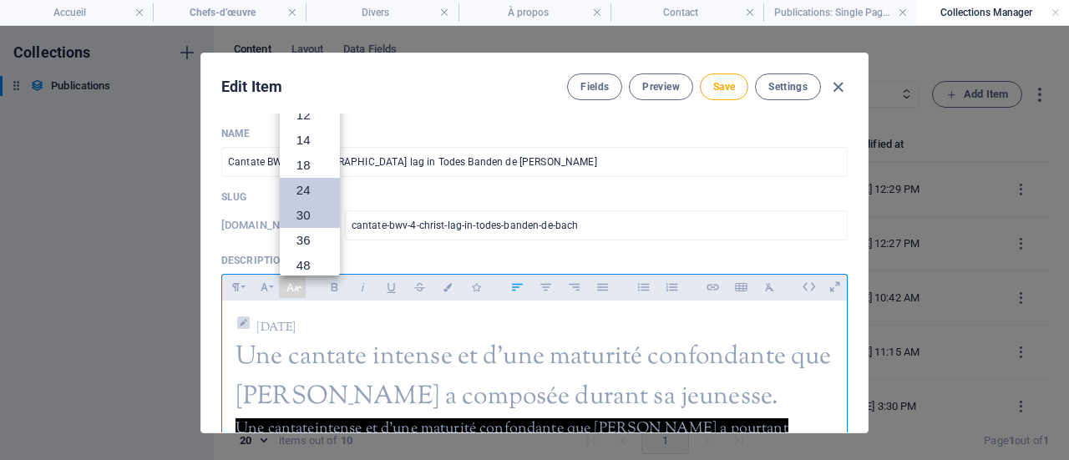
click at [313, 180] on link "24" at bounding box center [310, 190] width 60 height 25
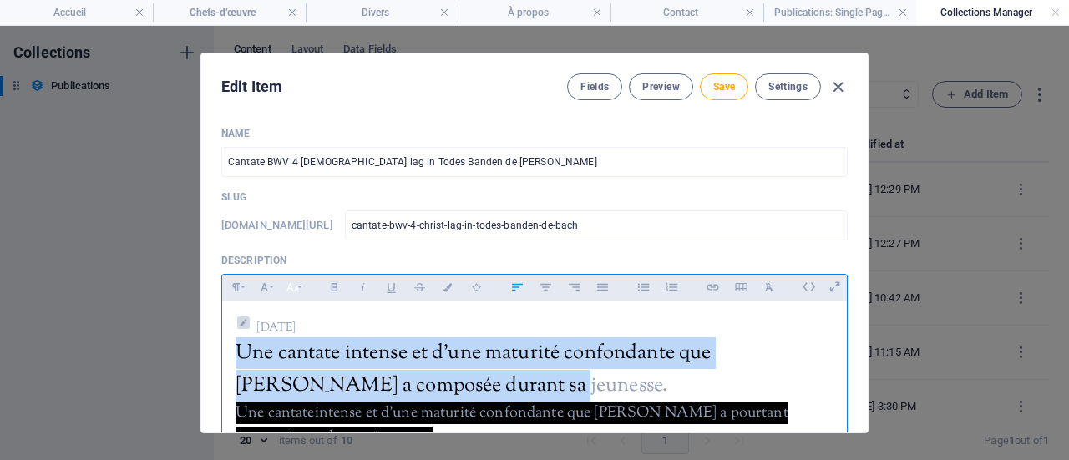
click at [296, 285] on button "Font Size" at bounding box center [292, 288] width 27 height 22
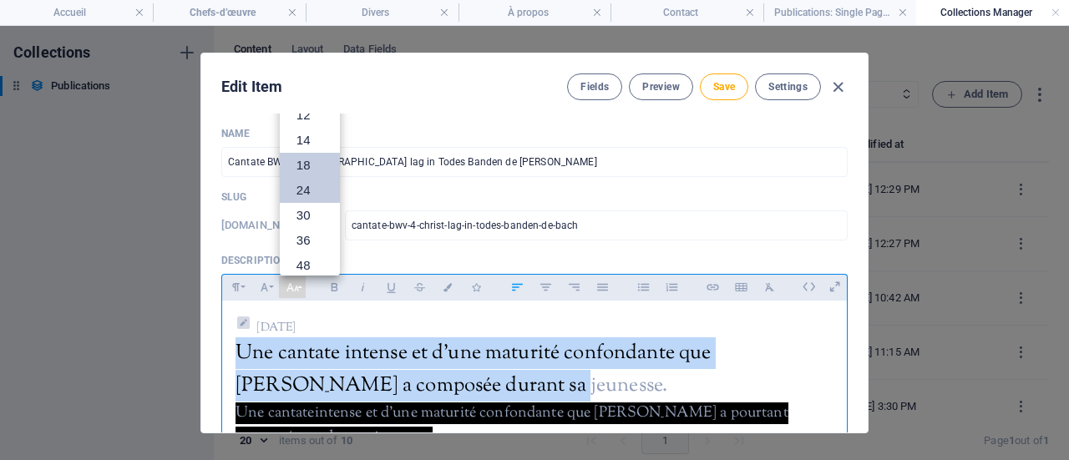
click at [299, 158] on link "18" at bounding box center [310, 165] width 60 height 25
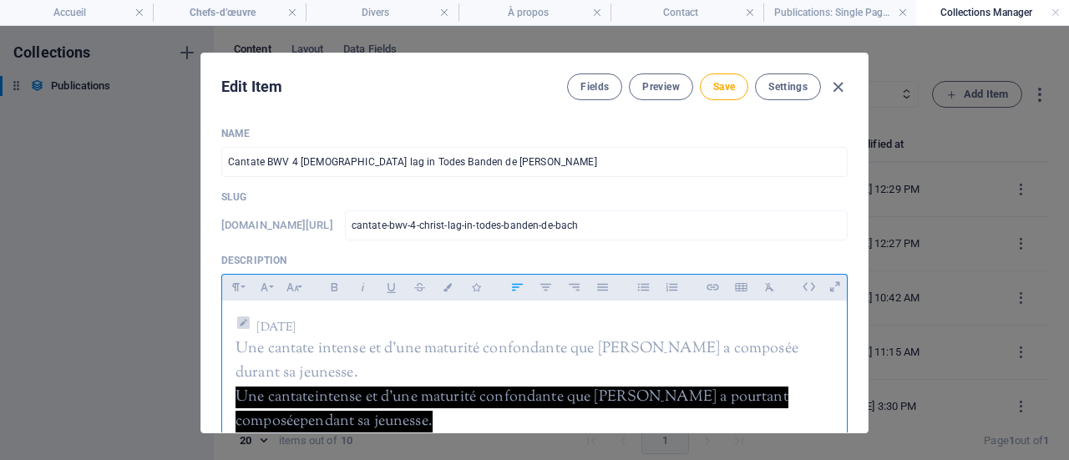
click at [358, 320] on p "[DATE]" at bounding box center [535, 325] width 598 height 23
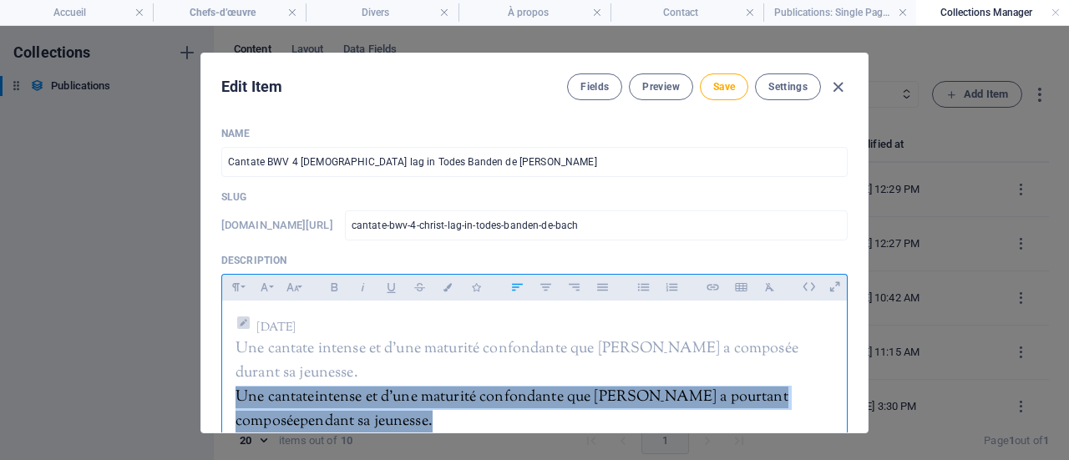
drag, startPoint x: 333, startPoint y: 424, endPoint x: 236, endPoint y: 401, distance: 99.5
click at [236, 401] on p "Une cantate intense et d'une maturité confondante que Bach a pourtant composée …" at bounding box center [535, 410] width 598 height 48
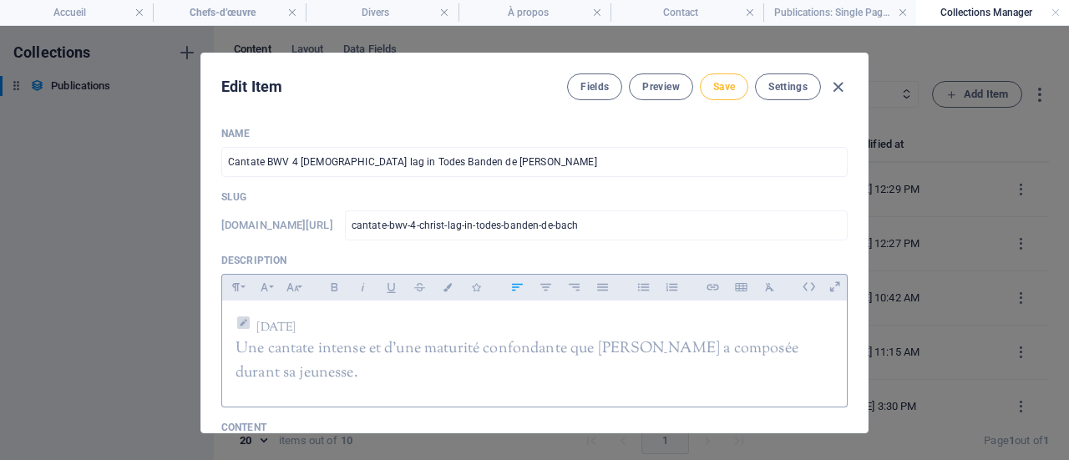
click at [728, 88] on span "Save" at bounding box center [725, 86] width 22 height 13
click at [837, 89] on icon "button" at bounding box center [838, 87] width 19 height 19
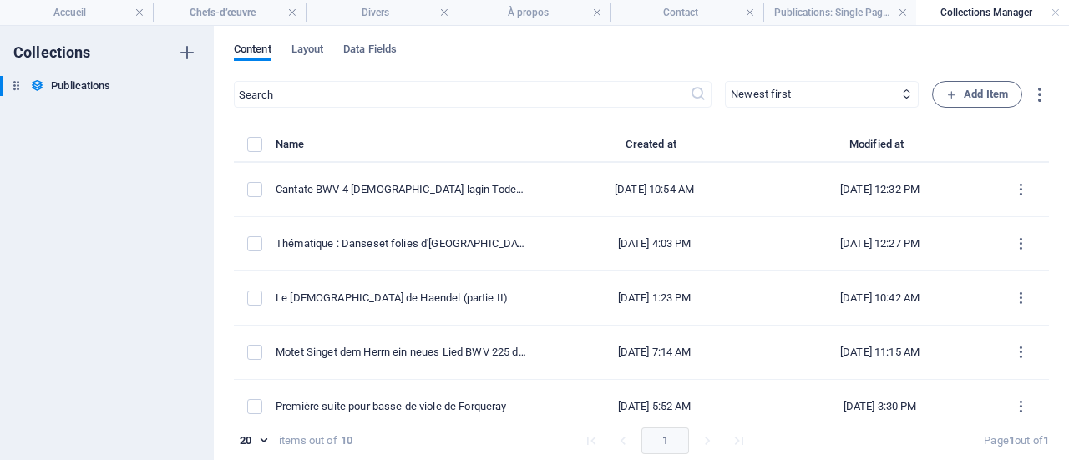
type input "cantate-bwv-4-christ-lag-in-todes-banden-de-bach"
click at [231, 14] on h4 "Chefs-d’œuvre" at bounding box center [229, 12] width 153 height 18
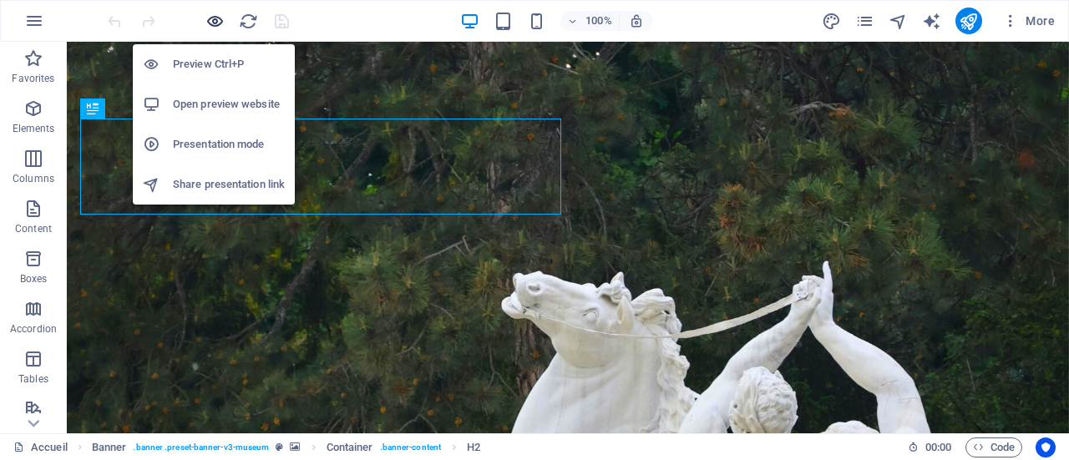
click at [213, 18] on icon "button" at bounding box center [215, 21] width 19 height 19
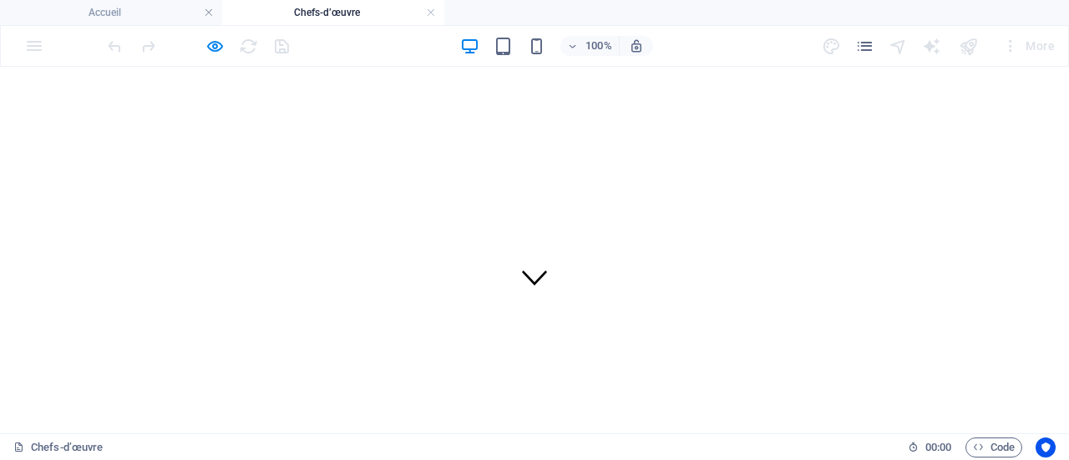
scroll to position [84, 0]
